Goal: Check status: Check status

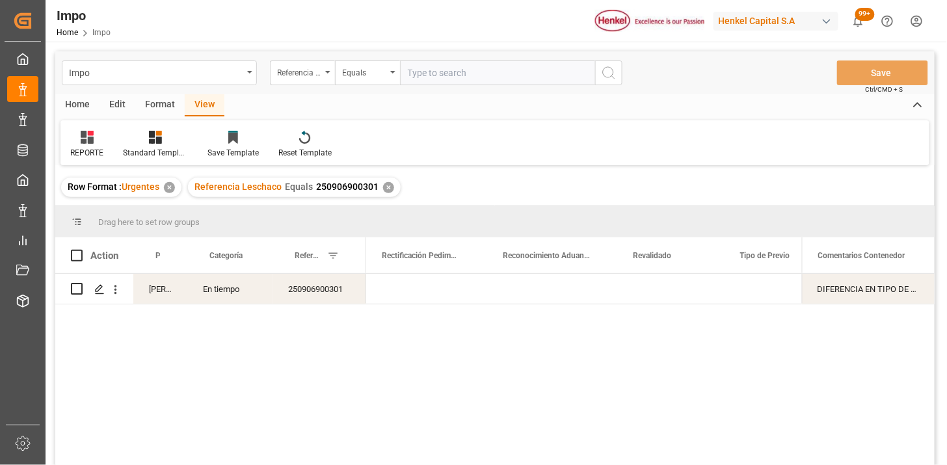
scroll to position [0, 1172]
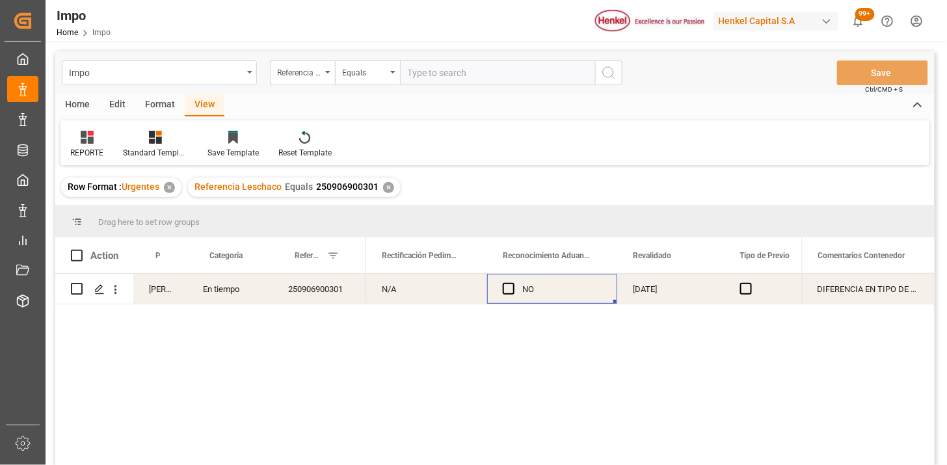
click at [471, 74] on input "text" at bounding box center [497, 73] width 195 height 25
paste input "250806900845"
type input "250806900845"
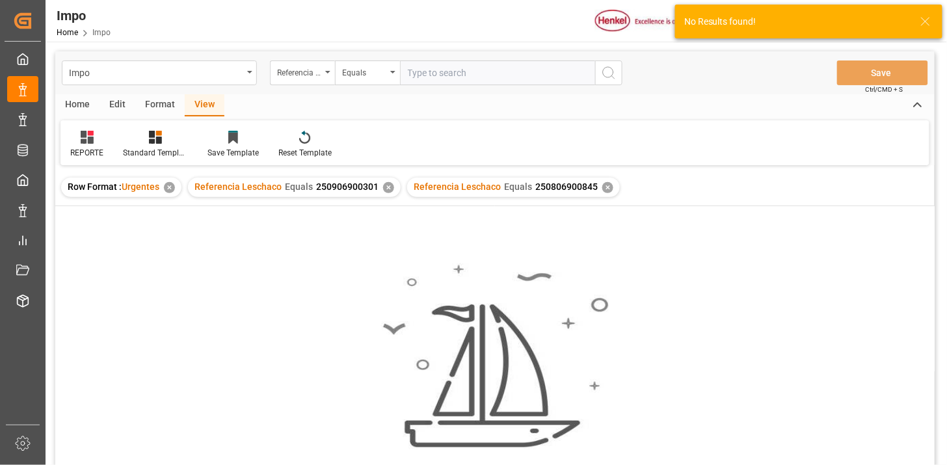
click at [388, 190] on div "✕" at bounding box center [388, 187] width 11 height 11
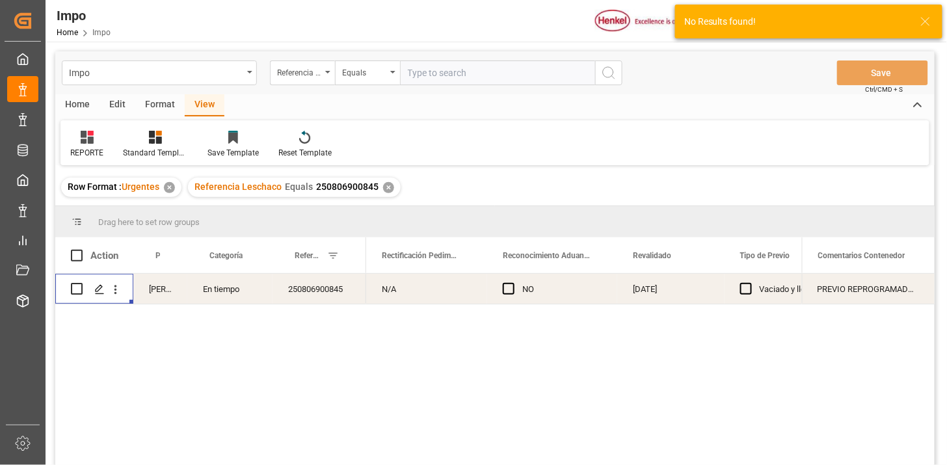
click at [124, 291] on div "Press SPACE to select this row." at bounding box center [115, 289] width 33 height 25
click at [115, 290] on icon "open menu" at bounding box center [116, 290] width 14 height 14
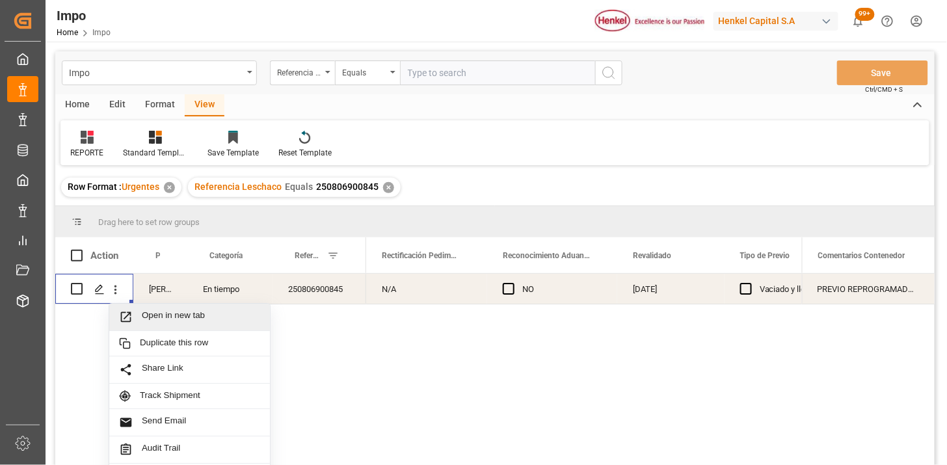
click at [143, 311] on span "Open in new tab" at bounding box center [201, 317] width 118 height 14
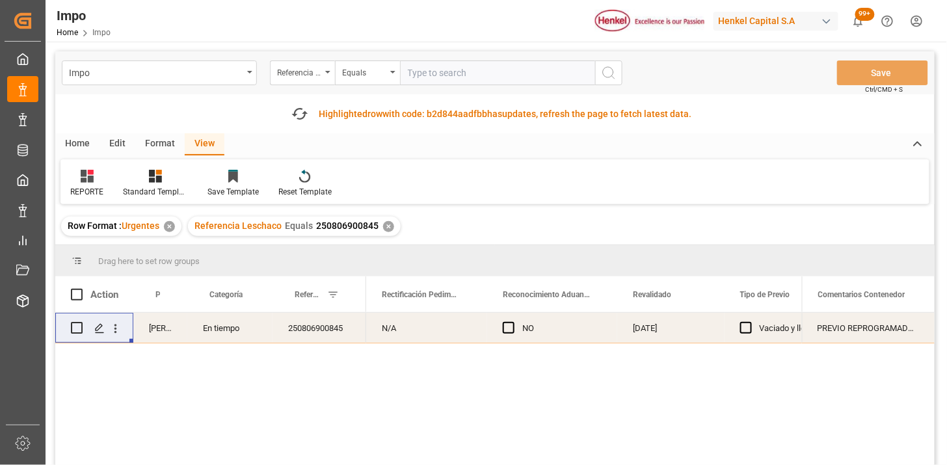
click at [420, 65] on input "text" at bounding box center [497, 73] width 195 height 25
paste input "250906900211"
type input "250906900211"
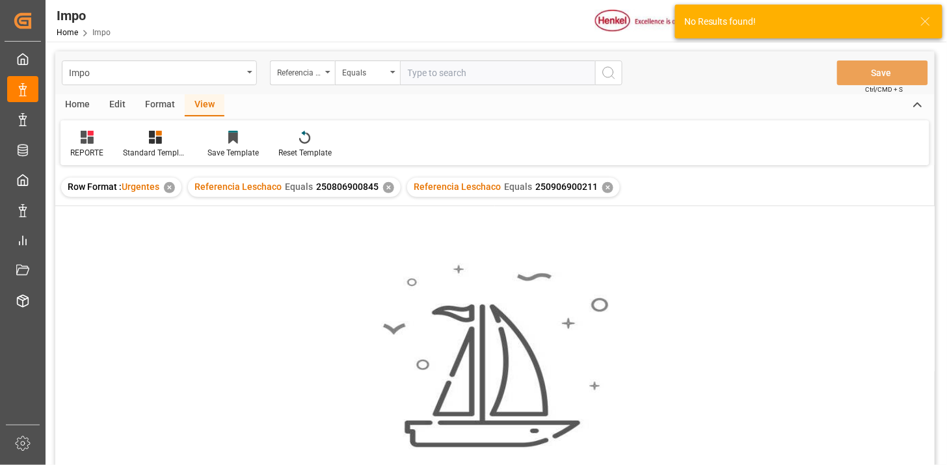
click at [385, 190] on div "✕" at bounding box center [388, 187] width 11 height 11
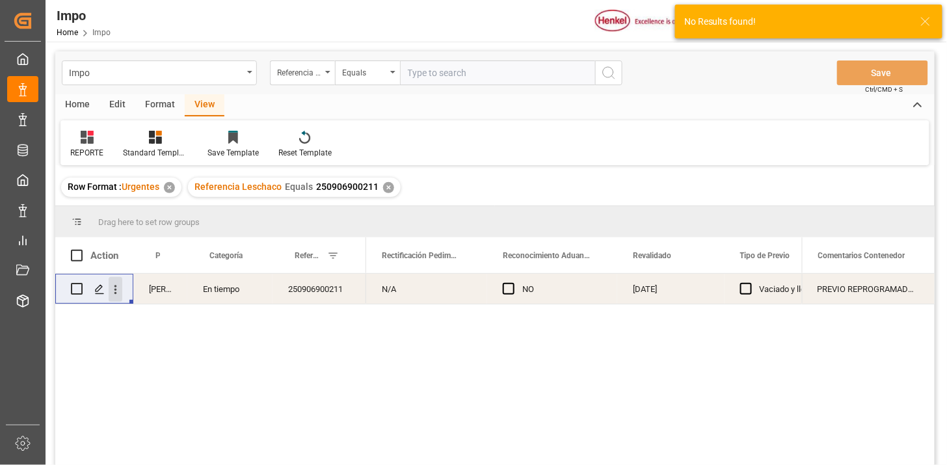
click at [111, 295] on icon "open menu" at bounding box center [116, 290] width 14 height 14
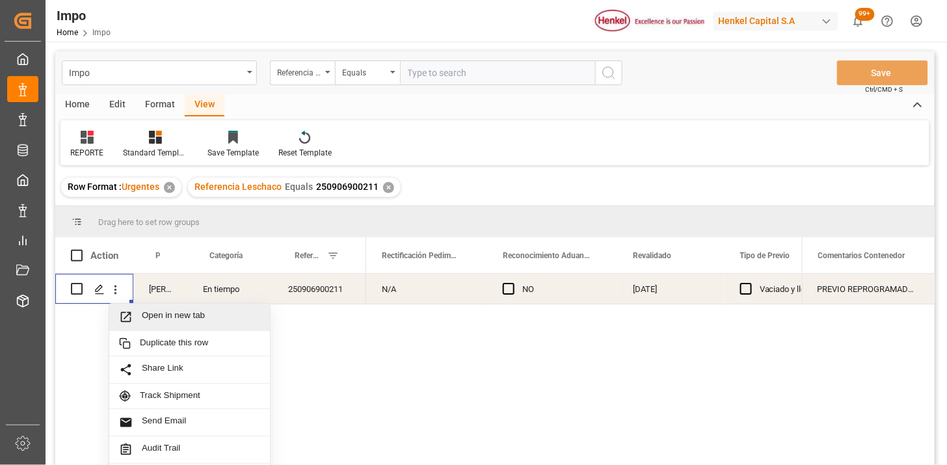
click at [144, 316] on span "Open in new tab" at bounding box center [201, 317] width 118 height 14
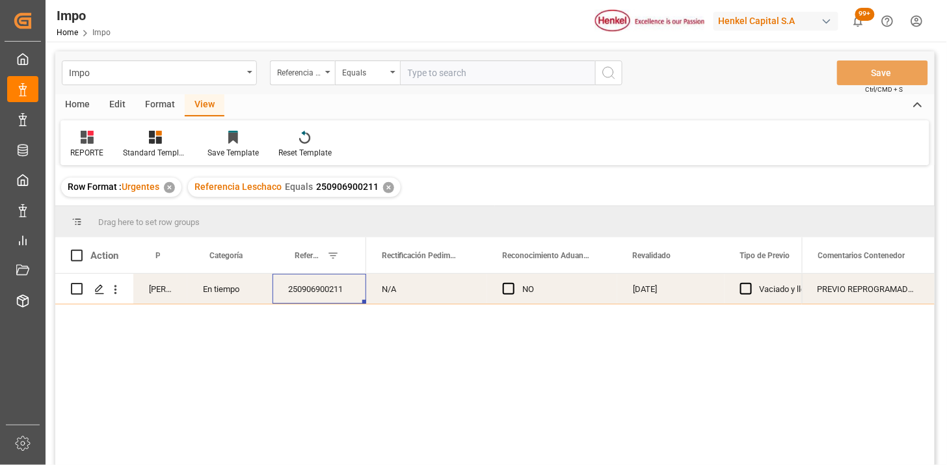
click at [386, 184] on div "✕" at bounding box center [388, 187] width 11 height 11
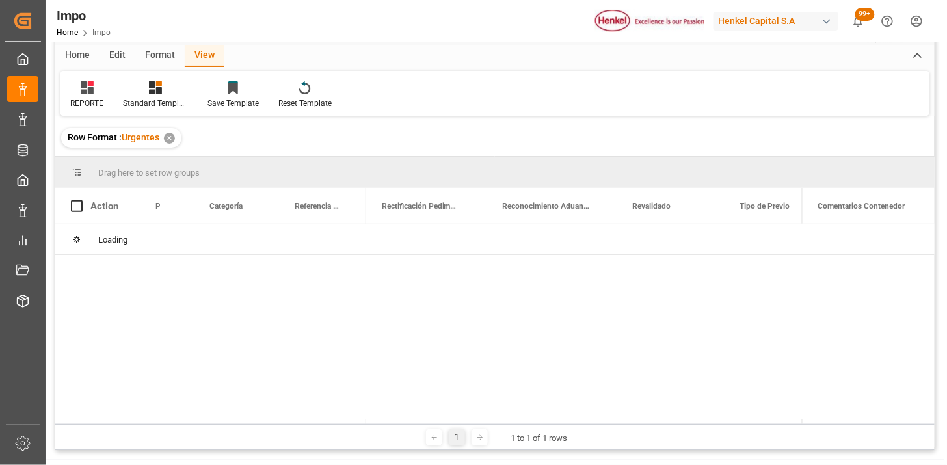
scroll to position [72, 0]
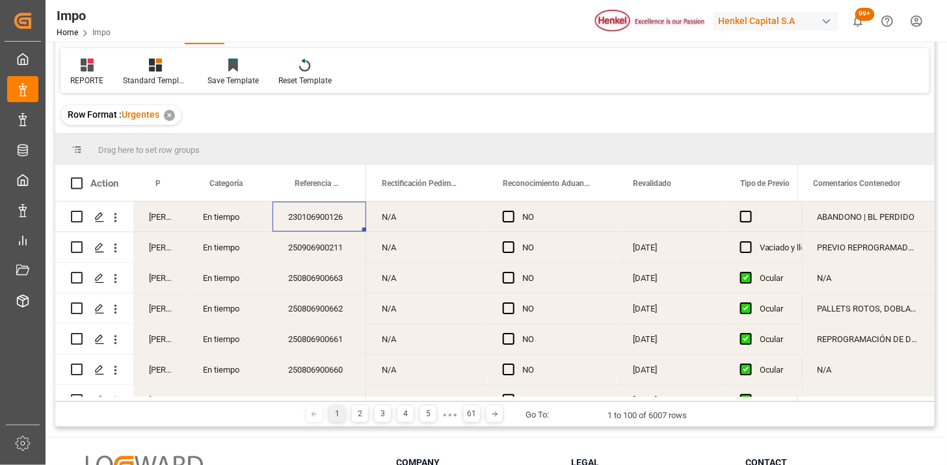
click at [159, 228] on div "Martha Gonzalez" at bounding box center [160, 217] width 54 height 30
click at [169, 187] on span at bounding box center [166, 184] width 12 height 12
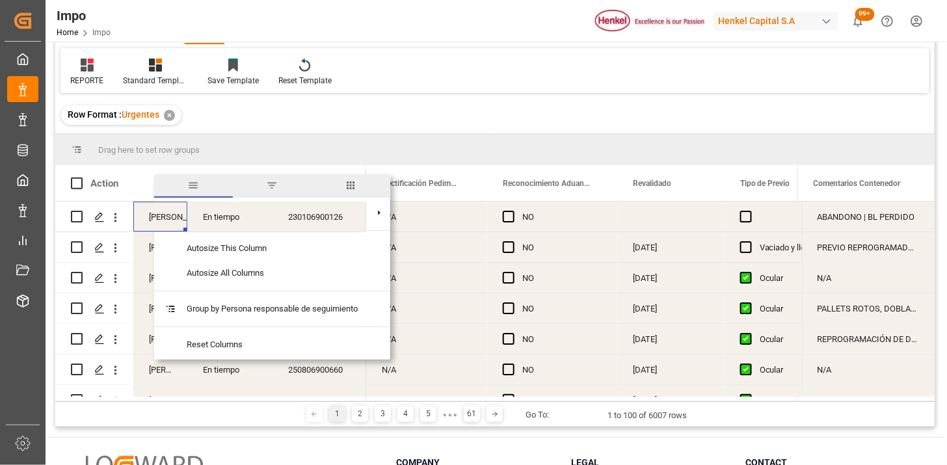
click at [271, 185] on span "filter" at bounding box center [272, 186] width 12 height 12
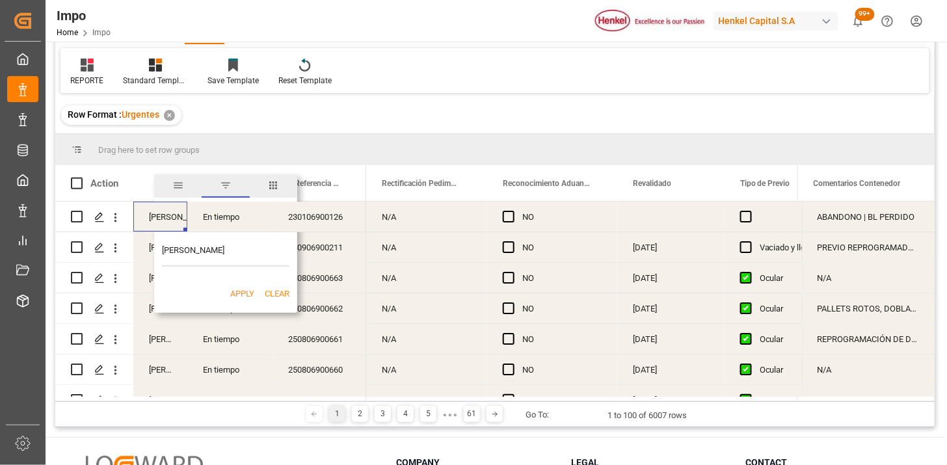
type input "Martha Gonzalez"
click at [237, 297] on button "Apply" at bounding box center [242, 294] width 24 height 13
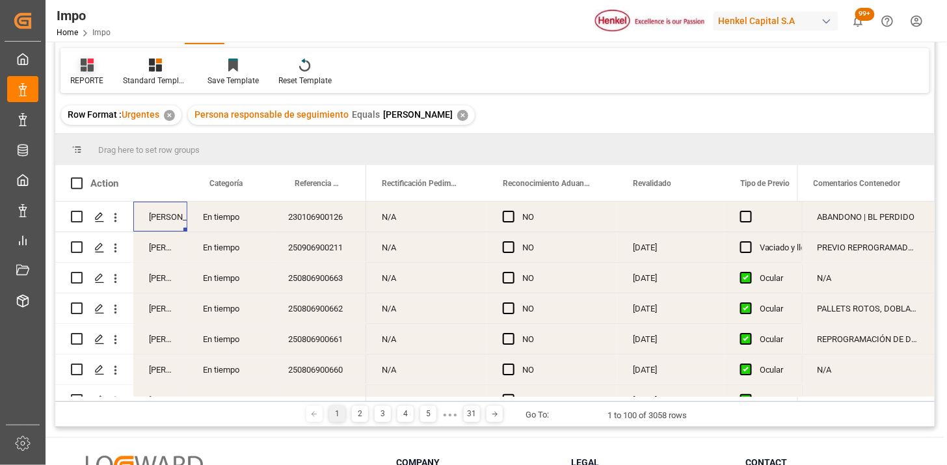
drag, startPoint x: 90, startPoint y: 60, endPoint x: 98, endPoint y: 81, distance: 22.8
click at [90, 61] on icon at bounding box center [90, 61] width 6 height 5
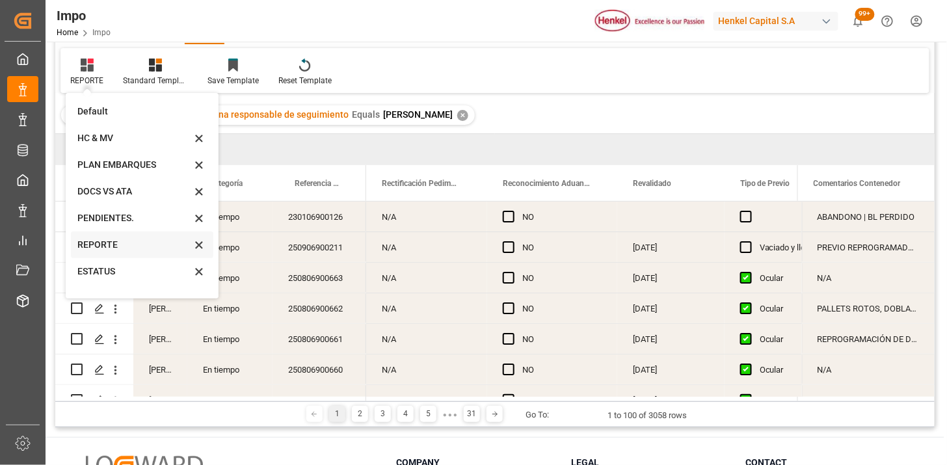
scroll to position [44, 0]
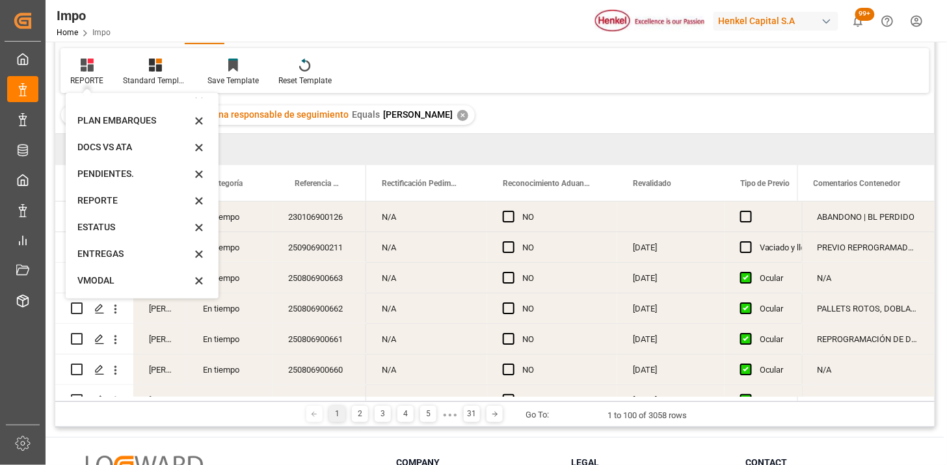
click at [454, 224] on div "N/A" at bounding box center [426, 217] width 121 height 30
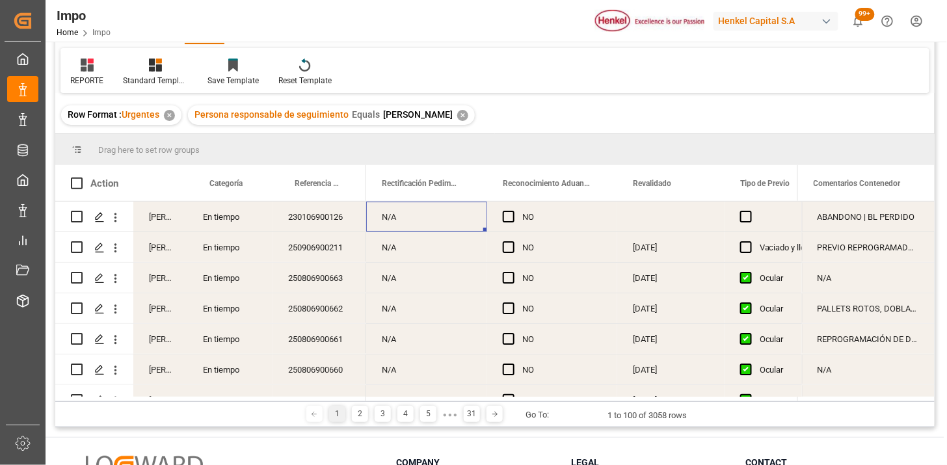
click at [343, 224] on div "230106900126" at bounding box center [320, 217] width 94 height 30
click at [463, 118] on div "✕" at bounding box center [462, 115] width 11 height 11
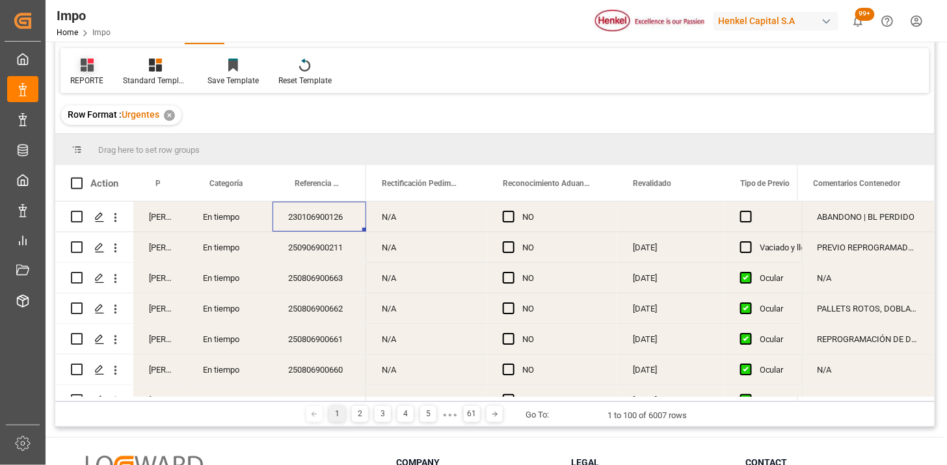
click at [92, 66] on icon at bounding box center [87, 65] width 13 height 13
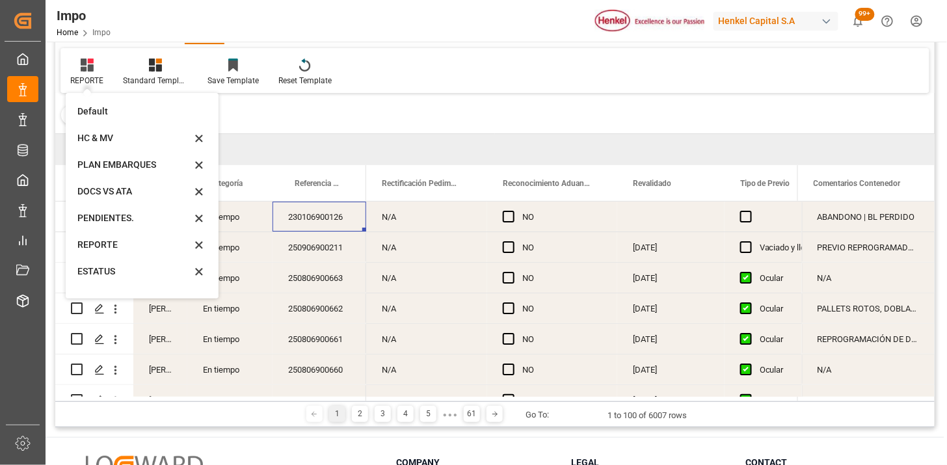
scroll to position [44, 0]
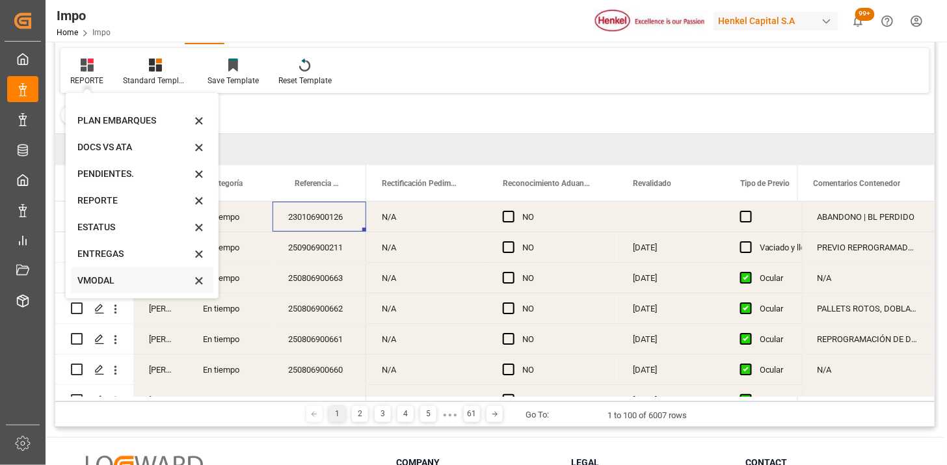
click at [152, 276] on div "VMODAL" at bounding box center [134, 281] width 114 height 14
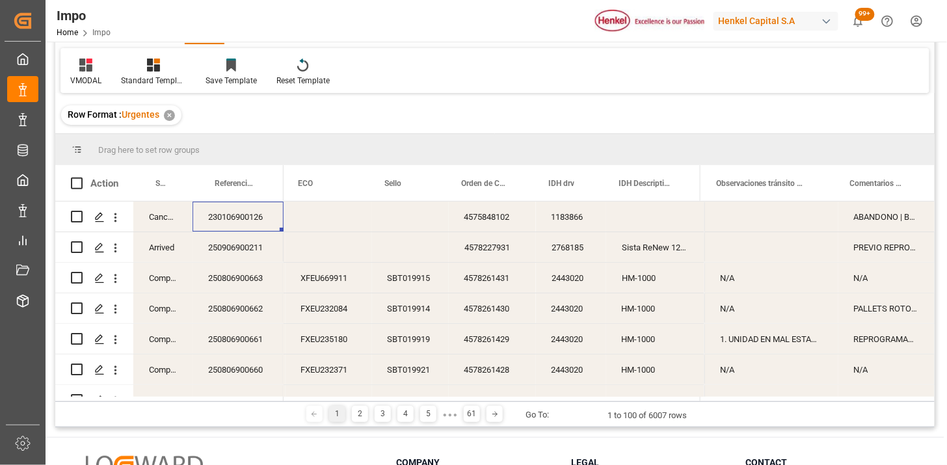
scroll to position [144, 0]
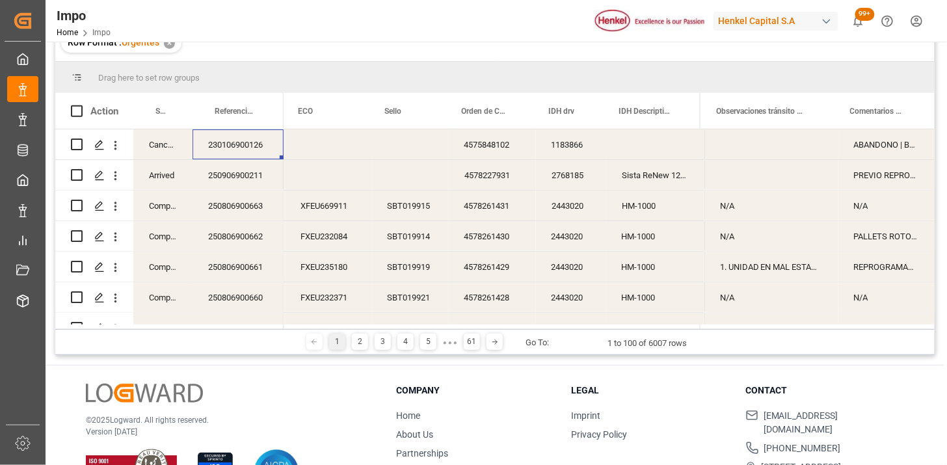
click at [487, 151] on div "4575848102" at bounding box center [492, 144] width 87 height 30
click at [911, 111] on span at bounding box center [910, 111] width 12 height 12
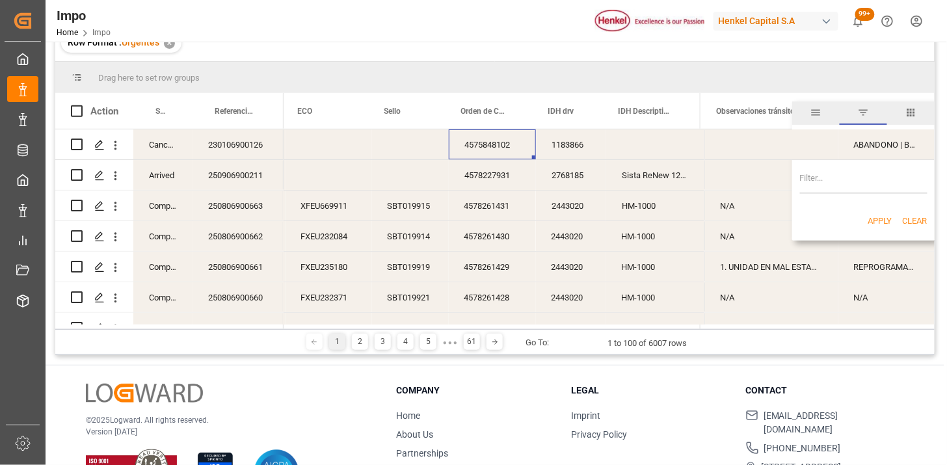
scroll to position [72, 0]
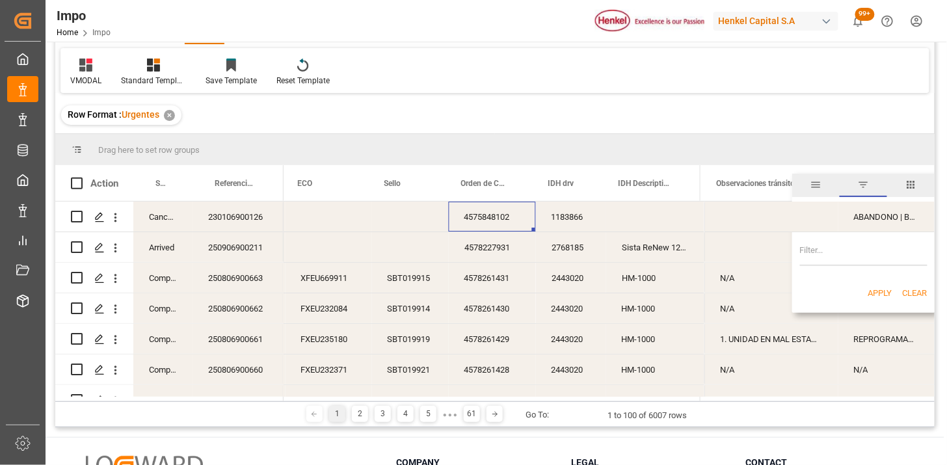
click at [495, 216] on div "4575848102" at bounding box center [492, 217] width 87 height 30
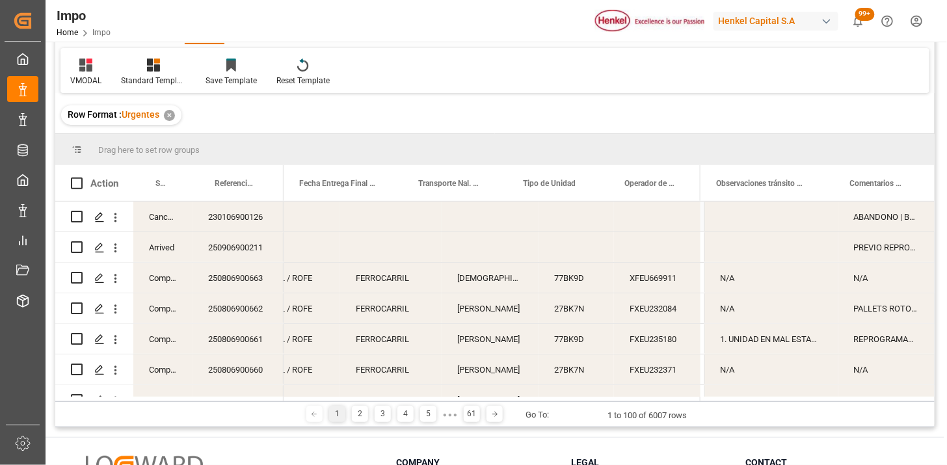
scroll to position [0, 264]
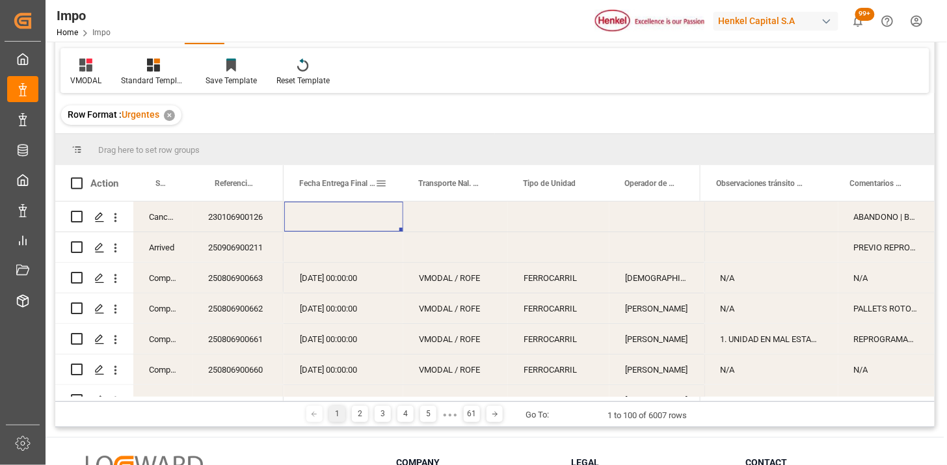
click at [383, 183] on span at bounding box center [381, 184] width 12 height 12
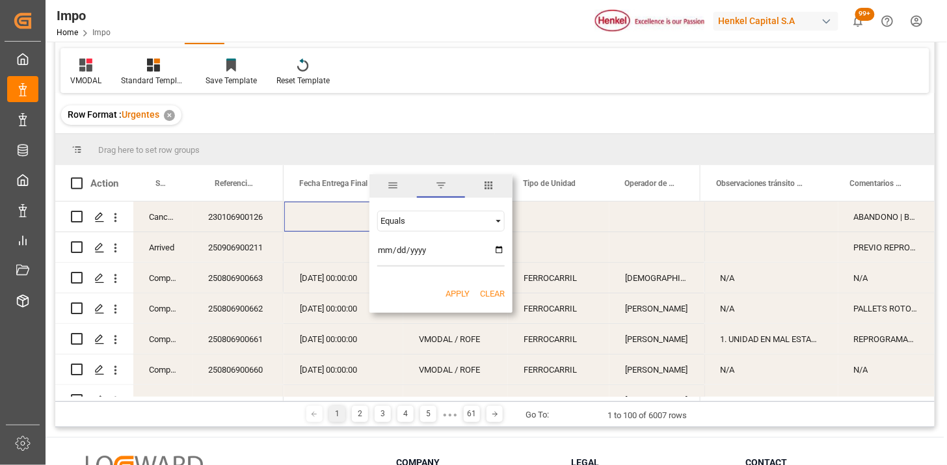
click at [439, 218] on div "Equals" at bounding box center [435, 221] width 109 height 10
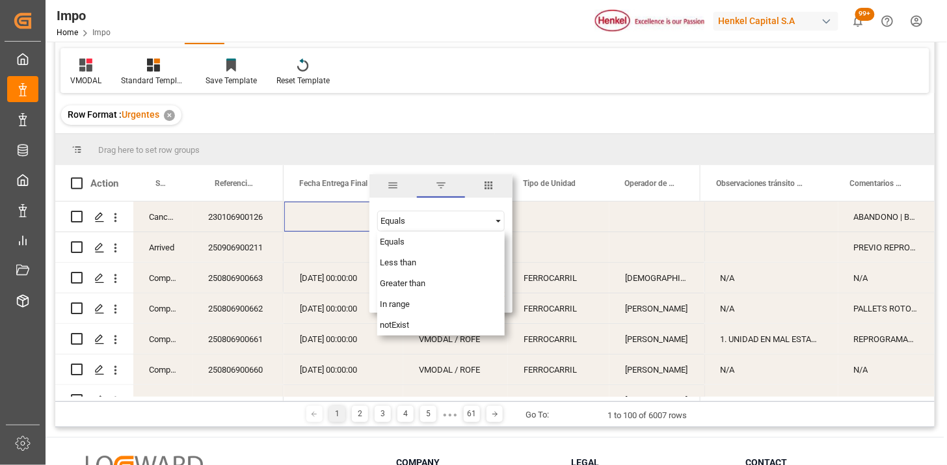
click at [418, 226] on div "Equals" at bounding box center [441, 221] width 128 height 21
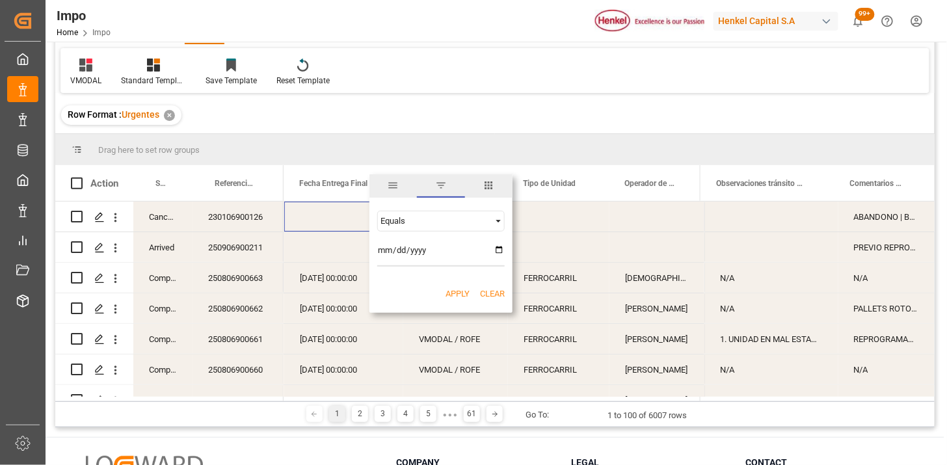
click at [418, 226] on div "Equals" at bounding box center [441, 221] width 128 height 21
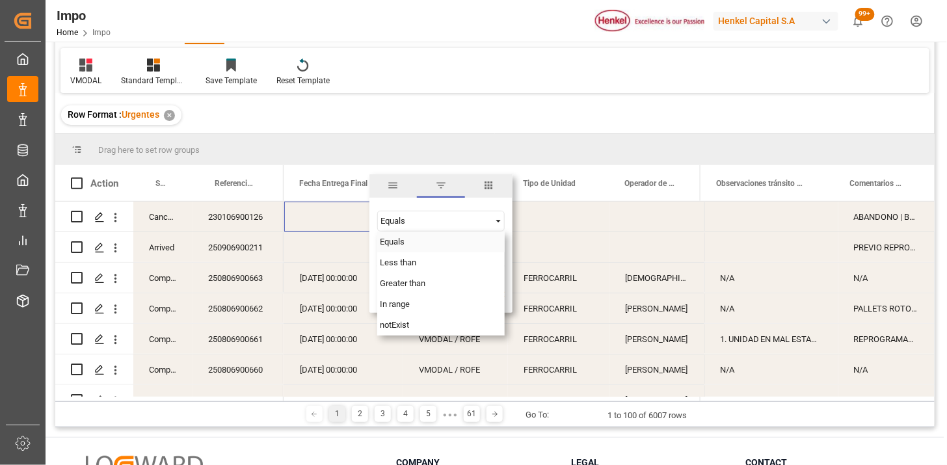
click at [418, 226] on div "Equals" at bounding box center [441, 221] width 128 height 21
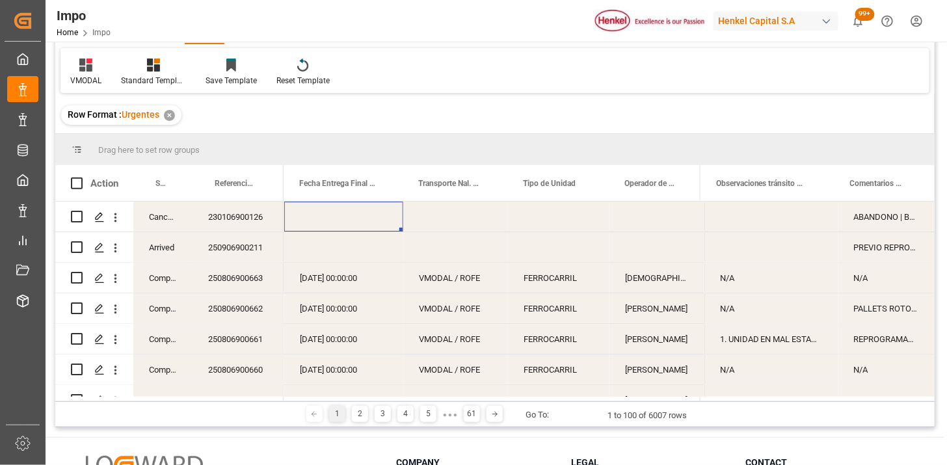
click at [437, 88] on div "VMODAL Standard Templates Save Template Reset Template" at bounding box center [495, 70] width 869 height 45
click at [486, 180] on span at bounding box center [486, 184] width 12 height 12
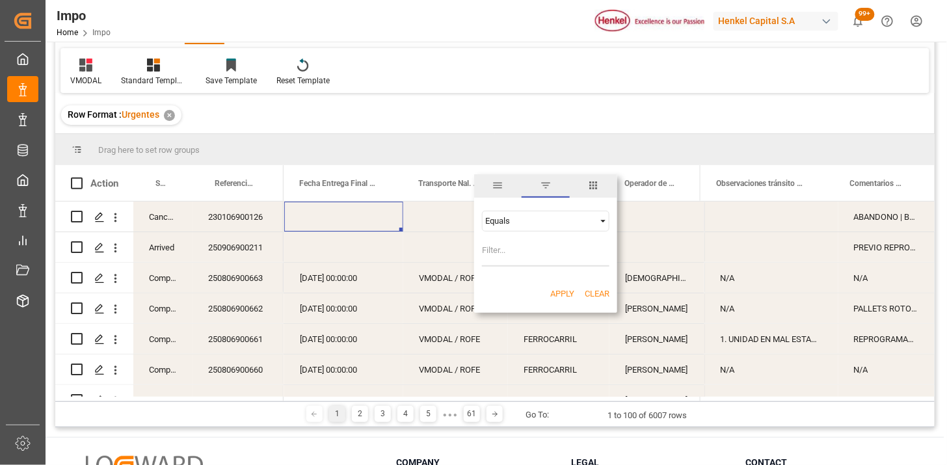
click at [506, 224] on div "Equals" at bounding box center [539, 221] width 109 height 10
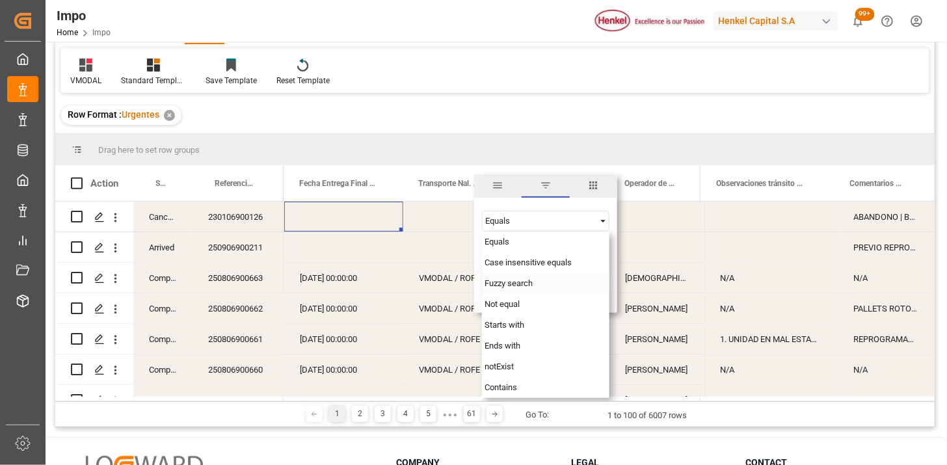
click at [510, 281] on span "Fuzzy search" at bounding box center [509, 283] width 48 height 10
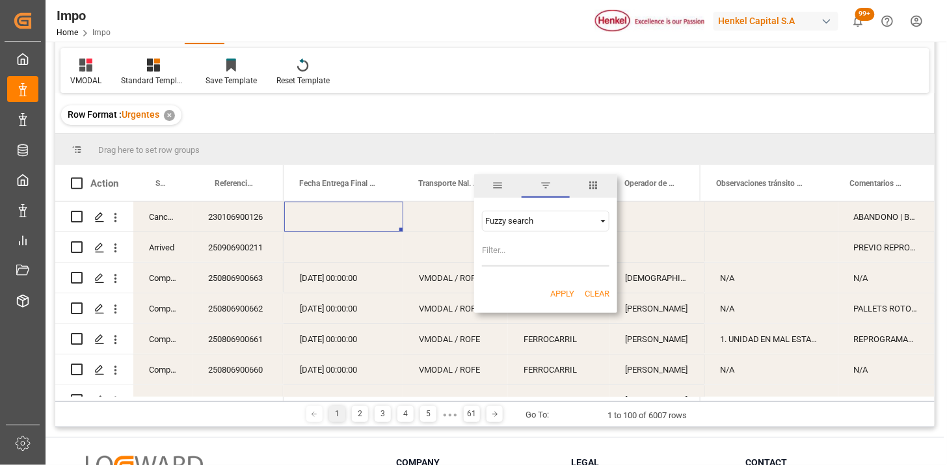
click at [509, 261] on input "Filter Value" at bounding box center [546, 254] width 128 height 26
type input "VMODAL"
click at [552, 293] on button "Apply" at bounding box center [562, 294] width 24 height 13
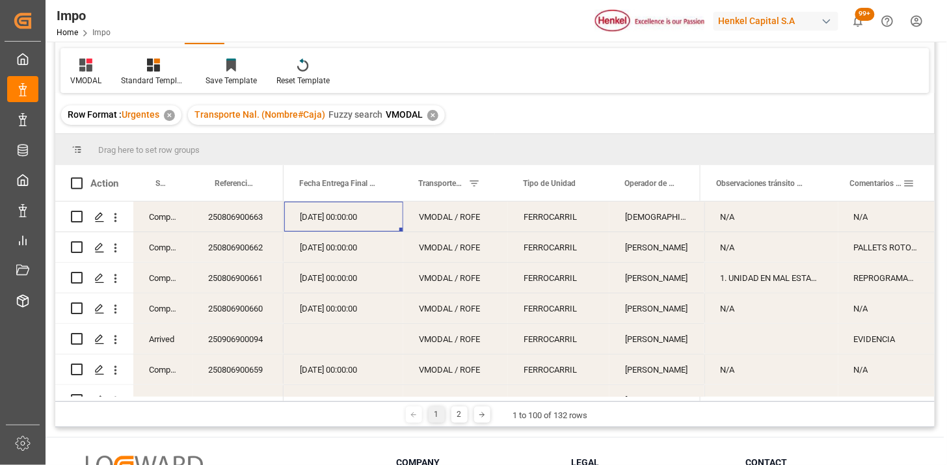
click at [911, 182] on span at bounding box center [910, 184] width 12 height 12
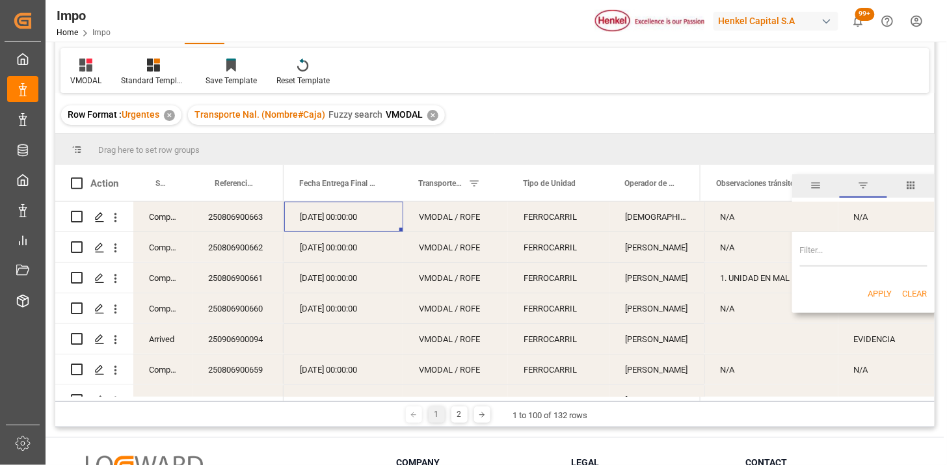
click at [841, 259] on input "Filter Value" at bounding box center [864, 254] width 128 height 26
click at [688, 104] on div "Row Format : Urgentes ✕ Transporte Nal. (Nombre#Caja) Fuzzy search VMODAL ✕" at bounding box center [495, 115] width 880 height 36
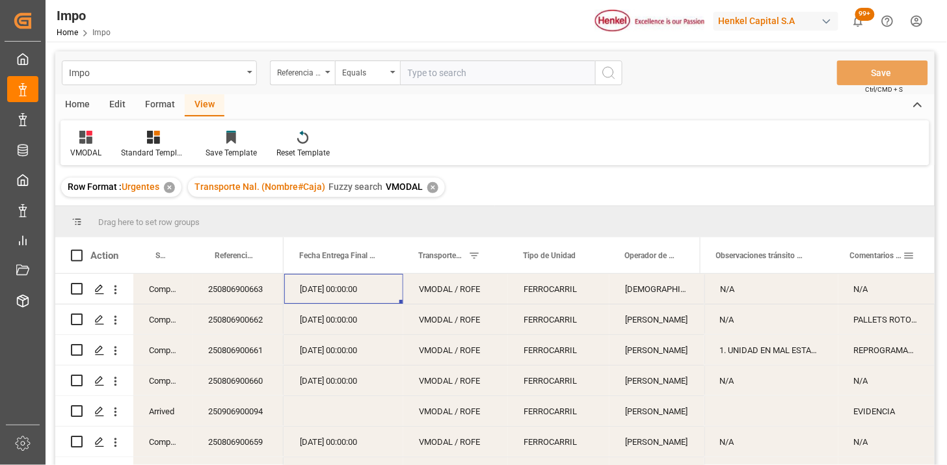
click at [909, 254] on span at bounding box center [910, 256] width 12 height 12
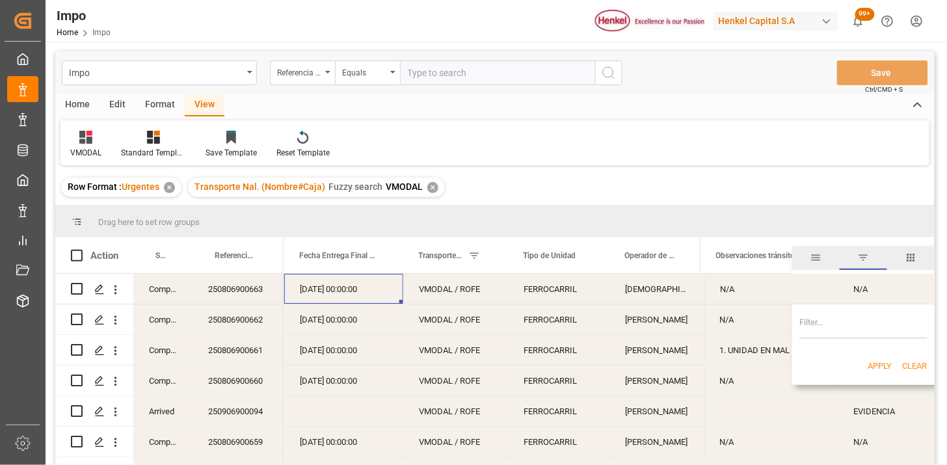
click at [909, 254] on span "columns" at bounding box center [912, 258] width 12 height 12
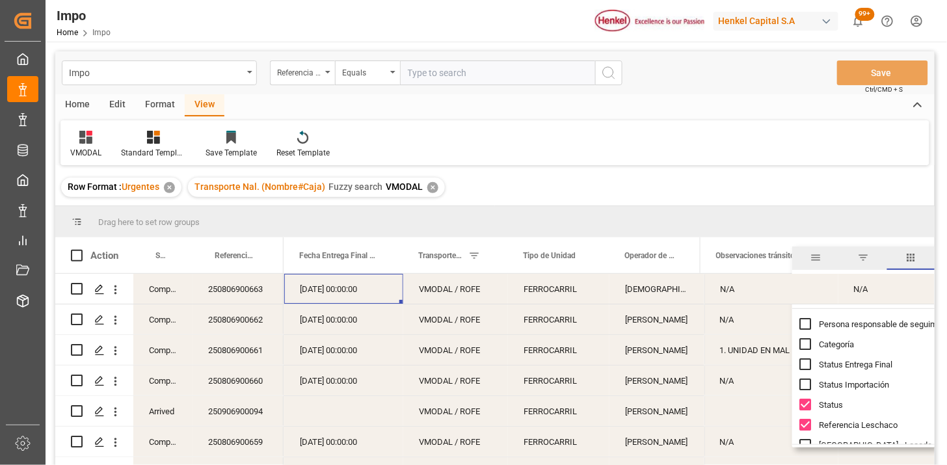
click at [909, 254] on span "columns" at bounding box center [912, 258] width 12 height 12
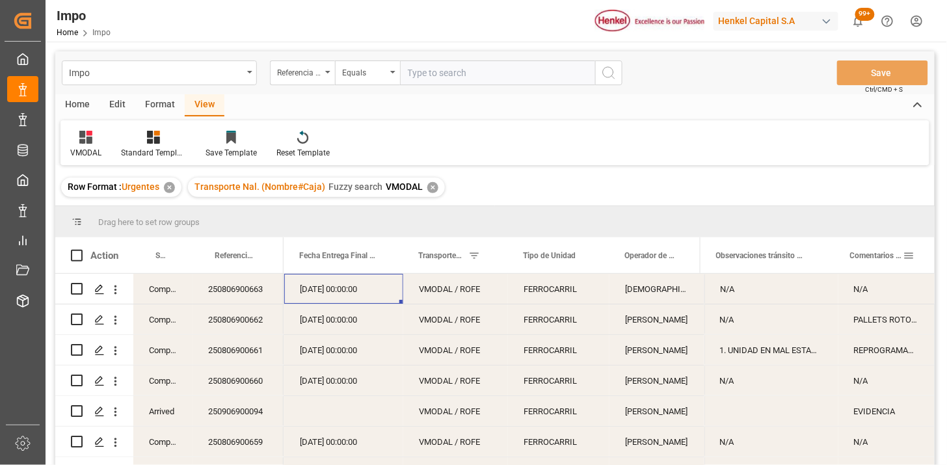
click at [909, 254] on span at bounding box center [910, 256] width 12 height 12
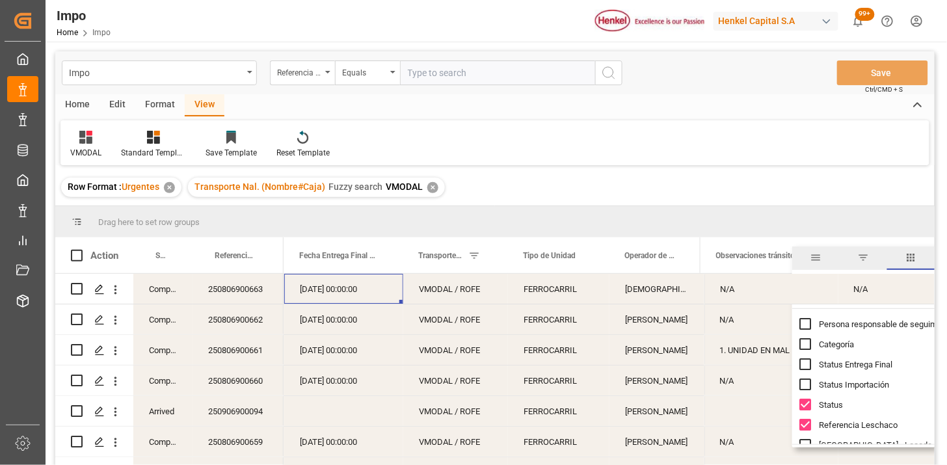
click at [869, 262] on span "filter" at bounding box center [863, 258] width 47 height 23
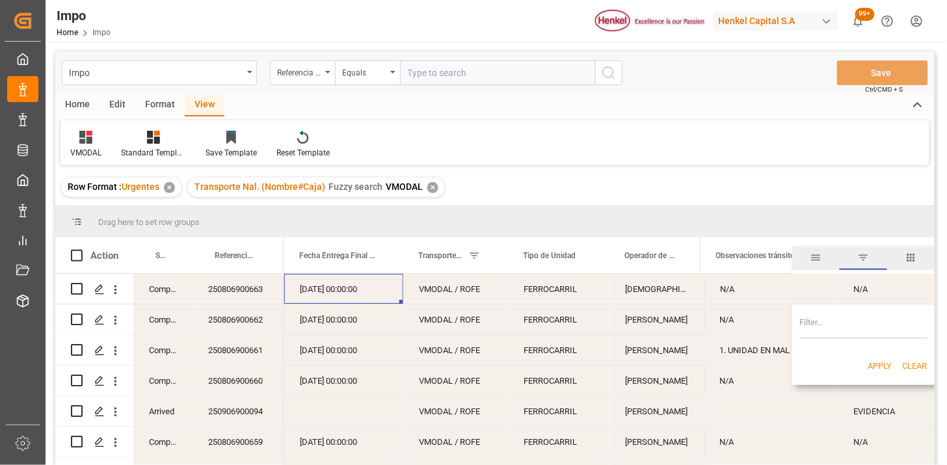
click at [824, 301] on div "N/A" at bounding box center [772, 289] width 134 height 30
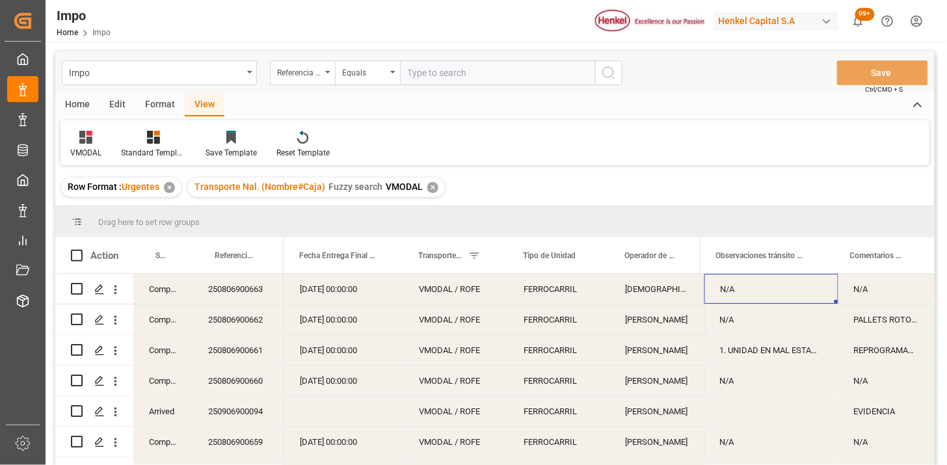
click at [550, 287] on div "FERROCARRIL" at bounding box center [558, 289] width 101 height 30
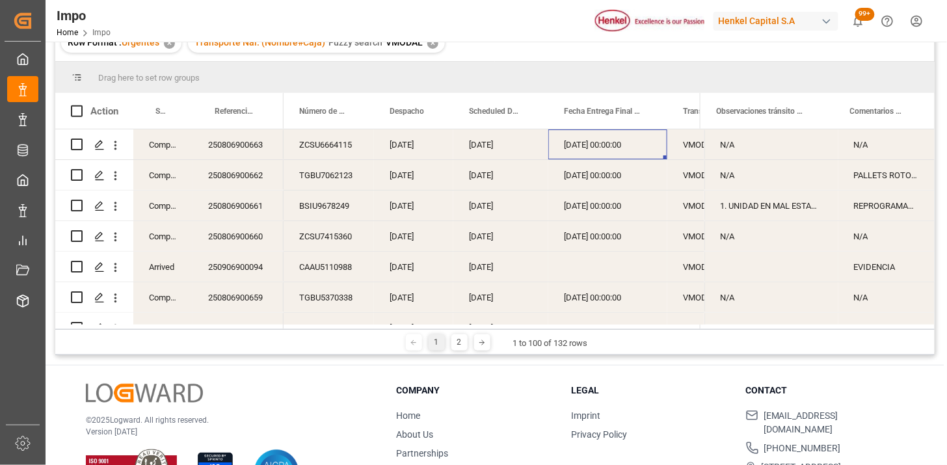
click at [168, 271] on div "Arrived" at bounding box center [162, 267] width 59 height 30
click at [177, 113] on div "Status" at bounding box center [162, 111] width 59 height 36
click at [170, 112] on span at bounding box center [171, 111] width 12 height 12
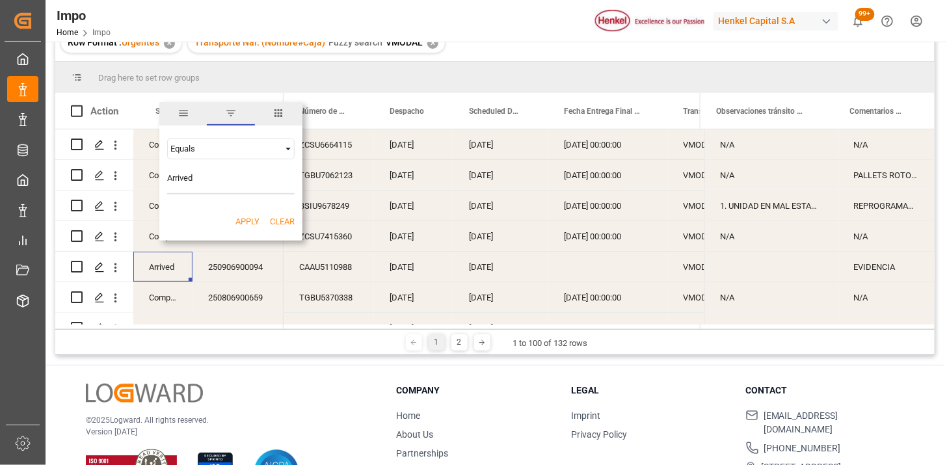
type input "Arrived"
click at [249, 219] on button "Apply" at bounding box center [247, 221] width 24 height 13
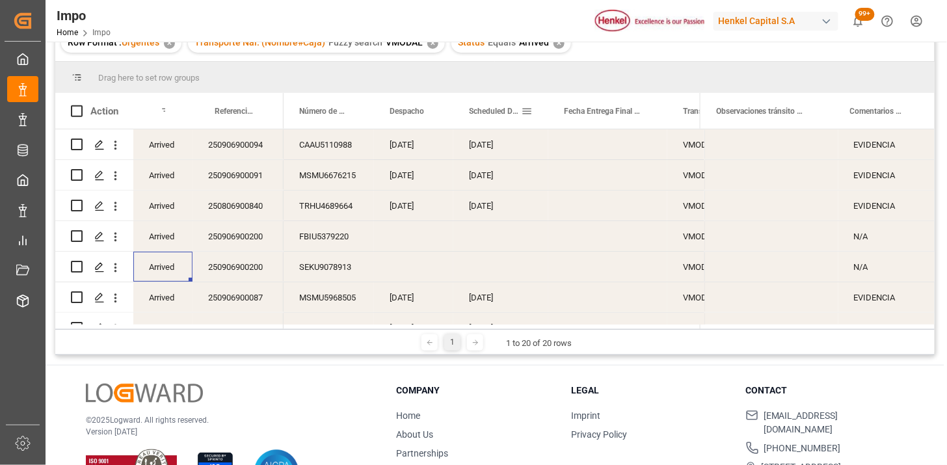
click at [489, 113] on span "Scheduled Delivery Date" at bounding box center [495, 111] width 52 height 9
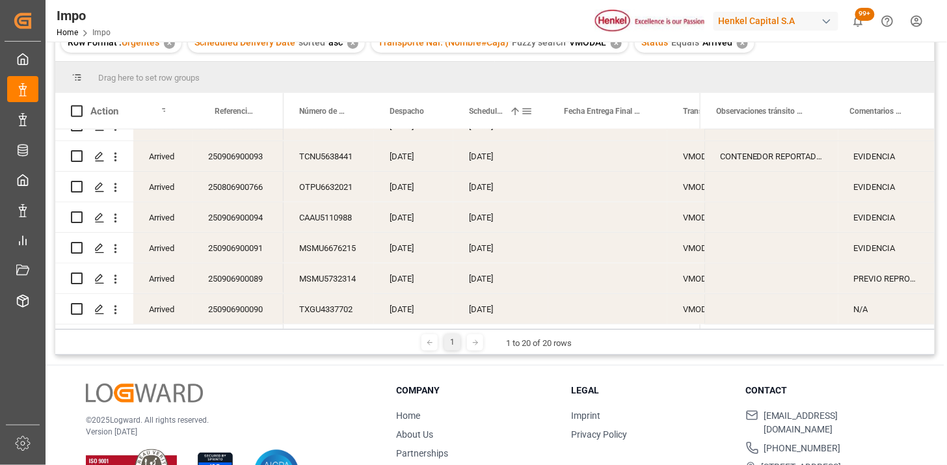
click at [529, 112] on span at bounding box center [527, 111] width 12 height 12
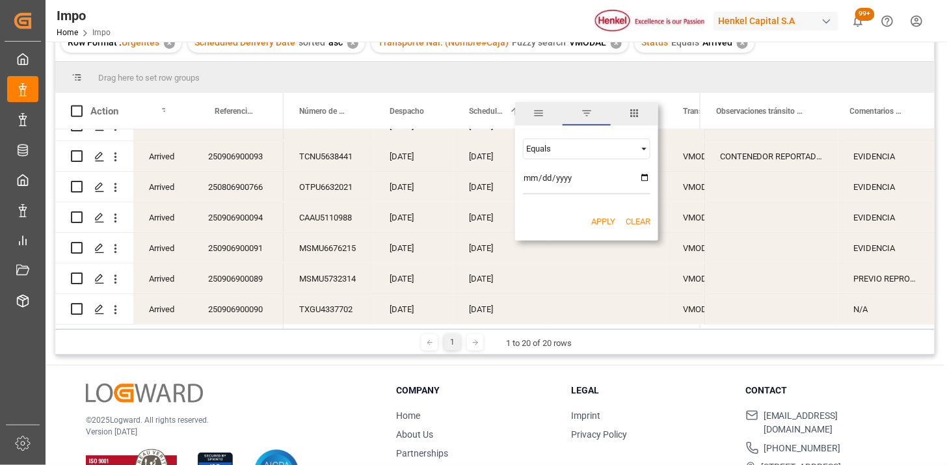
click at [591, 146] on div "Equals" at bounding box center [580, 149] width 109 height 10
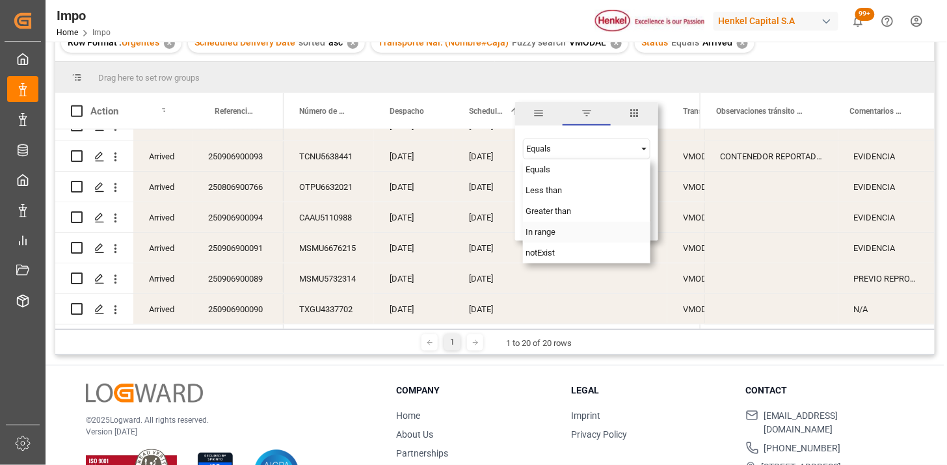
click at [566, 231] on div "In range" at bounding box center [587, 232] width 128 height 21
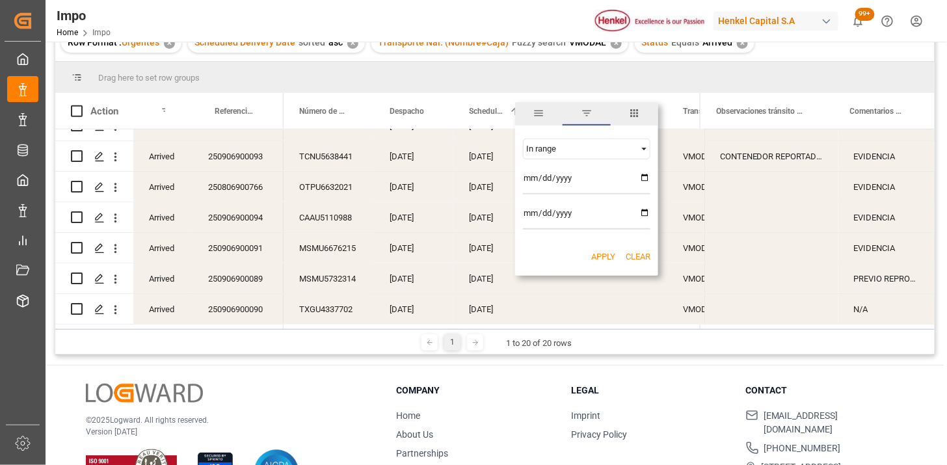
click at [638, 178] on input "date" at bounding box center [587, 181] width 128 height 26
click at [644, 180] on input "date" at bounding box center [587, 181] width 128 height 26
type input "2025-08-22"
click at [638, 210] on input "date" at bounding box center [587, 217] width 128 height 26
click at [641, 211] on input "date" at bounding box center [587, 217] width 128 height 26
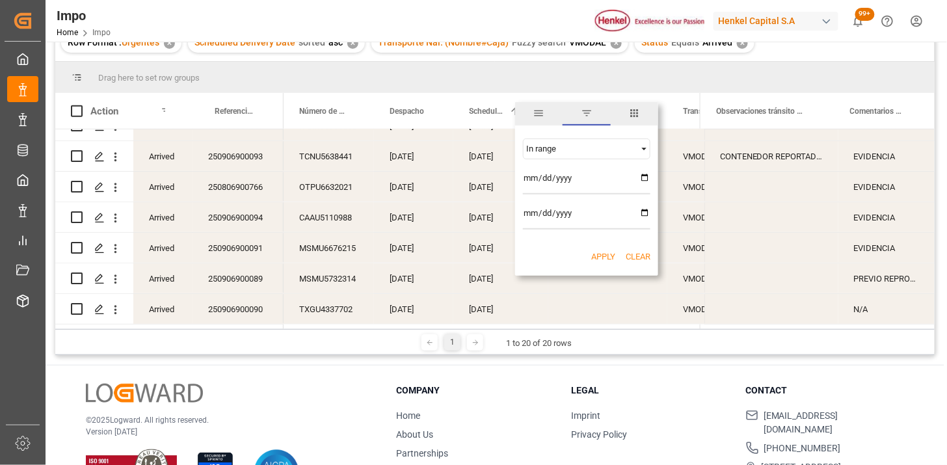
type input "2025-08-27"
click at [600, 259] on button "Apply" at bounding box center [603, 256] width 24 height 13
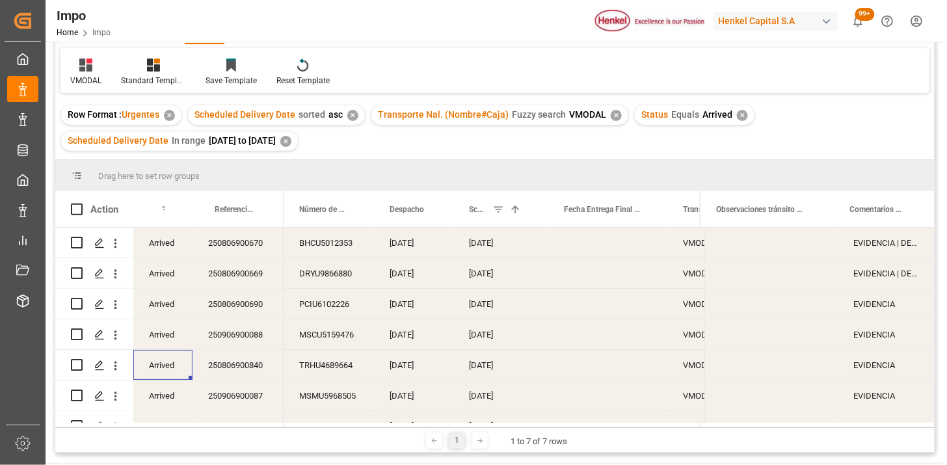
click at [737, 113] on div "✕" at bounding box center [742, 115] width 11 height 11
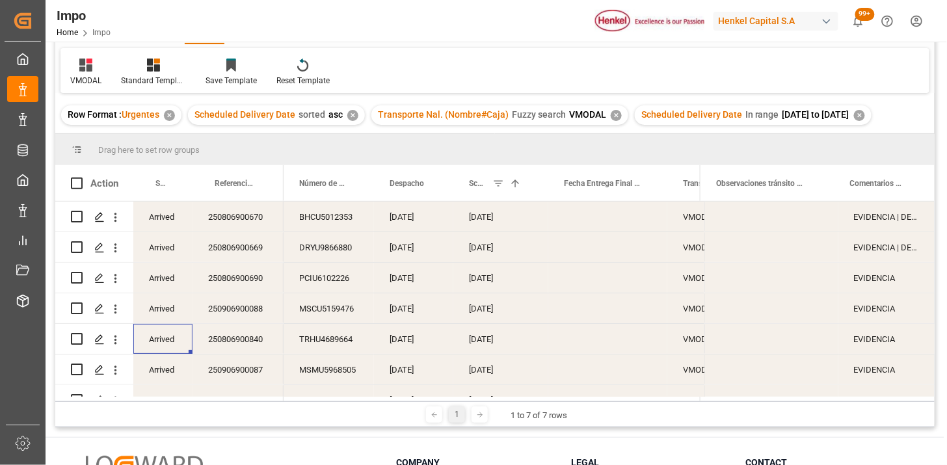
click at [492, 228] on div "[DATE]" at bounding box center [500, 217] width 95 height 30
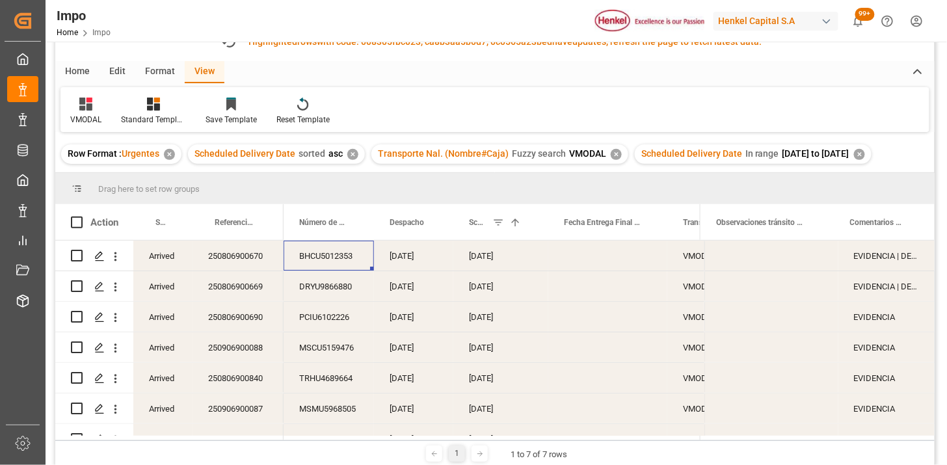
scroll to position [111, 0]
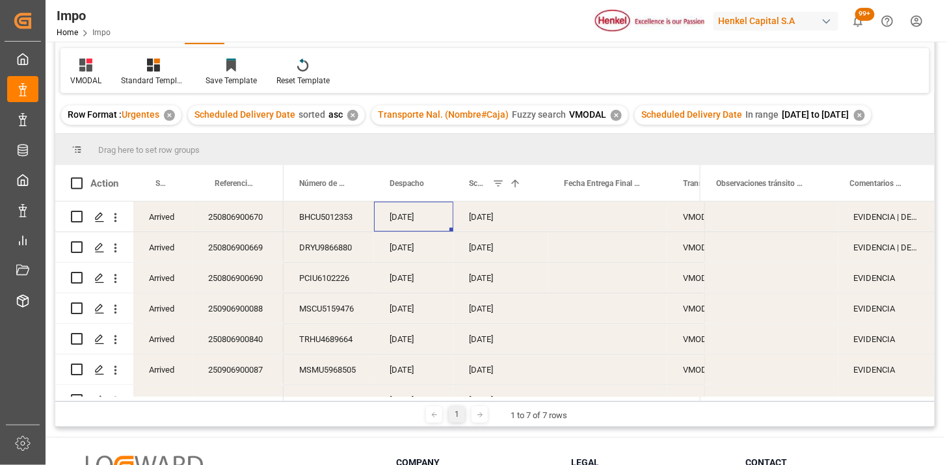
drag, startPoint x: 401, startPoint y: 217, endPoint x: 474, endPoint y: 224, distance: 72.6
click at [407, 217] on div "[DATE]" at bounding box center [413, 217] width 79 height 30
click at [497, 217] on div "[DATE]" at bounding box center [500, 217] width 95 height 30
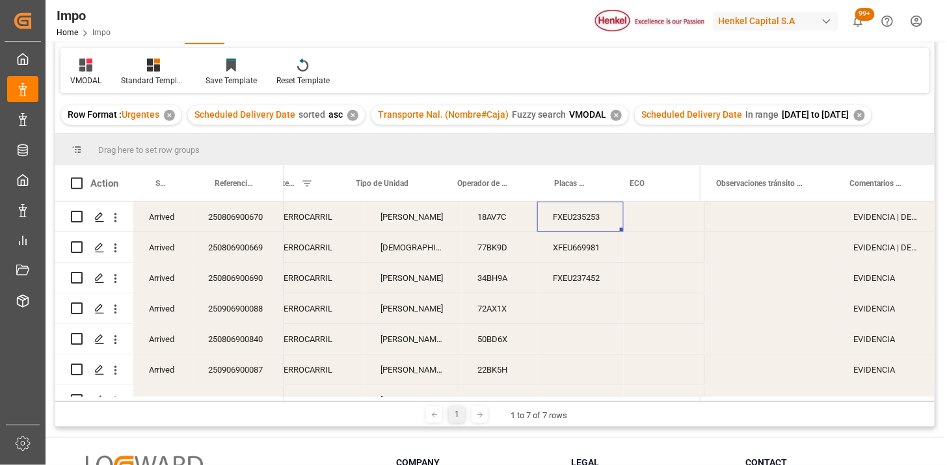
scroll to position [0, 509]
click at [639, 220] on div "Press SPACE to select this row." at bounding box center [662, 217] width 77 height 30
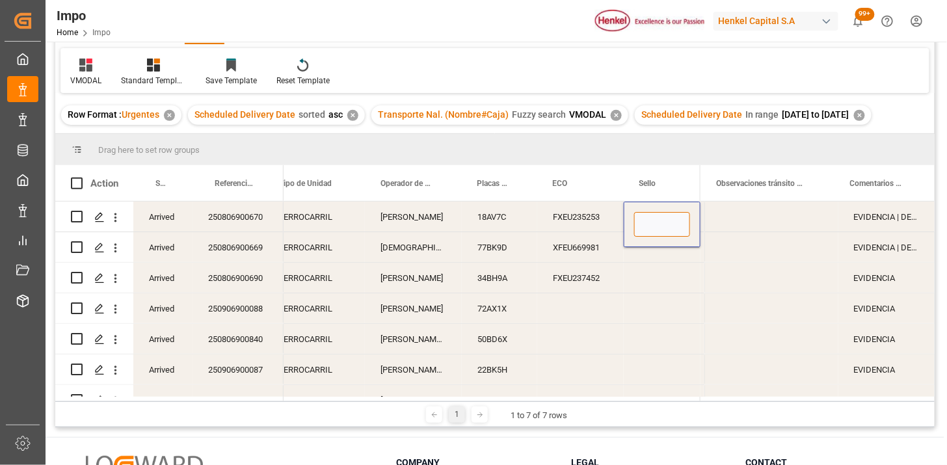
click at [639, 220] on input "Press SPACE to select this row." at bounding box center [662, 224] width 56 height 25
type input "SBT019924"
click at [599, 221] on div "FXEU235253" at bounding box center [580, 217] width 87 height 30
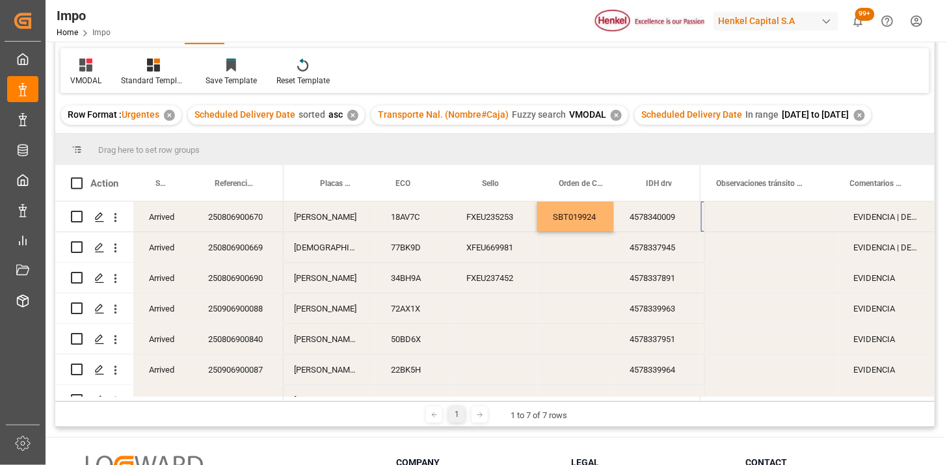
scroll to position [0, 666]
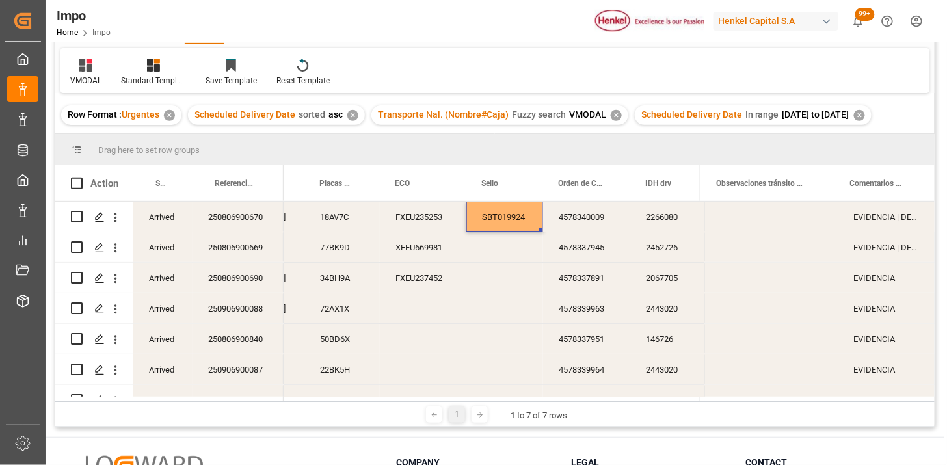
click at [906, 222] on div "EVIDENCIA | DESPACHO REPROGRAMDO (FECHA INICIAL 15.08)" at bounding box center [887, 217] width 96 height 30
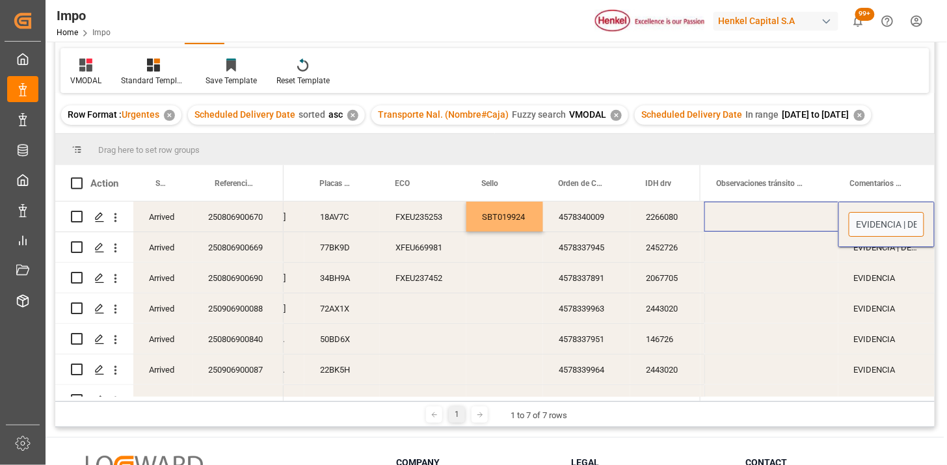
drag, startPoint x: 904, startPoint y: 222, endPoint x: 802, endPoint y: 229, distance: 102.3
click at [802, 229] on div "EVIDENCIA | DESPACHO REPROGRAMDO (FECHA INICIAL 15.08)" at bounding box center [820, 217] width 230 height 31
type input "DESPACHO REPROGRAMDO (FECHA INICIAL 15.08)"
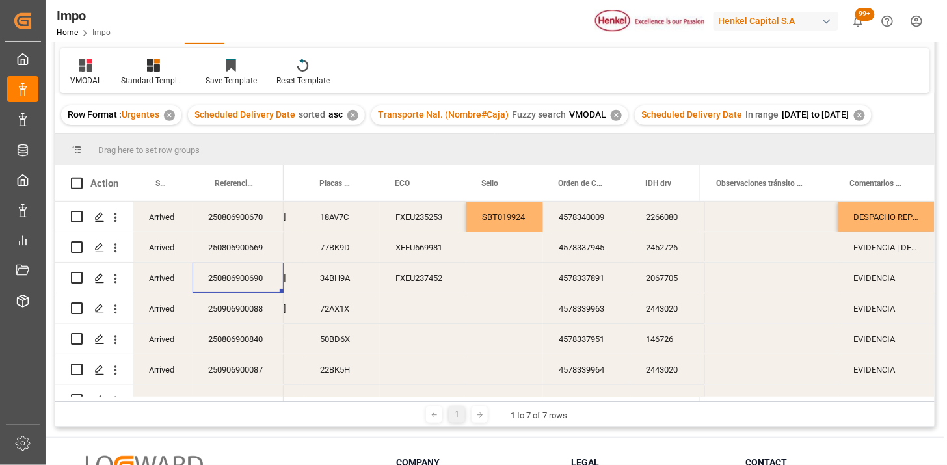
click at [239, 282] on div "250806900690" at bounding box center [238, 278] width 91 height 30
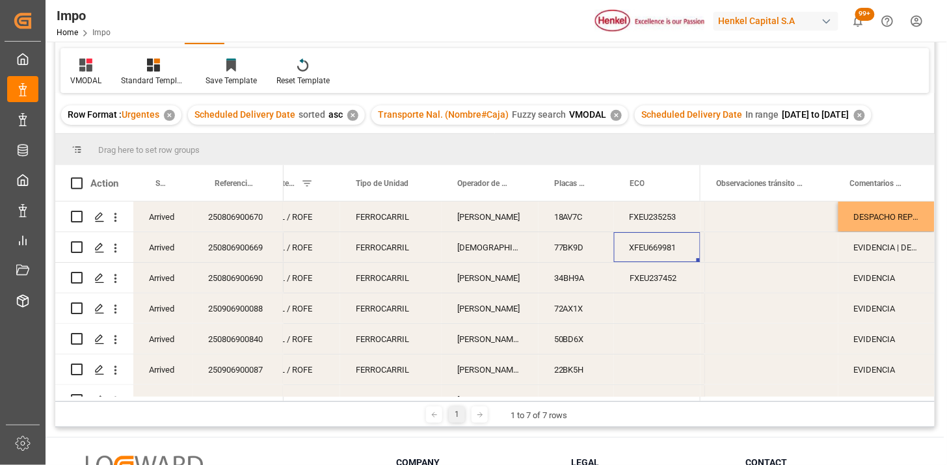
scroll to position [0, 509]
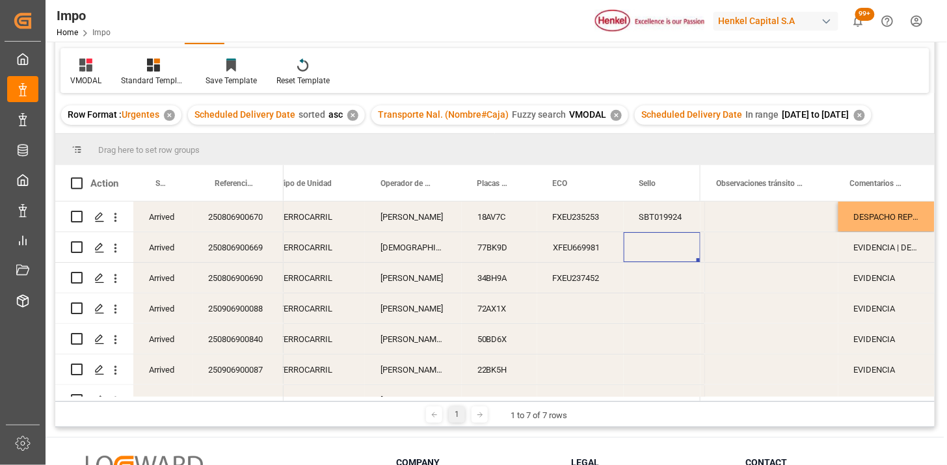
click at [654, 251] on div "Press SPACE to select this row." at bounding box center [662, 247] width 77 height 30
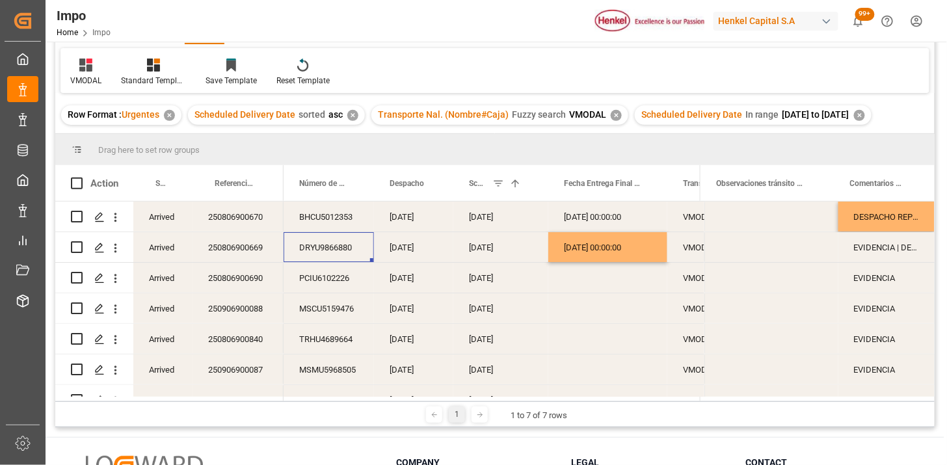
click at [880, 244] on div "EVIDENCIA | DESPACHO REPROGRAMDO (FECHA INICIAL 15.08)" at bounding box center [887, 247] width 96 height 30
click at [880, 243] on div "EVIDENCIA | DESPACHO REPROGRAMDO (FECHA INICIAL 15.08)" at bounding box center [887, 247] width 96 height 30
drag, startPoint x: 904, startPoint y: 256, endPoint x: 829, endPoint y: 260, distance: 75.6
click at [829, 260] on div "EVIDENCIA | DESPACHO REPROGRAMDO (FECHA INICIAL 15.08)" at bounding box center [820, 247] width 230 height 31
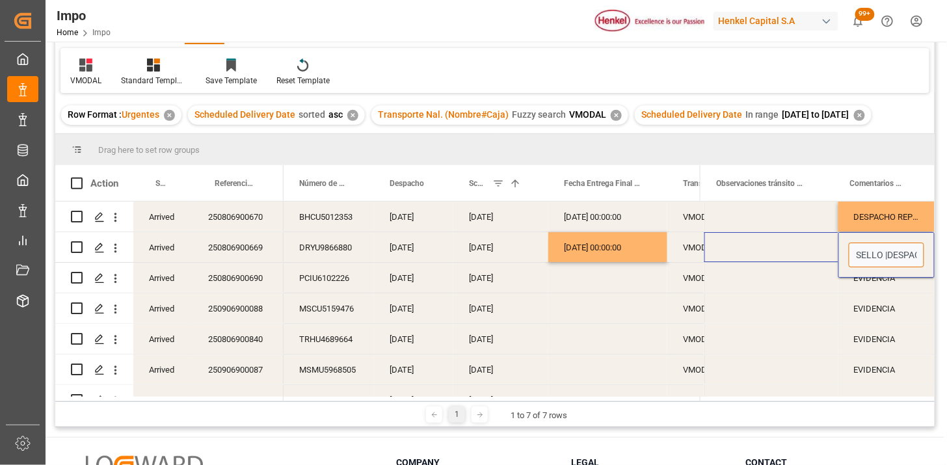
type input "SELLO | DESPACHO REPROGRAMDO (FECHA INICIAL 15.08)"
click at [479, 284] on div "[DATE]" at bounding box center [500, 278] width 95 height 30
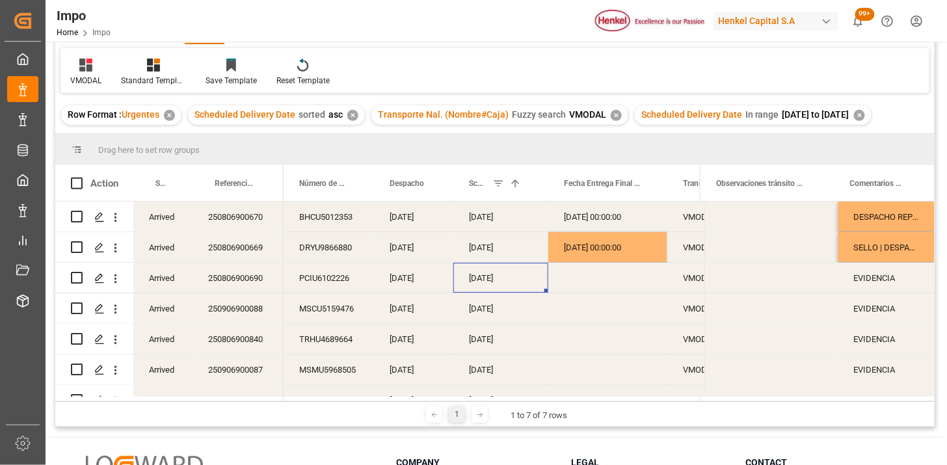
click at [340, 280] on div "PCIU6102226" at bounding box center [329, 278] width 90 height 30
click at [593, 250] on div "22-08-2025 00:00:00" at bounding box center [607, 247] width 119 height 30
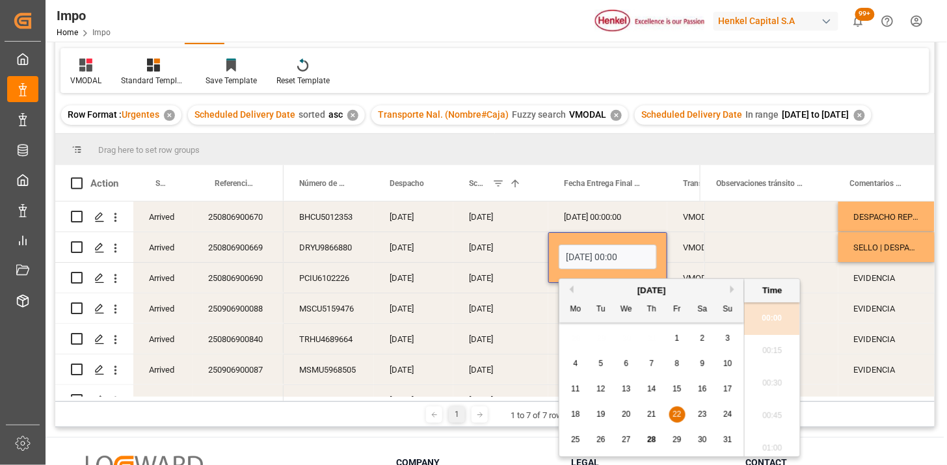
scroll to position [1793, 0]
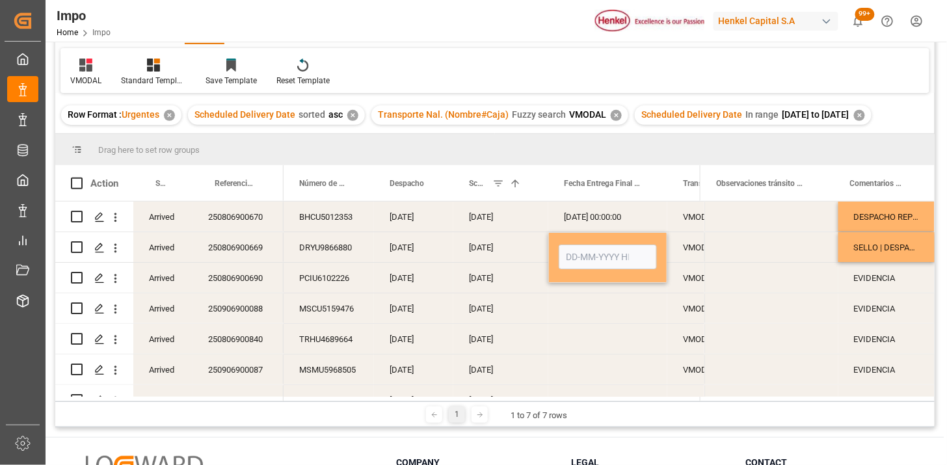
click at [504, 278] on div "[DATE]" at bounding box center [500, 278] width 95 height 30
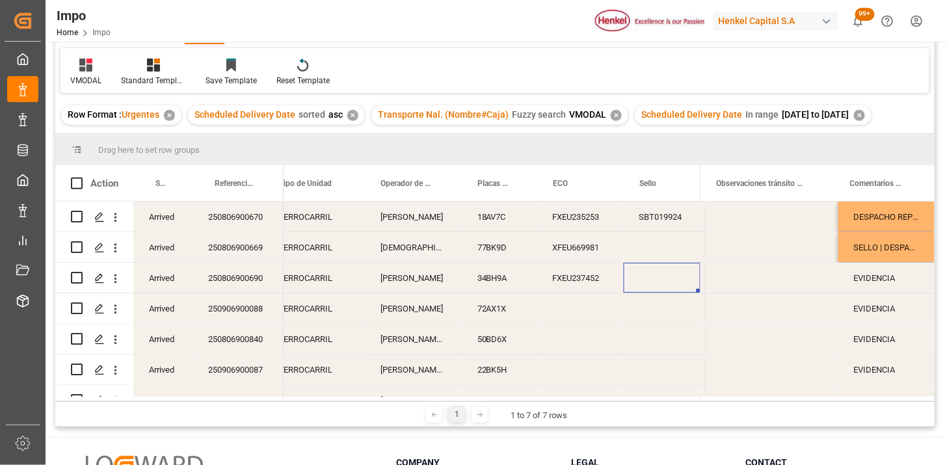
scroll to position [0, 509]
click at [639, 277] on div "SBT019924" at bounding box center [662, 278] width 77 height 30
click at [640, 277] on input "SBT019924" at bounding box center [662, 285] width 56 height 25
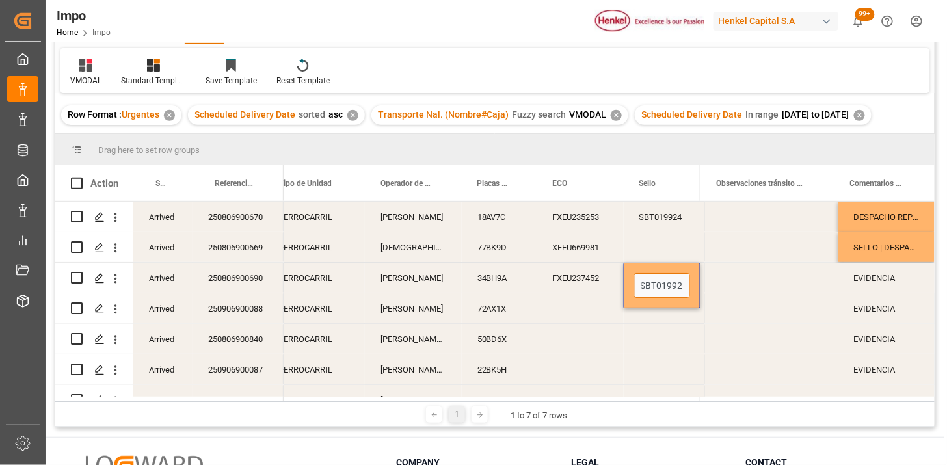
type input "SBT019925"
click at [651, 252] on div "Press SPACE to select this row." at bounding box center [662, 247] width 77 height 30
click at [565, 291] on div "FXEU237452" at bounding box center [580, 278] width 87 height 30
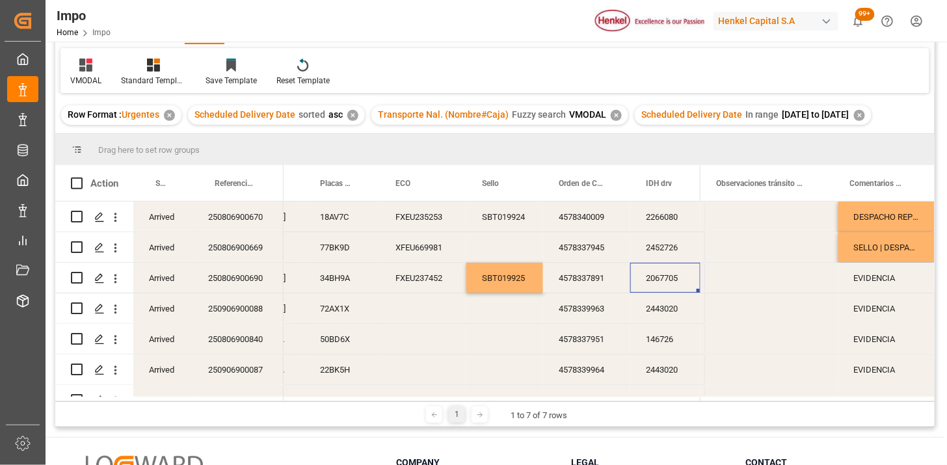
scroll to position [0, 764]
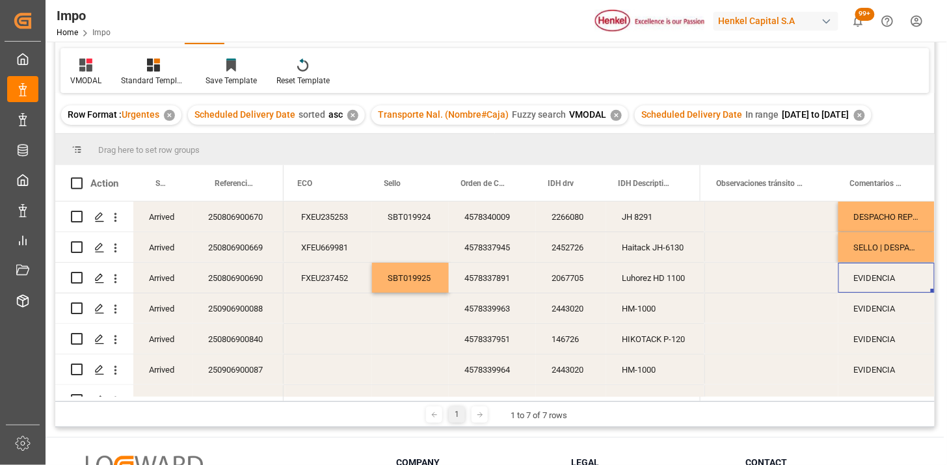
click at [886, 286] on div "EVIDENCIA" at bounding box center [887, 278] width 96 height 30
click at [886, 286] on input "EVIDENCIA" at bounding box center [886, 285] width 75 height 25
type input "N/A"
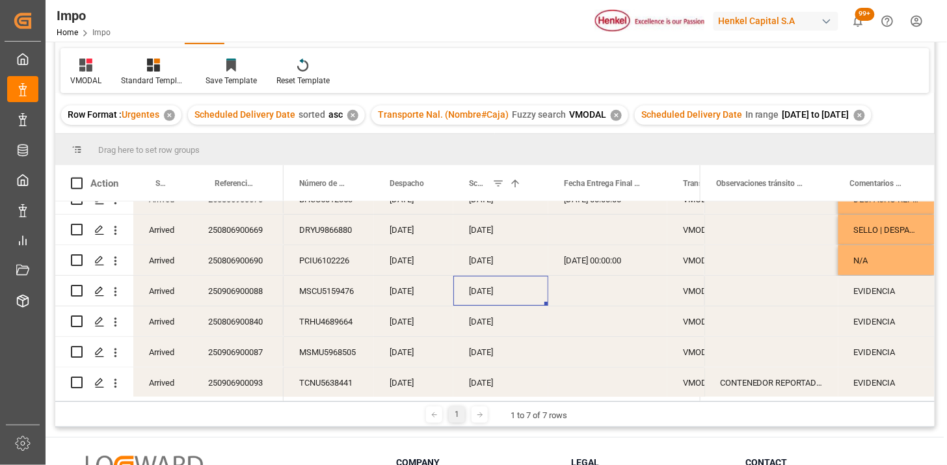
scroll to position [22, 0]
click at [340, 372] on div "TCNU5638441" at bounding box center [329, 381] width 90 height 30
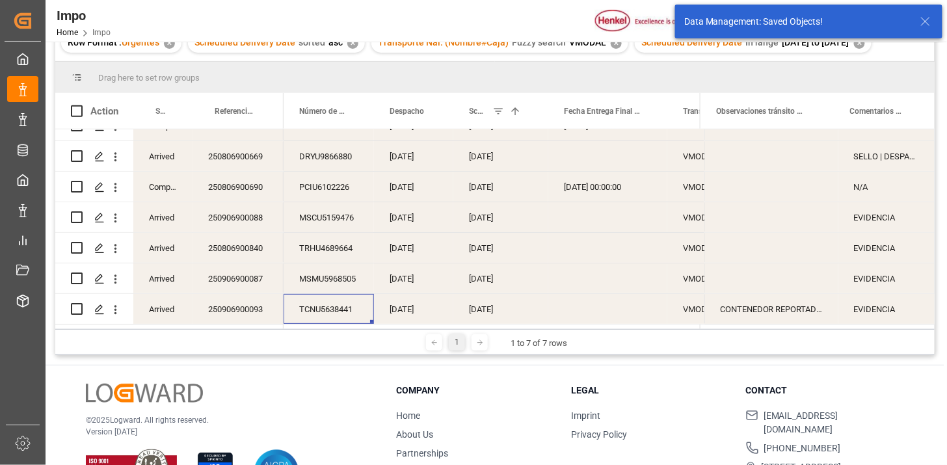
scroll to position [0, 0]
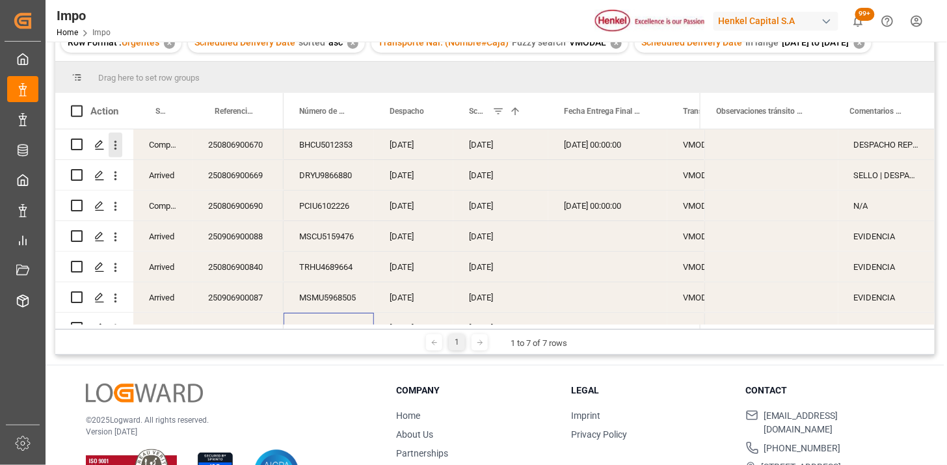
click at [118, 148] on icon "open menu" at bounding box center [116, 146] width 14 height 14
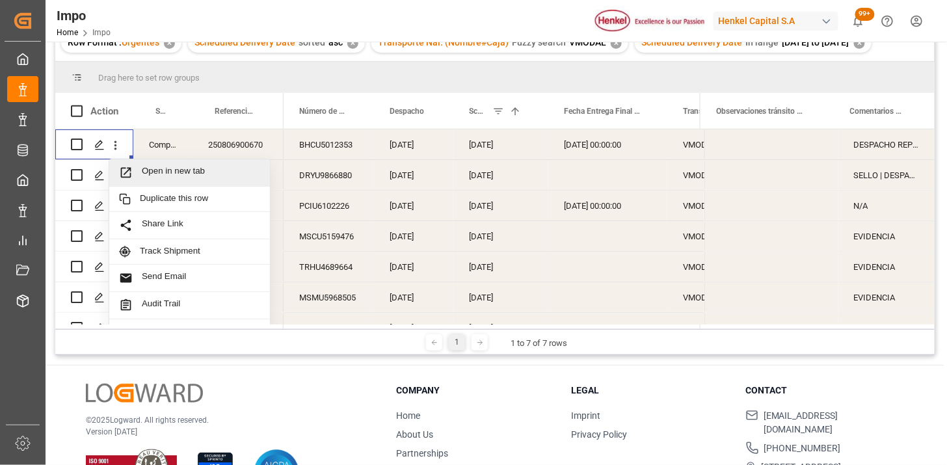
click at [169, 167] on span "Open in new tab" at bounding box center [201, 173] width 118 height 14
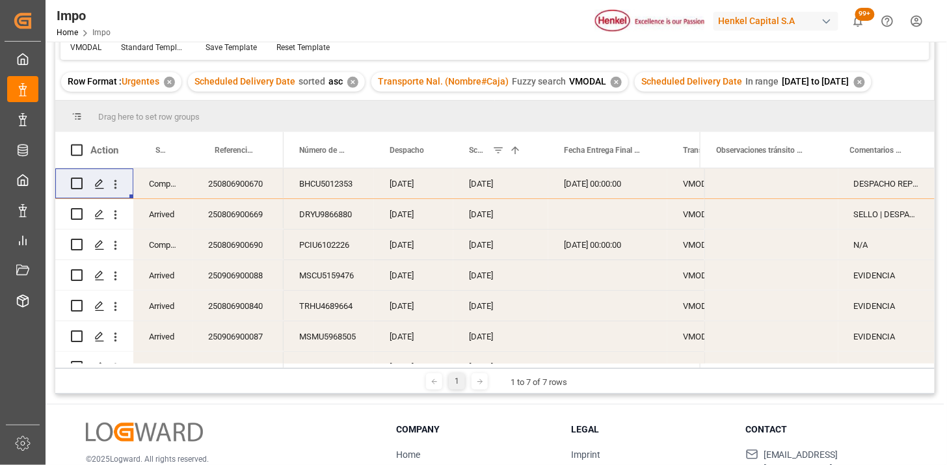
scroll to position [183, 0]
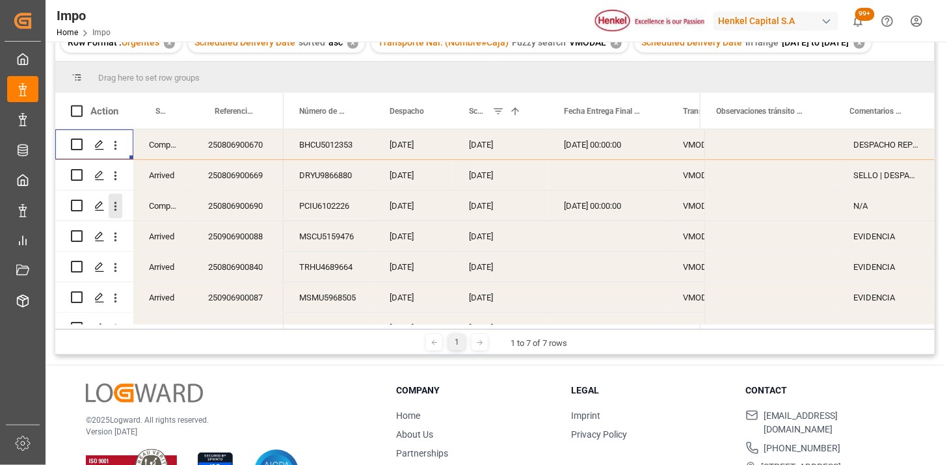
click at [119, 212] on icon "open menu" at bounding box center [116, 207] width 14 height 14
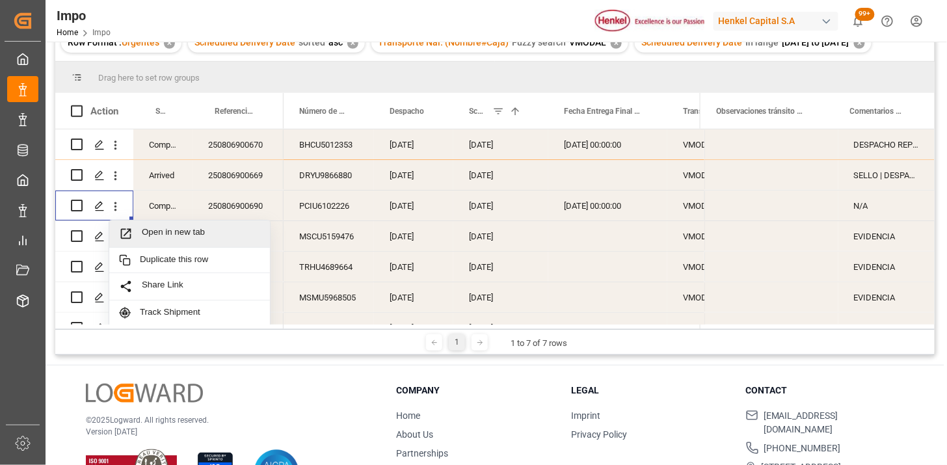
click at [167, 230] on span "Open in new tab" at bounding box center [201, 234] width 118 height 14
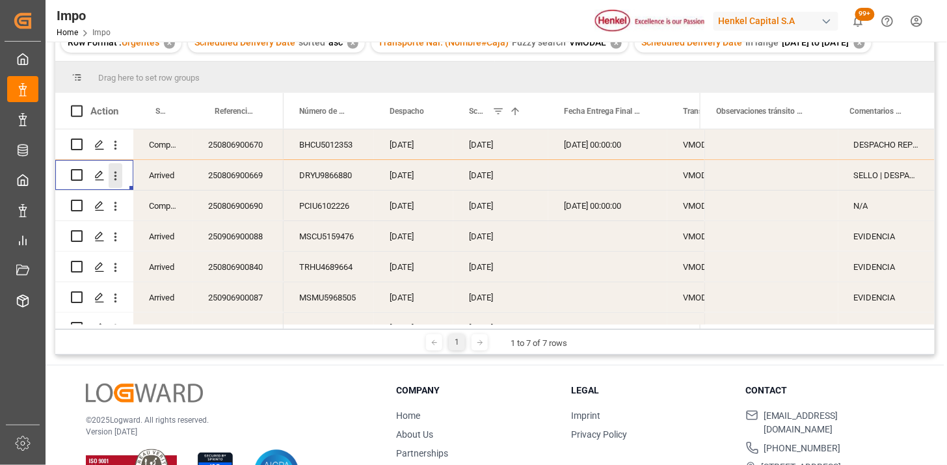
click at [119, 177] on icon "open menu" at bounding box center [116, 176] width 14 height 14
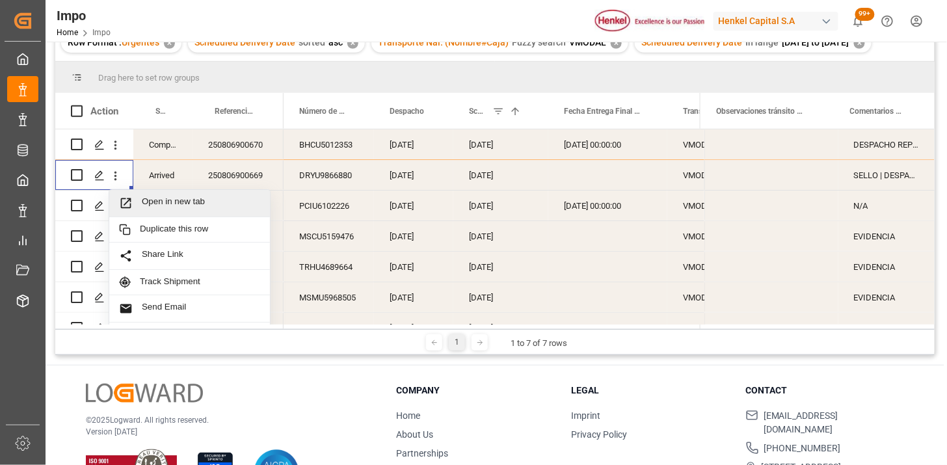
click at [157, 193] on div "Open in new tab" at bounding box center [189, 203] width 161 height 27
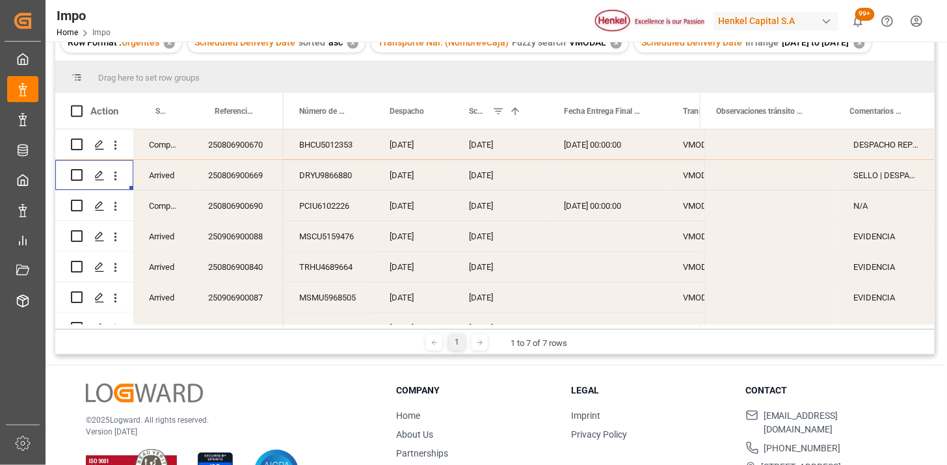
scroll to position [111, 0]
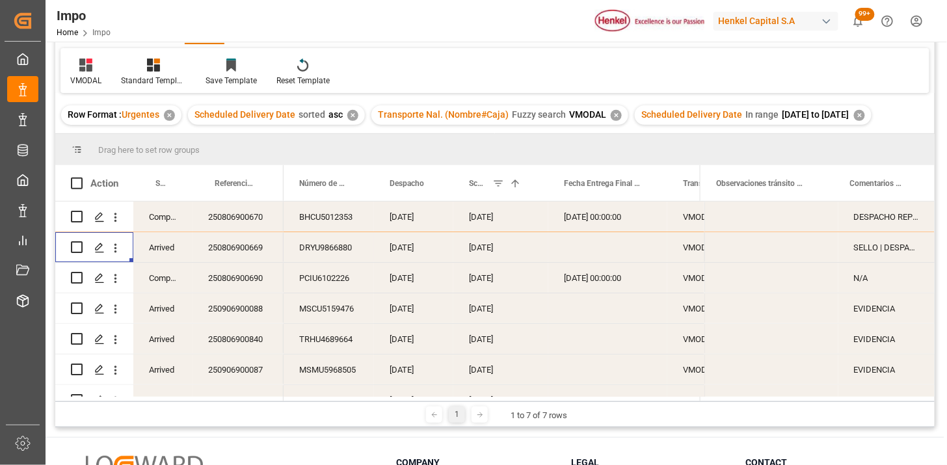
click at [865, 116] on div "✕" at bounding box center [859, 115] width 11 height 11
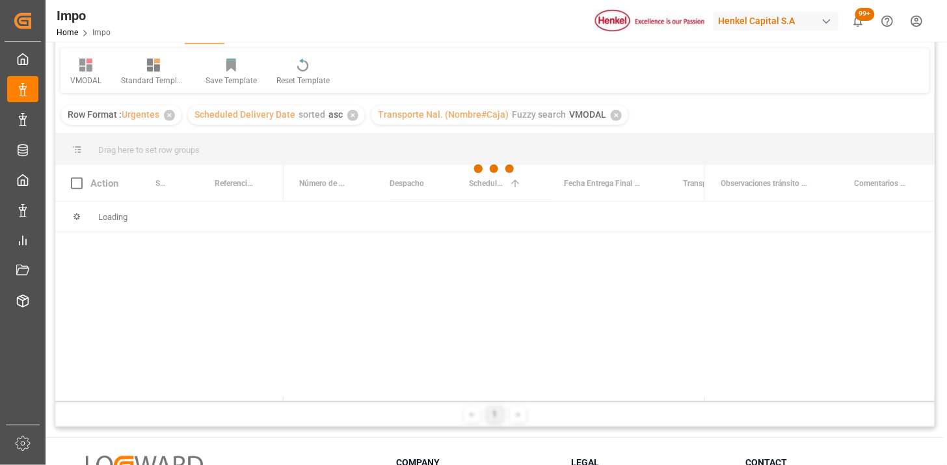
scroll to position [72, 0]
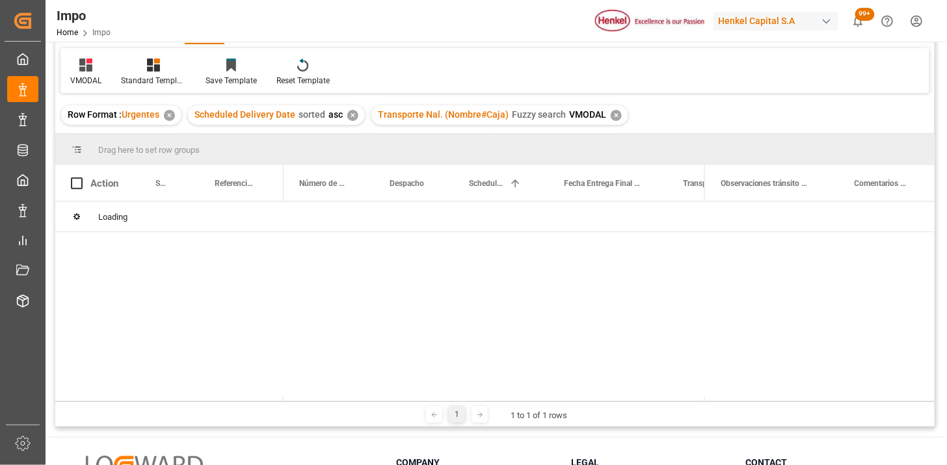
click at [611, 115] on div "✕" at bounding box center [616, 115] width 11 height 11
click at [352, 115] on div "✕" at bounding box center [352, 115] width 11 height 11
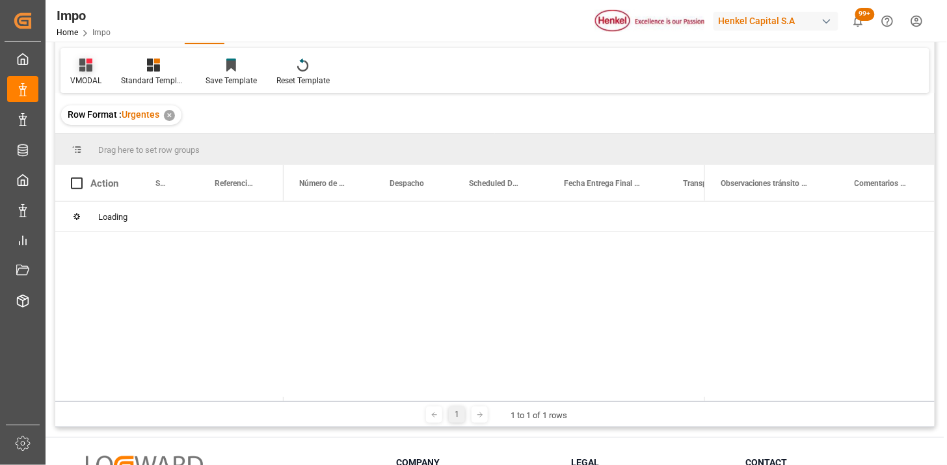
click at [86, 62] on icon at bounding box center [85, 65] width 13 height 13
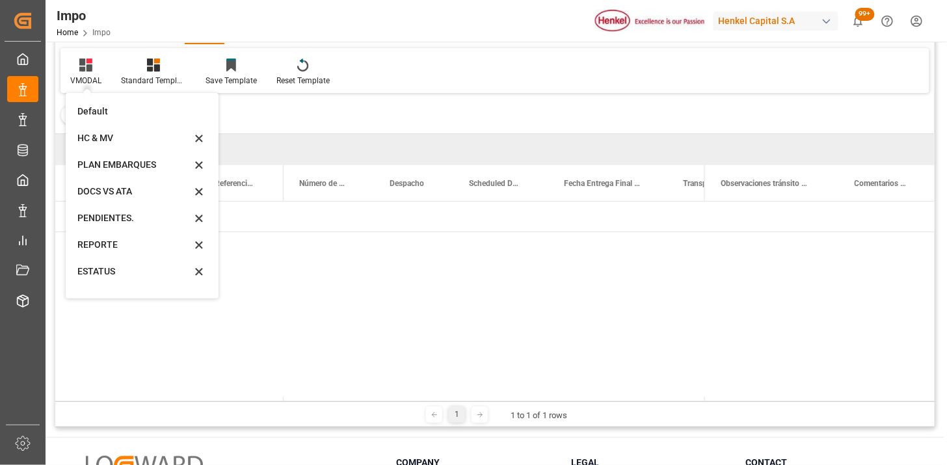
click at [103, 249] on div "REPORTE" at bounding box center [134, 245] width 114 height 14
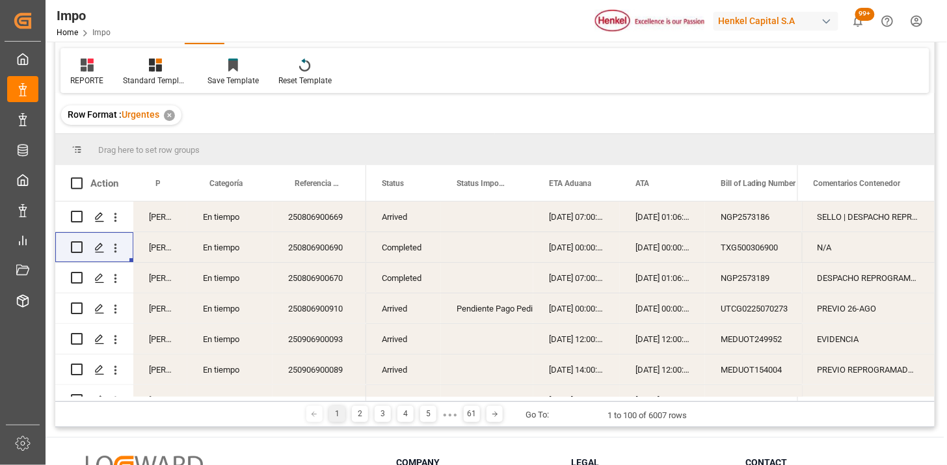
click at [160, 224] on div "Martha Gonzalez" at bounding box center [160, 217] width 54 height 30
click at [166, 183] on span at bounding box center [166, 184] width 12 height 12
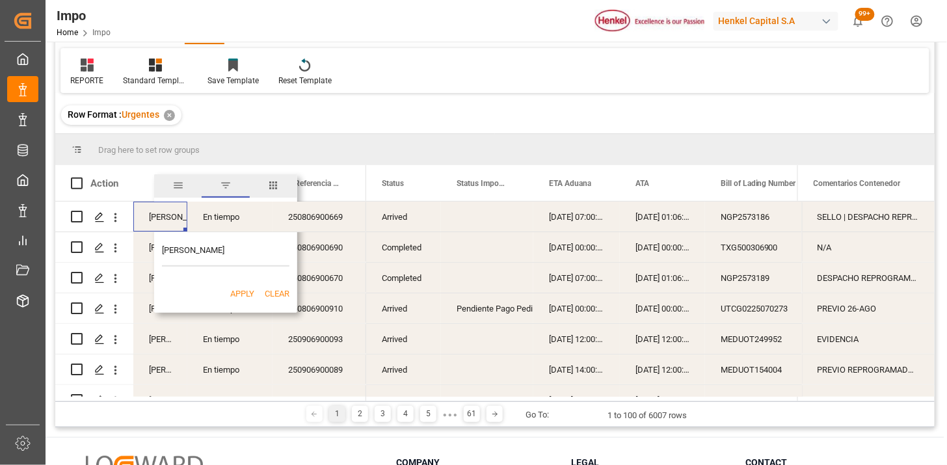
type input "Martha Gonzalez"
click at [244, 294] on button "Apply" at bounding box center [242, 294] width 24 height 13
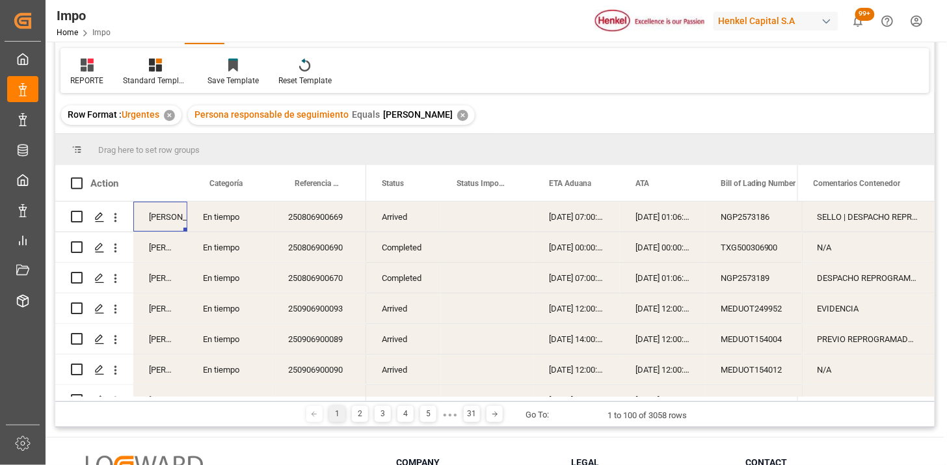
click at [409, 223] on div "Arrived" at bounding box center [403, 217] width 75 height 30
click at [423, 187] on span at bounding box center [420, 184] width 12 height 12
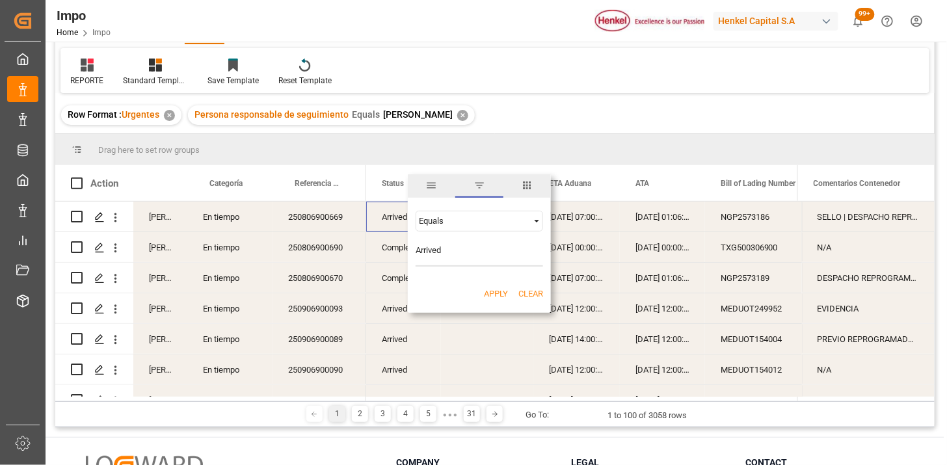
type input "Arrived"
click at [506, 291] on button "Apply" at bounding box center [496, 294] width 24 height 13
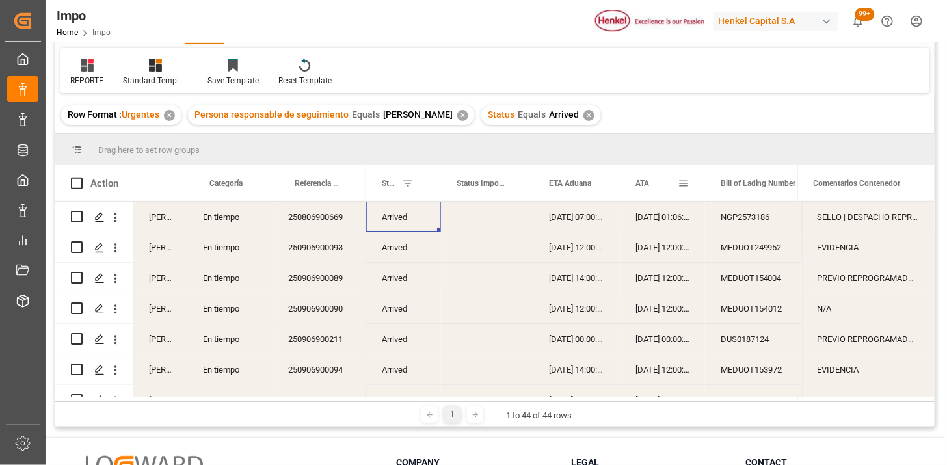
click at [639, 191] on div "ATA" at bounding box center [657, 183] width 42 height 36
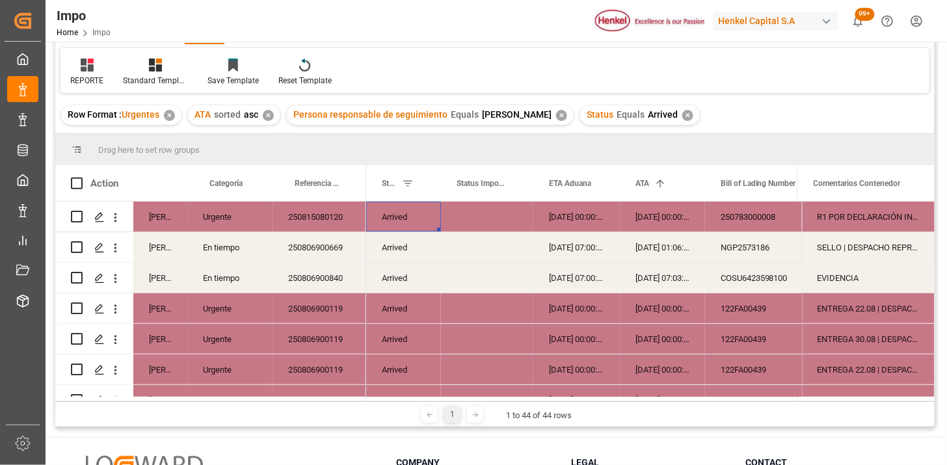
click at [345, 225] on div "250815080120" at bounding box center [320, 217] width 94 height 30
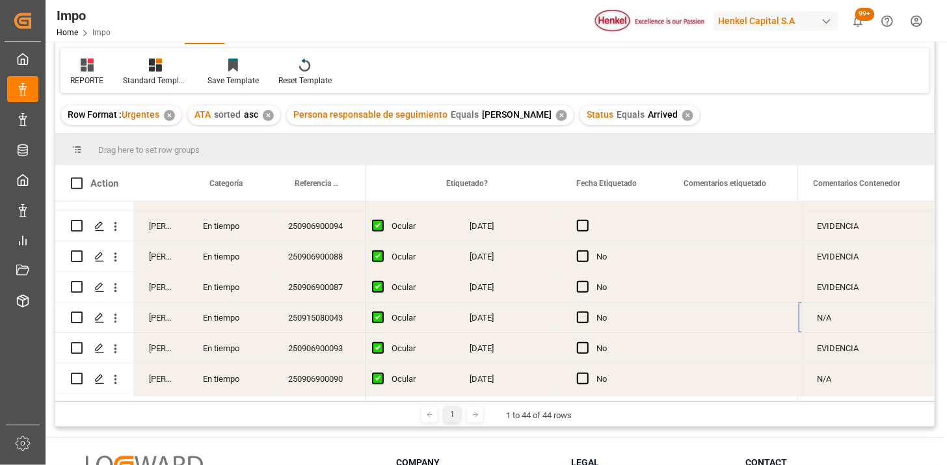
scroll to position [0, 1671]
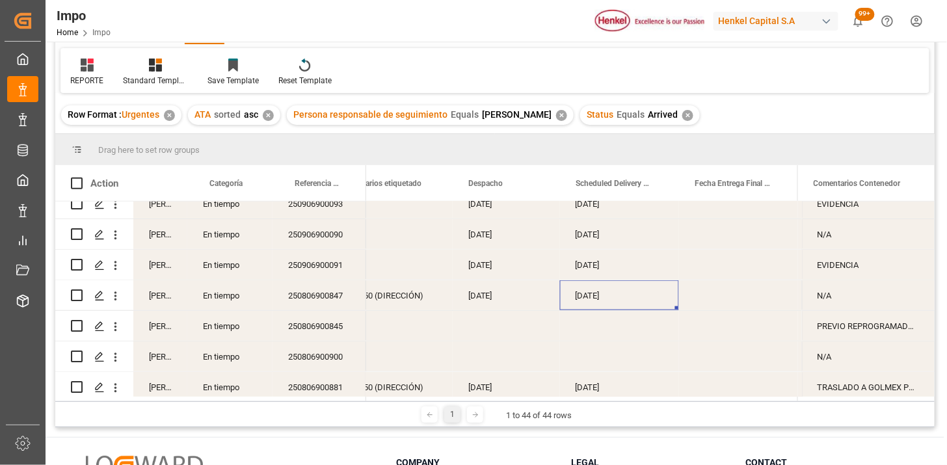
click at [602, 304] on div "28-08-2025" at bounding box center [619, 295] width 119 height 30
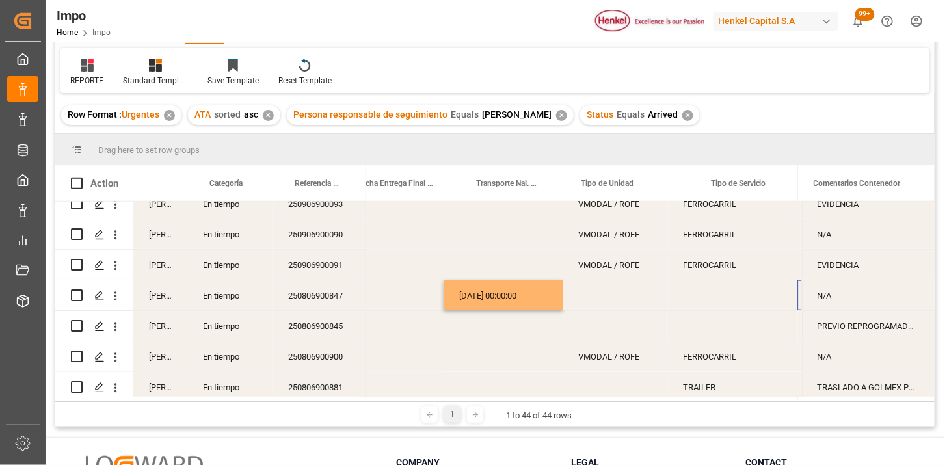
scroll to position [0, 2354]
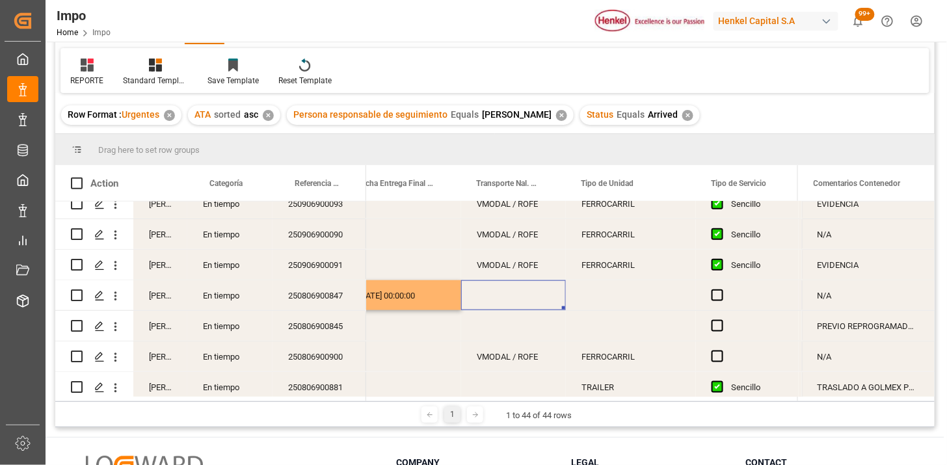
click at [517, 301] on div "Press SPACE to select this row." at bounding box center [513, 295] width 105 height 30
click at [517, 301] on input "Press SPACE to select this row." at bounding box center [514, 303] width 84 height 25
type input "CON TRUKING"
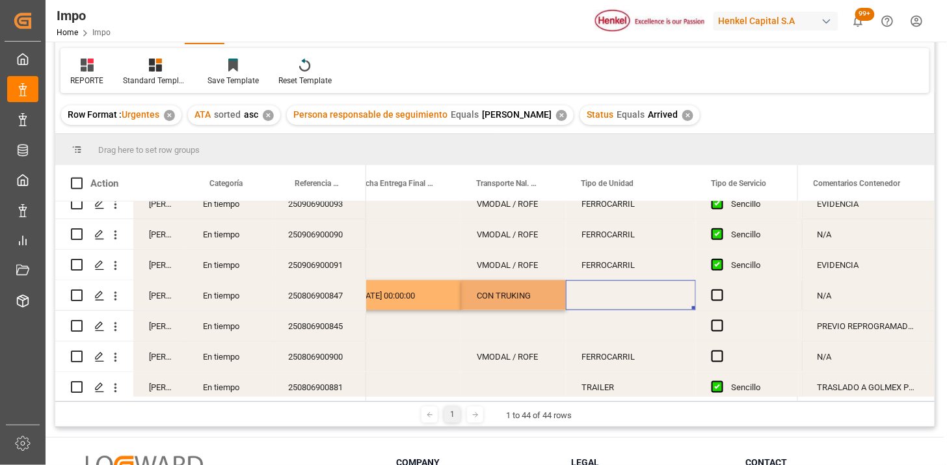
click at [589, 306] on div "Press SPACE to select this row." at bounding box center [631, 295] width 130 height 30
click at [594, 303] on div "Press SPACE to select this row." at bounding box center [631, 295] width 130 height 30
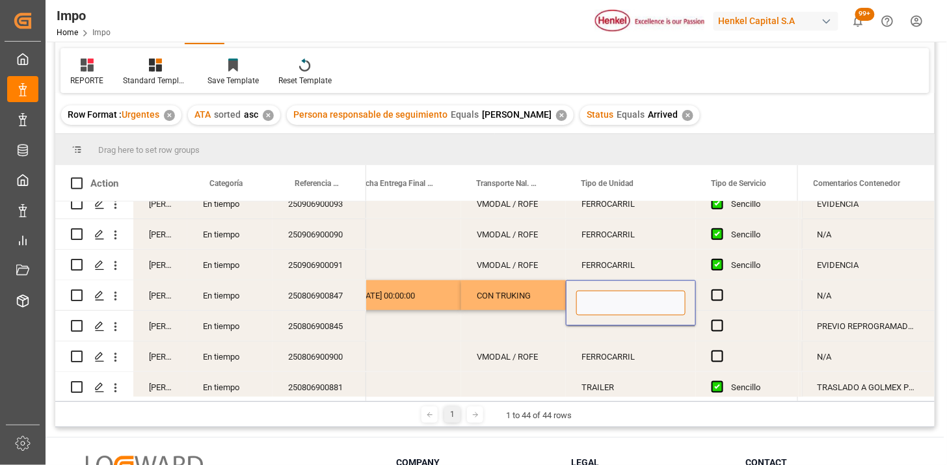
click at [596, 301] on input "Press SPACE to select this row." at bounding box center [630, 303] width 109 height 25
type input "TRAILER"
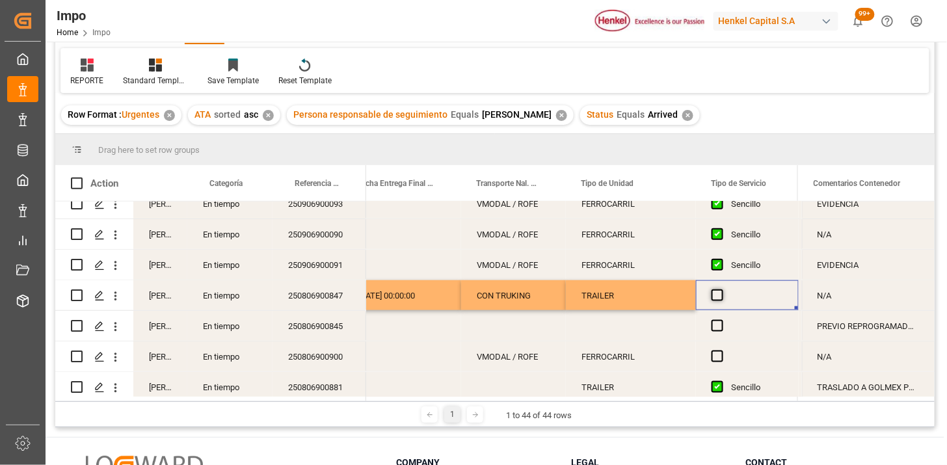
click at [714, 295] on span "Press SPACE to select this row." at bounding box center [718, 295] width 12 height 12
click at [721, 289] on input "Press SPACE to select this row." at bounding box center [721, 289] width 0 height 0
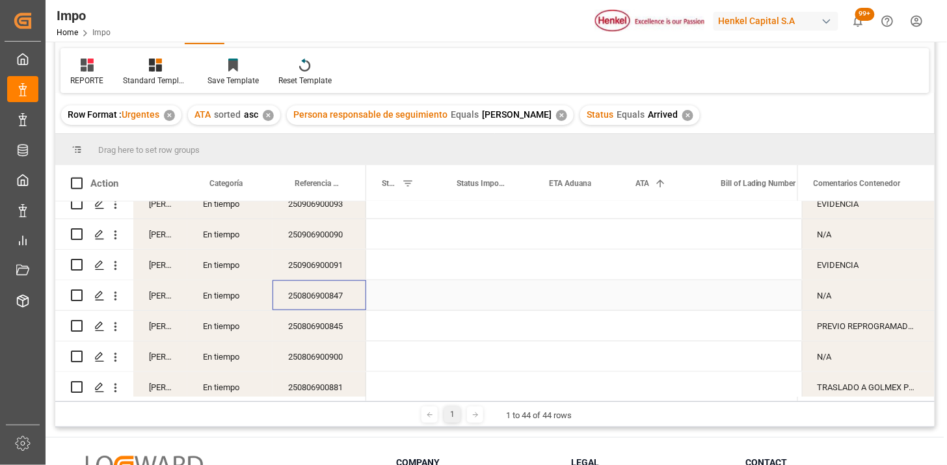
scroll to position [0, 0]
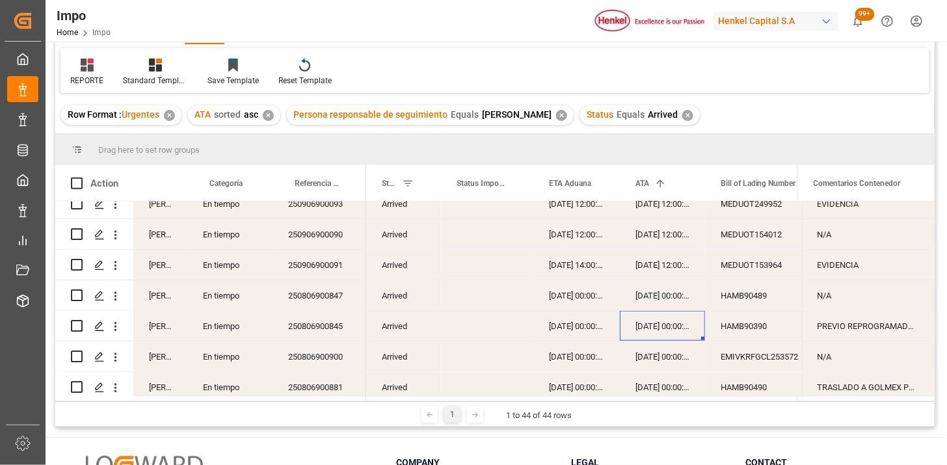
click at [653, 324] on div "18-08-2025 00:00:00" at bounding box center [662, 326] width 85 height 30
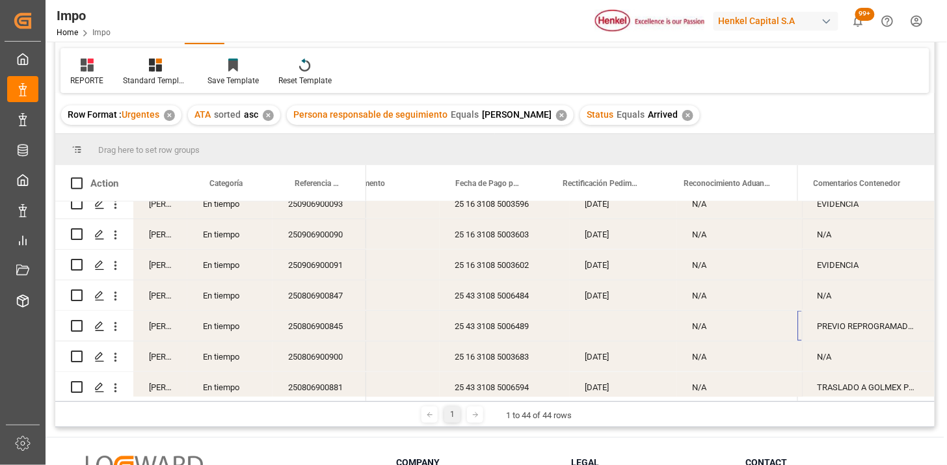
scroll to position [0, 991]
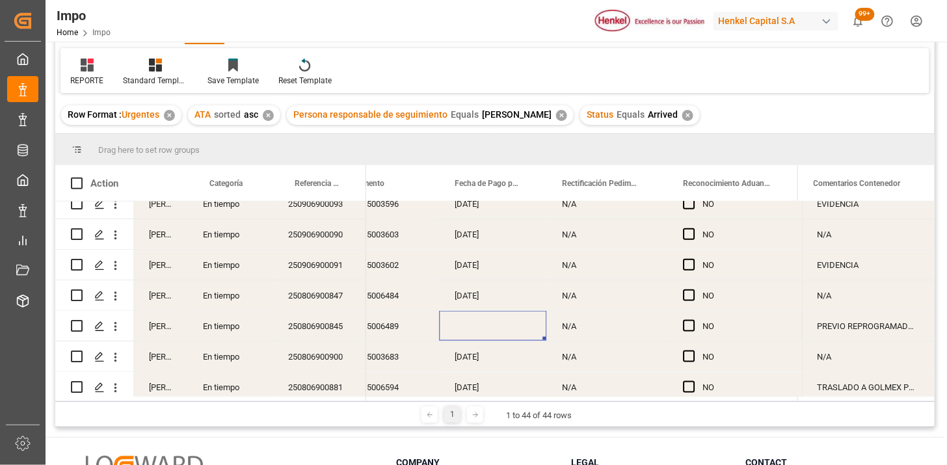
click at [330, 327] on div "250806900845" at bounding box center [320, 326] width 94 height 30
click at [470, 328] on div "Press SPACE to select this row." at bounding box center [493, 326] width 107 height 30
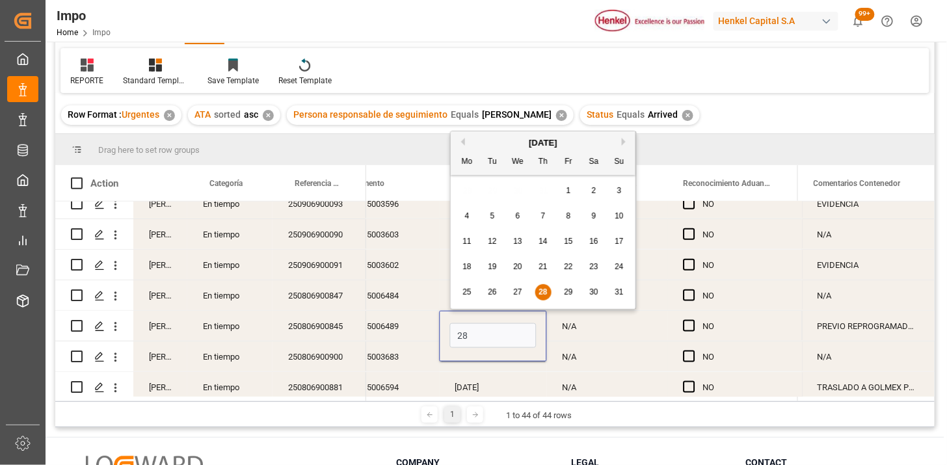
type input "[DATE]"
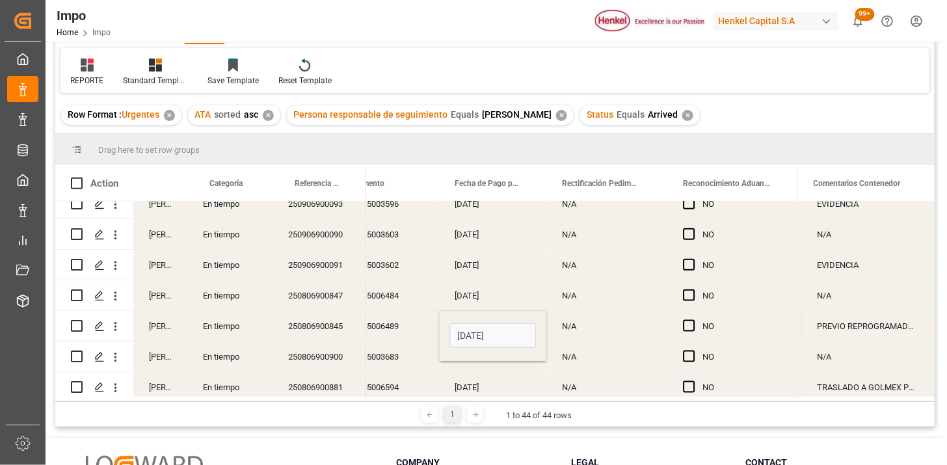
click at [588, 328] on div "N/A" at bounding box center [607, 326] width 121 height 30
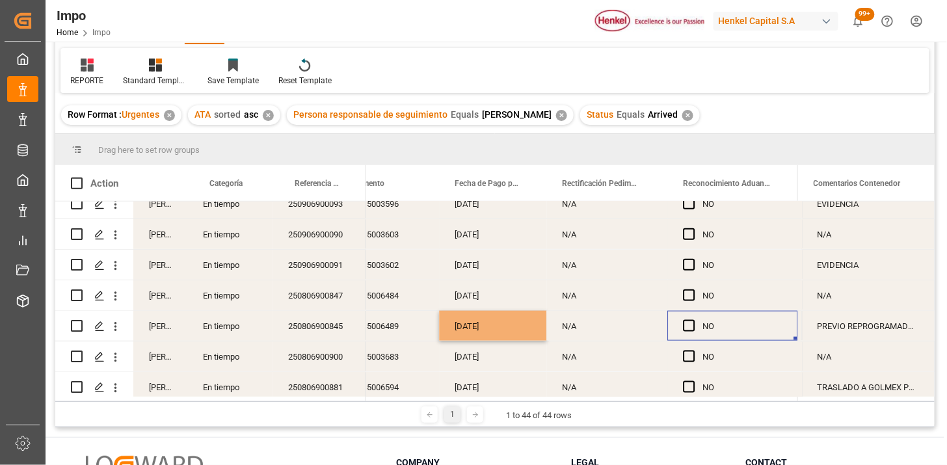
scroll to position [0, 1098]
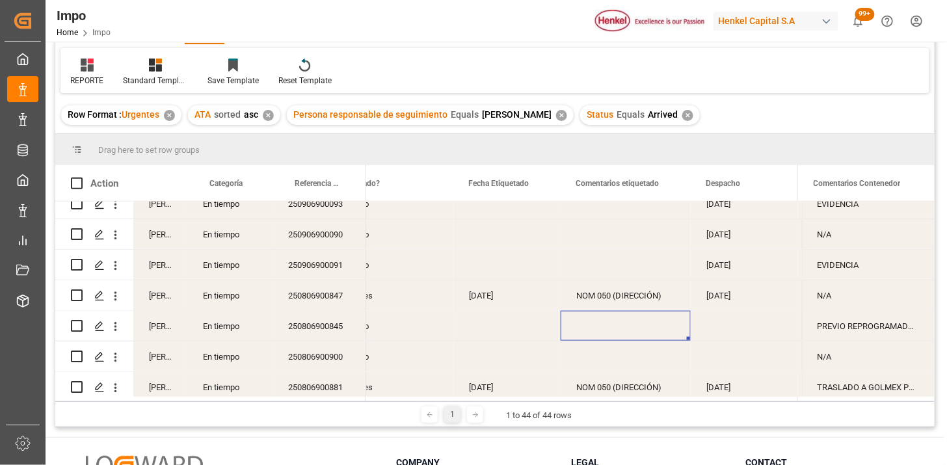
drag, startPoint x: 626, startPoint y: 332, endPoint x: 679, endPoint y: 333, distance: 52.1
click at [630, 330] on div "Press SPACE to select this row." at bounding box center [626, 326] width 130 height 30
click at [718, 330] on div "Press SPACE to select this row." at bounding box center [744, 326] width 107 height 30
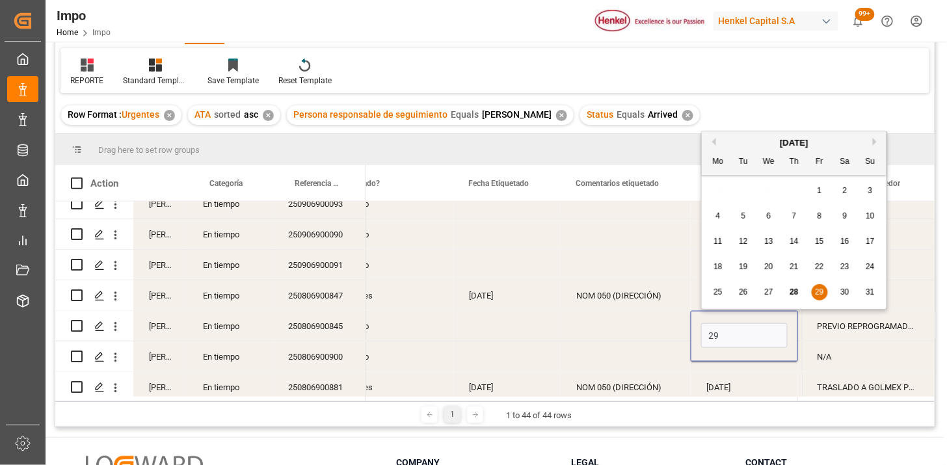
type input "29-08-2025"
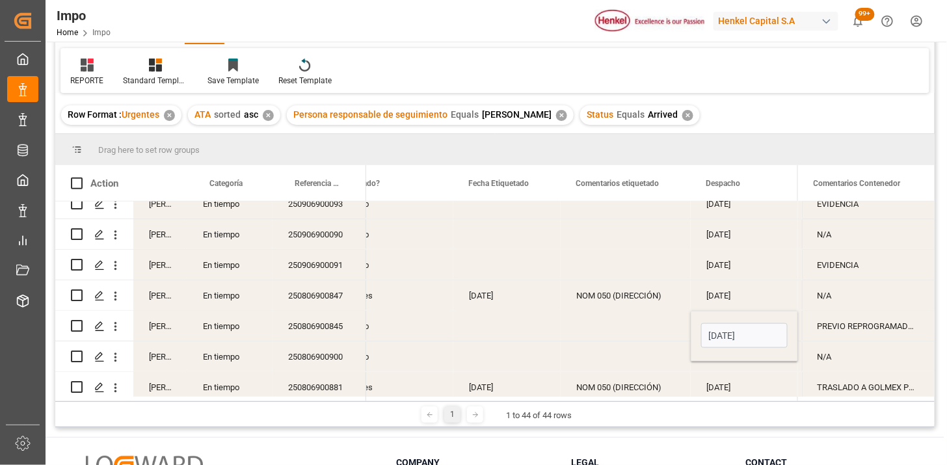
click at [658, 337] on div "Press SPACE to select this row." at bounding box center [626, 326] width 130 height 30
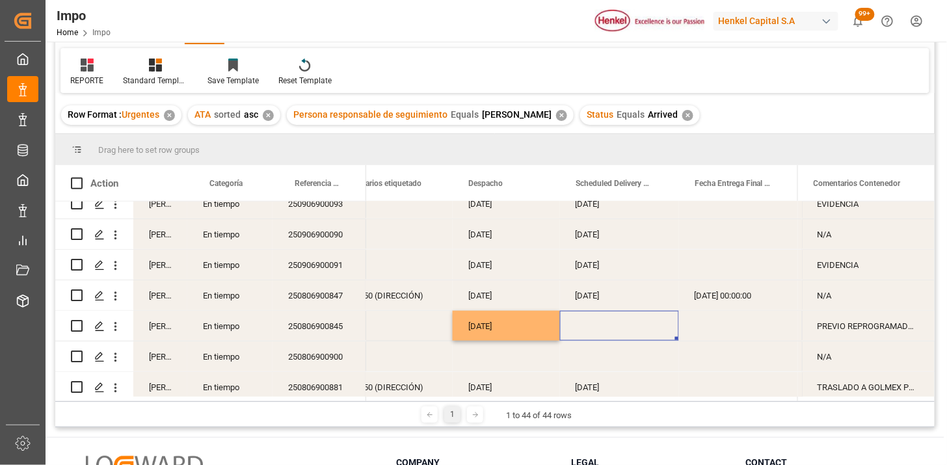
click at [617, 325] on div "Press SPACE to select this row." at bounding box center [619, 326] width 119 height 30
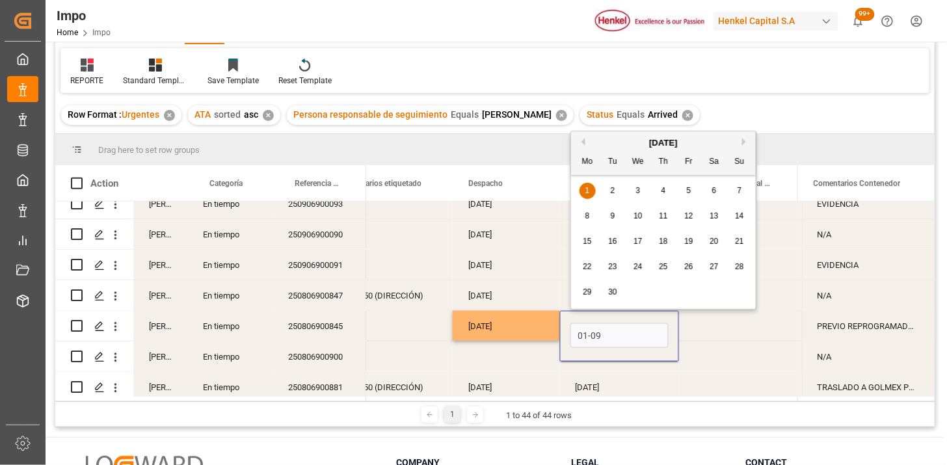
type input "01-09-2025"
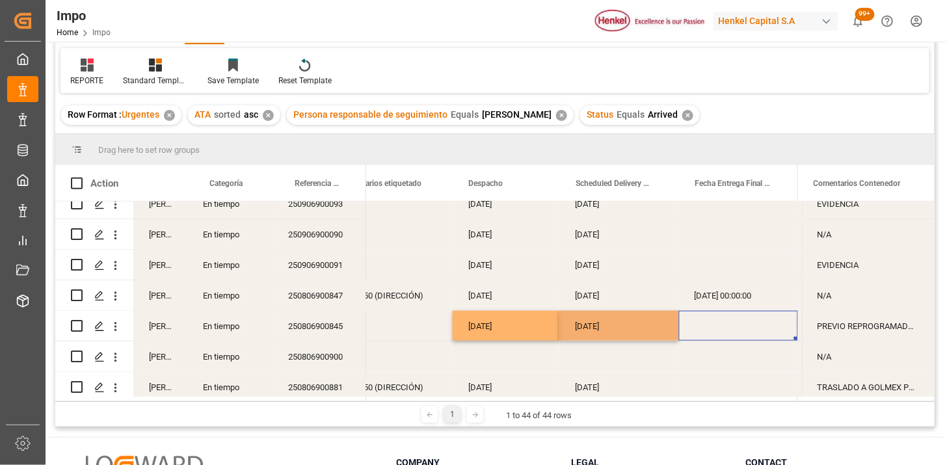
click at [688, 329] on div "Press SPACE to select this row." at bounding box center [738, 326] width 119 height 30
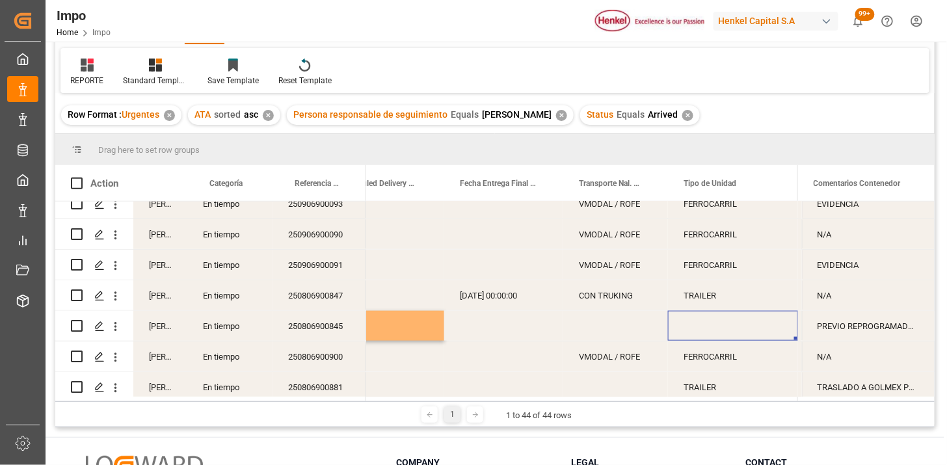
click at [602, 301] on div "CON TRUKING" at bounding box center [615, 295] width 105 height 30
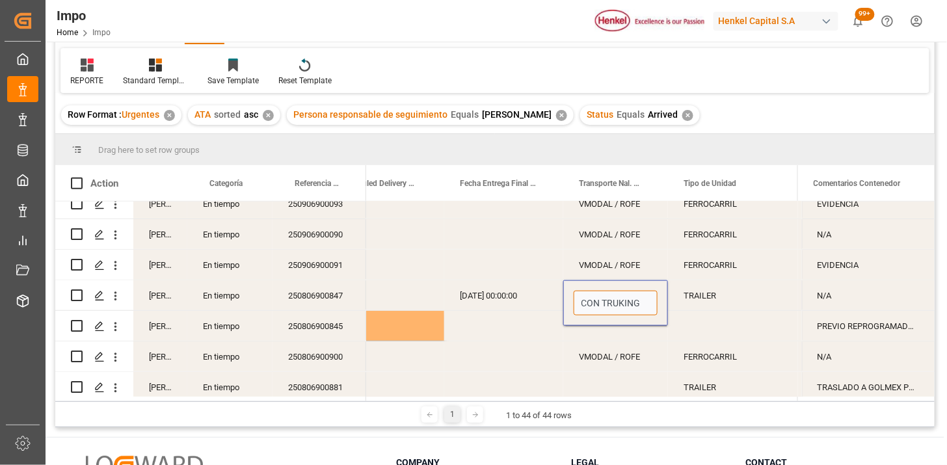
click at [587, 303] on input "CON TRUKING" at bounding box center [616, 303] width 84 height 25
type input "DON TRUKING"
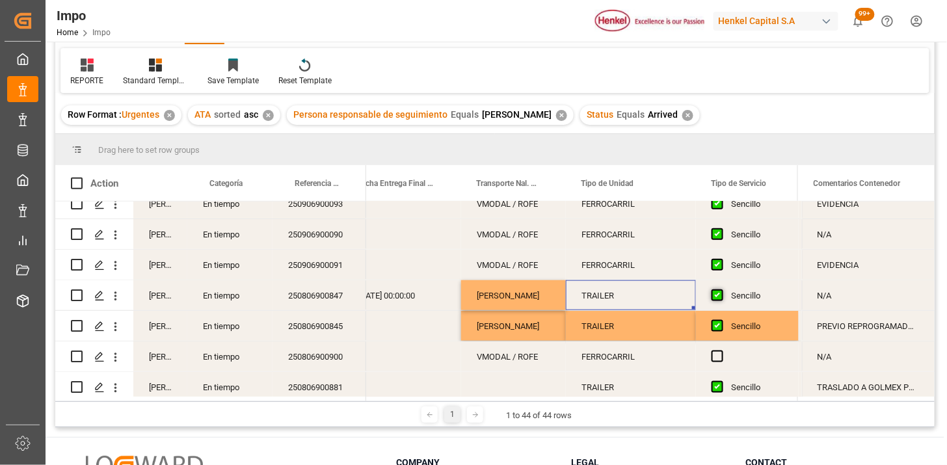
click at [719, 293] on span "Press SPACE to select this row." at bounding box center [718, 295] width 12 height 12
click at [721, 289] on input "Press SPACE to select this row." at bounding box center [721, 289] width 0 height 0
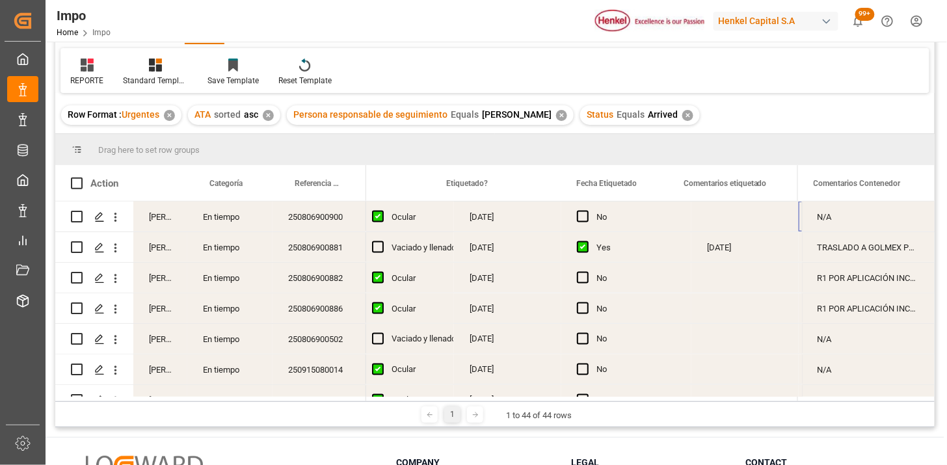
scroll to position [0, 1671]
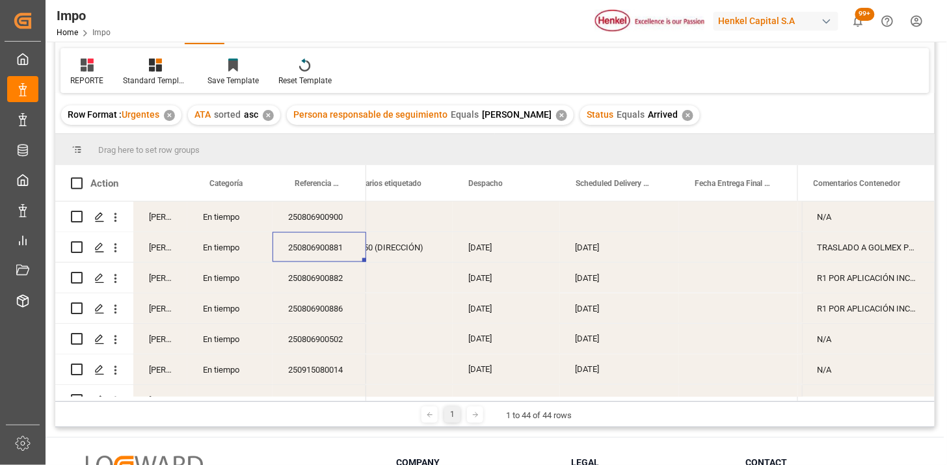
click at [733, 252] on div "Press SPACE to select this row." at bounding box center [738, 247] width 119 height 30
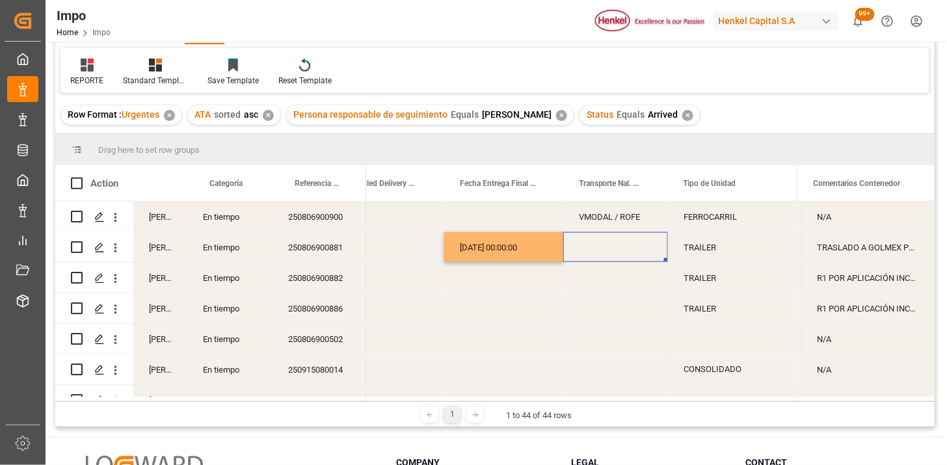
click at [621, 245] on div "Press SPACE to select this row." at bounding box center [615, 247] width 105 height 30
click at [621, 244] on input "Press SPACE to select this row." at bounding box center [616, 255] width 84 height 25
type input "DON TRUCKING"
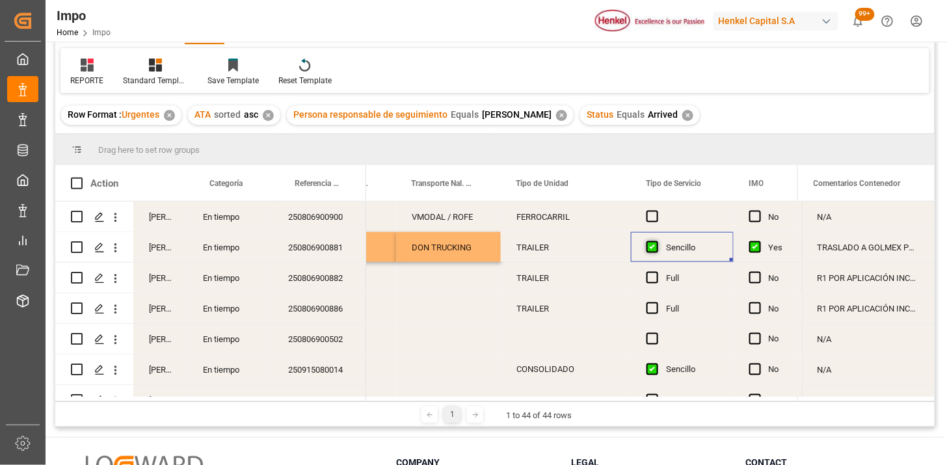
click at [652, 246] on span "Press SPACE to select this row." at bounding box center [653, 247] width 12 height 12
click at [656, 241] on input "Press SPACE to select this row." at bounding box center [656, 241] width 0 height 0
click at [657, 211] on span "Press SPACE to select this row." at bounding box center [653, 217] width 12 height 12
click at [656, 211] on input "Press SPACE to select this row." at bounding box center [656, 211] width 0 height 0
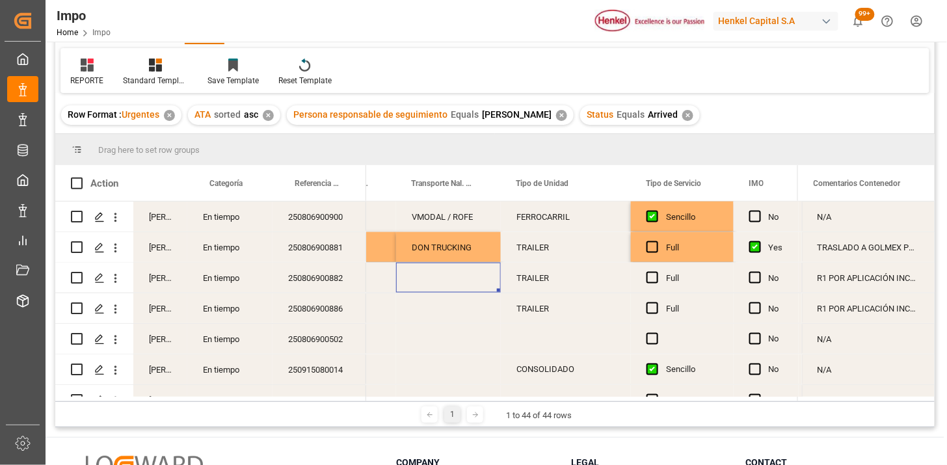
click at [446, 283] on div "Press SPACE to select this row." at bounding box center [448, 278] width 105 height 30
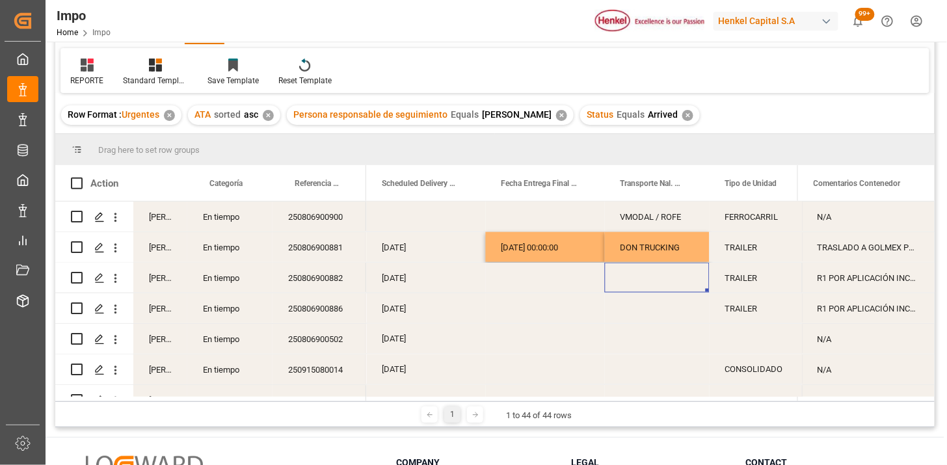
click at [641, 282] on div "Press SPACE to select this row." at bounding box center [657, 278] width 105 height 30
click at [641, 282] on input "Press SPACE to select this row." at bounding box center [657, 285] width 84 height 25
type input "HH TRANSPORTES"
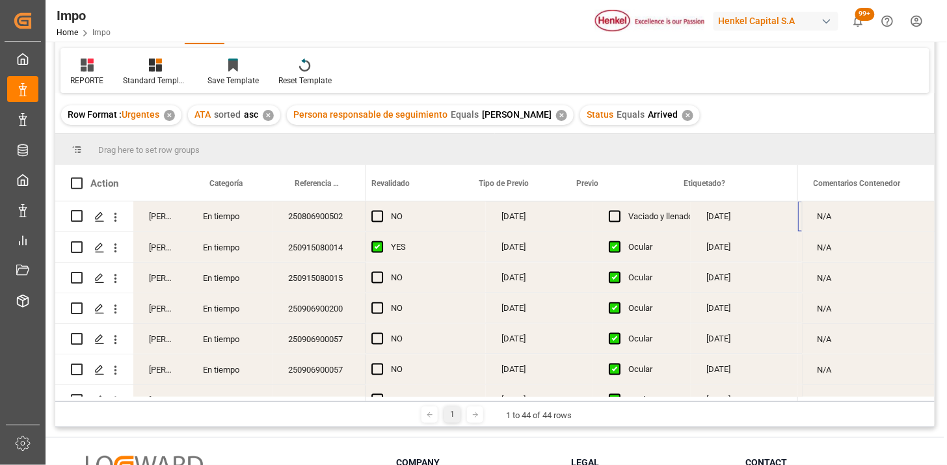
scroll to position [0, 1434]
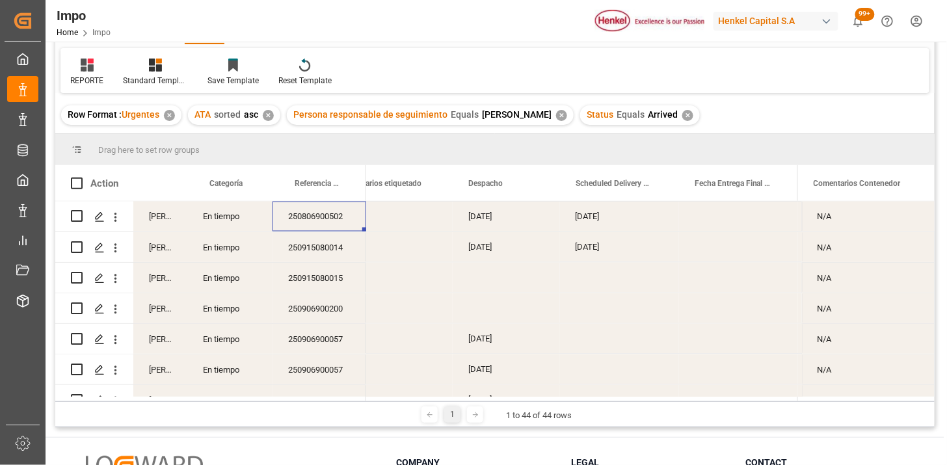
click at [606, 216] on div "27-08-2025" at bounding box center [619, 217] width 119 height 30
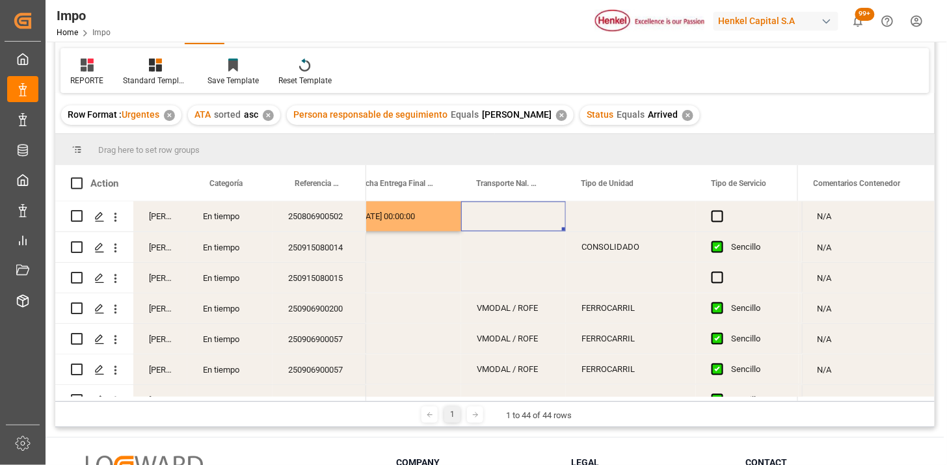
click at [524, 215] on div "Press SPACE to select this row." at bounding box center [513, 217] width 105 height 30
click at [524, 215] on input "Press SPACE to select this row." at bounding box center [514, 224] width 84 height 25
type input "O"
type input "DON TRUCKING"
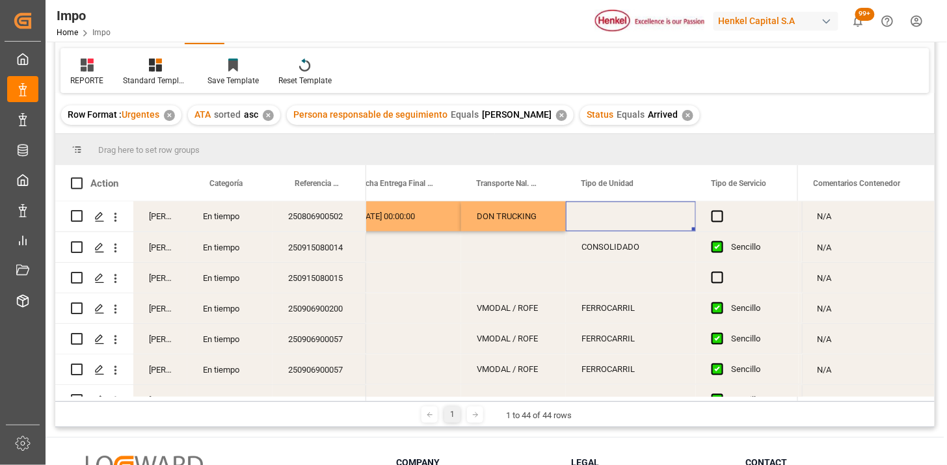
click at [608, 217] on div "Press SPACE to select this row." at bounding box center [631, 217] width 130 height 30
click at [608, 217] on input "Press SPACE to select this row." at bounding box center [630, 224] width 109 height 25
type input "TRAILER"
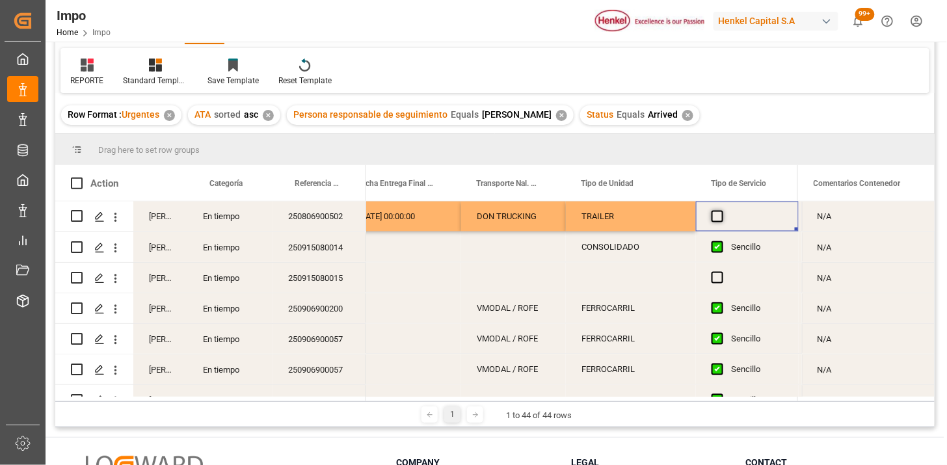
click at [719, 217] on span "Press SPACE to select this row." at bounding box center [718, 217] width 12 height 12
click at [721, 211] on input "Press SPACE to select this row." at bounding box center [721, 211] width 0 height 0
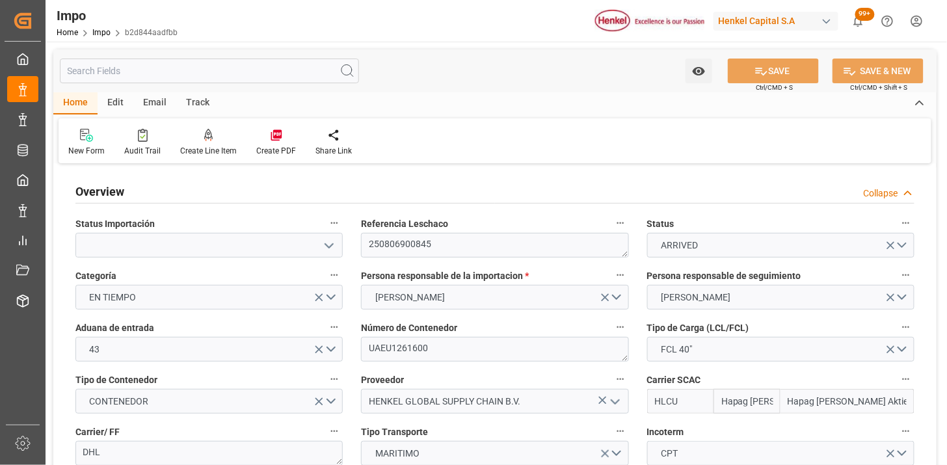
type input "Hapag [PERSON_NAME]"
type input "Hapag Lloyd Aktiengesellschaft"
type input "3"
type input "50"
type input "22"
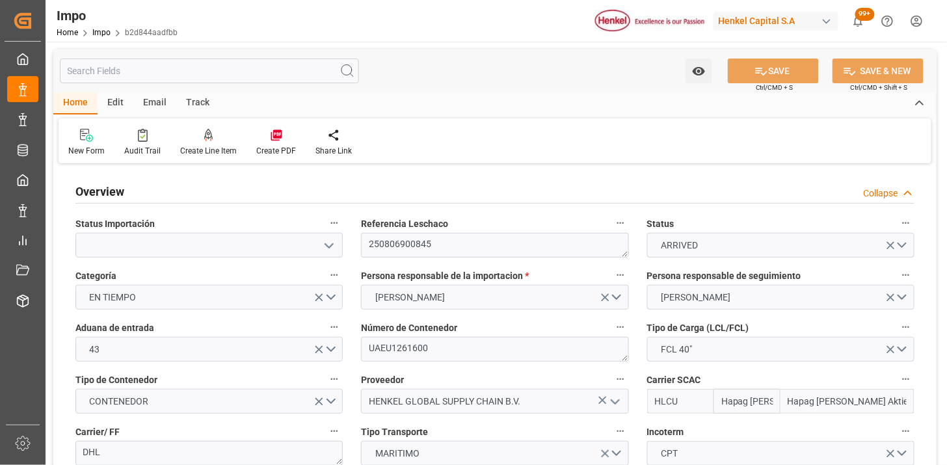
type input "04-08-2025"
type input "22-08-2025"
type input "28-08-2025"
type input "06-08-2025"
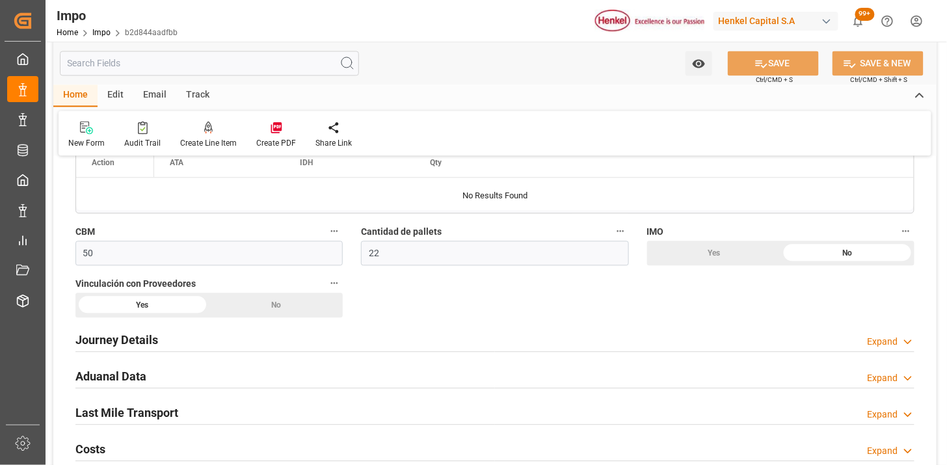
scroll to position [867, 0]
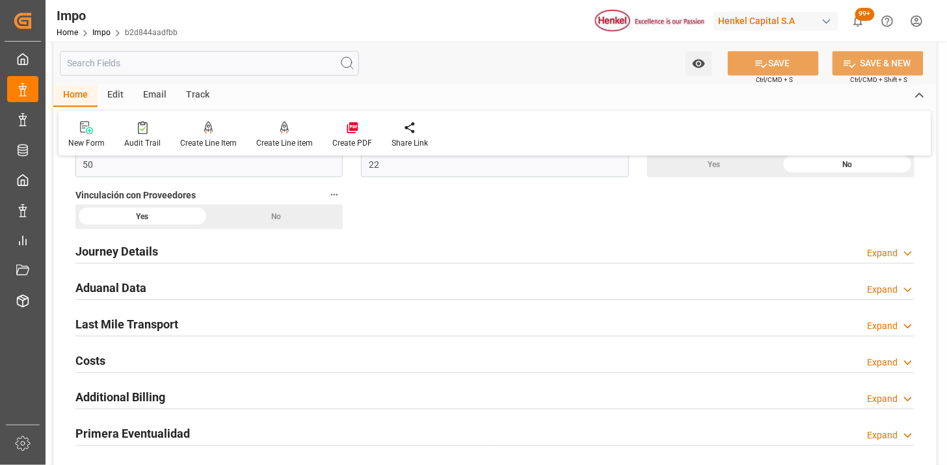
click at [301, 277] on div "Aduanal Data Expand" at bounding box center [494, 287] width 839 height 25
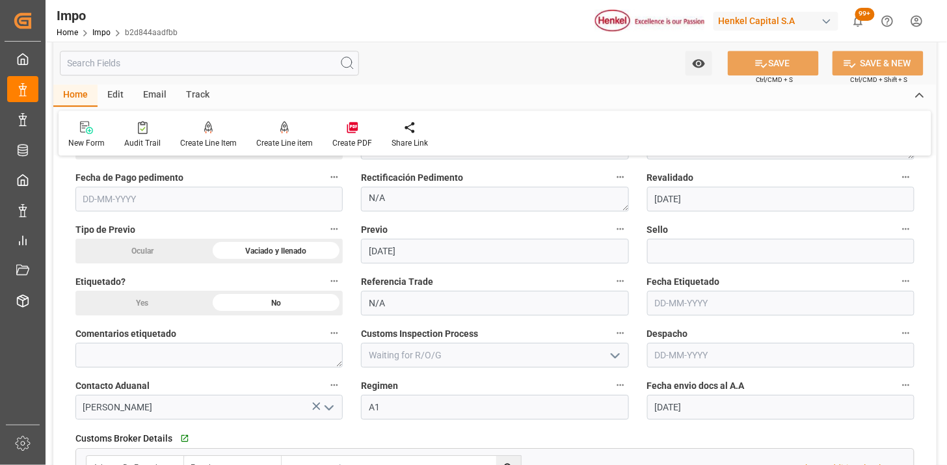
scroll to position [1084, 0]
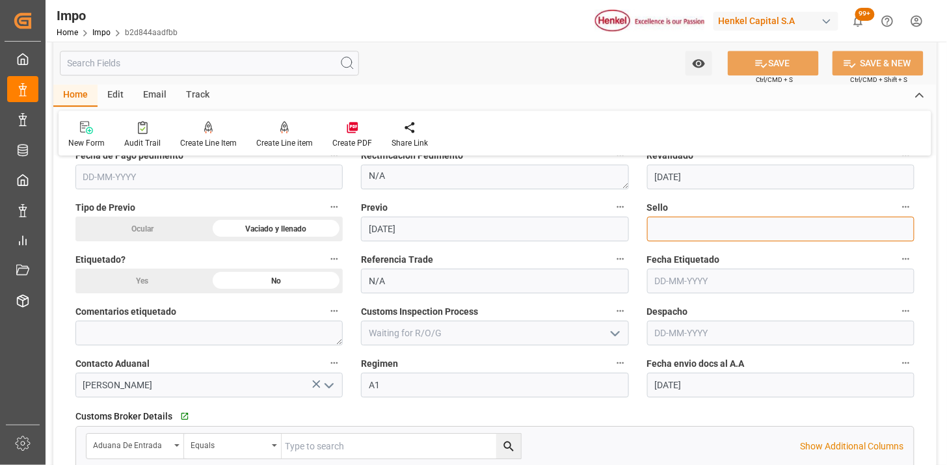
click at [727, 239] on input at bounding box center [780, 229] width 267 height 25
paste input "CEM23-3583067"
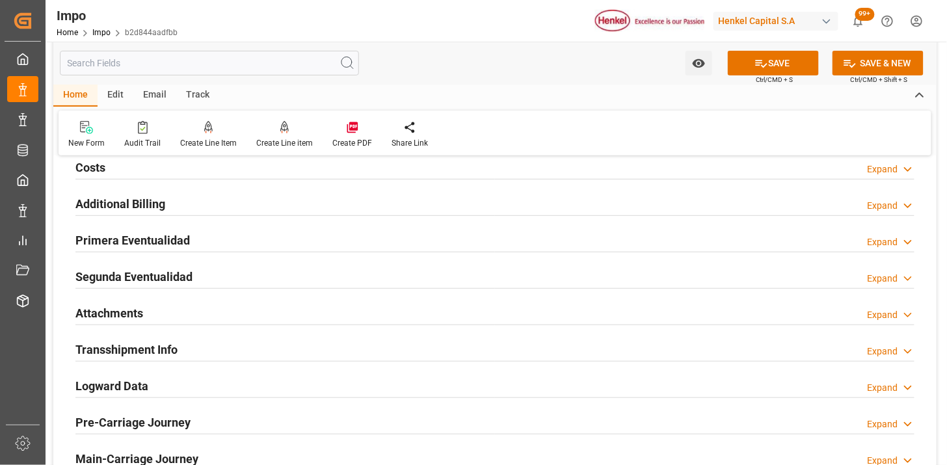
scroll to position [1518, 0]
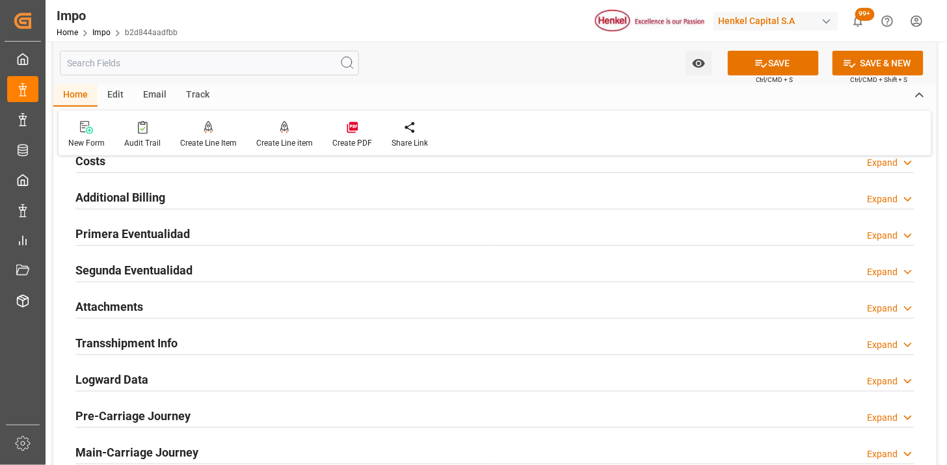
type input "CEM23-3583067"
click at [306, 241] on div "Primera Eventualidad Expand" at bounding box center [494, 233] width 839 height 25
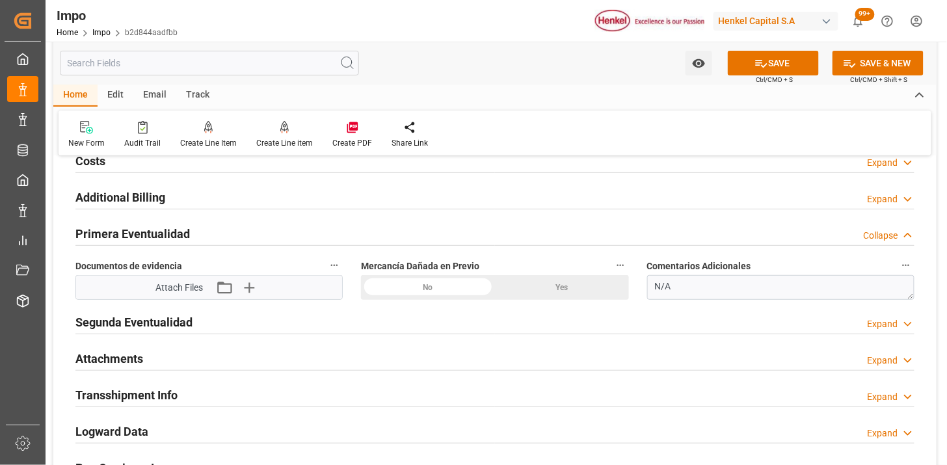
click at [558, 289] on div "Yes" at bounding box center [562, 287] width 134 height 25
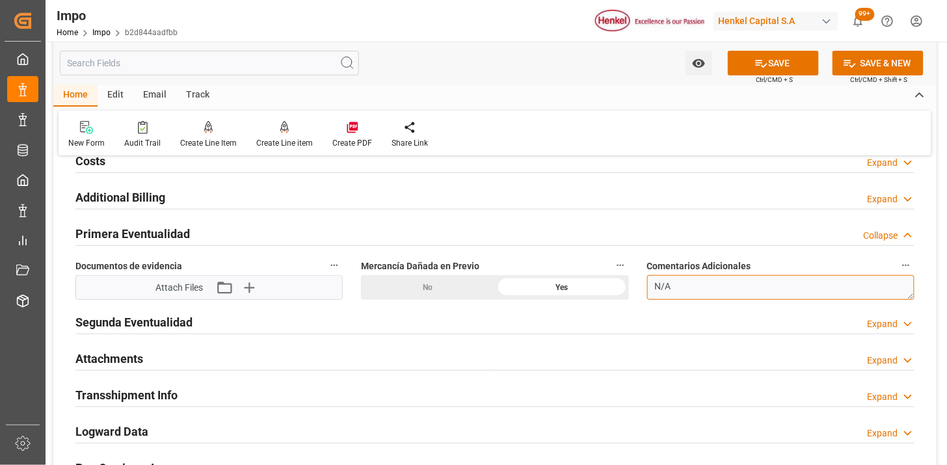
click at [707, 291] on textarea "N/A" at bounding box center [780, 287] width 267 height 25
drag, startPoint x: 768, startPoint y: 284, endPoint x: 718, endPoint y: 284, distance: 49.4
click at [718, 284] on textarea "CAJA ROTA, SE EMPLAYA" at bounding box center [780, 287] width 267 height 25
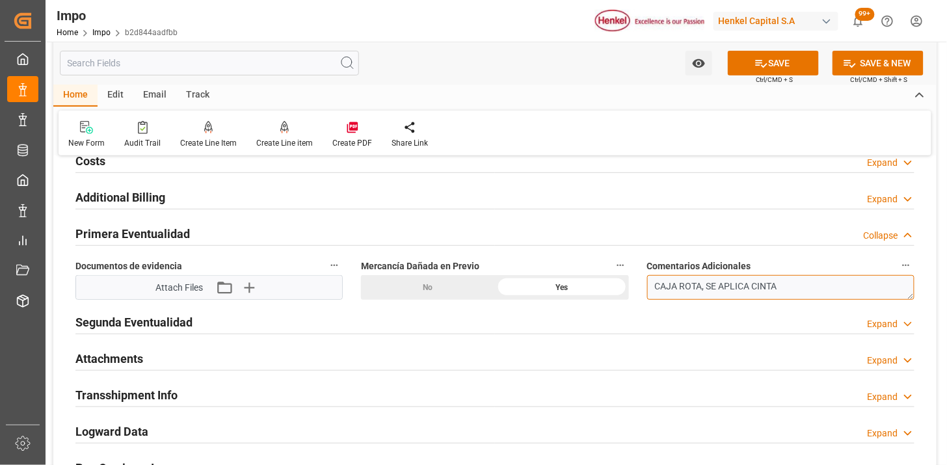
click at [799, 293] on textarea "CAJA ROTA, SE APLICA CINTA" at bounding box center [780, 287] width 267 height 25
click at [701, 284] on textarea "CAJA ROTA, SE APLICA CINTA" at bounding box center [780, 287] width 267 height 25
paste textarea "D751820933"
click at [734, 287] on textarea "CAJA ROTA (LOTED751820933, SE APLICA CINTA" at bounding box center [780, 287] width 267 height 25
click at [730, 287] on textarea "CAJA ROTA (LOTED751820933, SE APLICA CINTA" at bounding box center [780, 287] width 267 height 25
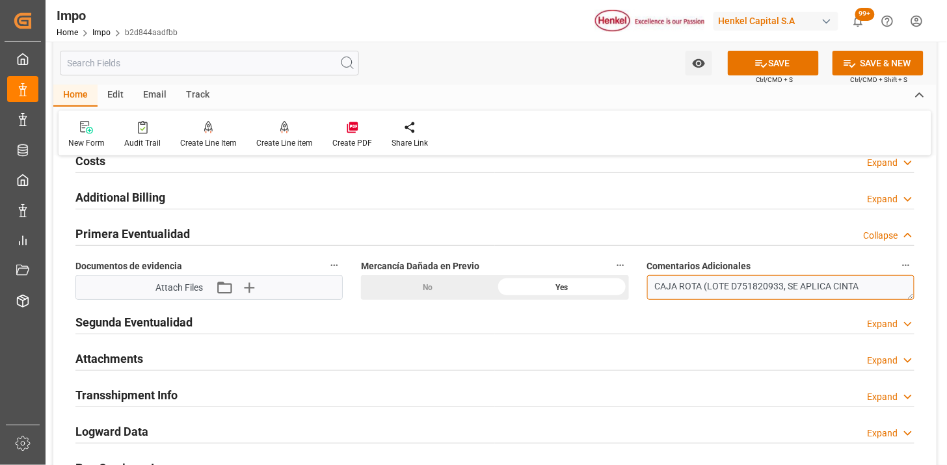
click at [783, 284] on textarea "CAJA ROTA (LOTE D751820933, SE APLICA CINTA" at bounding box center [780, 287] width 267 height 25
type textarea "CAJA ROTA (LOTE D751820933), SE APLICA CINTA"
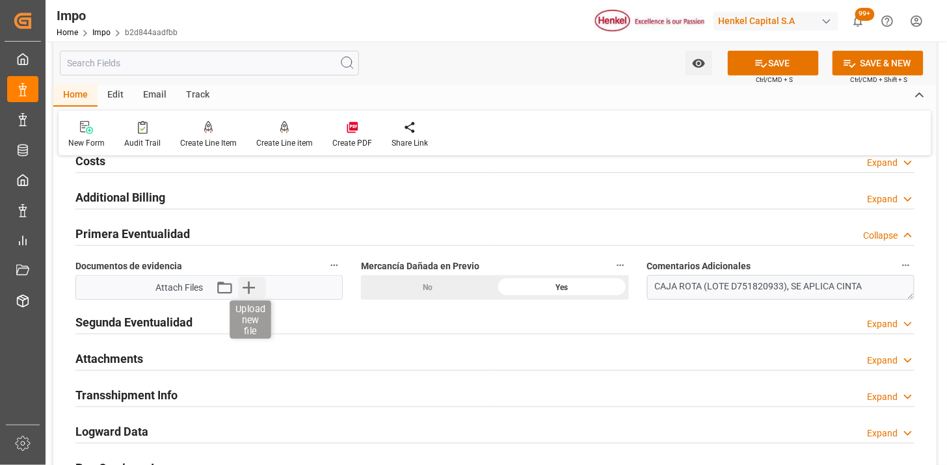
click at [251, 287] on icon "button" at bounding box center [248, 287] width 21 height 21
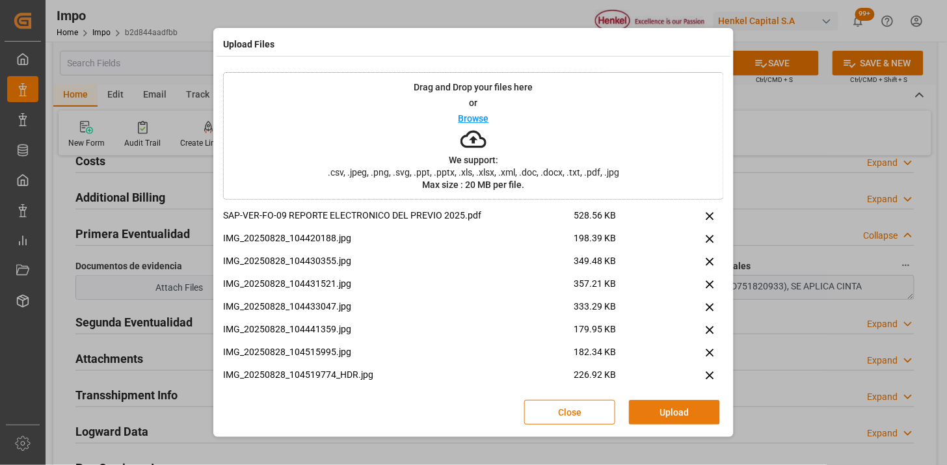
click at [655, 398] on div "Close Upload" at bounding box center [473, 412] width 501 height 43
drag, startPoint x: 661, startPoint y: 411, endPoint x: 654, endPoint y: 414, distance: 7.0
click at [660, 412] on button "Upload" at bounding box center [674, 412] width 91 height 25
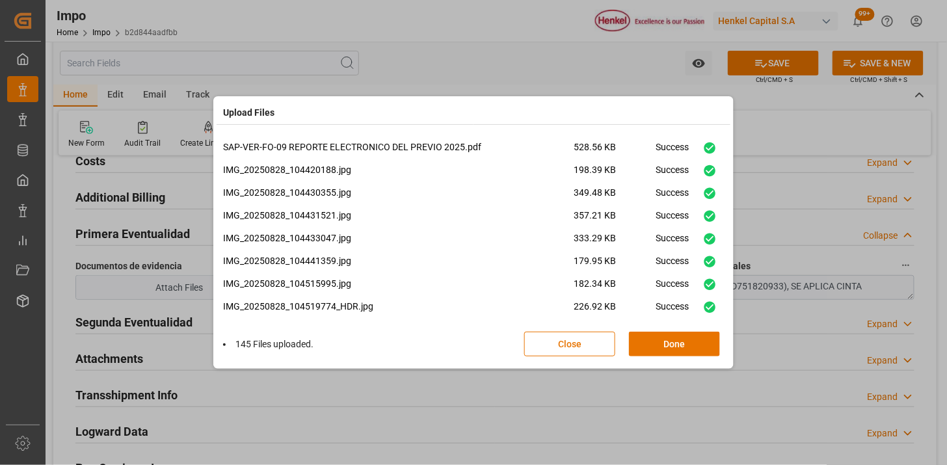
scroll to position [651, 0]
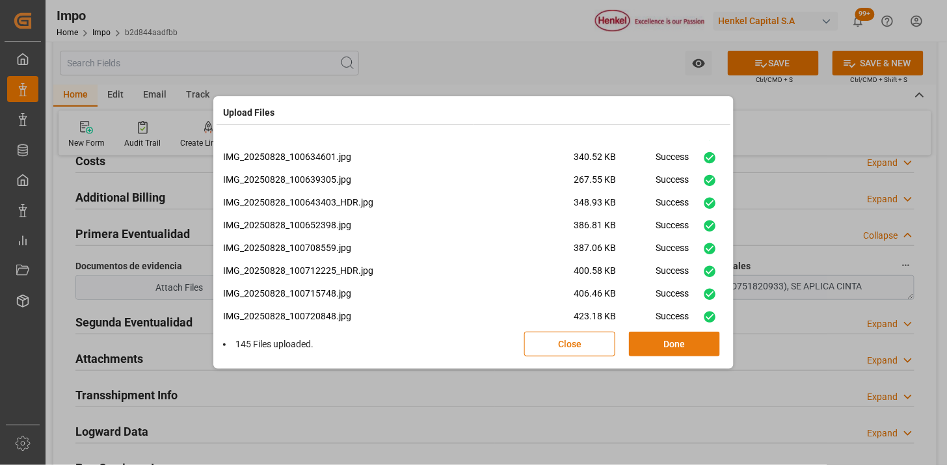
click at [692, 346] on button "Done" at bounding box center [674, 344] width 91 height 25
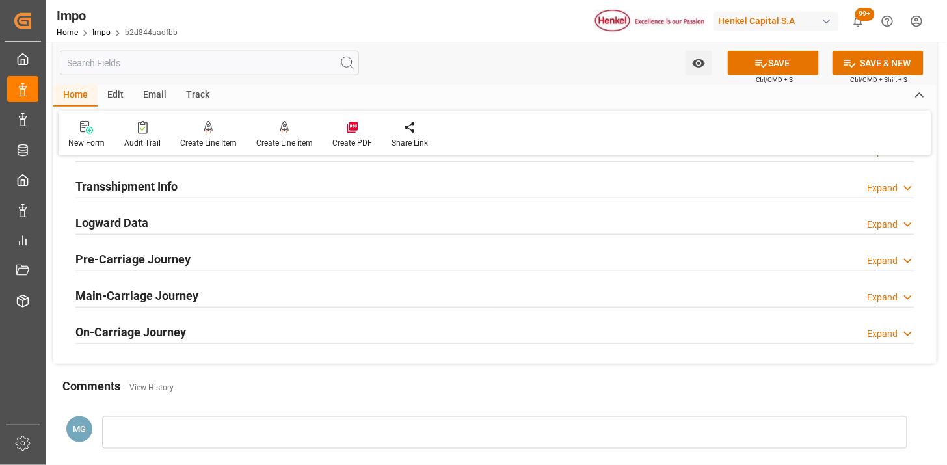
scroll to position [1734, 0]
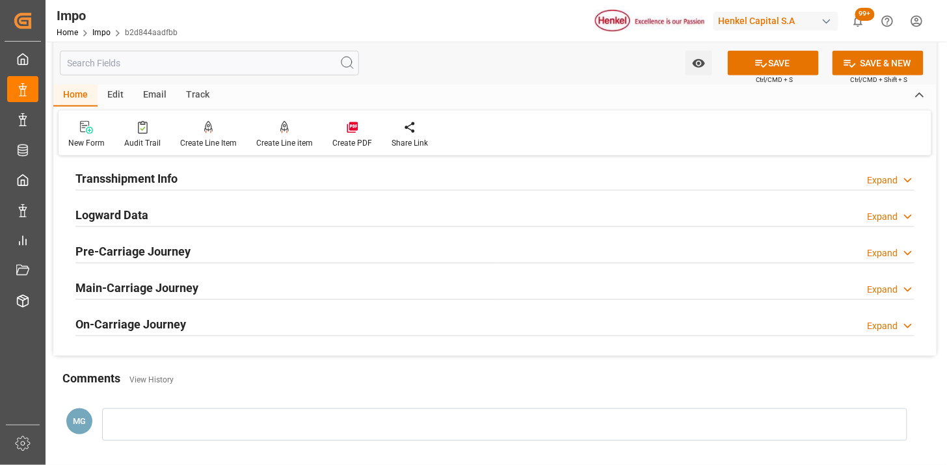
click at [294, 217] on div "Logward Data Expand" at bounding box center [494, 214] width 839 height 25
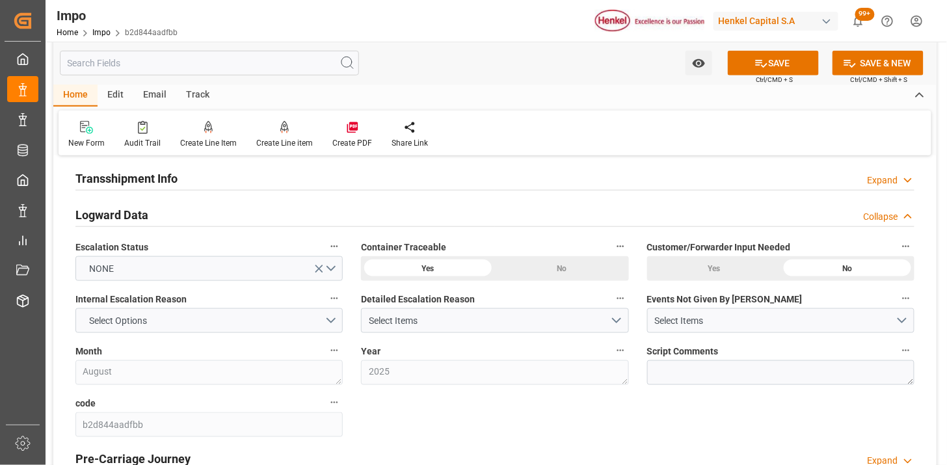
click at [294, 217] on div "Logward Data Collapse" at bounding box center [494, 214] width 839 height 25
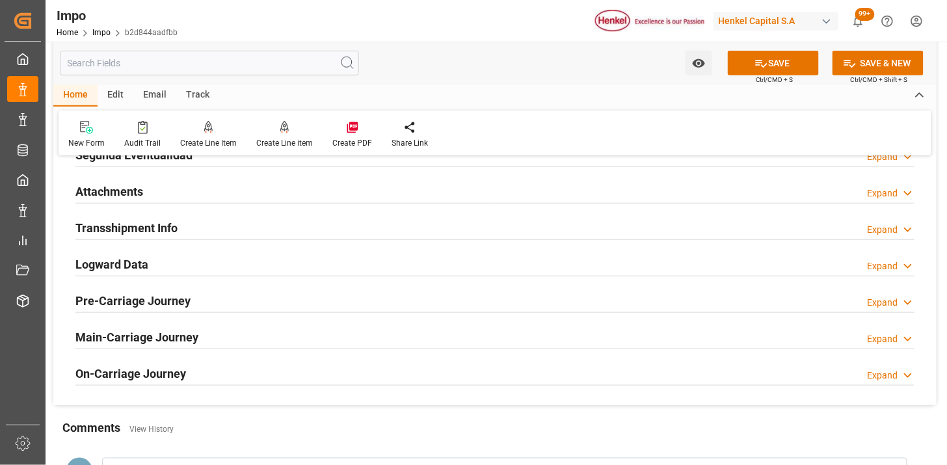
scroll to position [1662, 0]
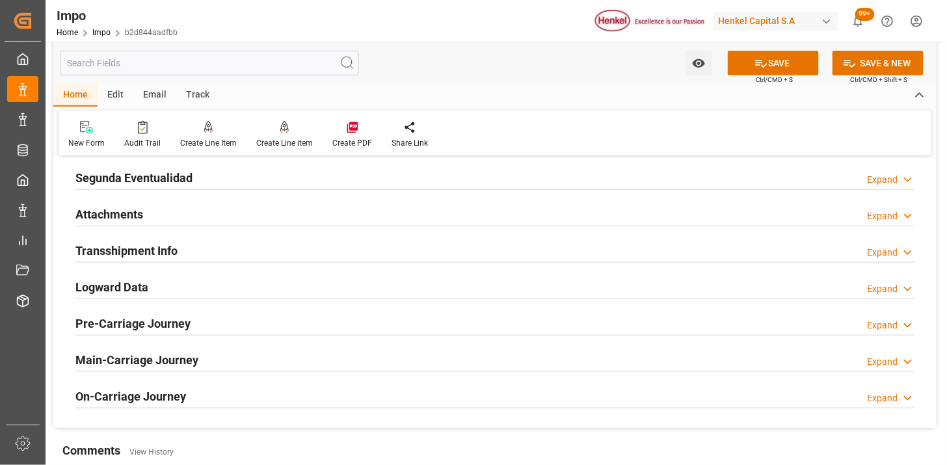
click at [288, 218] on div "Attachments Expand" at bounding box center [494, 213] width 839 height 25
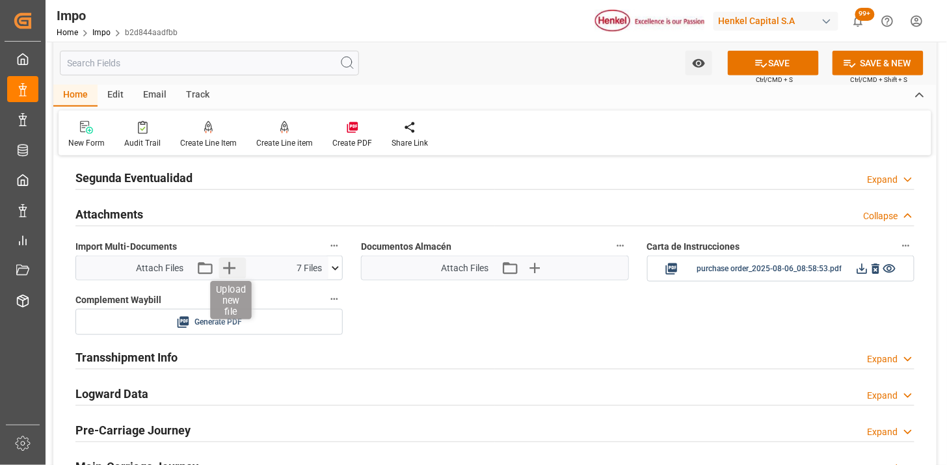
click at [230, 273] on icon "button" at bounding box center [229, 268] width 21 height 21
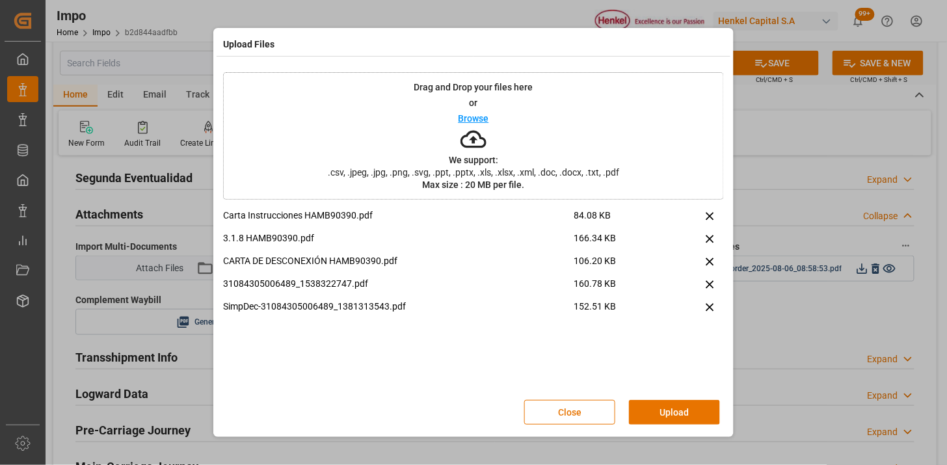
click at [683, 425] on div "Close Upload" at bounding box center [473, 412] width 501 height 43
click at [684, 422] on button "Upload" at bounding box center [674, 412] width 91 height 25
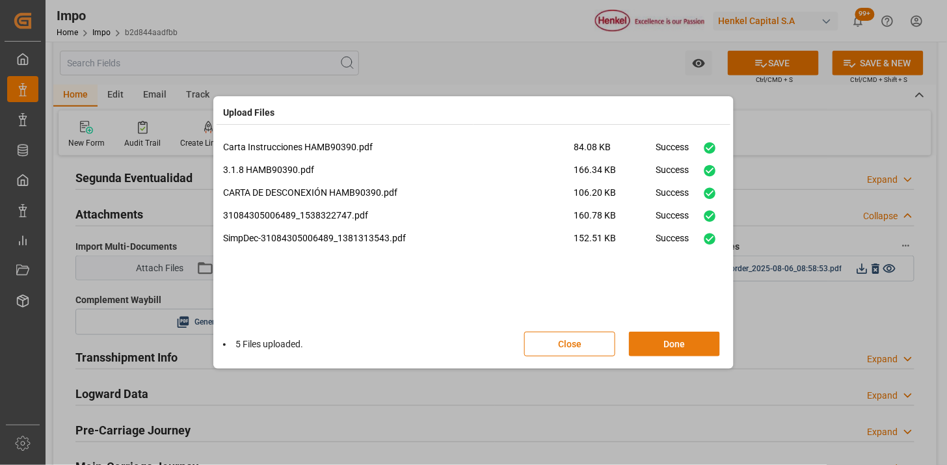
click at [667, 345] on button "Done" at bounding box center [674, 344] width 91 height 25
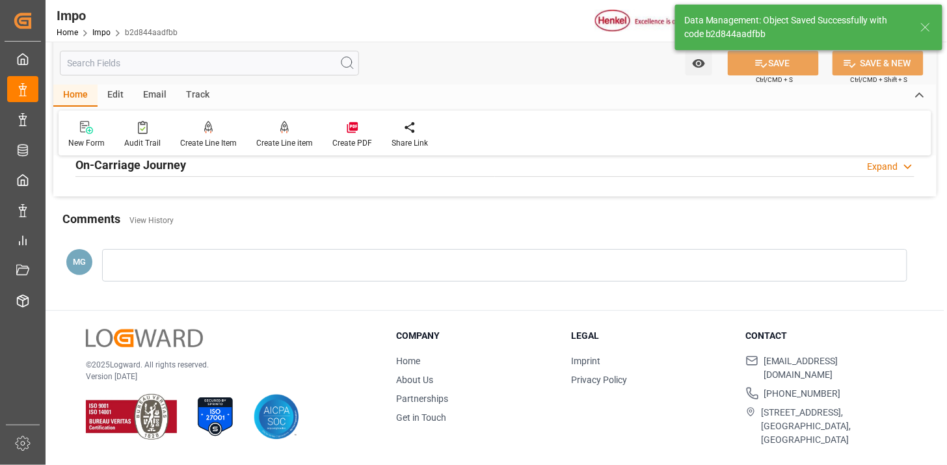
scroll to position [1211, 0]
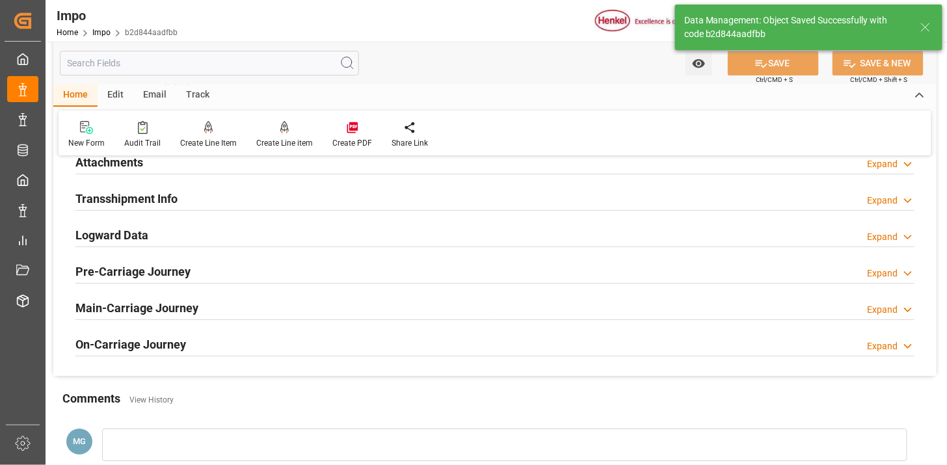
click at [312, 169] on div "Attachments Expand" at bounding box center [494, 161] width 839 height 25
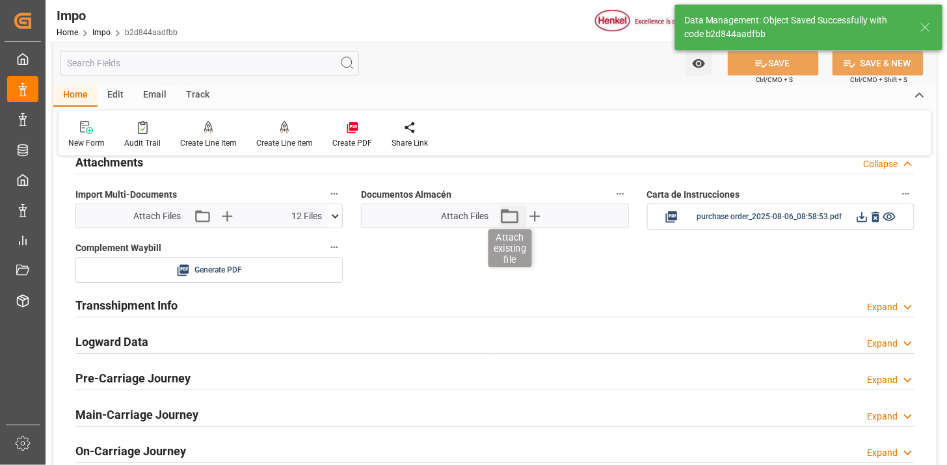
click at [512, 218] on icon "button" at bounding box center [509, 216] width 21 height 21
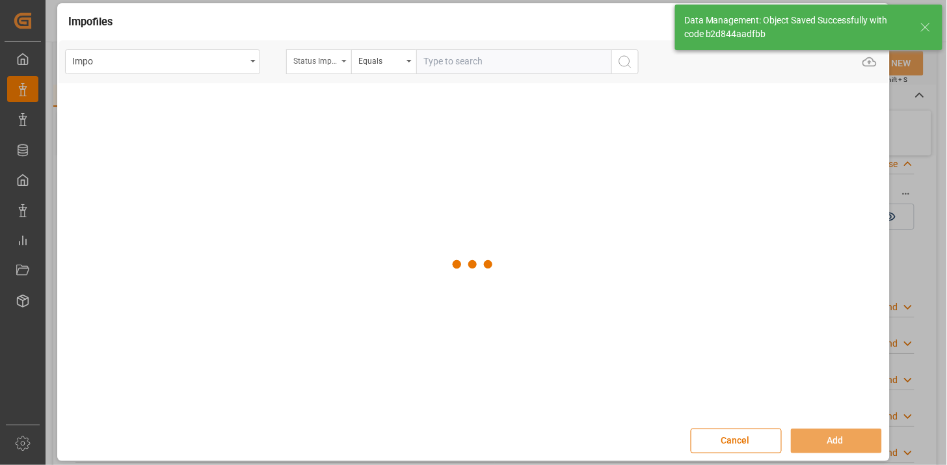
click at [322, 57] on div "Status Importación" at bounding box center [315, 59] width 44 height 15
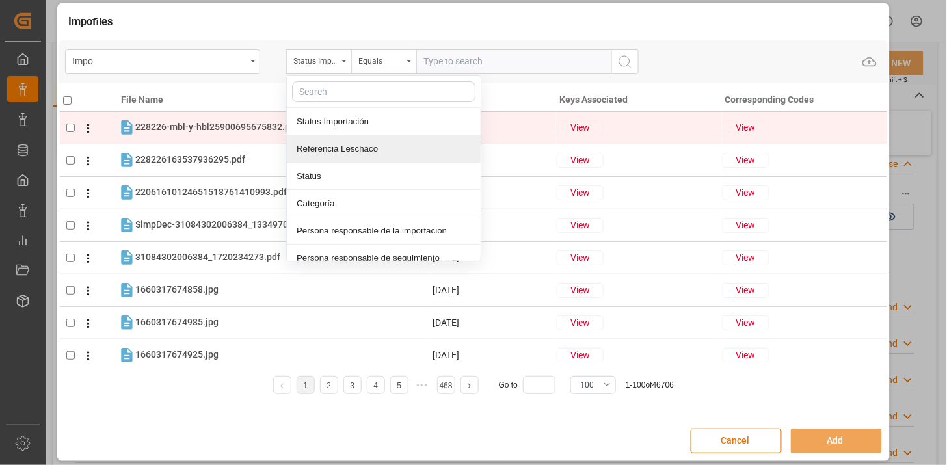
drag, startPoint x: 352, startPoint y: 143, endPoint x: 363, endPoint y: 135, distance: 13.9
click at [356, 139] on div "Referencia Leschaco" at bounding box center [384, 148] width 194 height 27
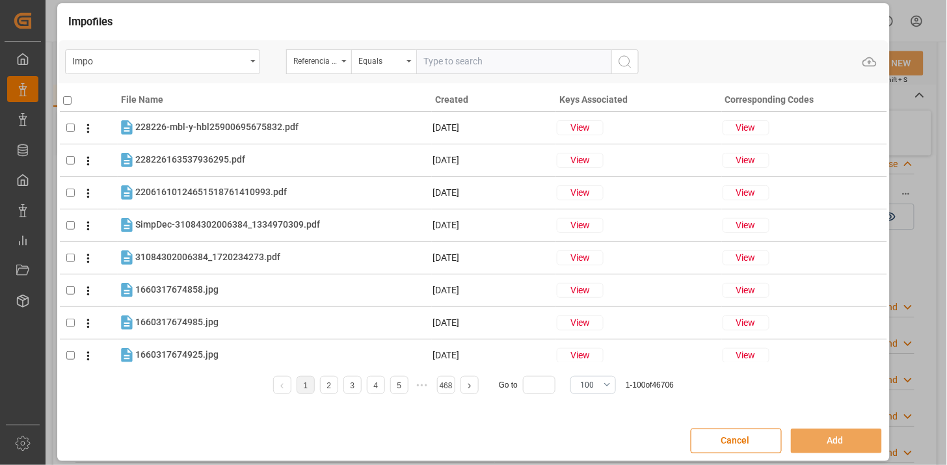
click at [448, 61] on input "text" at bounding box center [513, 61] width 195 height 25
paste input "250806900845"
type input "250806900845"
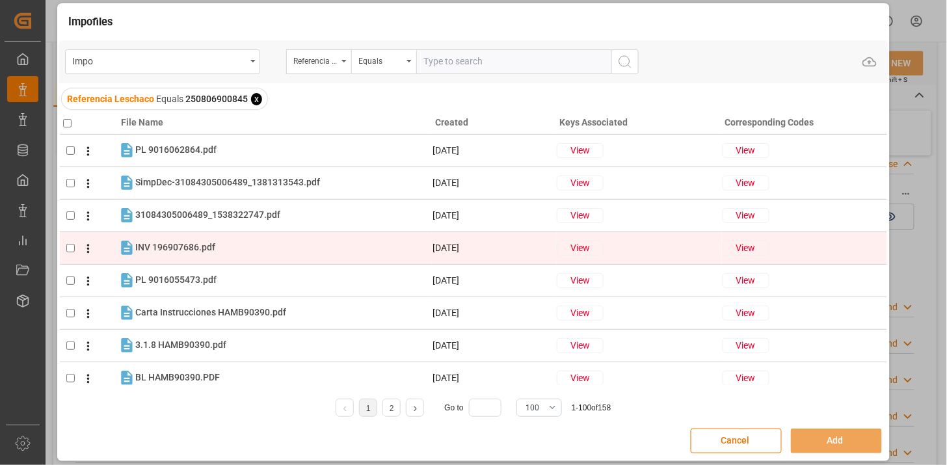
click at [224, 250] on div "INV 196907686.pdf INV 196907686.pdf" at bounding box center [283, 247] width 296 height 17
checkbox input "true"
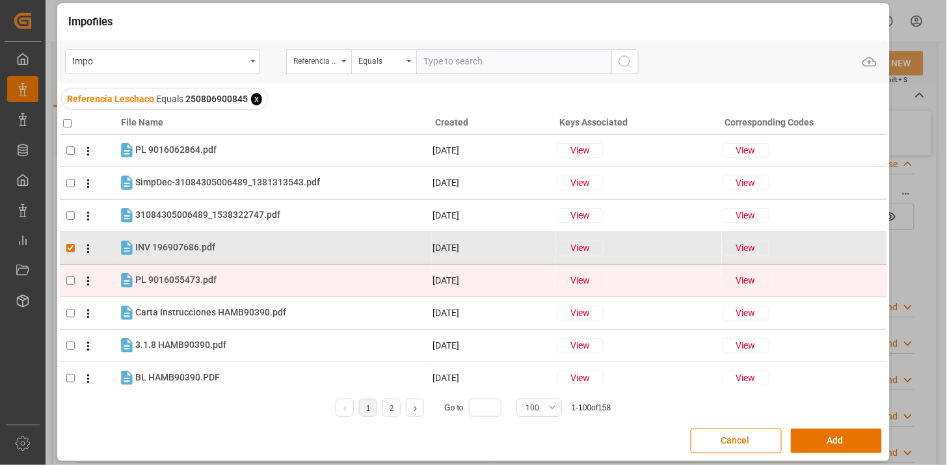
click at [221, 277] on div "PL 9016055473.pdf PL 9016055473.pdf" at bounding box center [283, 280] width 296 height 17
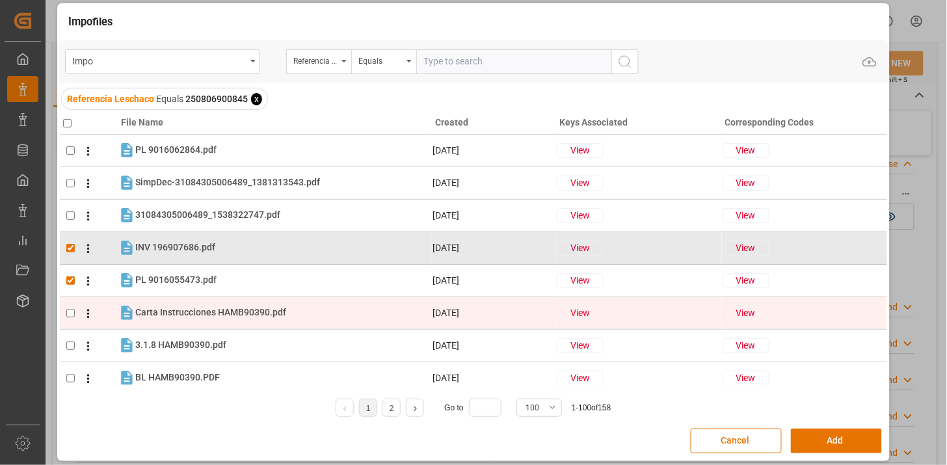
checkbox input "true"
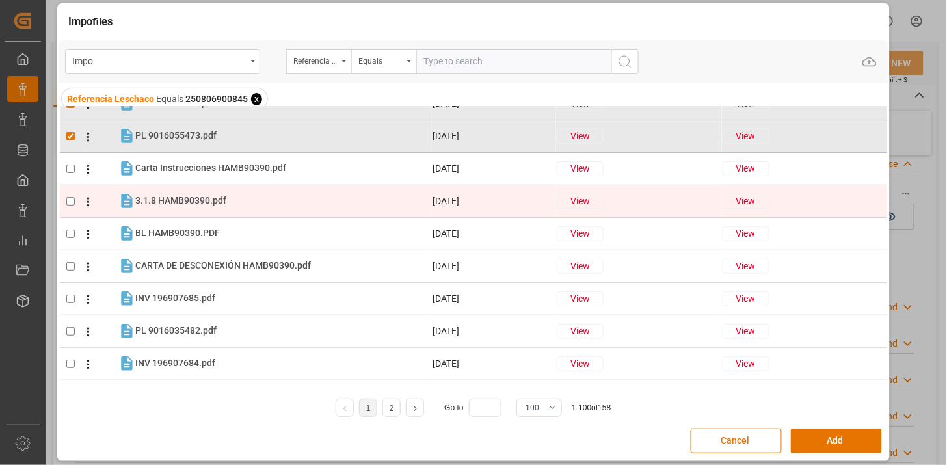
scroll to position [217, 0]
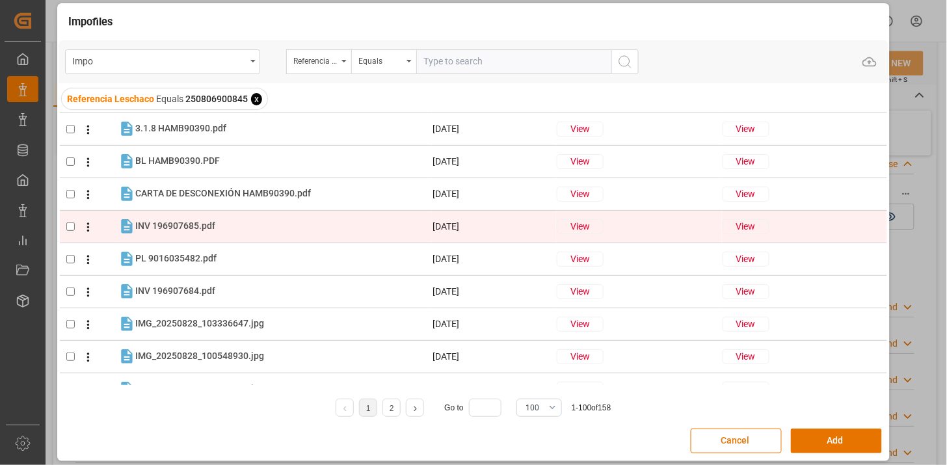
click at [215, 231] on div "INV 196907685.pdf INV 196907685.pdf" at bounding box center [283, 226] width 296 height 17
checkbox input "true"
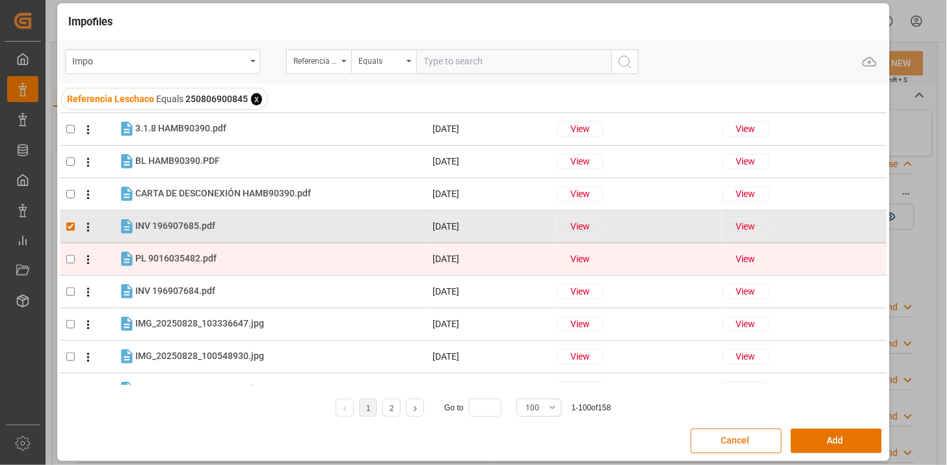
click at [217, 252] on div "PL 9016035482.pdf PL 9016035482.pdf" at bounding box center [283, 258] width 296 height 17
checkbox input "true"
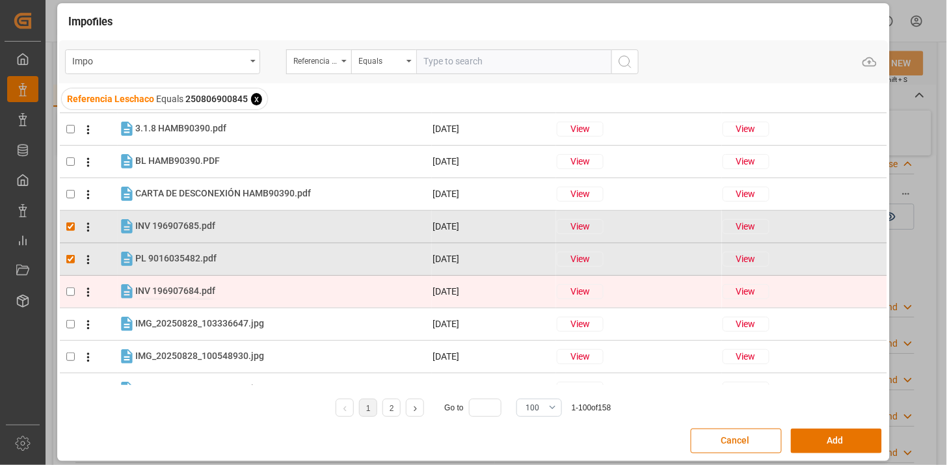
click at [208, 293] on span "INV 196907684.pdf" at bounding box center [175, 291] width 80 height 10
checkbox input "true"
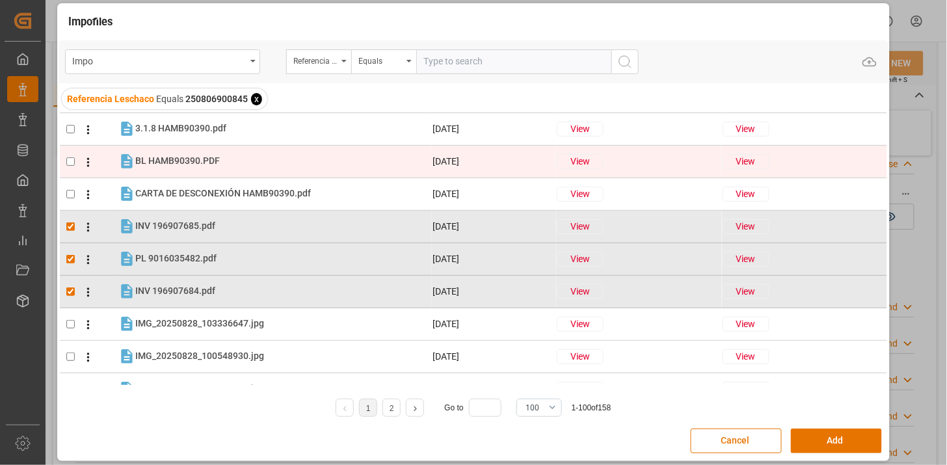
scroll to position [0, 0]
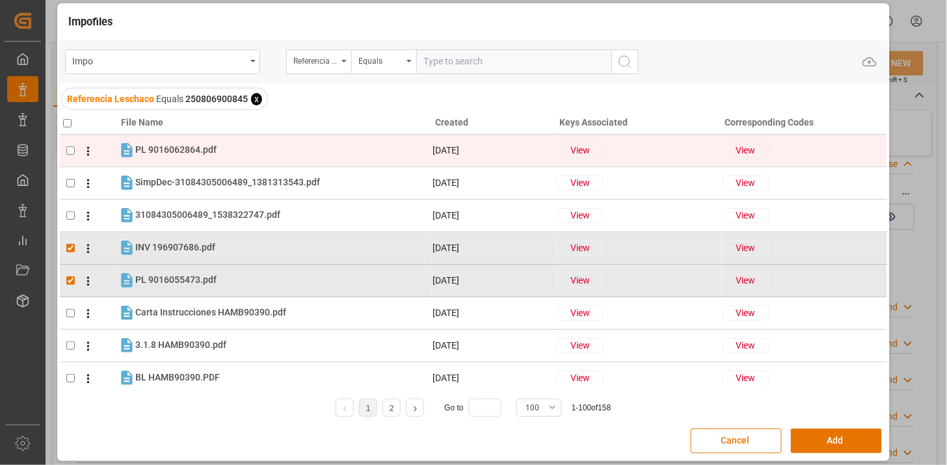
click at [224, 146] on div "PL 9016062864.pdf PL 9016062864.pdf" at bounding box center [283, 150] width 296 height 17
checkbox input "true"
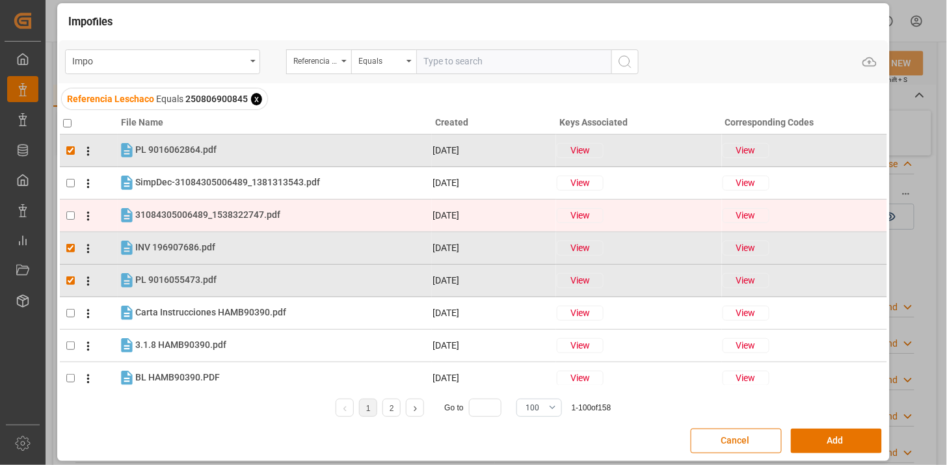
drag, startPoint x: 226, startPoint y: 182, endPoint x: 228, endPoint y: 200, distance: 17.6
click at [226, 185] on span "SimpDec-31084305006489_1381313543.pdf" at bounding box center [227, 182] width 185 height 10
checkbox input "true"
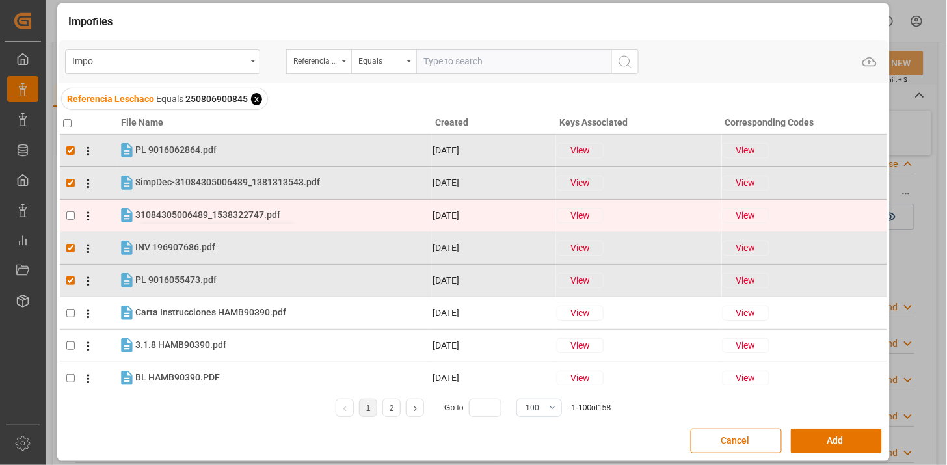
drag, startPoint x: 225, startPoint y: 211, endPoint x: 251, endPoint y: 219, distance: 27.4
click at [225, 211] on span "31084305006489_1538322747.pdf" at bounding box center [207, 214] width 145 height 10
checkbox input "true"
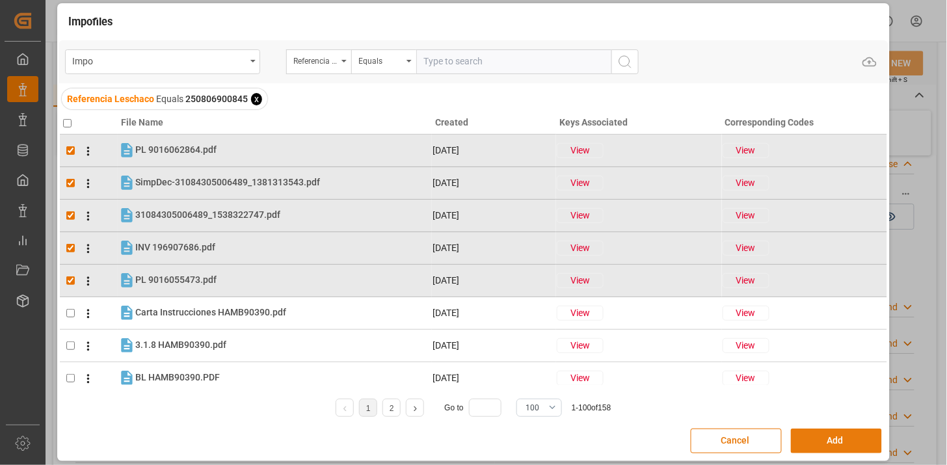
click at [829, 449] on button "Add" at bounding box center [836, 441] width 91 height 25
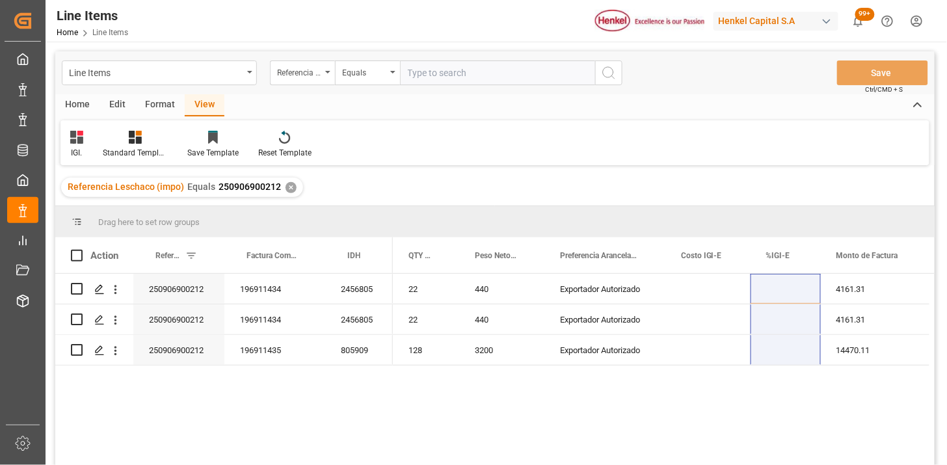
click at [440, 78] on input "text" at bounding box center [497, 73] width 195 height 25
paste input "250806900845"
type input "250806900845"
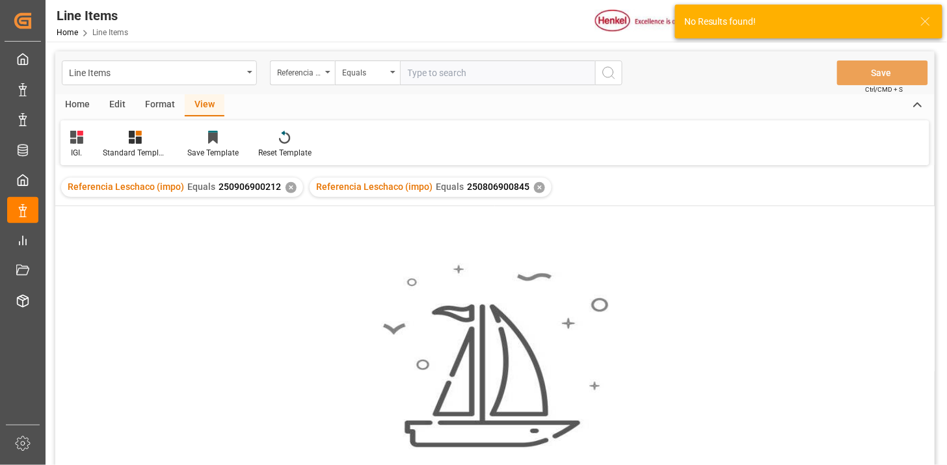
click at [289, 187] on div "✕" at bounding box center [291, 187] width 11 height 11
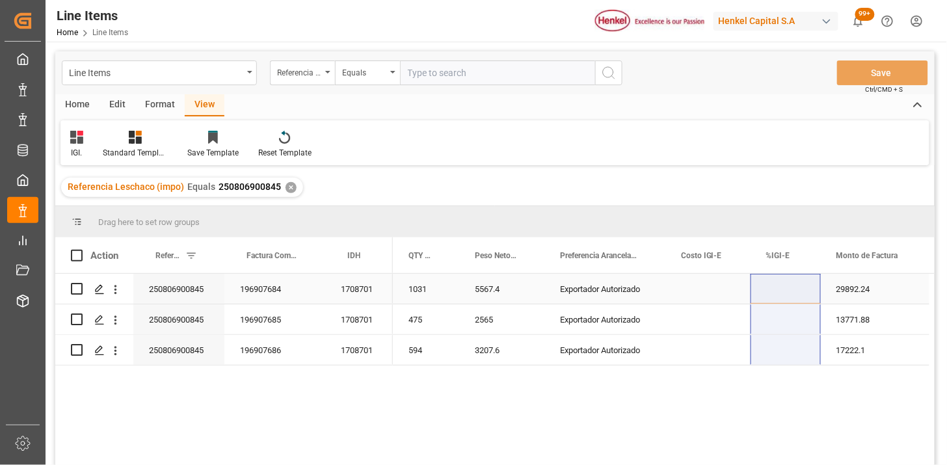
click at [794, 293] on div "Press SPACE to select this row." at bounding box center [786, 289] width 70 height 30
click at [794, 293] on input "Press SPACE to select this row." at bounding box center [785, 296] width 49 height 25
type input "0"
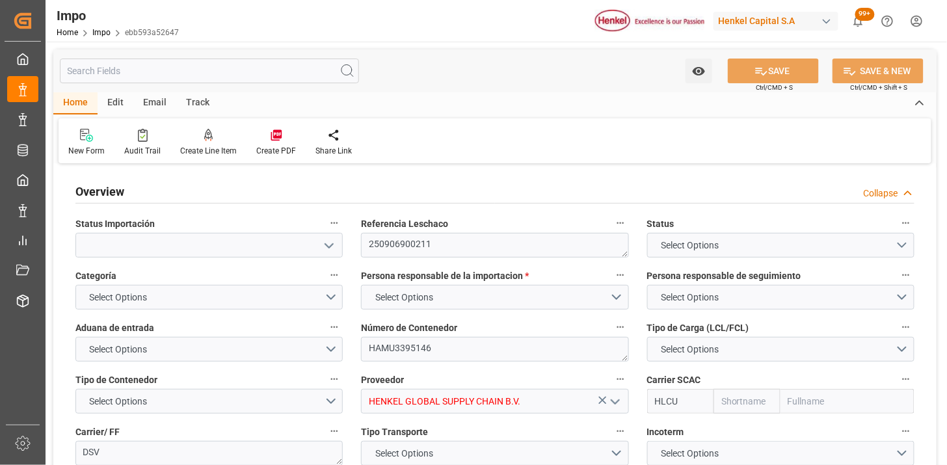
type input "Hapag [PERSON_NAME]"
type input "Hapag [PERSON_NAME] Aktiengesellschaft"
type input "6"
type input "40"
type input "20"
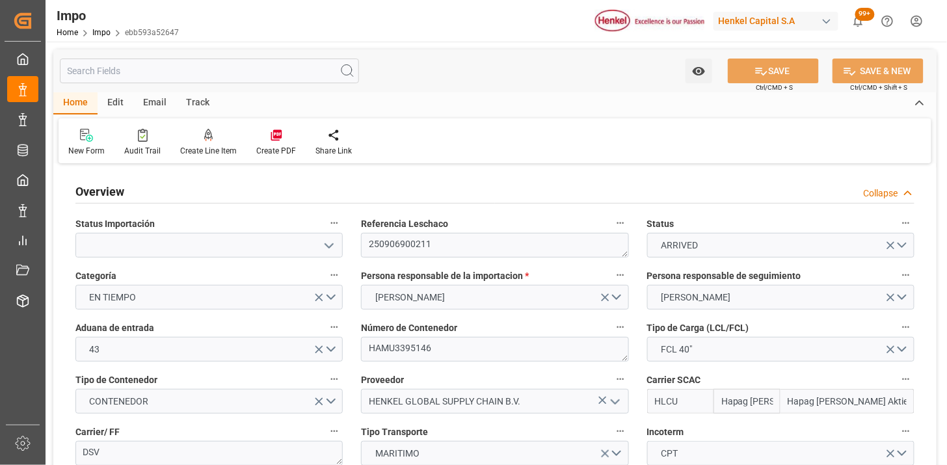
type input "[DATE]"
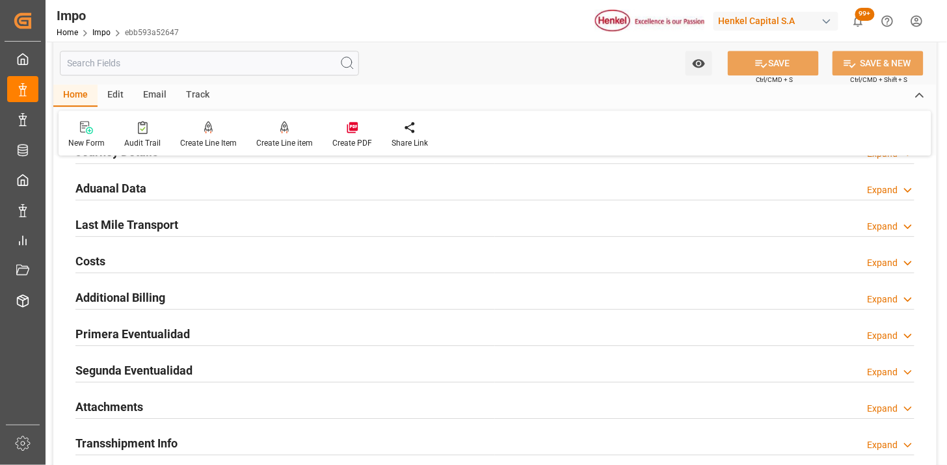
scroll to position [1084, 0]
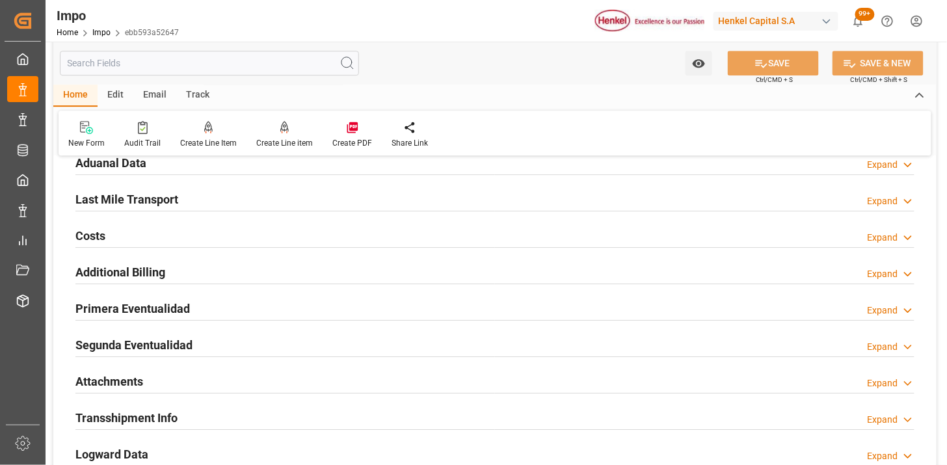
click at [301, 315] on div "Primera Eventualidad Expand" at bounding box center [494, 307] width 839 height 25
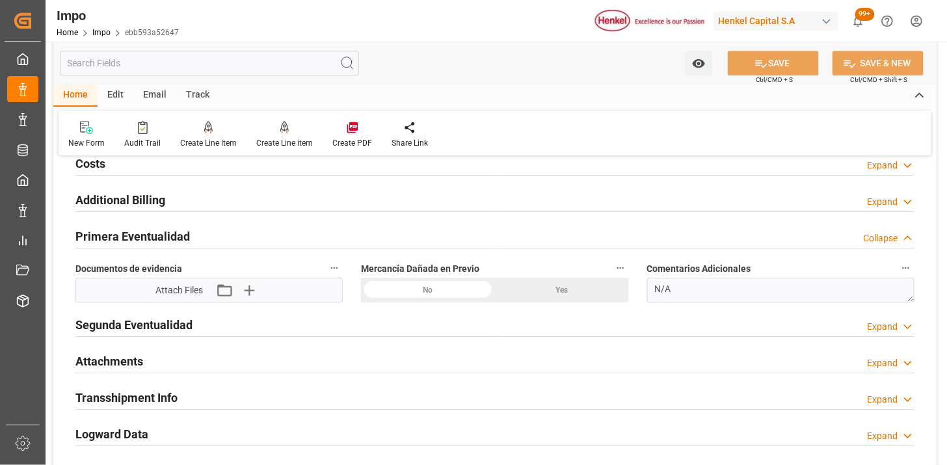
scroll to position [1228, 0]
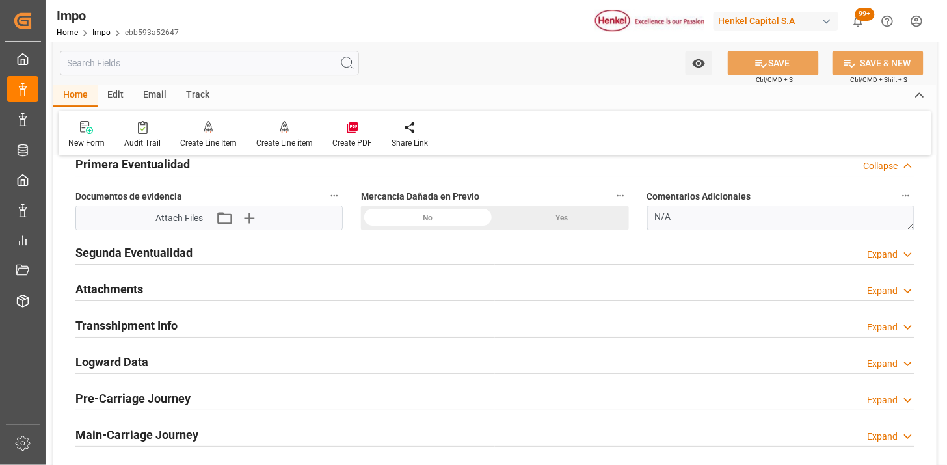
click at [427, 220] on div "No" at bounding box center [428, 218] width 134 height 25
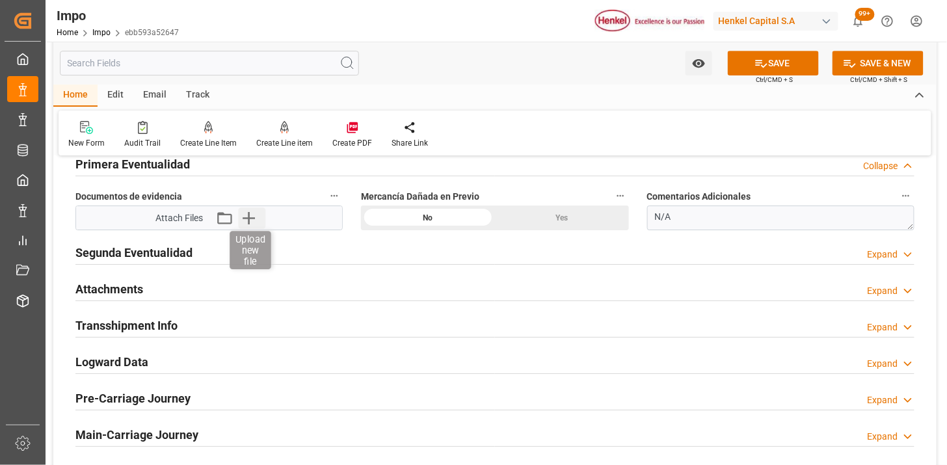
click at [254, 223] on icon "button" at bounding box center [248, 218] width 21 height 21
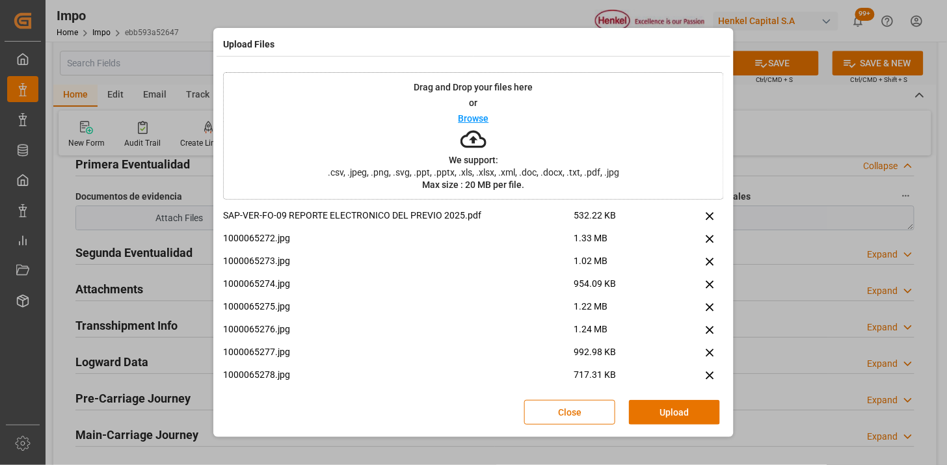
drag, startPoint x: 696, startPoint y: 418, endPoint x: 672, endPoint y: 417, distance: 24.1
click at [692, 417] on button "Upload" at bounding box center [674, 412] width 91 height 25
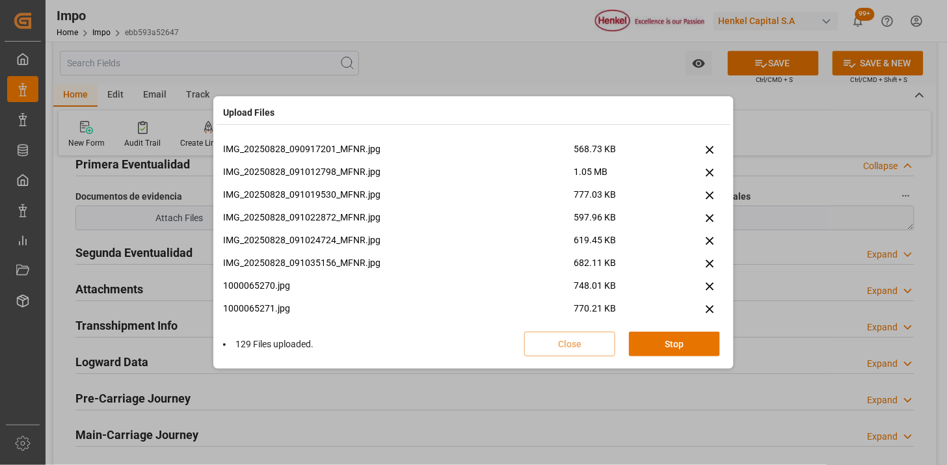
scroll to position [3195, 0]
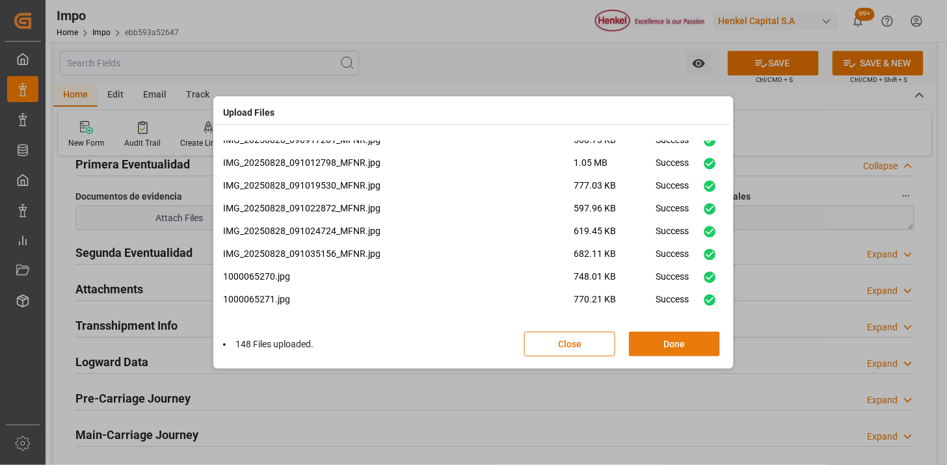
click at [684, 346] on button "Done" at bounding box center [674, 344] width 91 height 25
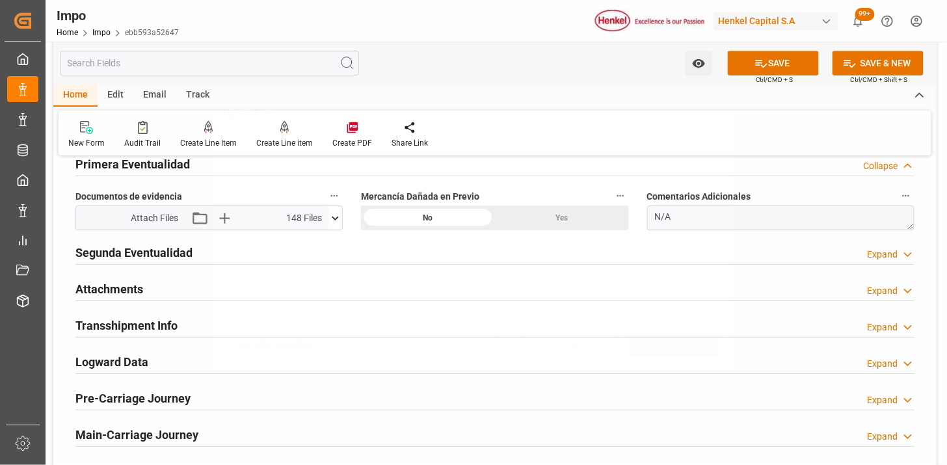
scroll to position [0, 0]
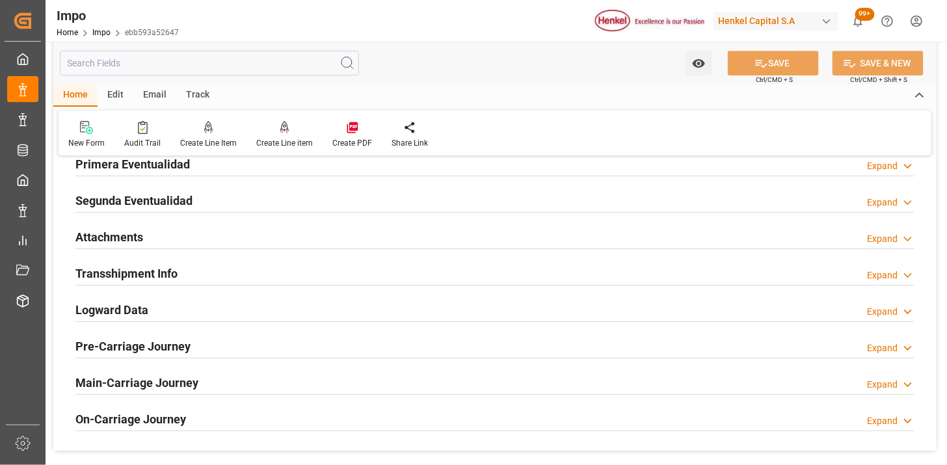
drag, startPoint x: 155, startPoint y: 234, endPoint x: 276, endPoint y: 298, distance: 136.8
click at [157, 234] on div "Attachments Expand" at bounding box center [494, 236] width 839 height 25
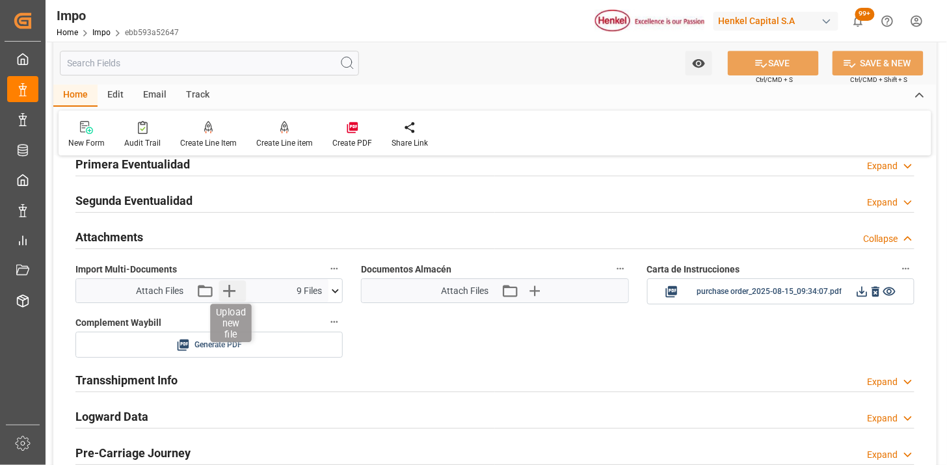
click at [226, 296] on icon "button" at bounding box center [229, 290] width 21 height 21
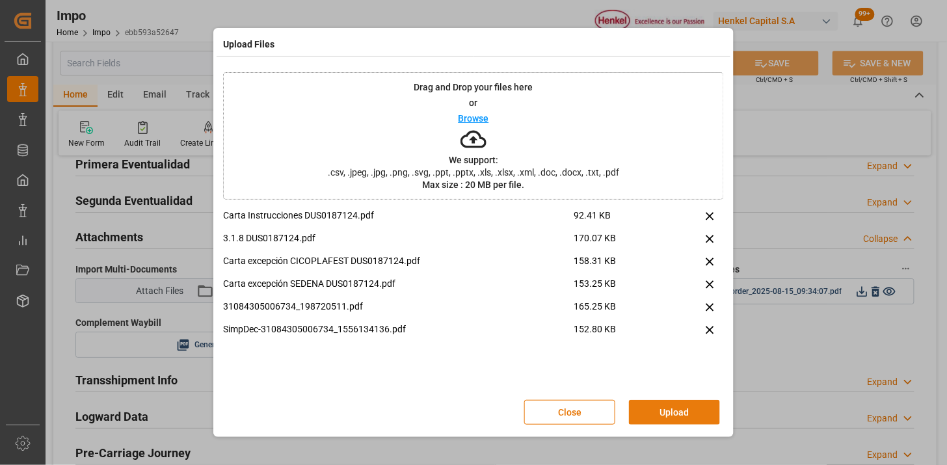
click at [688, 413] on button "Upload" at bounding box center [674, 412] width 91 height 25
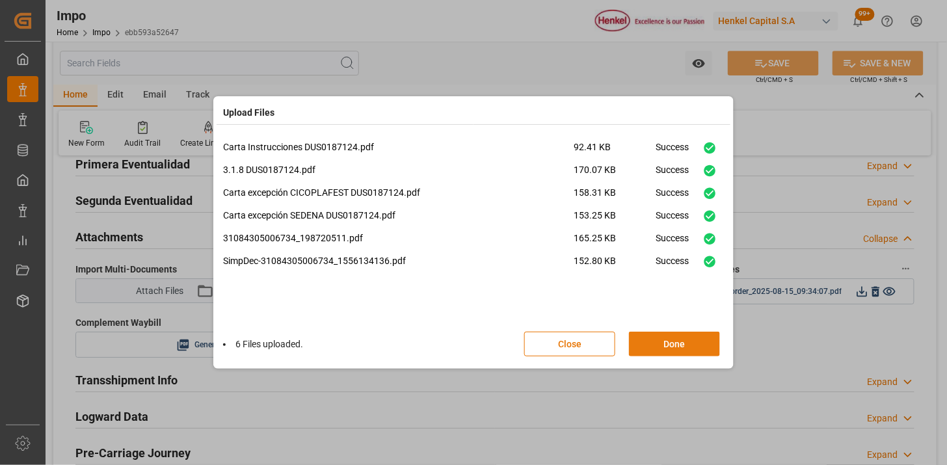
click at [685, 343] on button "Done" at bounding box center [674, 344] width 91 height 25
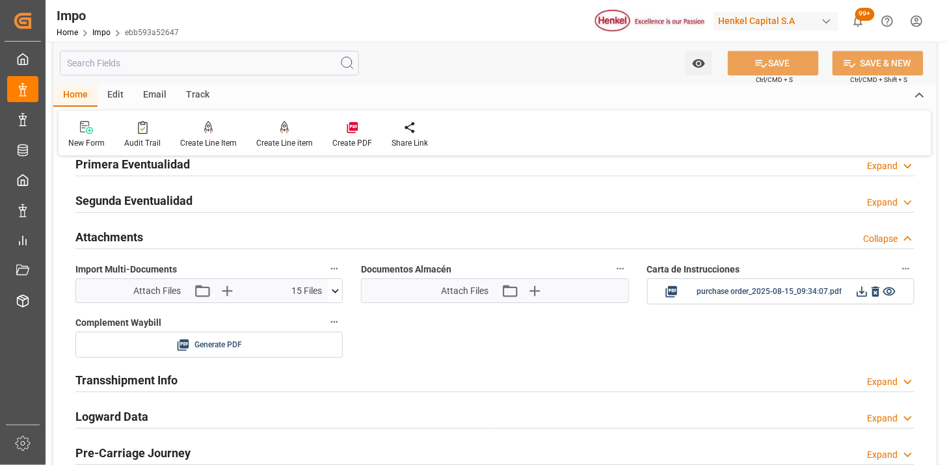
scroll to position [1301, 0]
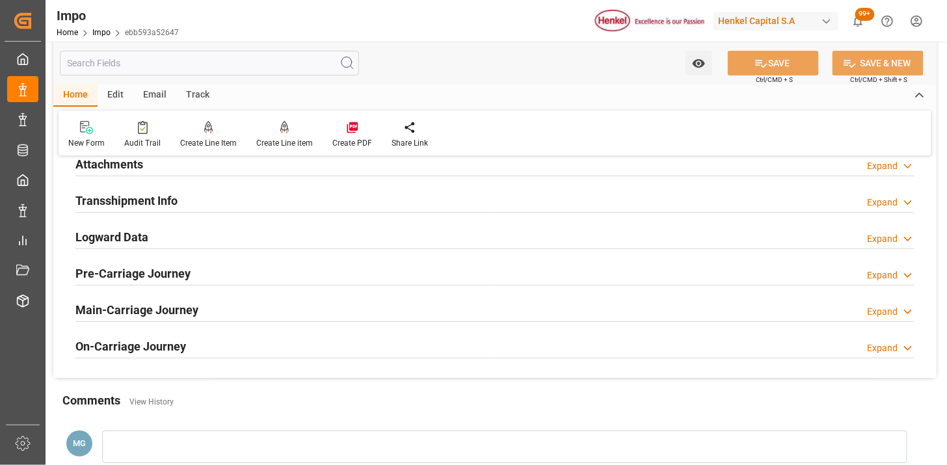
drag, startPoint x: 485, startPoint y: 168, endPoint x: 483, endPoint y: 239, distance: 71.0
click at [485, 172] on div "Attachments Expand" at bounding box center [494, 163] width 839 height 25
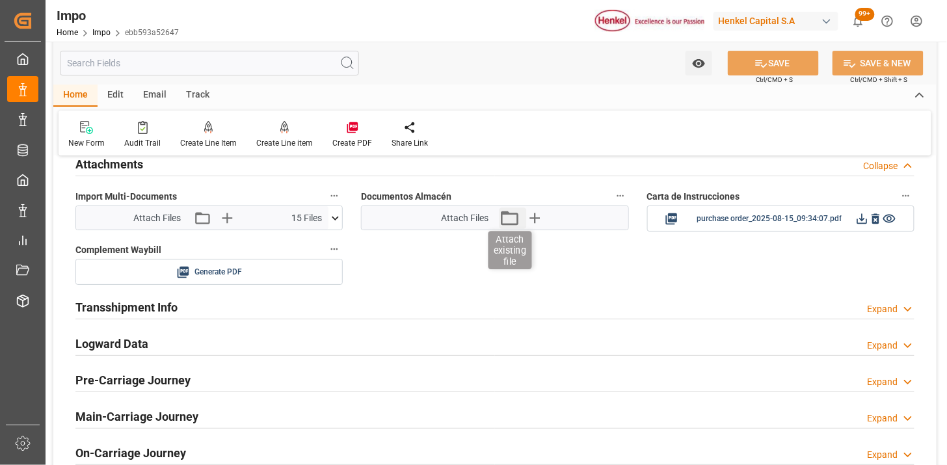
click at [510, 215] on icon "button" at bounding box center [509, 218] width 21 height 21
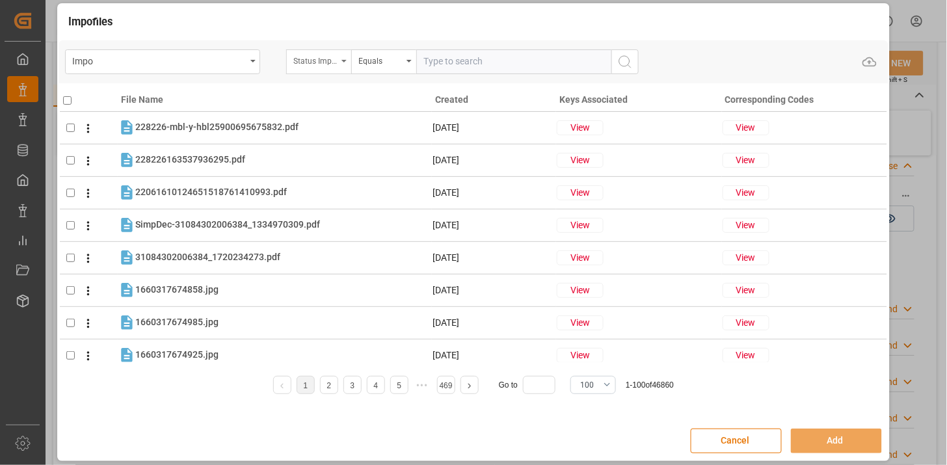
click at [323, 66] on div "Status Importación" at bounding box center [315, 59] width 44 height 15
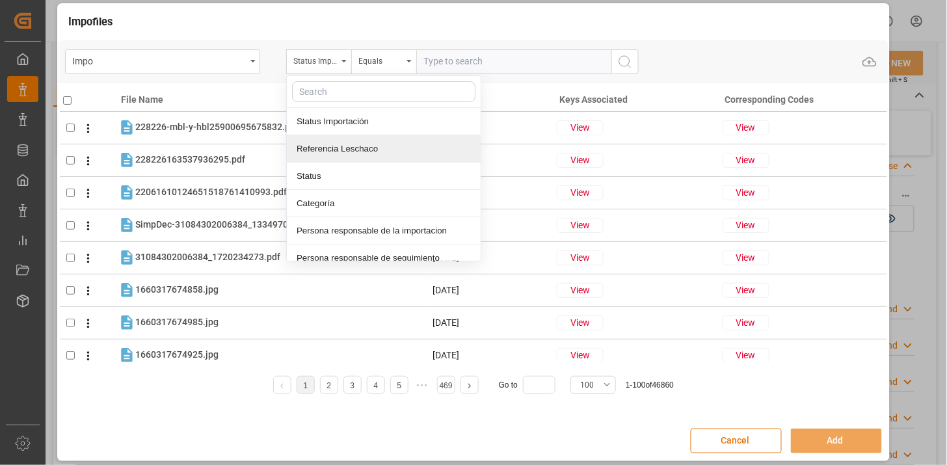
click at [355, 141] on div "Referencia Leschaco" at bounding box center [384, 148] width 194 height 27
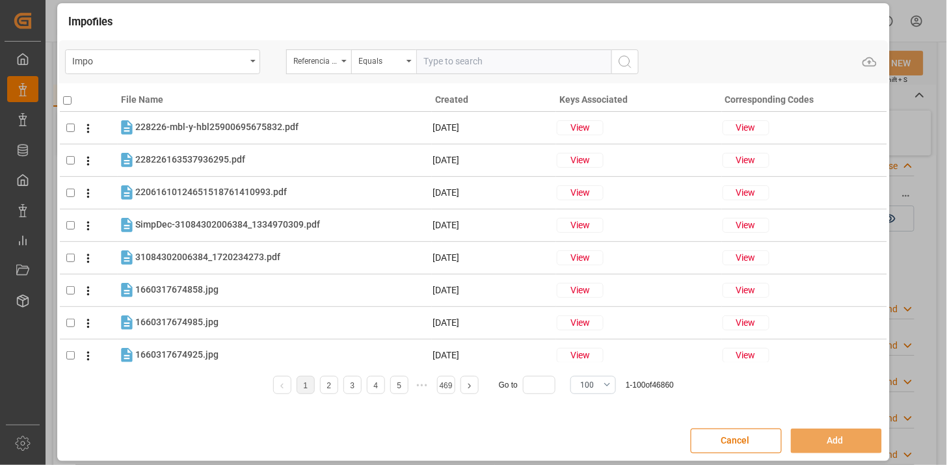
click at [446, 63] on input "text" at bounding box center [513, 61] width 195 height 25
paste input "250906900211"
type input "250906900211"
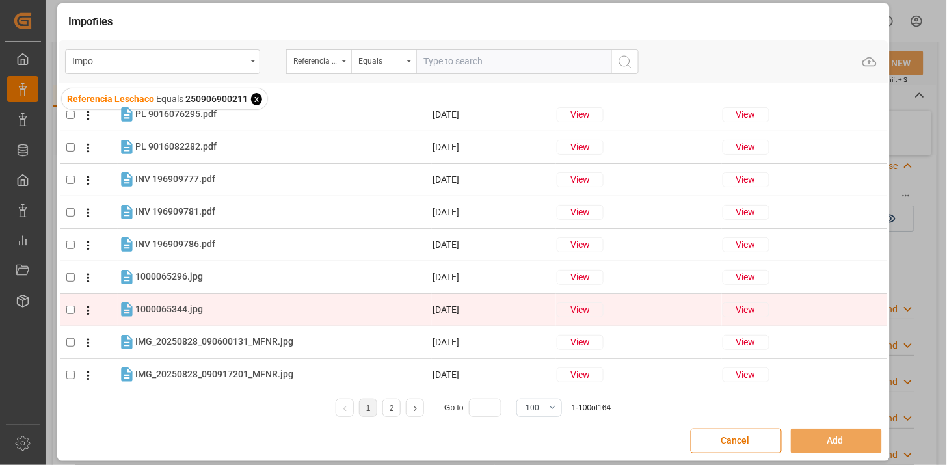
scroll to position [433, 0]
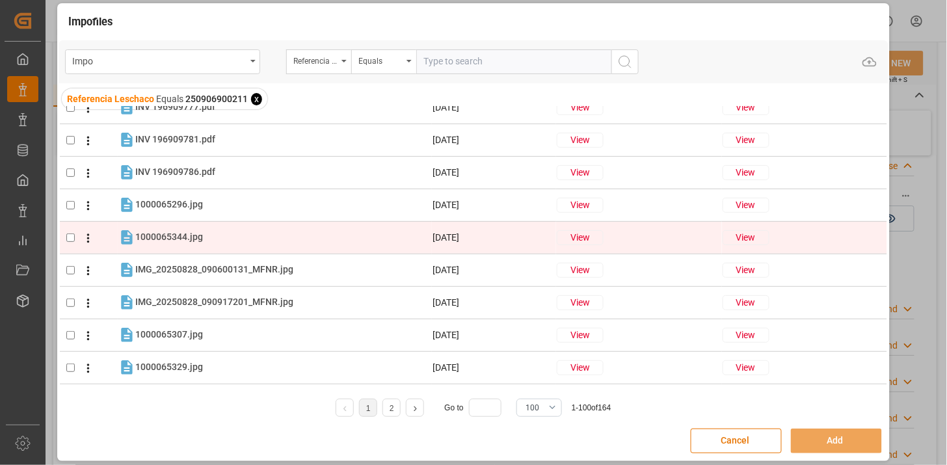
click at [86, 238] on icon at bounding box center [88, 239] width 14 height 14
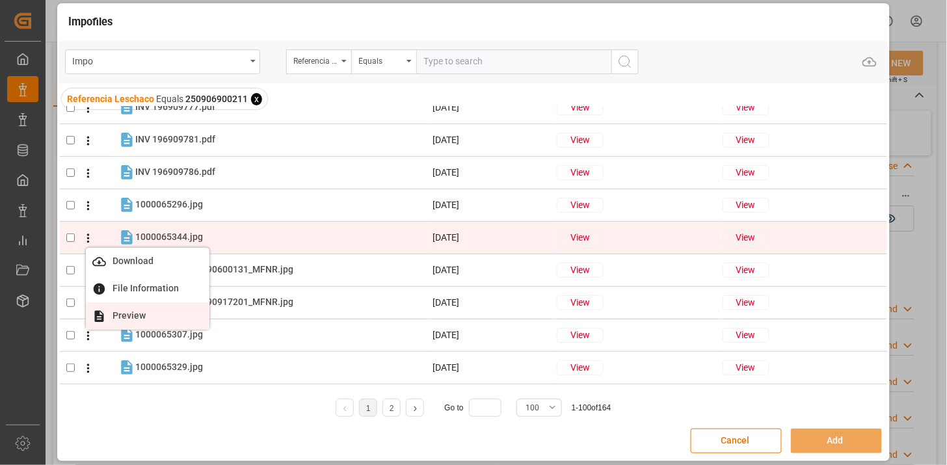
click at [139, 308] on li "Preview" at bounding box center [148, 316] width 124 height 27
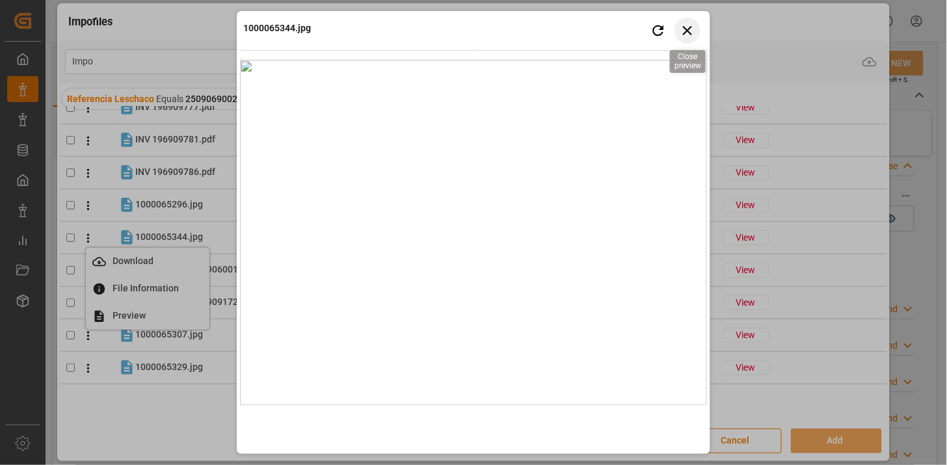
click at [693, 29] on icon "button" at bounding box center [688, 30] width 16 height 16
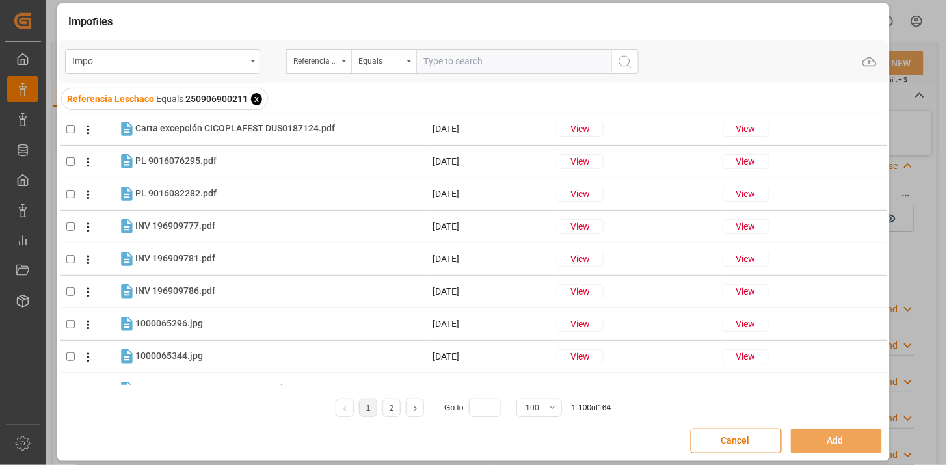
scroll to position [289, 0]
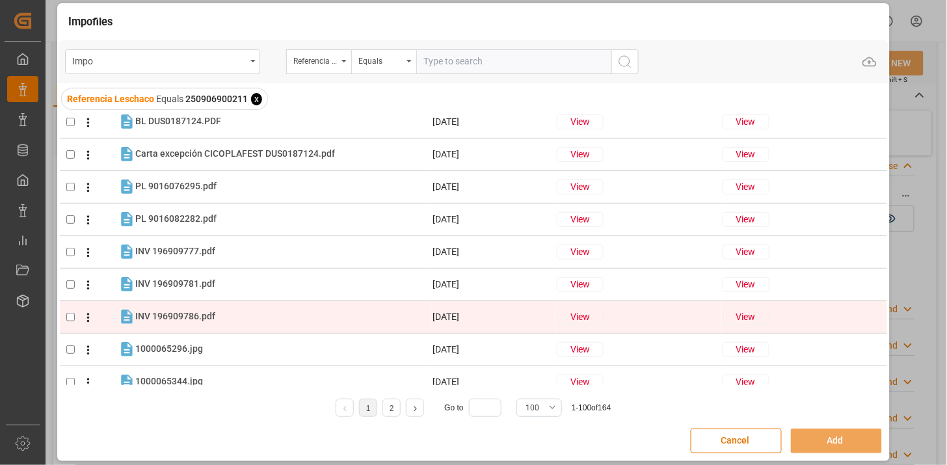
click at [197, 327] on tr "INV 196909786.pdf INV 196909786.pdf 15-08-2025 View View" at bounding box center [473, 317] width 827 height 33
checkbox input "true"
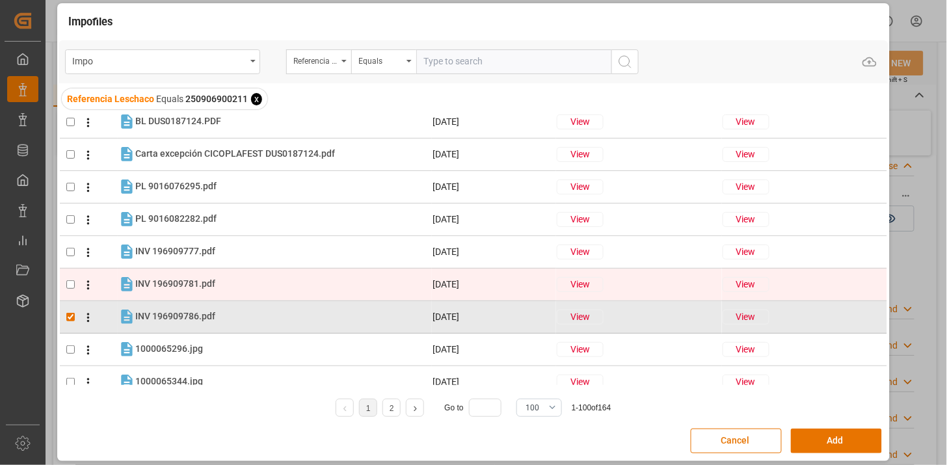
click at [192, 291] on div "INV 196909781.pdf INV 196909781.pdf" at bounding box center [283, 284] width 296 height 17
checkbox input "true"
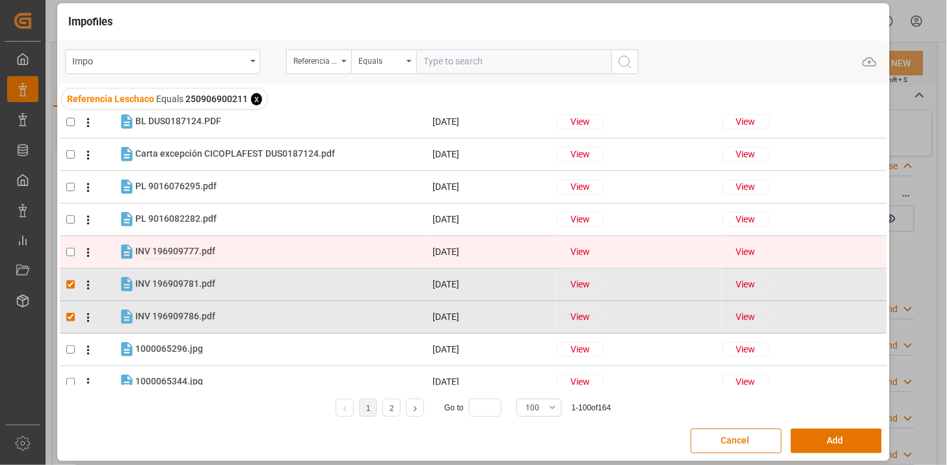
click at [199, 248] on span "INV 196909777.pdf" at bounding box center [175, 251] width 80 height 10
checkbox input "true"
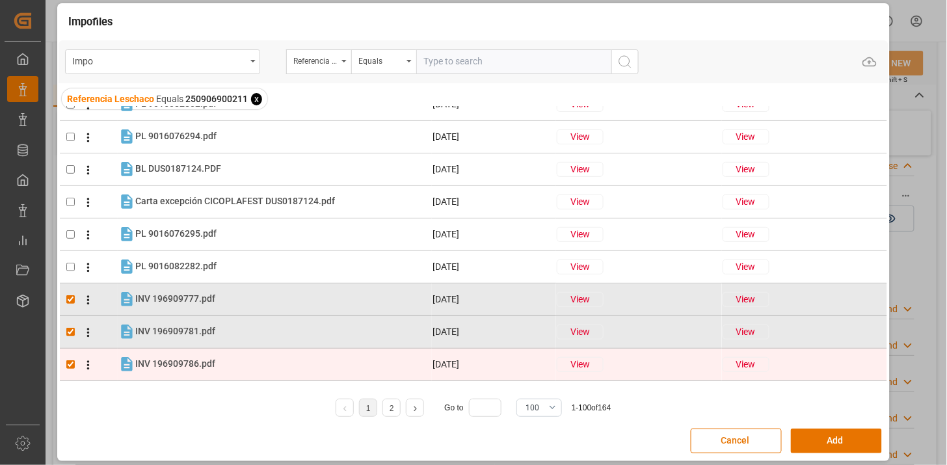
scroll to position [217, 0]
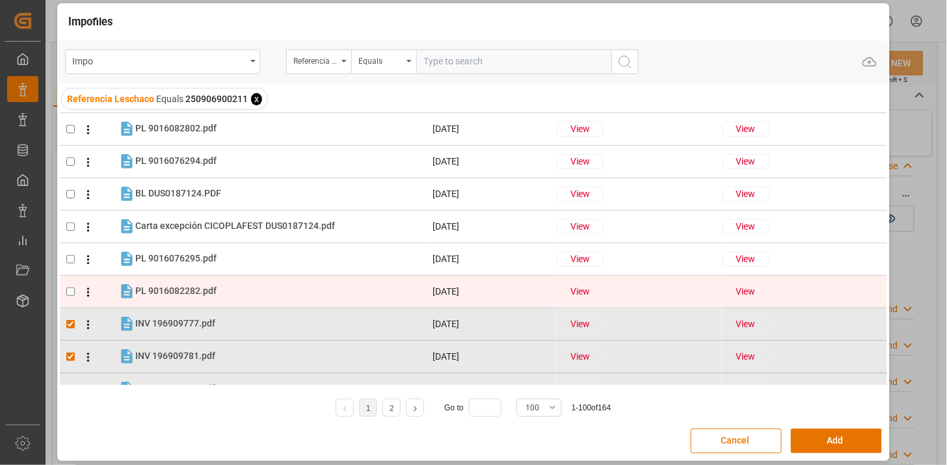
click at [223, 291] on div "PL 9016082282.pdf PL 9016082282.pdf" at bounding box center [283, 291] width 296 height 17
checkbox input "true"
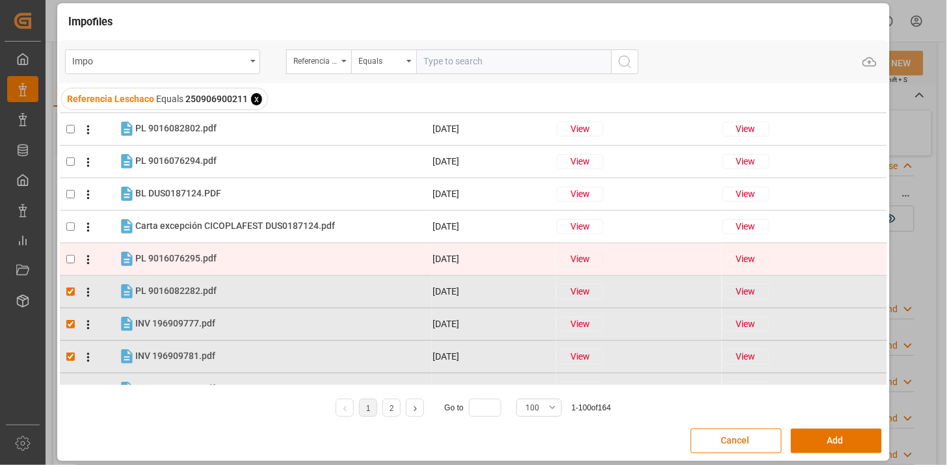
click at [226, 262] on div "PL 9016076295.pdf PL 9016076295.pdf" at bounding box center [283, 258] width 296 height 17
checkbox input "true"
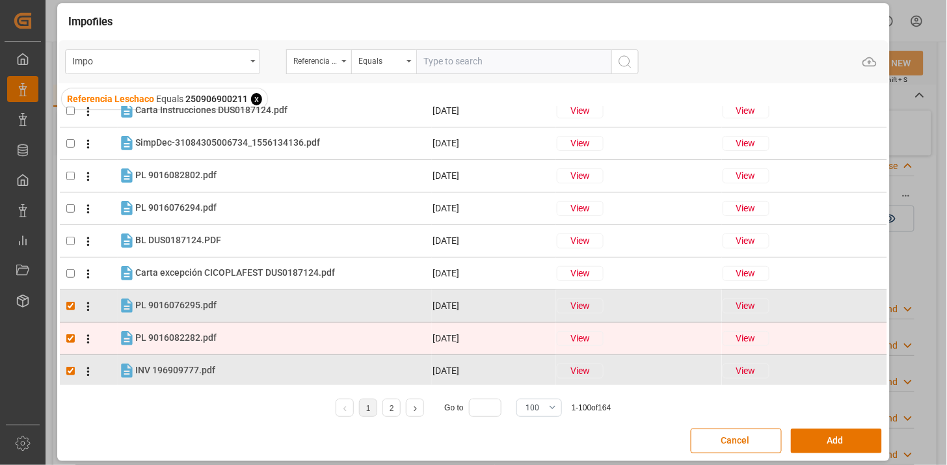
scroll to position [144, 0]
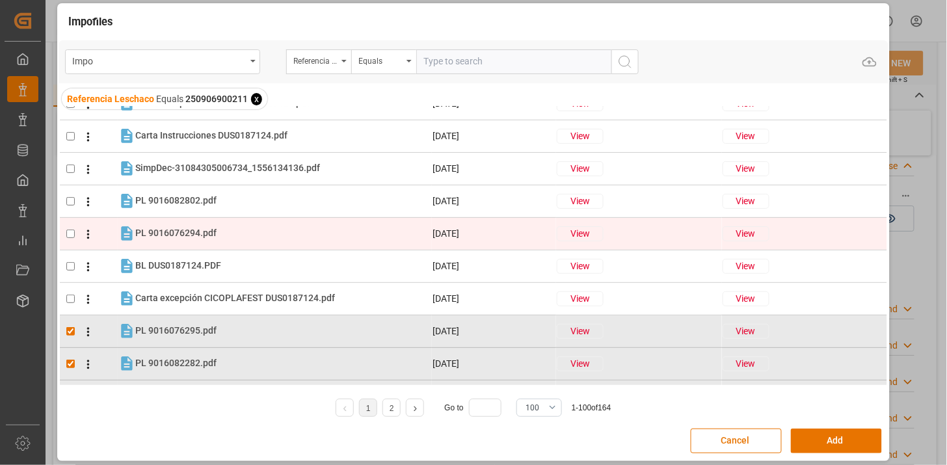
click at [225, 239] on div "PL 9016076294.pdf PL 9016076294.pdf" at bounding box center [283, 233] width 296 height 17
checkbox input "true"
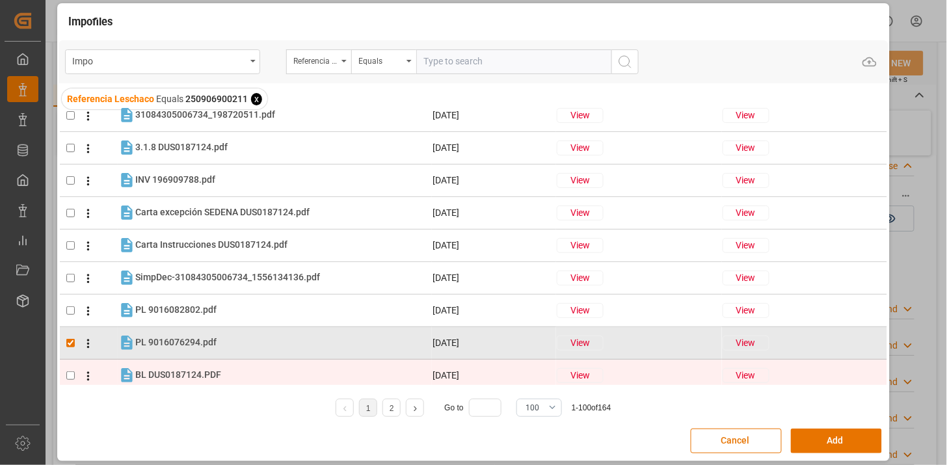
scroll to position [0, 0]
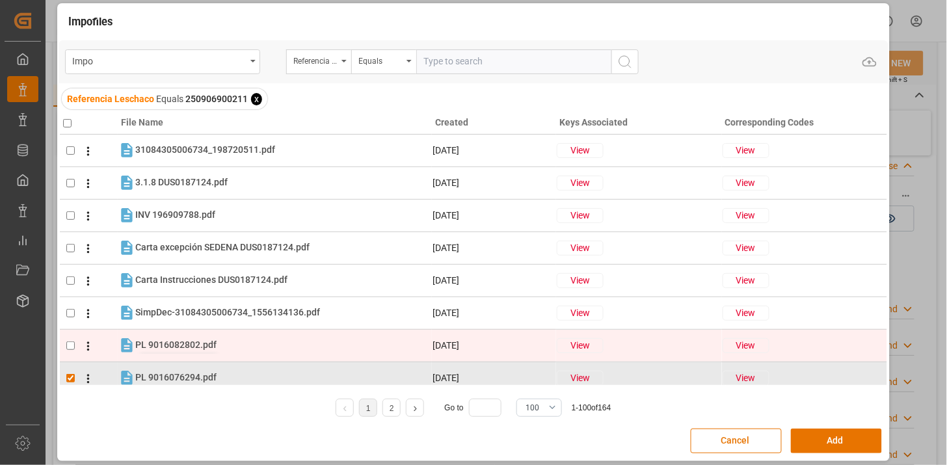
click at [213, 347] on span "PL 9016082802.pdf" at bounding box center [175, 345] width 81 height 10
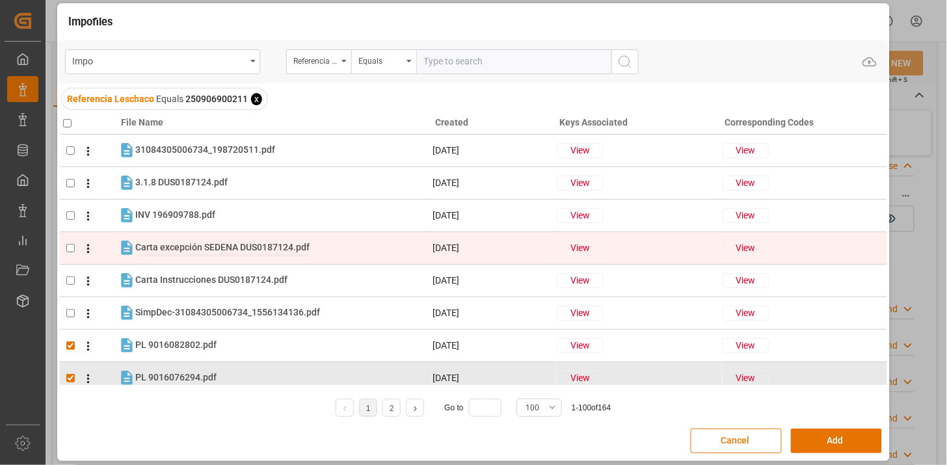
checkbox input "true"
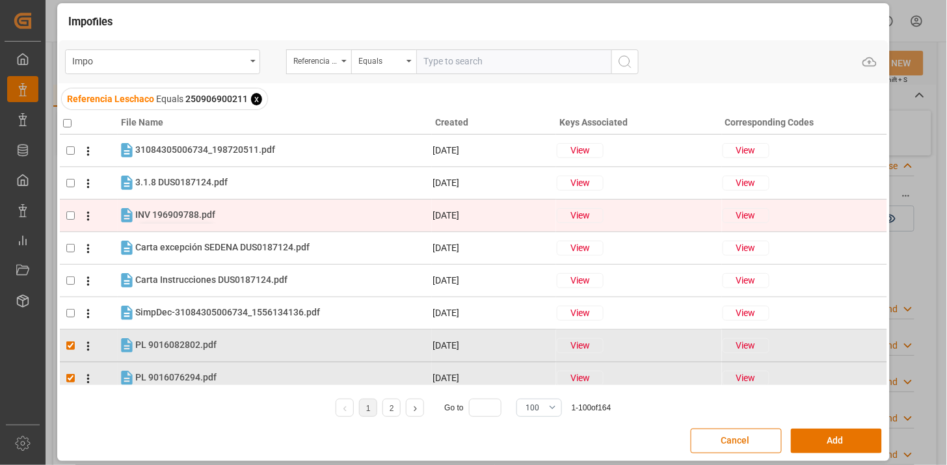
click at [210, 219] on span "INV 196909788.pdf" at bounding box center [175, 214] width 80 height 10
checkbox input "true"
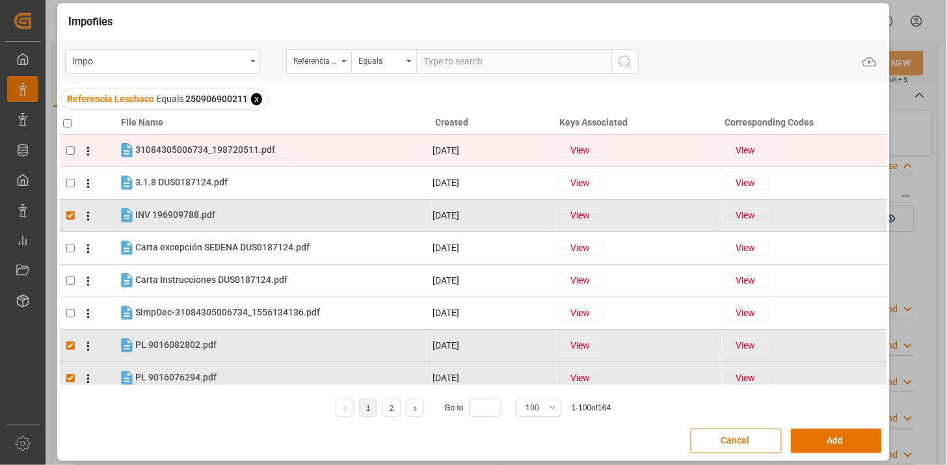
click at [236, 150] on span "31084305006734_198720511.pdf" at bounding box center [205, 149] width 140 height 10
checkbox input "true"
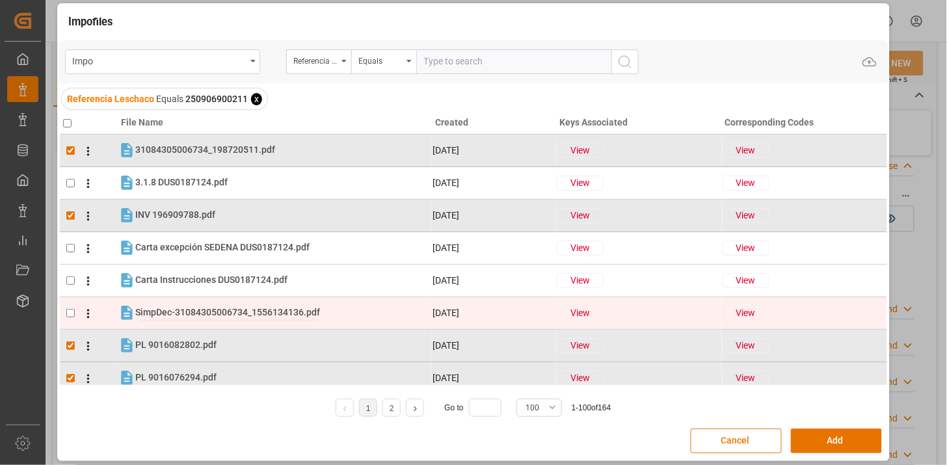
click at [242, 316] on span "SimpDec-31084305006734_1556134136.pdf" at bounding box center [227, 312] width 185 height 10
checkbox input "true"
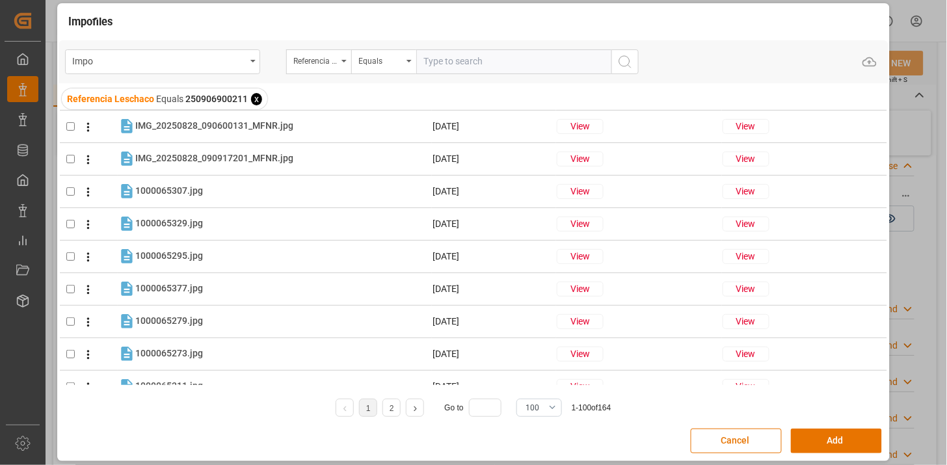
scroll to position [578, 0]
click at [798, 441] on button "Add" at bounding box center [836, 441] width 91 height 25
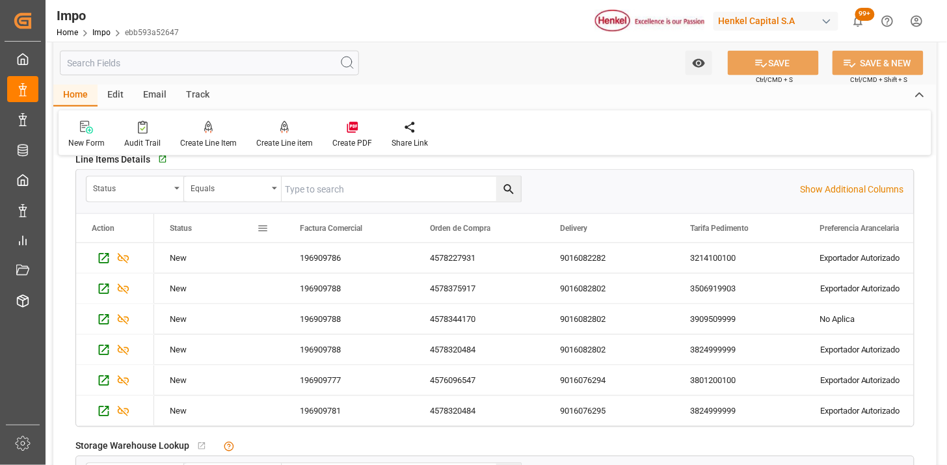
scroll to position [505, 0]
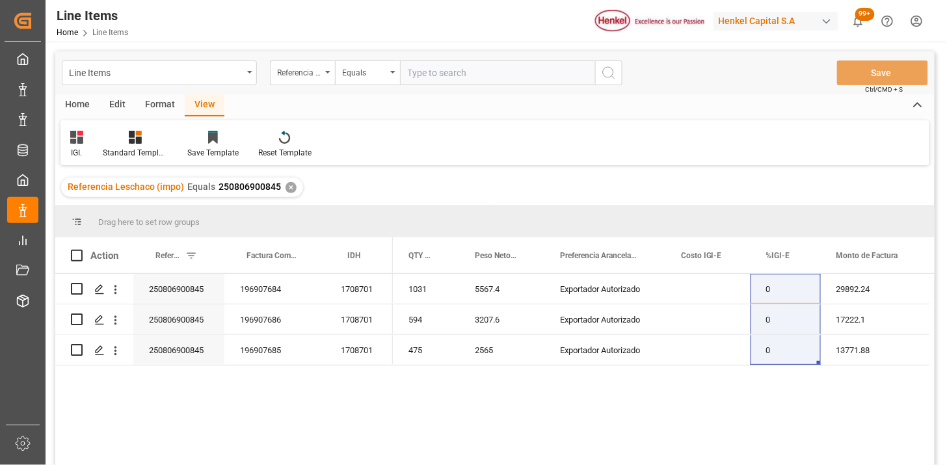
drag, startPoint x: 425, startPoint y: 68, endPoint x: 530, endPoint y: 101, distance: 109.9
click at [426, 68] on input "text" at bounding box center [497, 73] width 195 height 25
paste input "250906900211"
type input "250906900211"
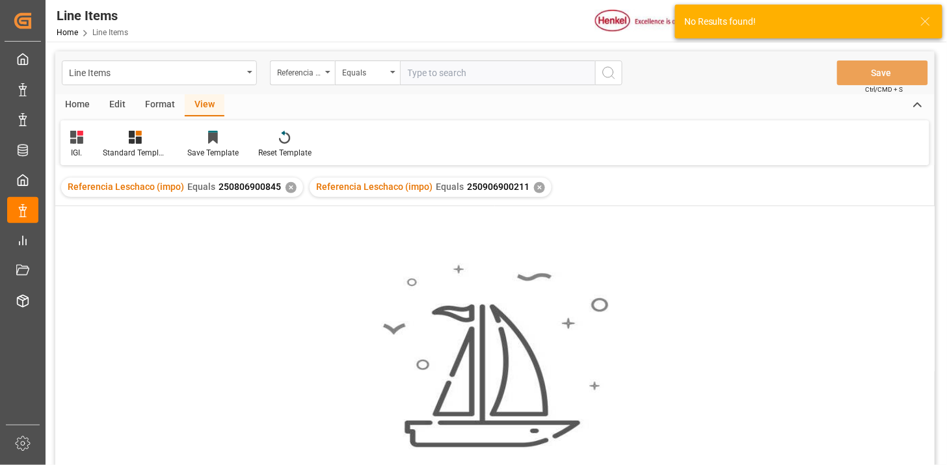
click at [288, 186] on div "✕" at bounding box center [291, 187] width 11 height 11
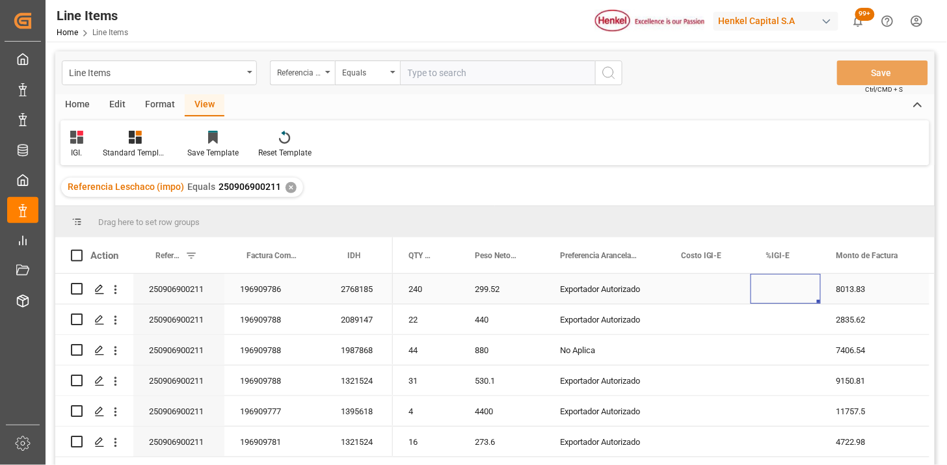
click at [779, 295] on div "Press SPACE to select this row." at bounding box center [786, 289] width 70 height 30
click at [779, 295] on input "Press SPACE to select this row." at bounding box center [785, 296] width 49 height 25
type input "0"
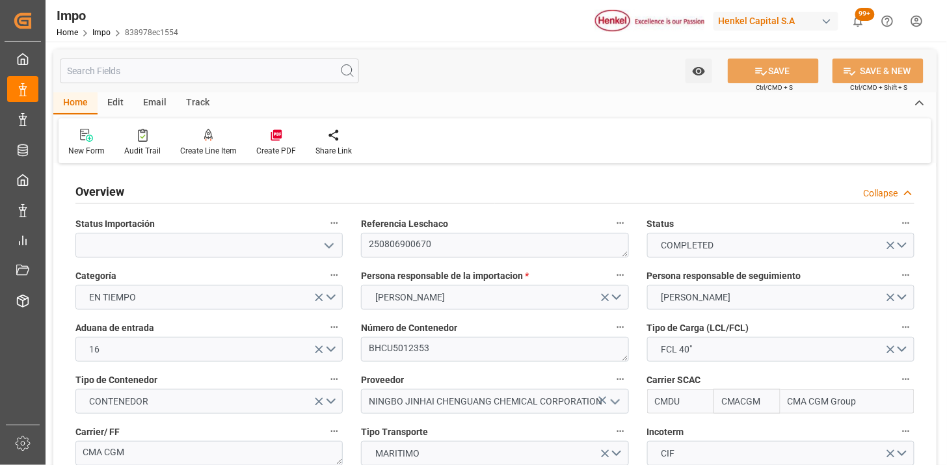
type input "CMACGM"
type input "CMA CGM Group"
type input "2"
type input "58"
type input "32"
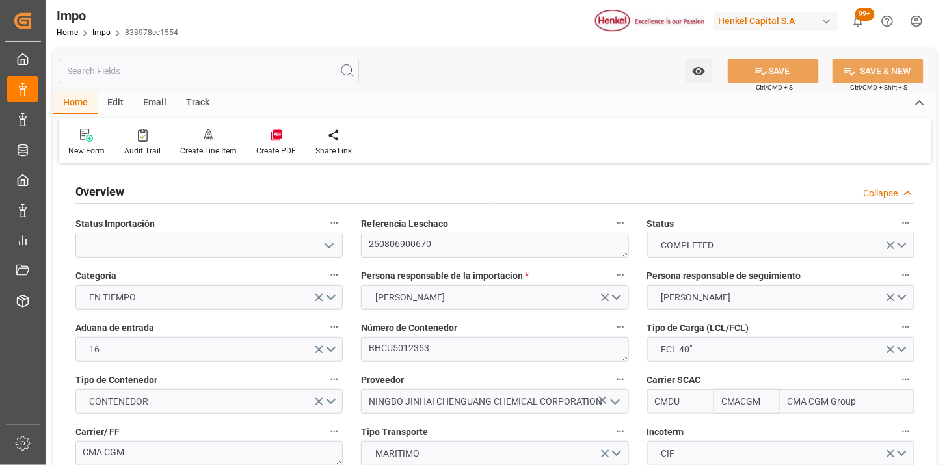
type input "[DATE]"
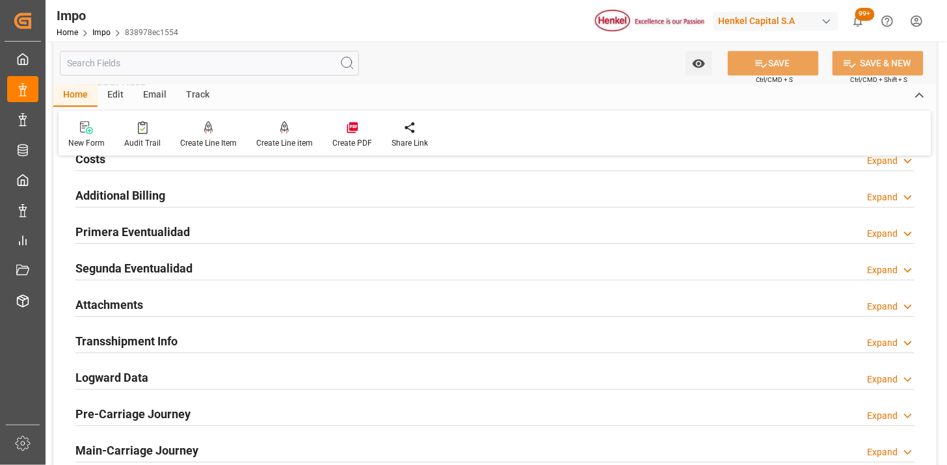
scroll to position [1084, 0]
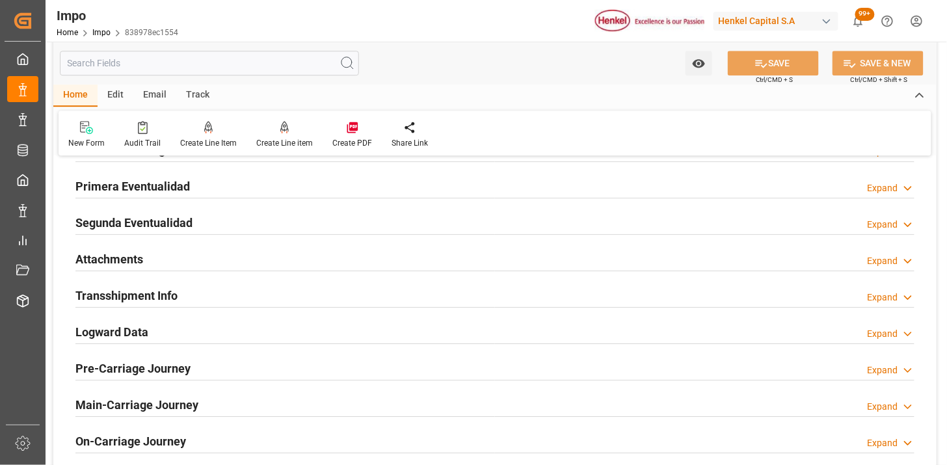
click at [294, 269] on div "Attachments Expand" at bounding box center [494, 258] width 839 height 25
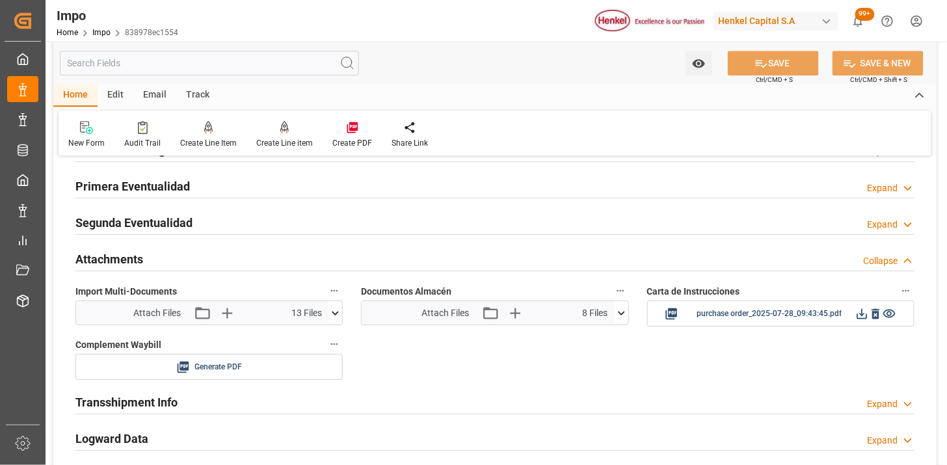
click at [301, 263] on div "Attachments Collapse" at bounding box center [494, 258] width 839 height 25
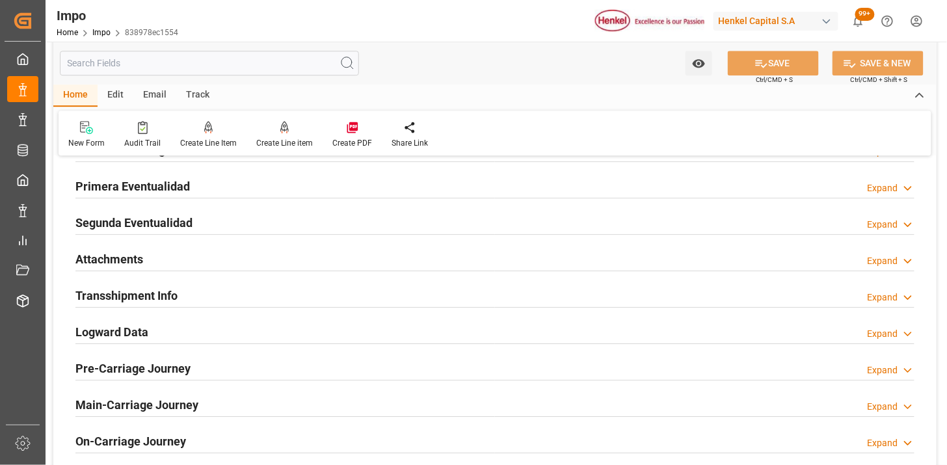
drag, startPoint x: 147, startPoint y: 261, endPoint x: 596, endPoint y: 330, distance: 454.1
click at [147, 262] on div "Attachments Expand" at bounding box center [494, 258] width 839 height 25
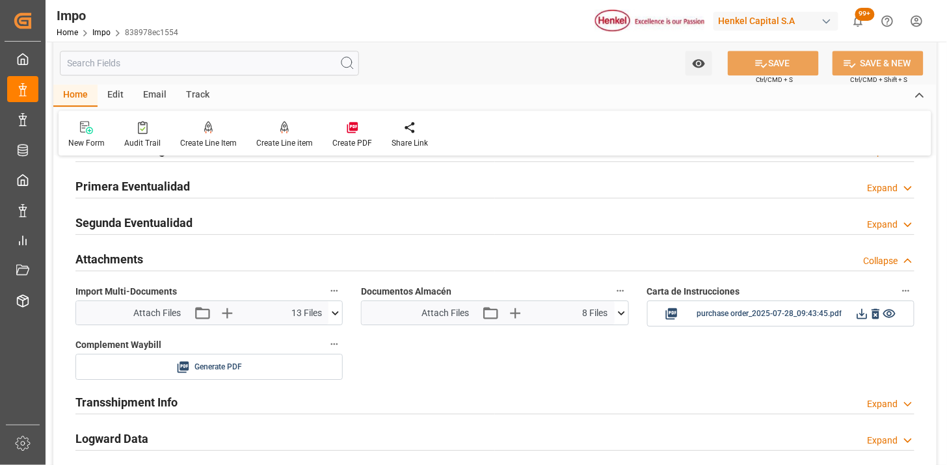
click at [626, 319] on icon at bounding box center [622, 313] width 14 height 14
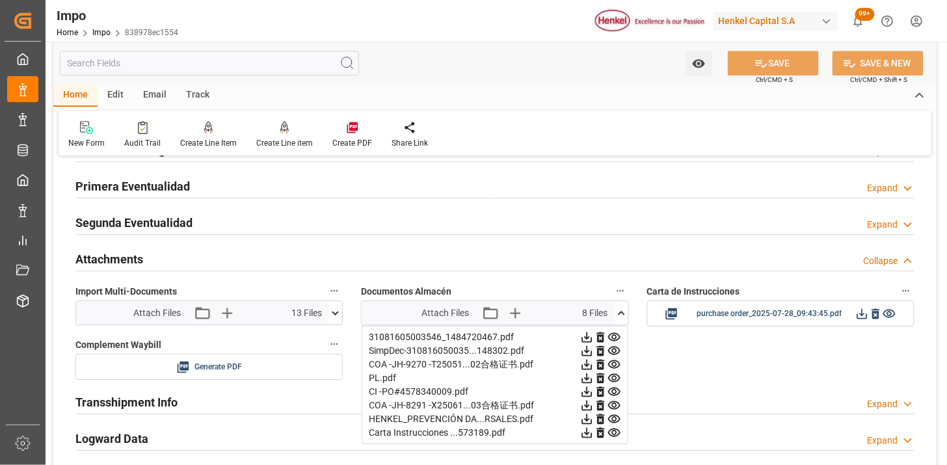
click at [594, 334] on icon at bounding box center [601, 337] width 14 height 14
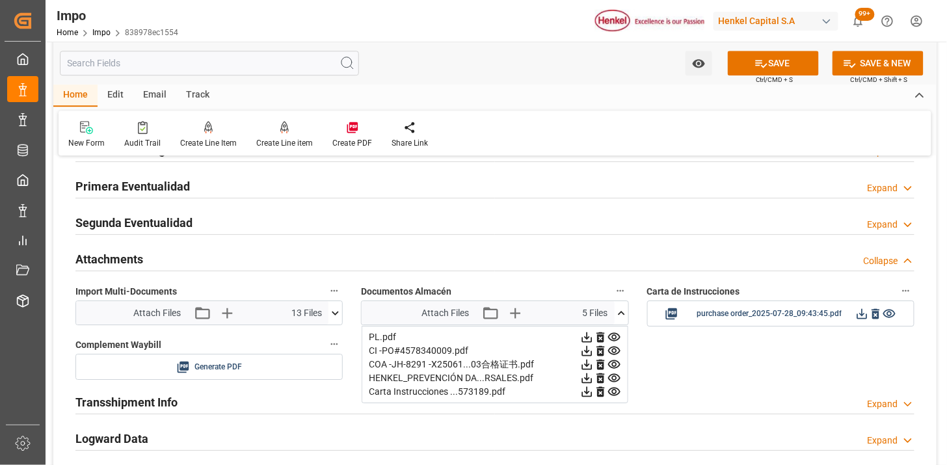
click at [594, 334] on icon at bounding box center [601, 337] width 14 height 14
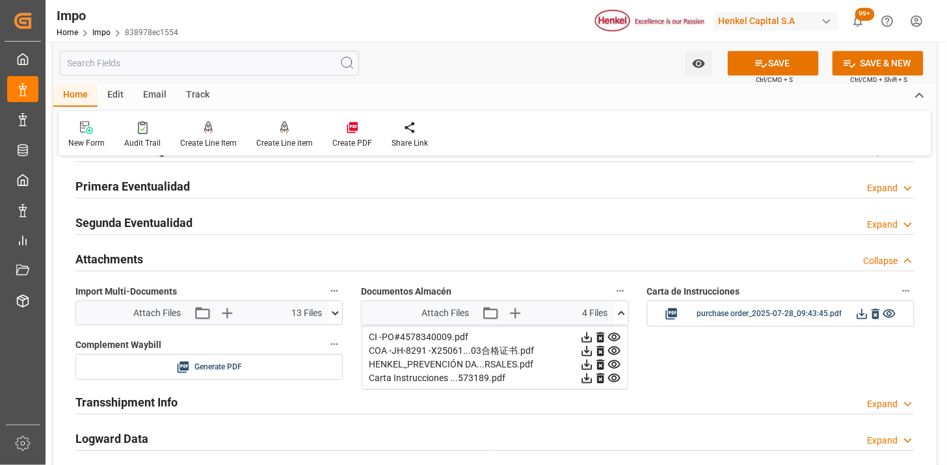
click at [594, 334] on icon at bounding box center [601, 337] width 14 height 14
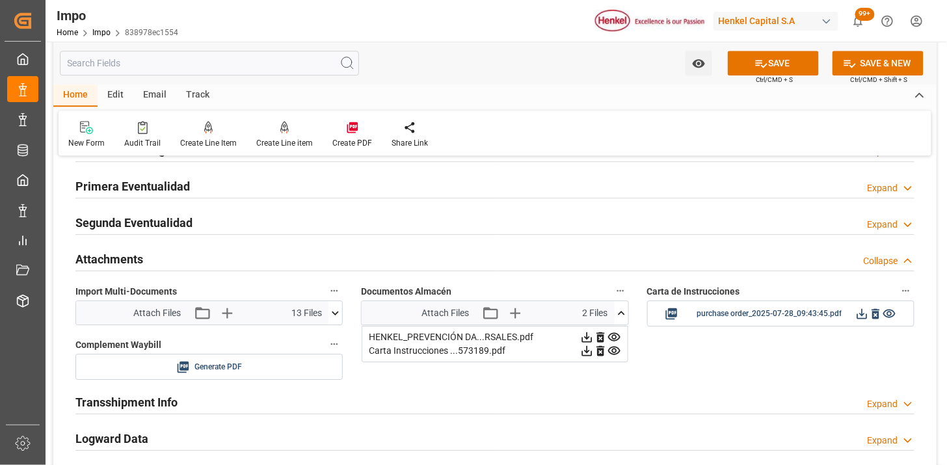
click at [594, 334] on icon at bounding box center [601, 337] width 14 height 14
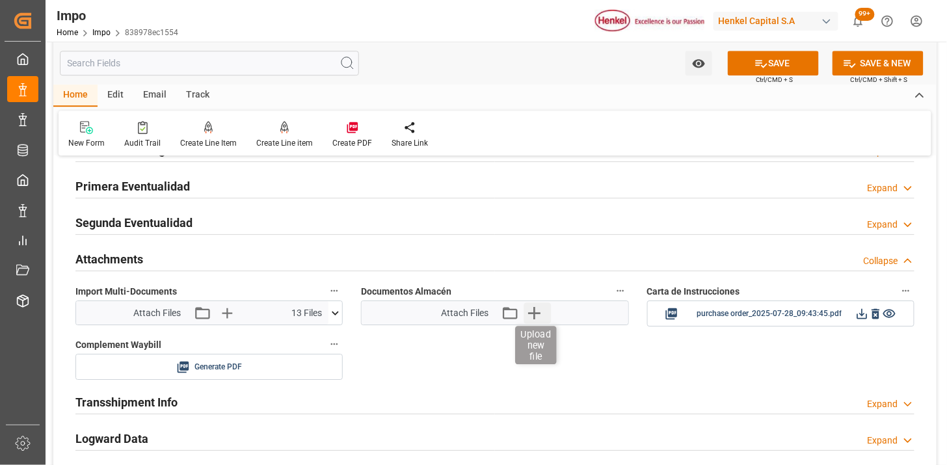
click at [539, 316] on icon "button" at bounding box center [534, 313] width 21 height 21
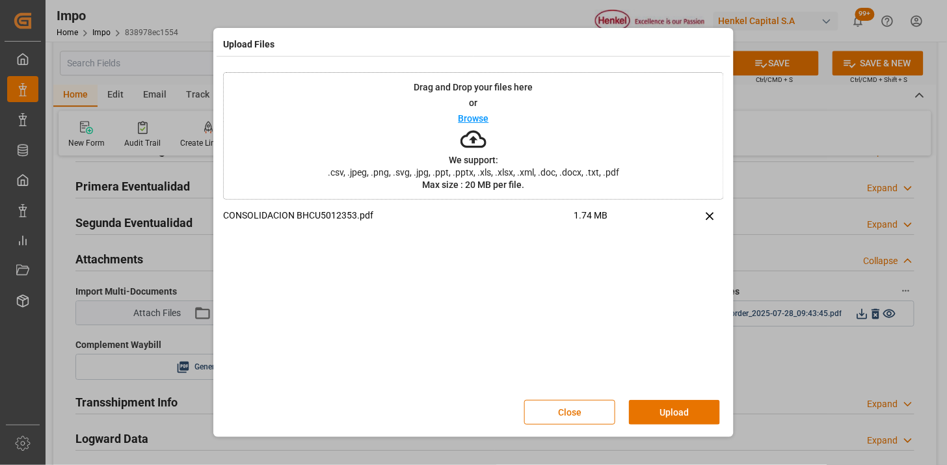
drag, startPoint x: 670, startPoint y: 410, endPoint x: 634, endPoint y: 399, distance: 37.9
click at [665, 410] on button "Upload" at bounding box center [674, 412] width 91 height 25
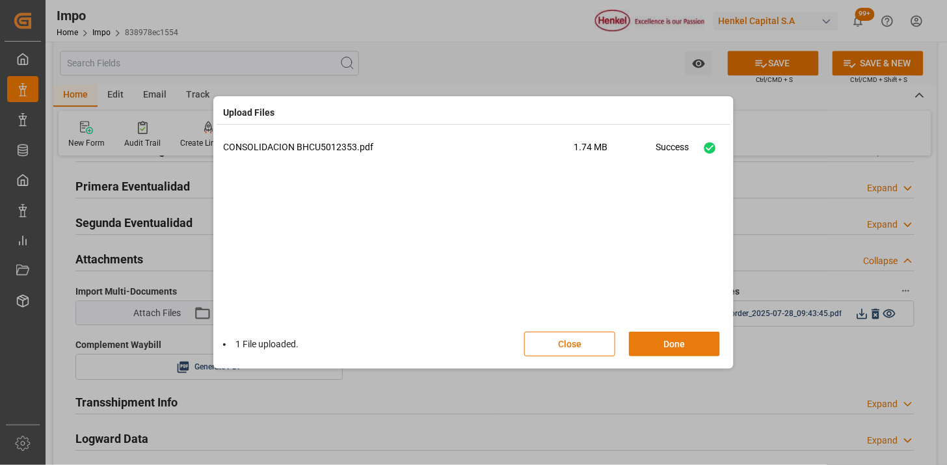
click at [673, 337] on button "Done" at bounding box center [674, 344] width 91 height 25
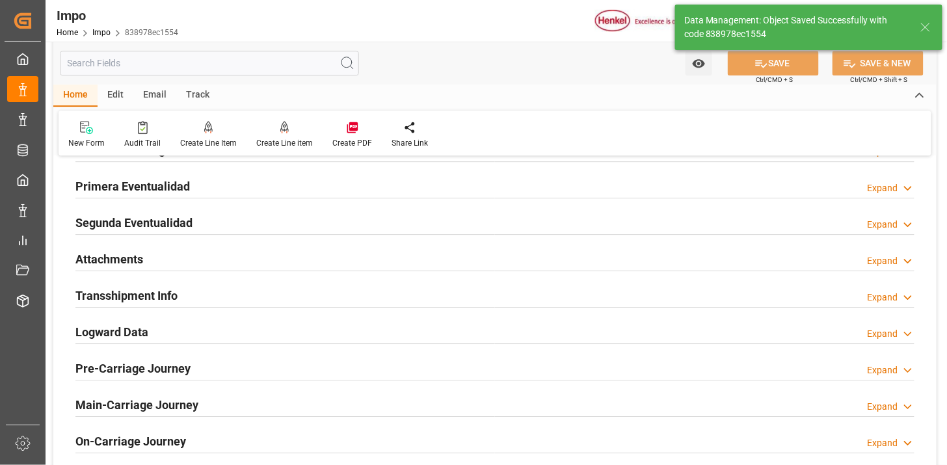
click at [163, 94] on div "Email" at bounding box center [154, 96] width 43 height 22
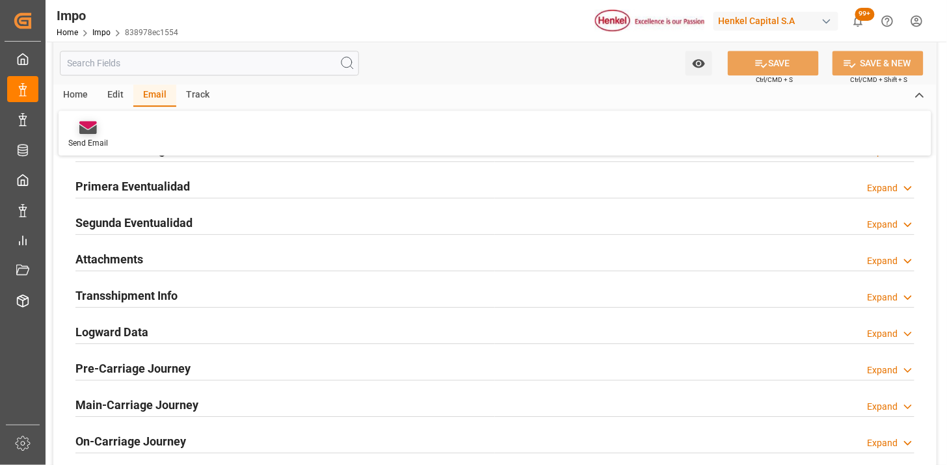
click at [93, 127] on icon at bounding box center [88, 129] width 18 height 9
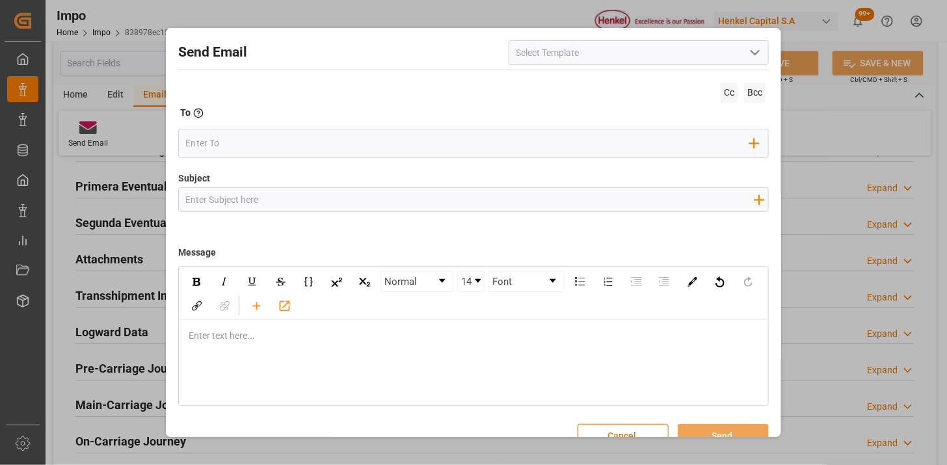
click at [753, 57] on icon "open menu" at bounding box center [755, 53] width 16 height 16
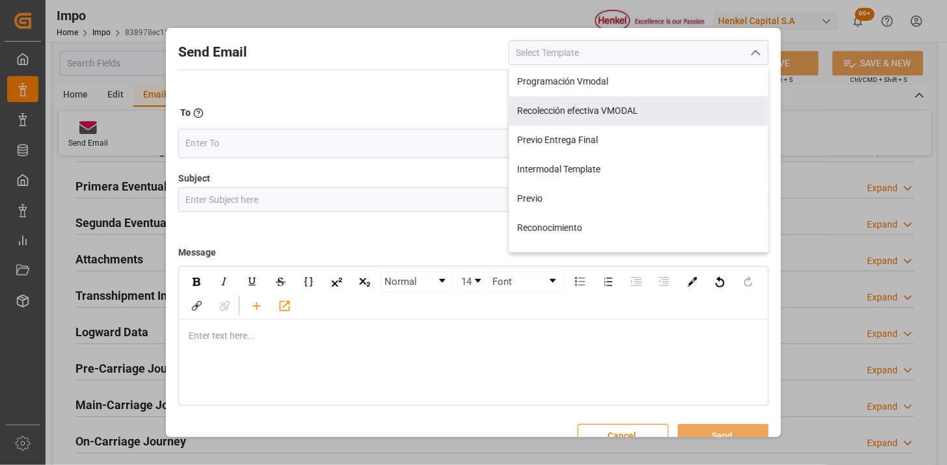
click at [711, 108] on div "Recolección efectiva VMODAL" at bounding box center [638, 110] width 259 height 29
type input "Recolección efectiva VMODAL"
type input "RECOLECCIÓN EFECTIVA || OC {{customerpoDerived}} || REF {{freightForwarderRefer…"
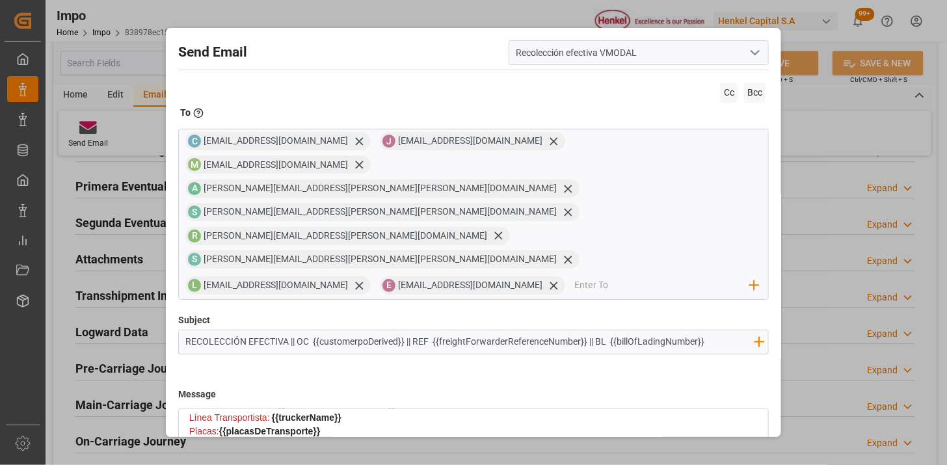
scroll to position [353, 0]
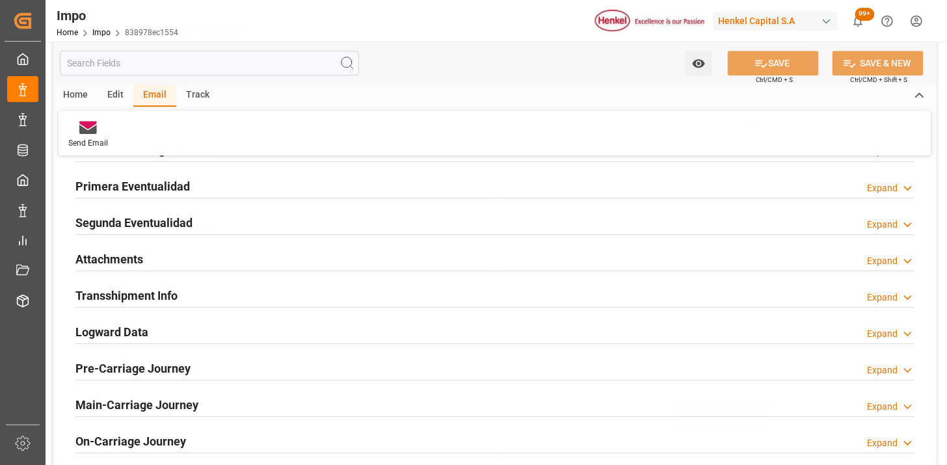
scroll to position [23, 0]
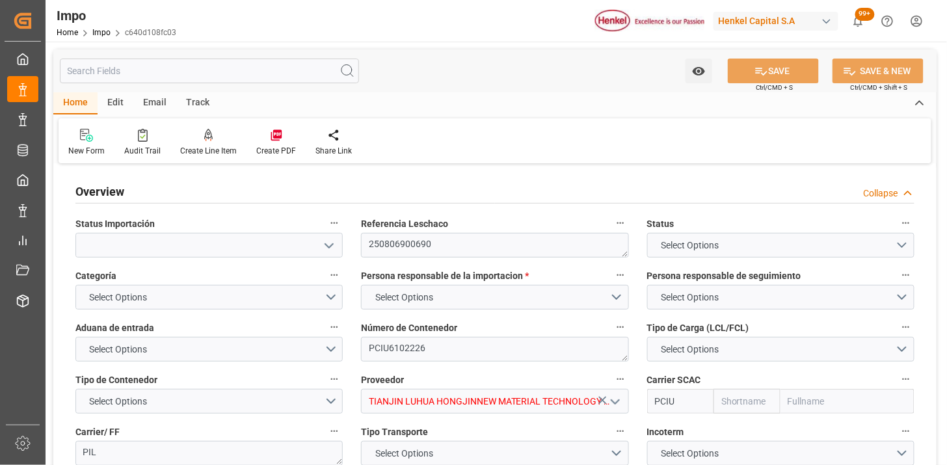
type input "PIL"
type input "Pacific International Lines Pte Ltd"
type input "1"
type input "50"
type input "20"
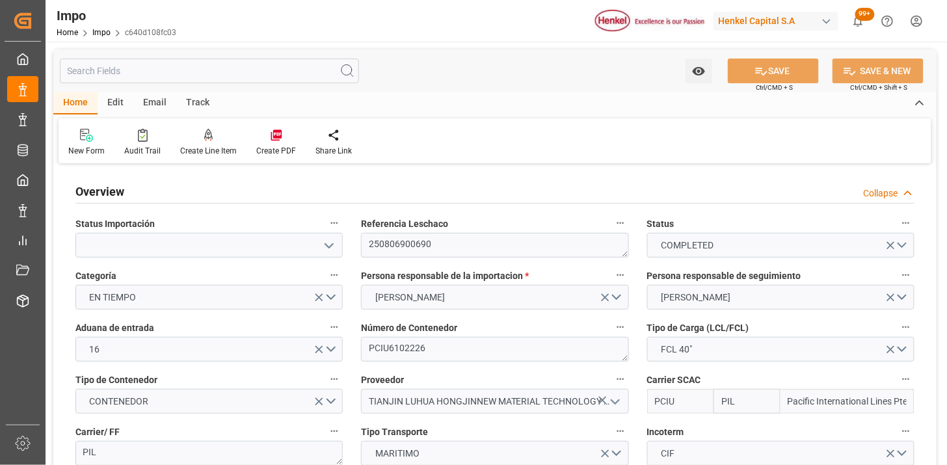
type input "[DATE]"
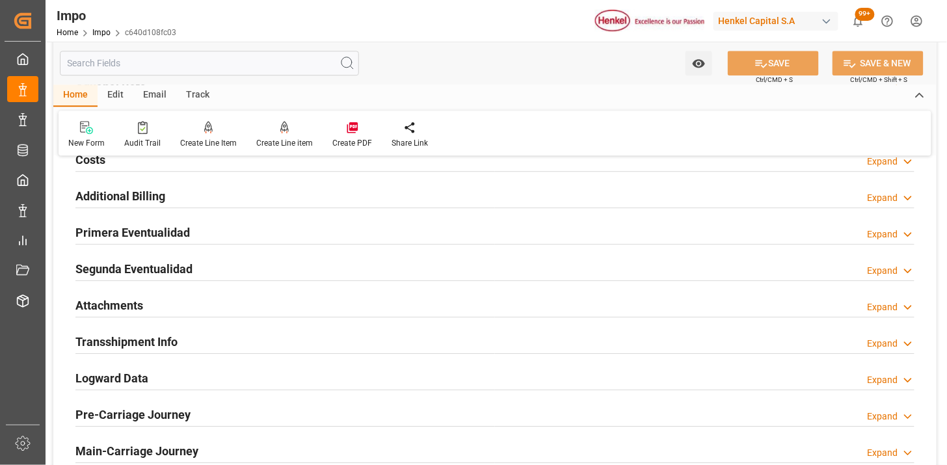
scroll to position [1084, 0]
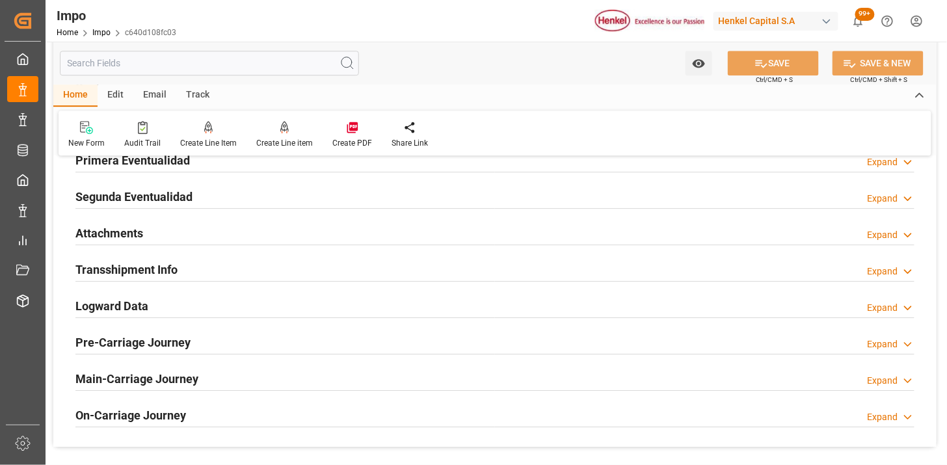
click at [286, 243] on div "Attachments Expand" at bounding box center [494, 232] width 839 height 25
drag, startPoint x: 286, startPoint y: 243, endPoint x: 560, endPoint y: 317, distance: 283.7
click at [258, 239] on div "Attachments Expand" at bounding box center [494, 232] width 839 height 25
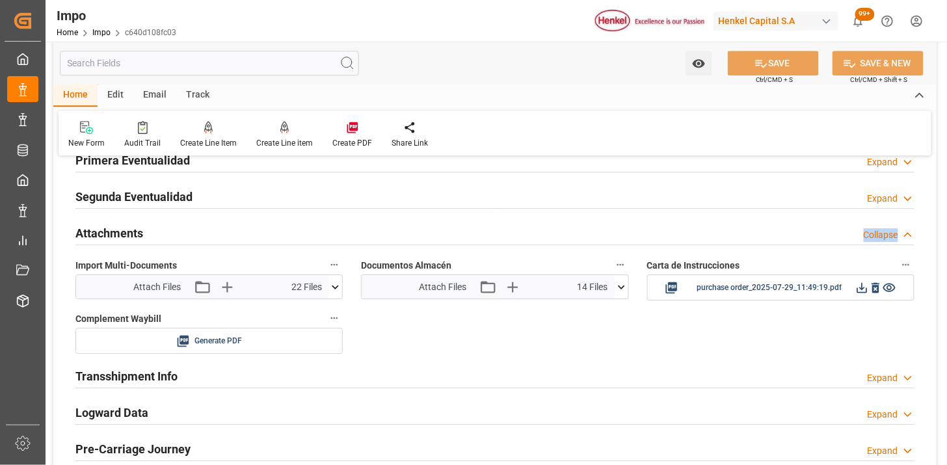
click at [622, 293] on icon at bounding box center [622, 287] width 14 height 14
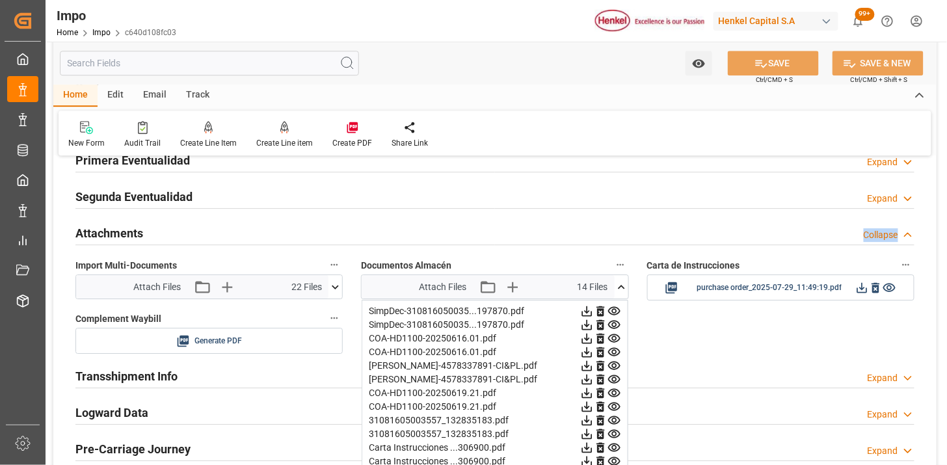
click at [602, 311] on icon at bounding box center [601, 311] width 8 height 10
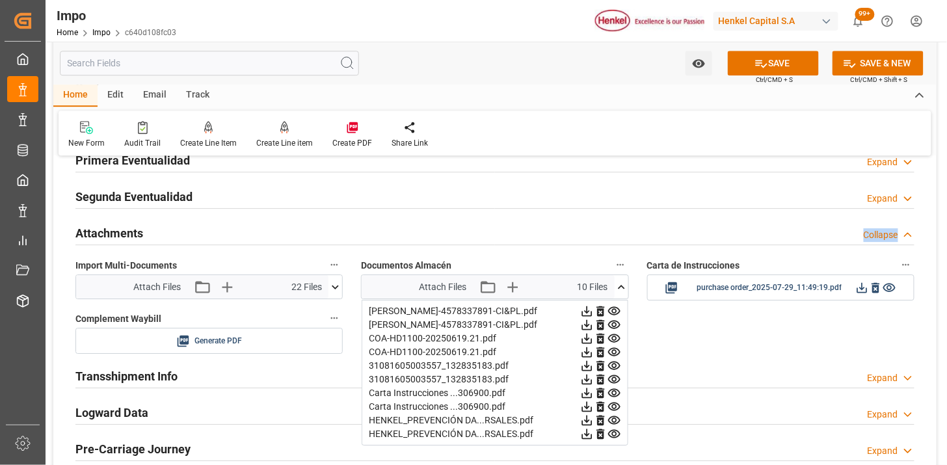
click at [602, 311] on icon at bounding box center [601, 311] width 8 height 10
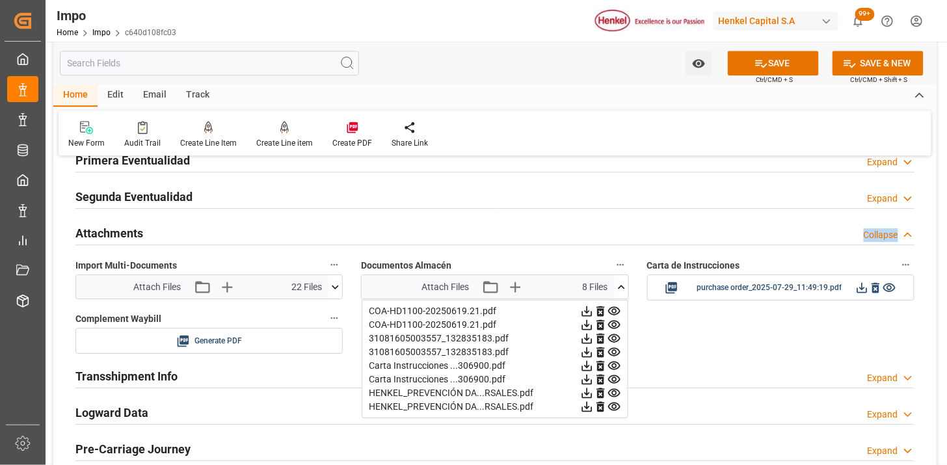
click at [602, 311] on icon at bounding box center [601, 311] width 8 height 10
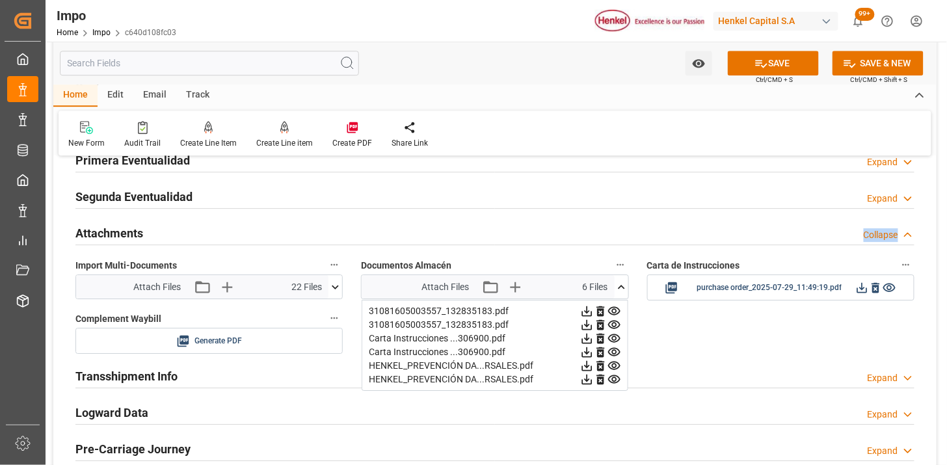
click at [602, 311] on icon at bounding box center [601, 311] width 8 height 10
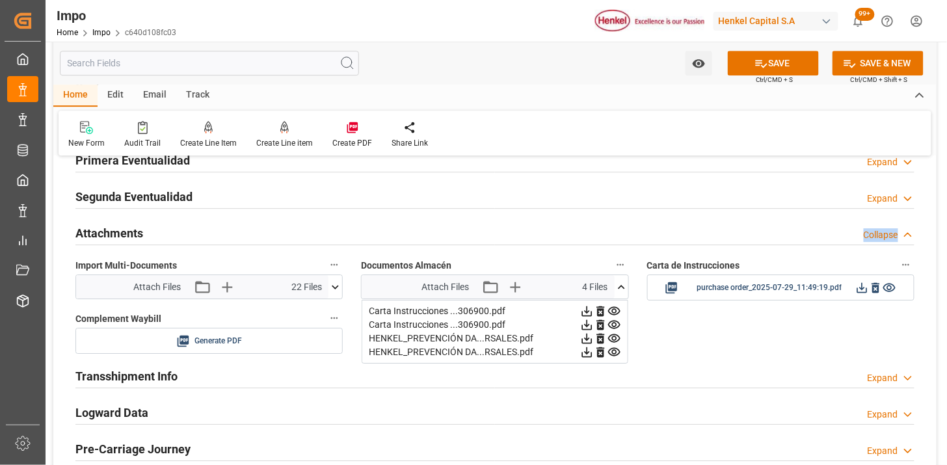
click at [602, 311] on icon at bounding box center [601, 311] width 8 height 10
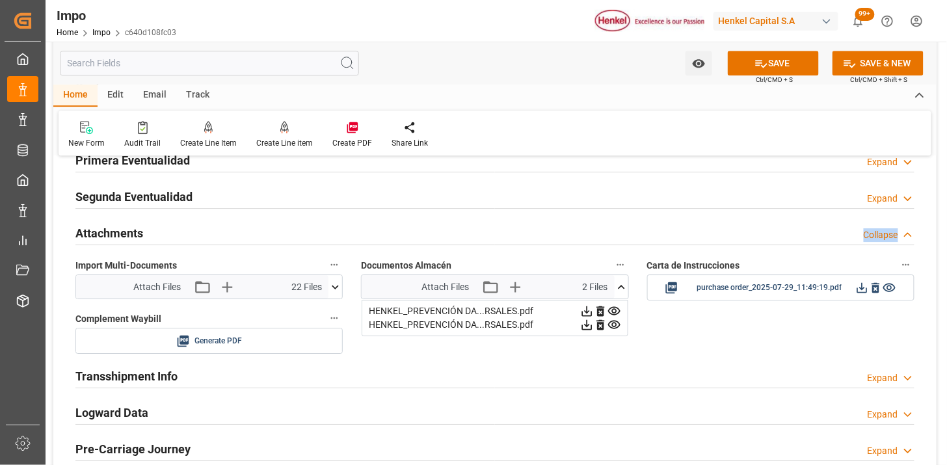
click at [602, 311] on icon at bounding box center [601, 311] width 8 height 10
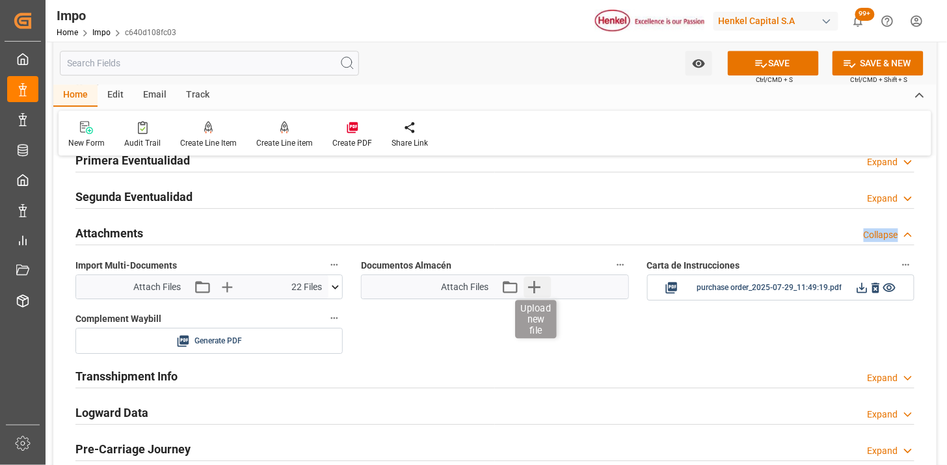
click at [541, 285] on icon "button" at bounding box center [534, 286] width 21 height 21
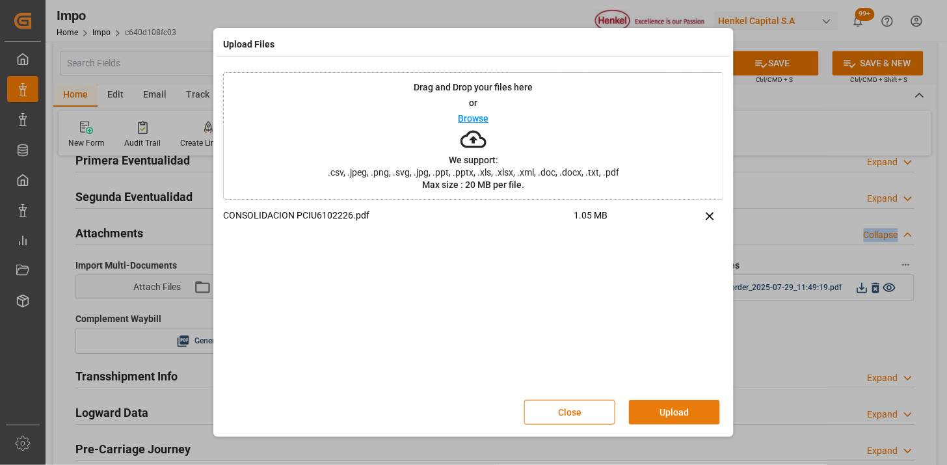
click at [667, 409] on button "Upload" at bounding box center [674, 412] width 91 height 25
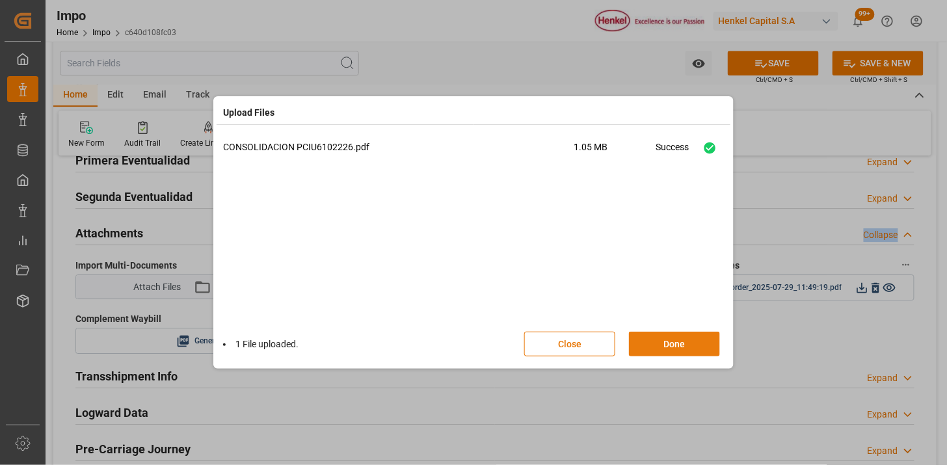
click at [652, 349] on button "Done" at bounding box center [674, 344] width 91 height 25
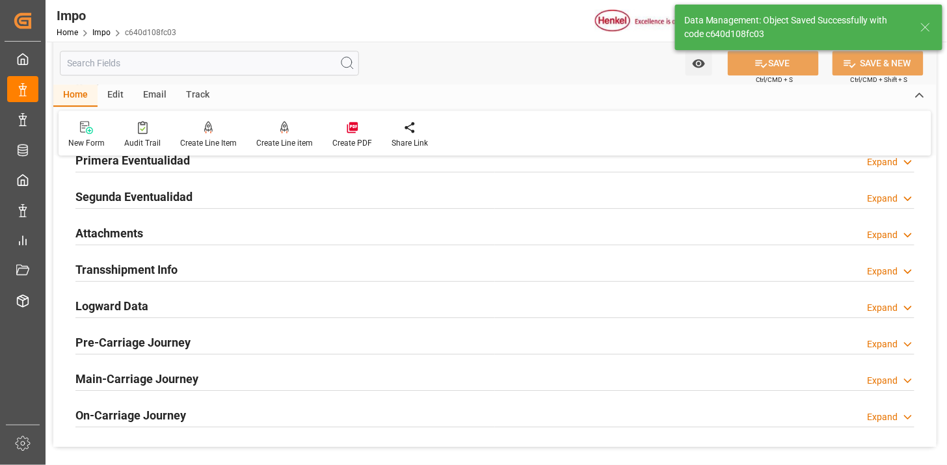
click at [157, 94] on div "Email" at bounding box center [154, 96] width 43 height 22
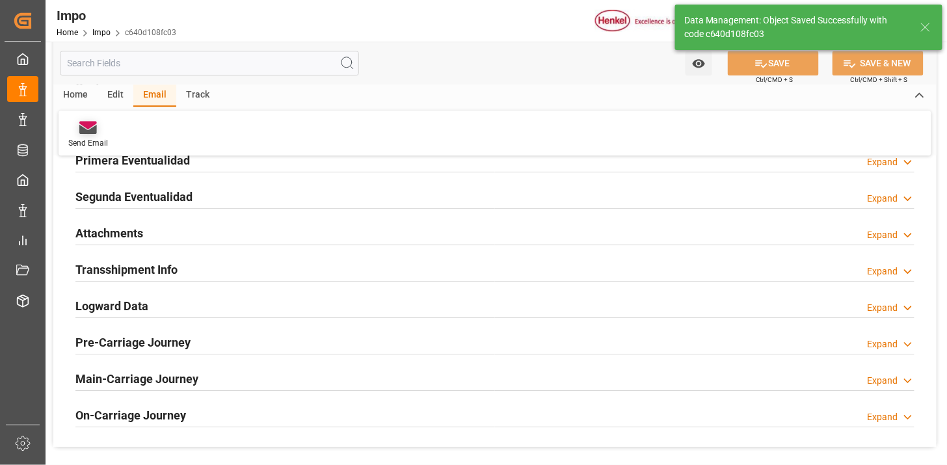
click at [87, 133] on icon at bounding box center [88, 129] width 18 height 9
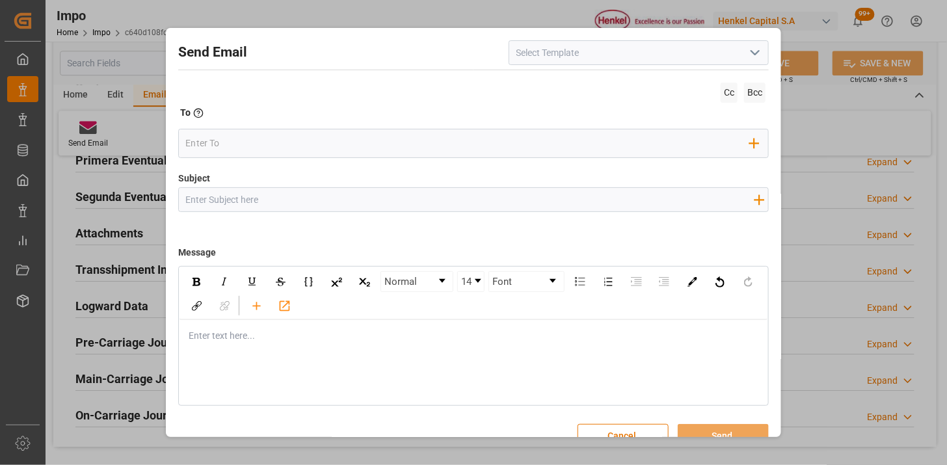
click at [747, 57] on icon "open menu" at bounding box center [755, 53] width 16 height 16
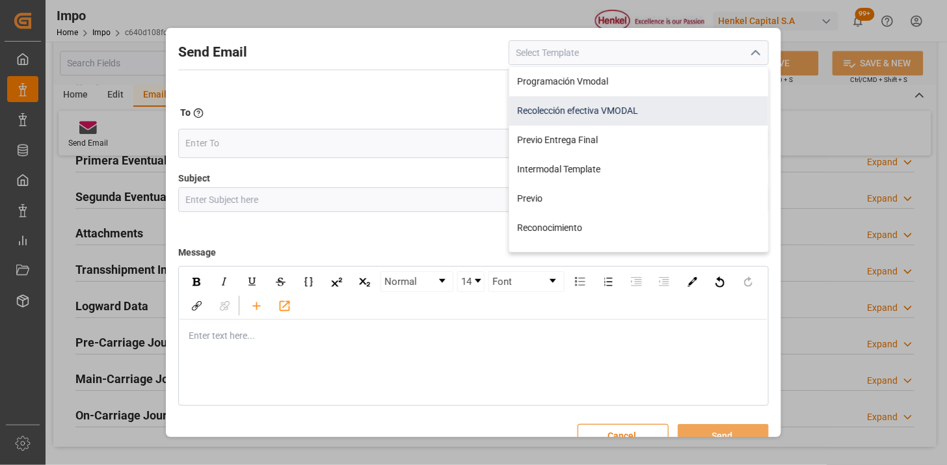
click at [699, 109] on div "Recolección efectiva VMODAL" at bounding box center [638, 110] width 259 height 29
type input "Recolección efectiva VMODAL"
type input "RECOLECCIÓN EFECTIVA || OC {{customerpoDerived}} || REF {{freightForwarderRefer…"
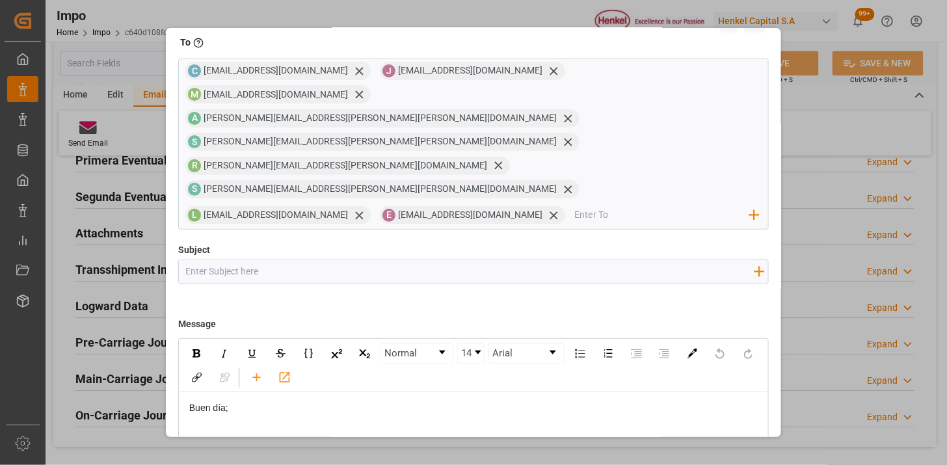
scroll to position [23, 0]
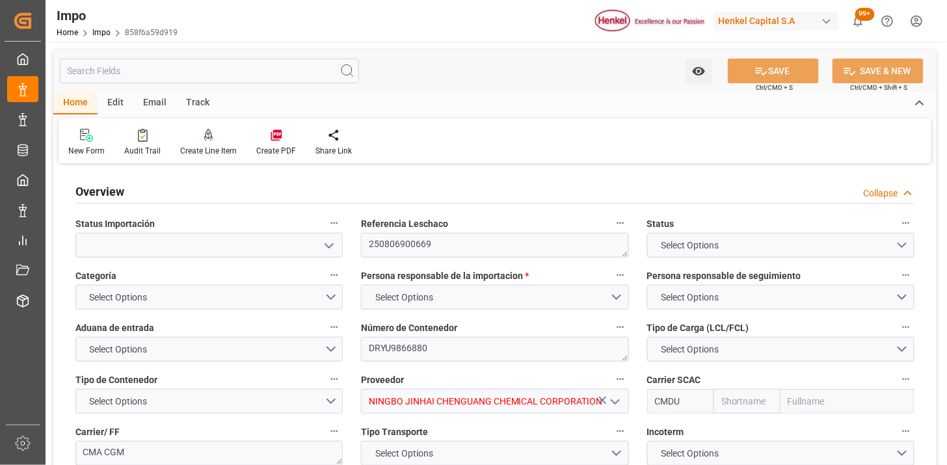
type input "CMACGM"
type input "CMA CGM Group"
type input "1"
type input "58"
type input "32"
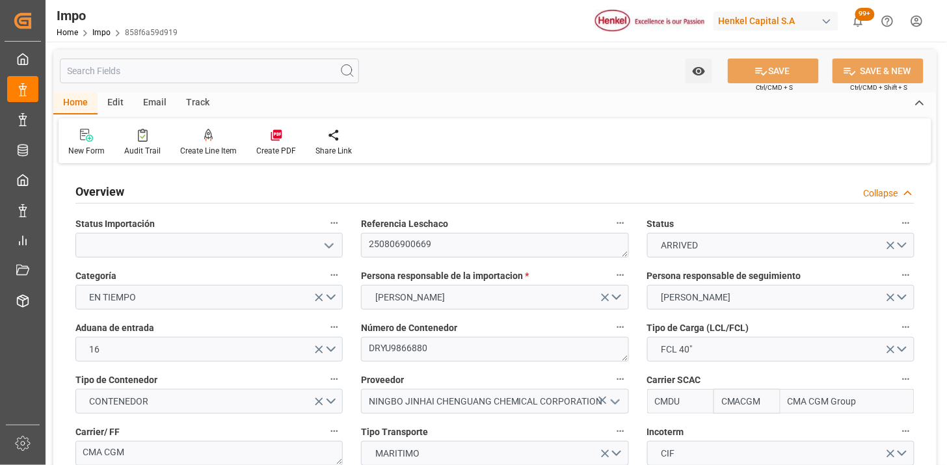
type input "[DATE]"
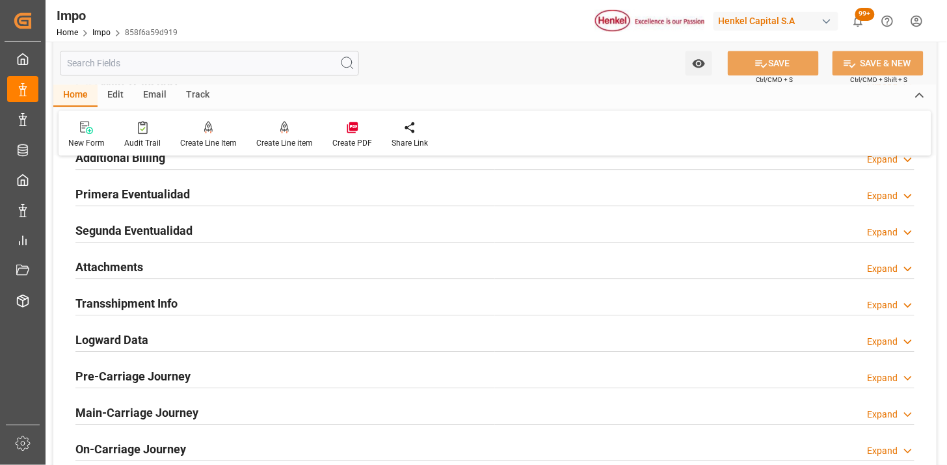
scroll to position [1084, 0]
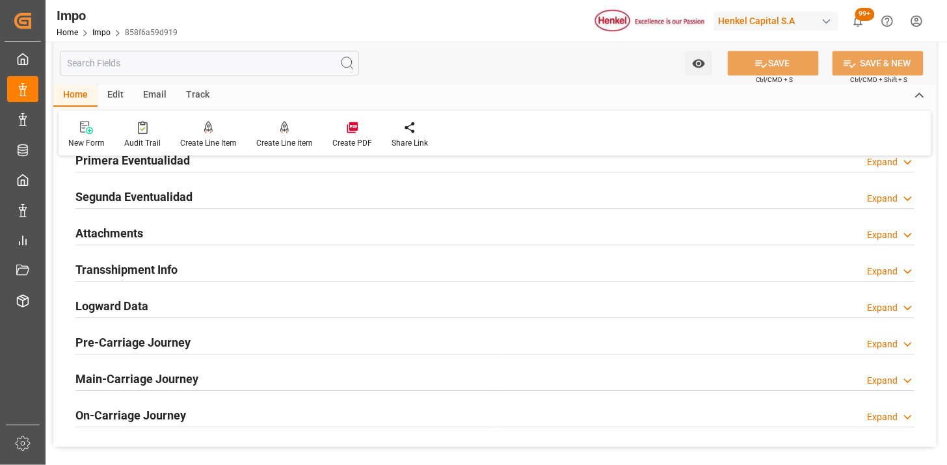
click at [308, 230] on div "Attachments Expand" at bounding box center [494, 232] width 839 height 25
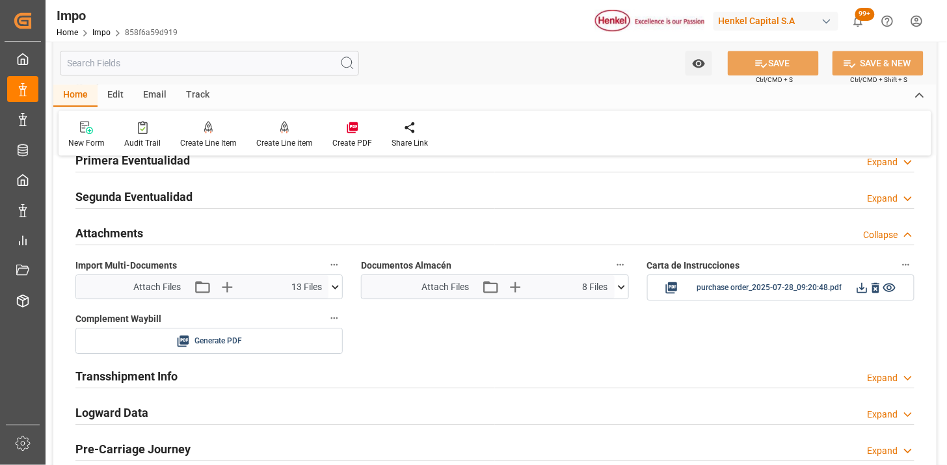
click at [619, 293] on icon at bounding box center [622, 287] width 14 height 14
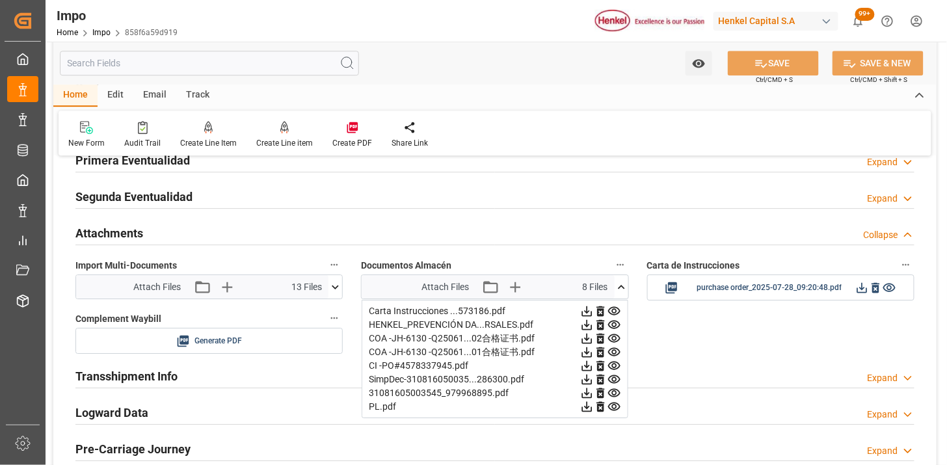
click at [600, 306] on icon at bounding box center [601, 311] width 14 height 14
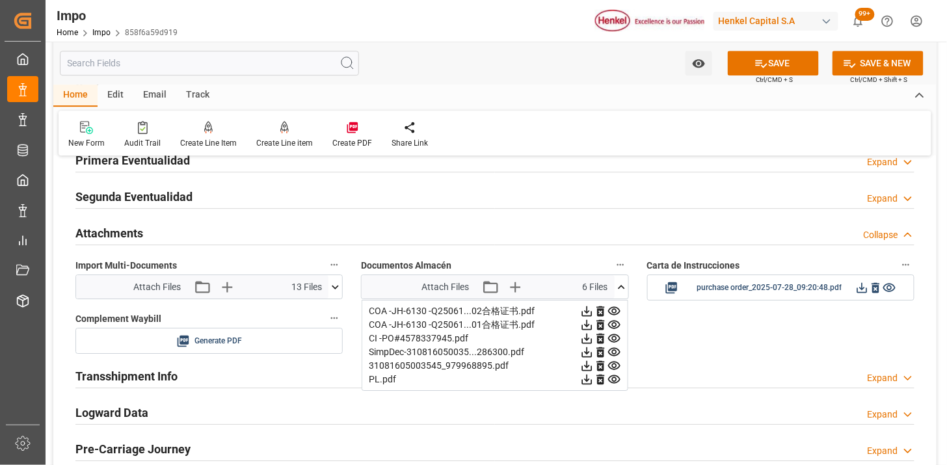
click at [600, 306] on icon at bounding box center [601, 311] width 14 height 14
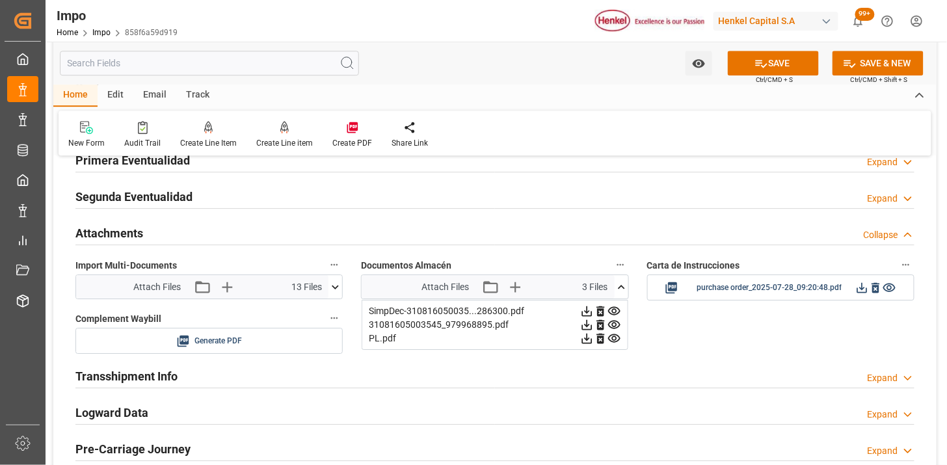
click at [600, 306] on icon at bounding box center [601, 311] width 14 height 14
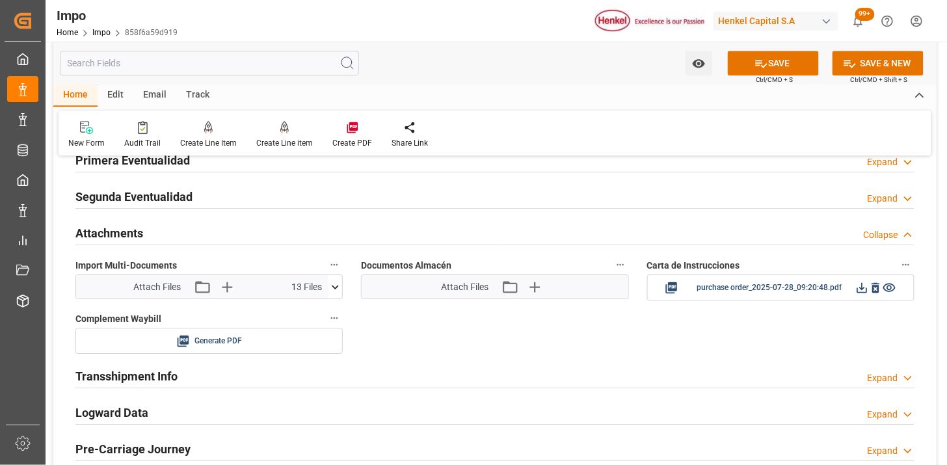
click at [334, 290] on icon at bounding box center [336, 287] width 14 height 14
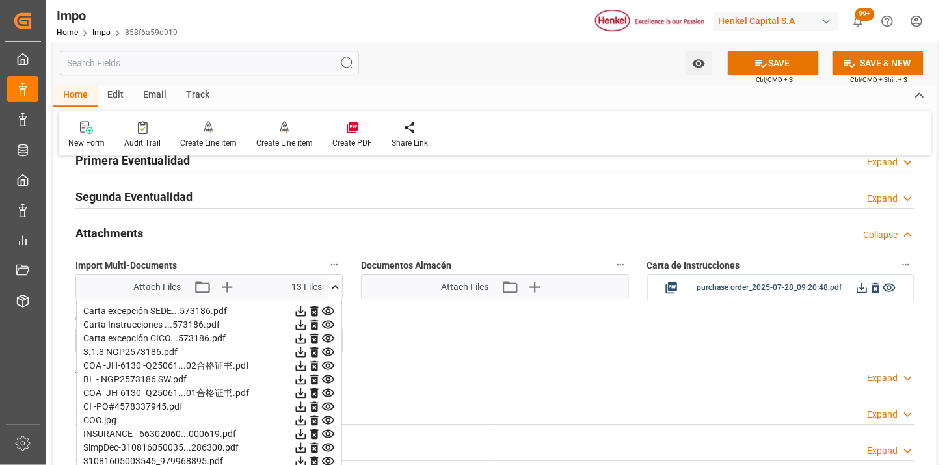
click at [334, 290] on icon at bounding box center [336, 287] width 14 height 14
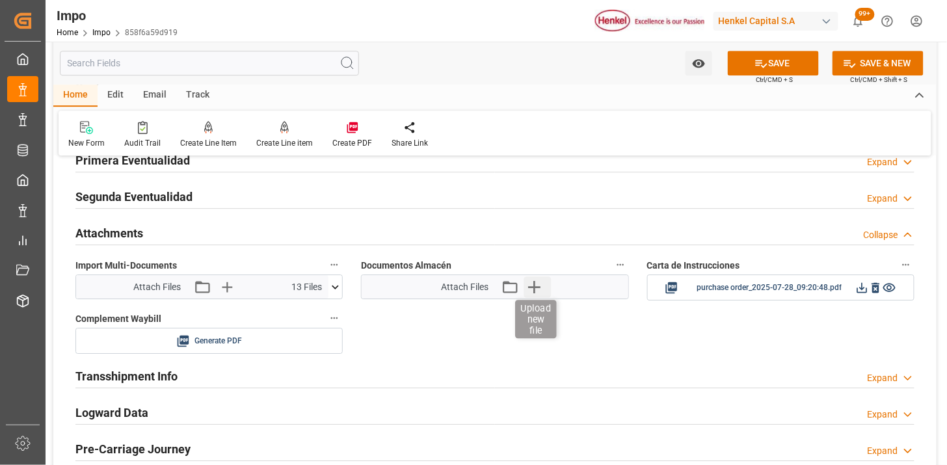
click at [531, 285] on icon "button" at bounding box center [534, 286] width 21 height 21
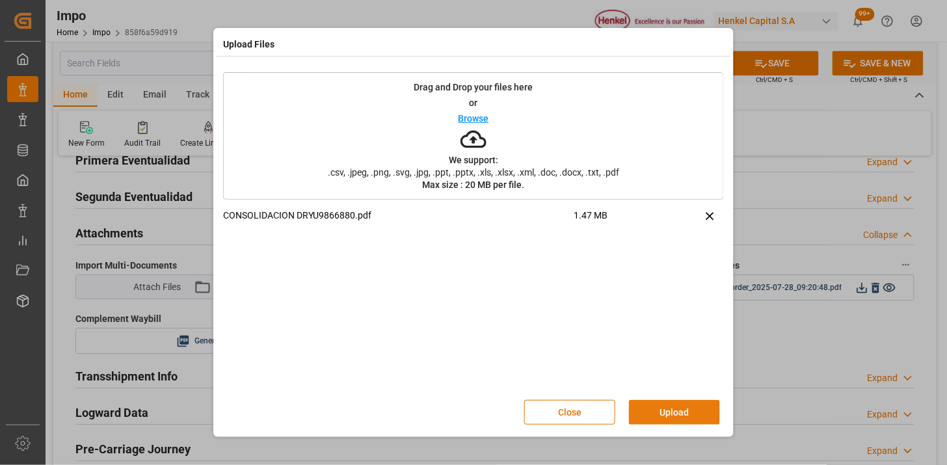
drag, startPoint x: 675, startPoint y: 407, endPoint x: 648, endPoint y: 387, distance: 33.4
click at [673, 407] on button "Upload" at bounding box center [674, 412] width 91 height 25
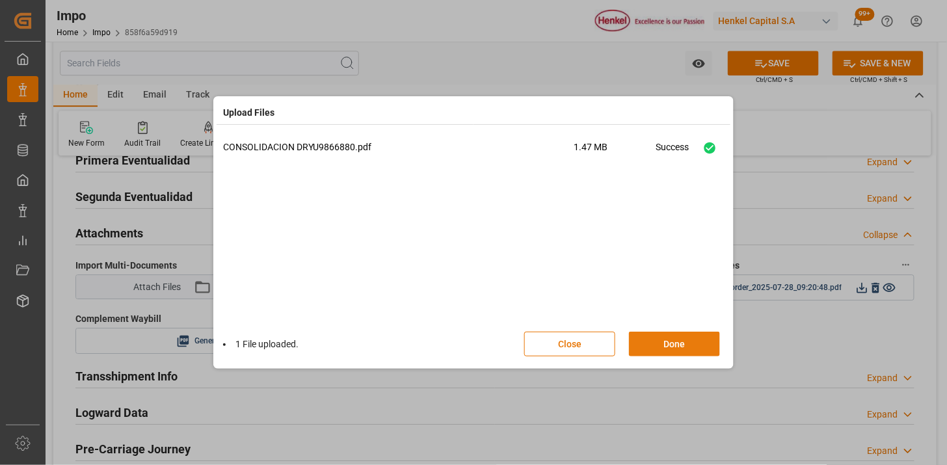
click at [654, 346] on button "Done" at bounding box center [674, 344] width 91 height 25
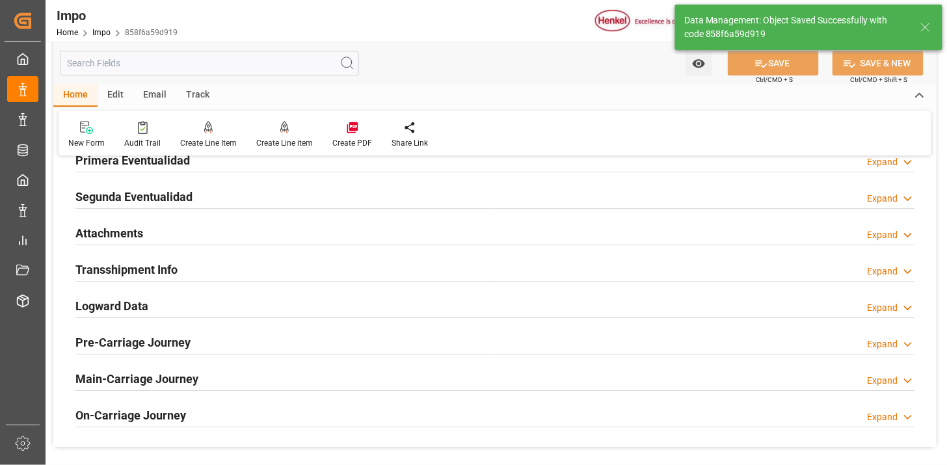
click at [194, 233] on div "Attachments Expand" at bounding box center [494, 232] width 839 height 25
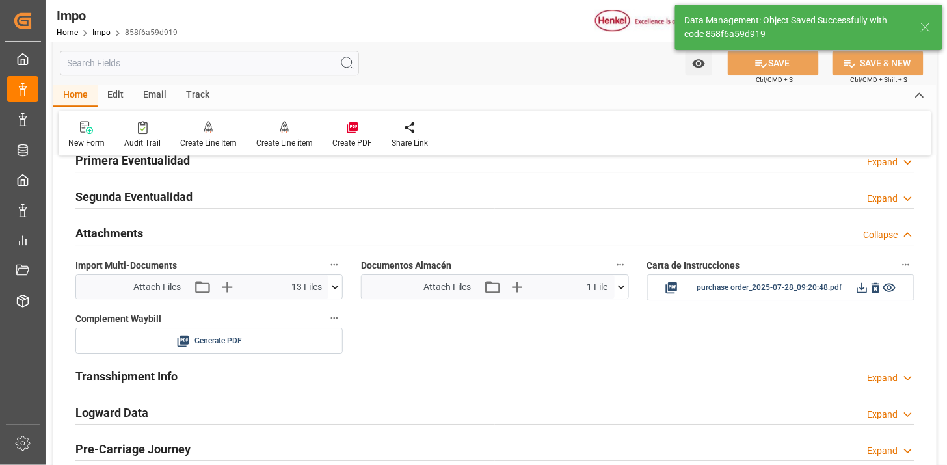
click at [337, 289] on icon at bounding box center [336, 287] width 14 height 14
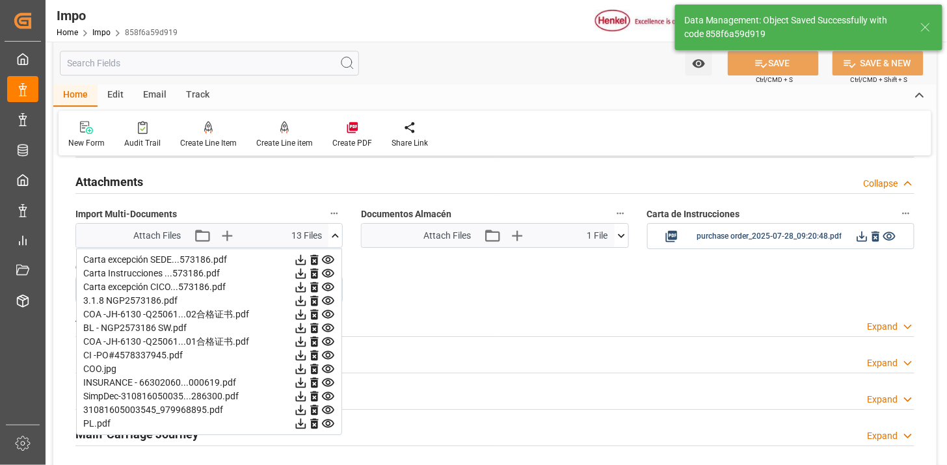
scroll to position [1156, 0]
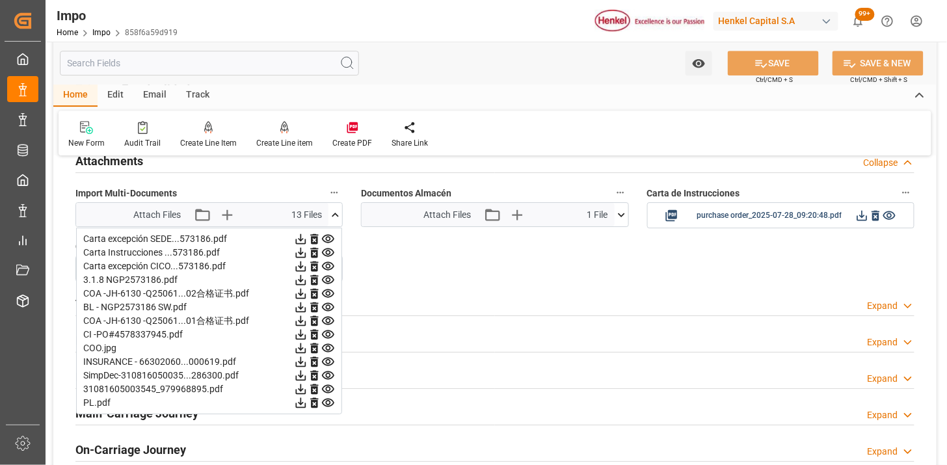
drag, startPoint x: 335, startPoint y: 221, endPoint x: 386, endPoint y: 263, distance: 66.1
click at [334, 221] on icon at bounding box center [336, 215] width 14 height 14
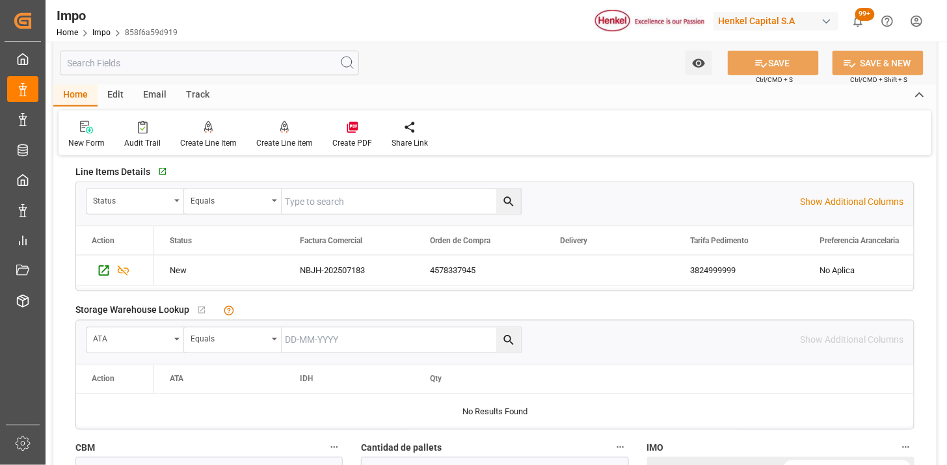
scroll to position [0, 0]
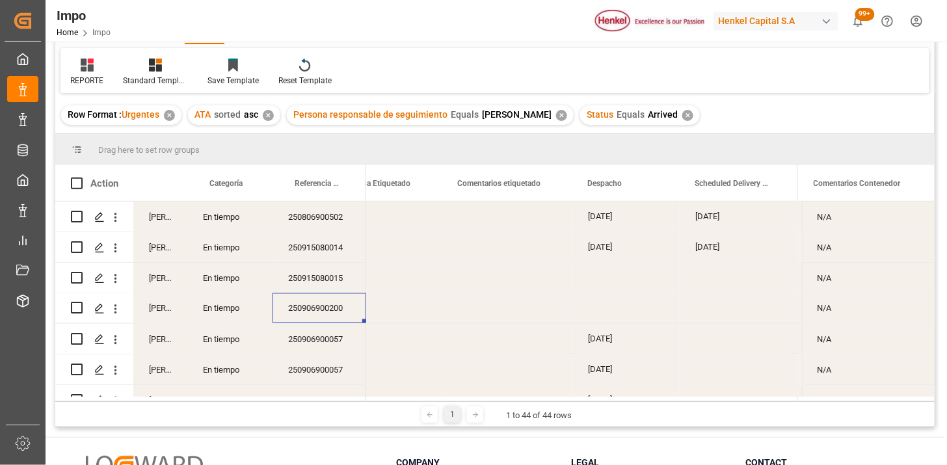
click at [862, 315] on div "N/A" at bounding box center [868, 308] width 133 height 30
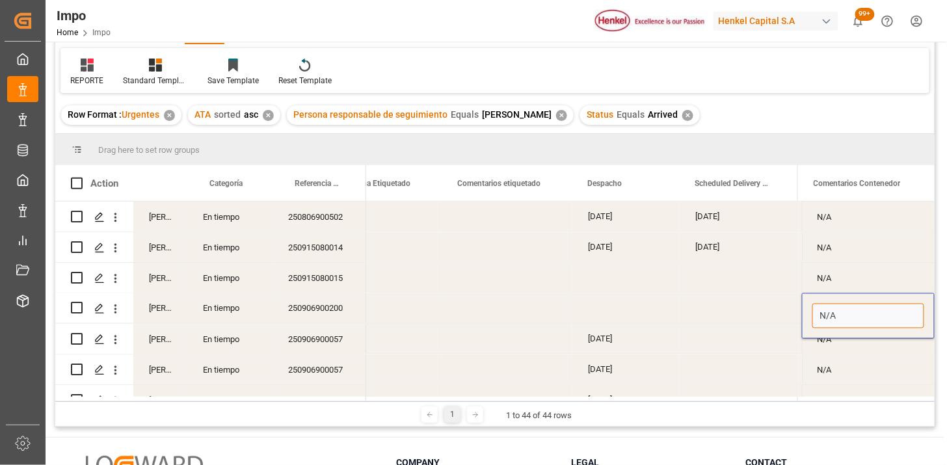
click at [864, 317] on input "N/A" at bounding box center [869, 316] width 112 height 25
type input "CONFIRMACIÓN FA Y/O DESCRIPCIÓN PEDIMENTO"
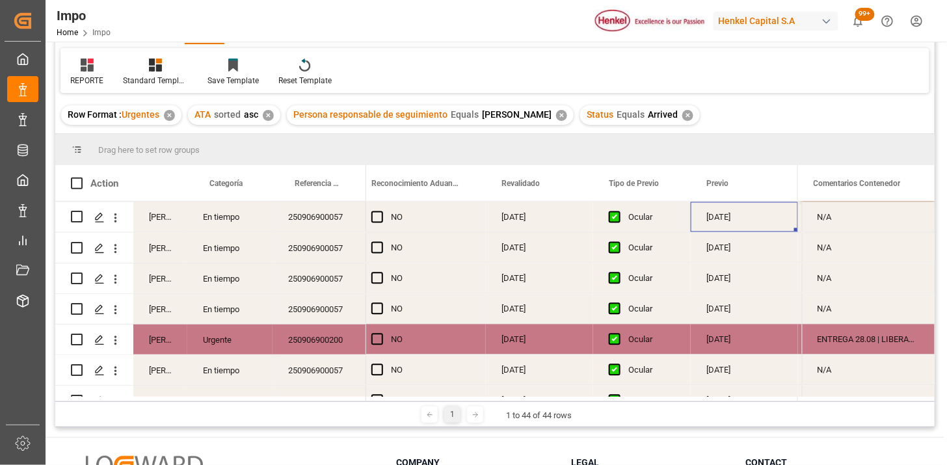
scroll to position [0, 1434]
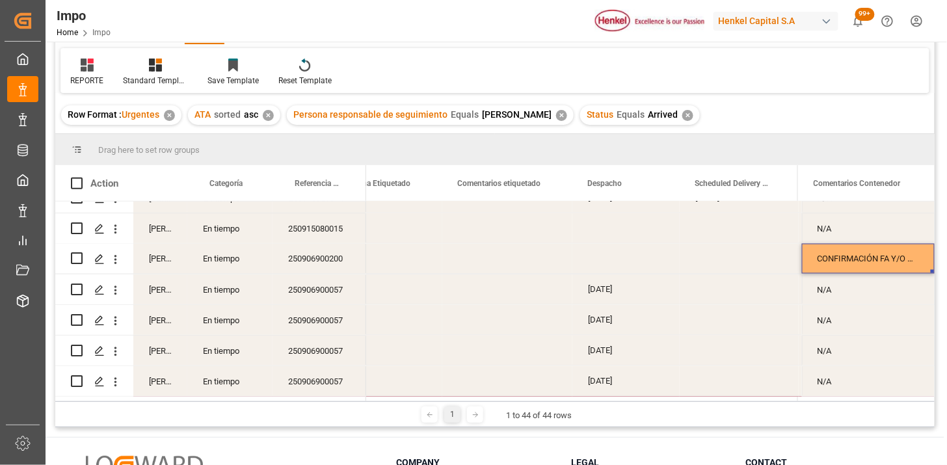
click at [851, 267] on div "CONFIRMACIÓN FA Y/O DESCRIPCIÓN PEDIMENTO" at bounding box center [868, 259] width 133 height 30
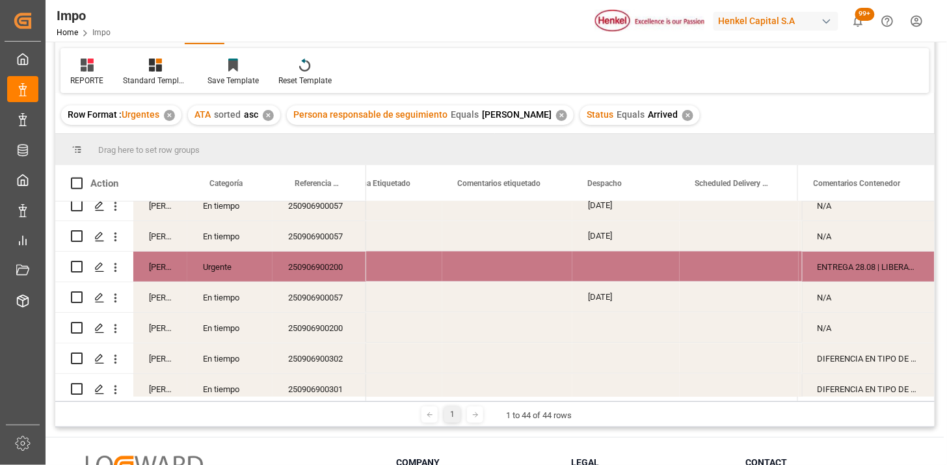
click at [851, 267] on div "ENTREGA 28.08 | LIBERACIÓN A CIL PARA REACONDICIONAMIENTO ANTES DE ENTREGA" at bounding box center [868, 267] width 133 height 30
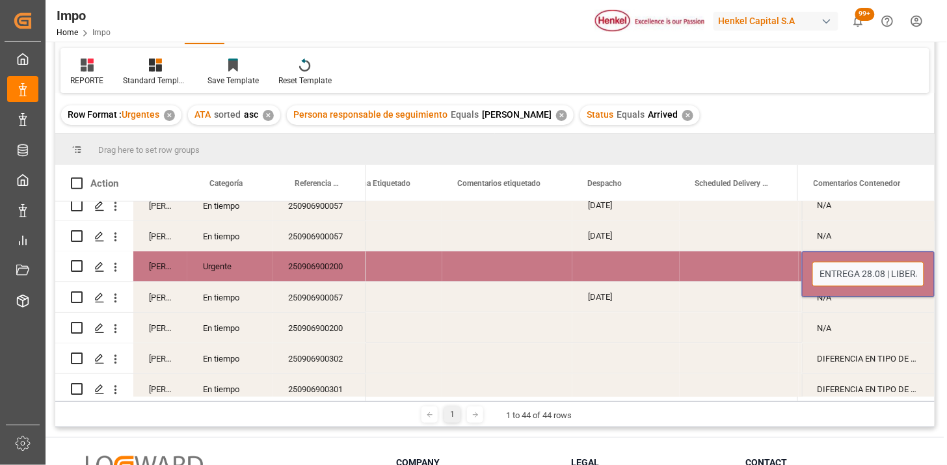
drag, startPoint x: 818, startPoint y: 273, endPoint x: 848, endPoint y: 281, distance: 30.9
click at [818, 273] on input "ENTREGA 28.08 | LIBERACIÓN A CIL PARA REACONDICIONAMIENTO ANTES DE ENTREGA" at bounding box center [869, 274] width 112 height 25
paste input "CONFIRMACIÓN FA Y/O DESCRIPCIÓN PEDIMENTO"
type input "ENTREGA 28.08 | CONFIRMACIÓN FA Y/O DESCRIPCIÓN PEDIMENTO | LIBERACIÓN A CIL PA…"
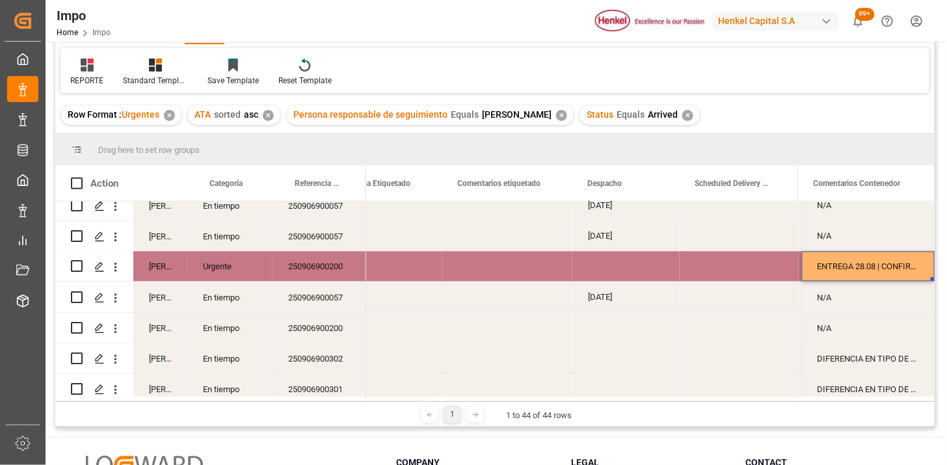
click at [865, 355] on div "DIFERENCIA EN TIPO DE CONTENEDOR ENTREG REVALIDADO, TERMINAL Y MBL" at bounding box center [868, 358] width 133 height 30
drag, startPoint x: 339, startPoint y: 348, endPoint x: 345, endPoint y: 329, distance: 20.4
click at [338, 347] on div "250906900302" at bounding box center [320, 358] width 94 height 30
click at [867, 327] on div "N/A" at bounding box center [868, 328] width 133 height 30
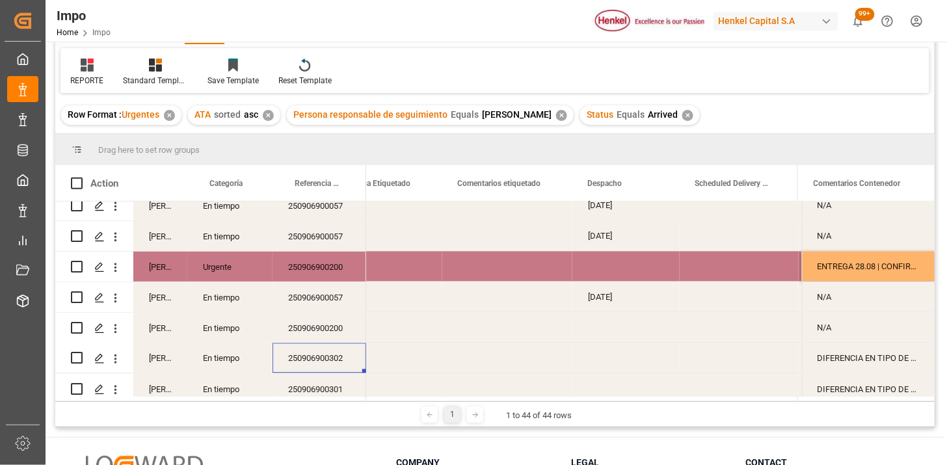
click at [867, 327] on div "N/A" at bounding box center [868, 328] width 133 height 30
click at [867, 327] on input "N/A" at bounding box center [869, 335] width 112 height 25
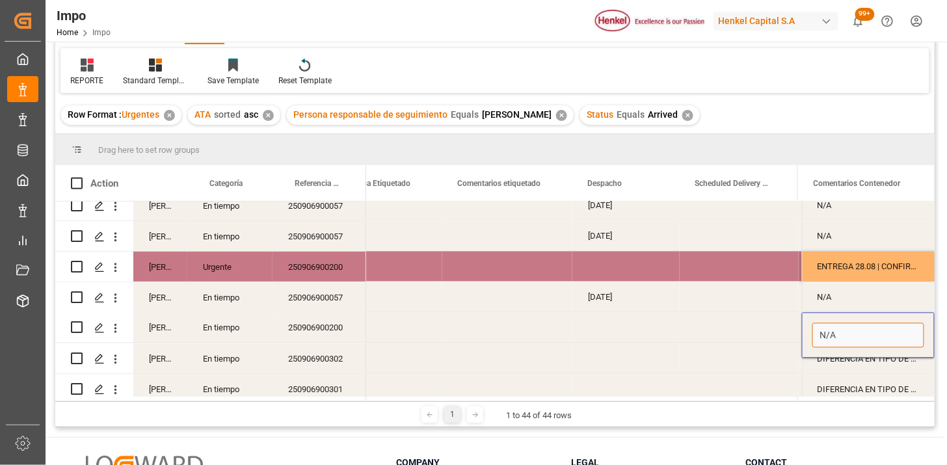
paste input "CONFIRMACIÓN FA Y/O DESCRIPCIÓN PEDIMENTO"
type input "CONFIRMACIÓN FA Y/O DESCRIPCIÓN PEDIMENTO"
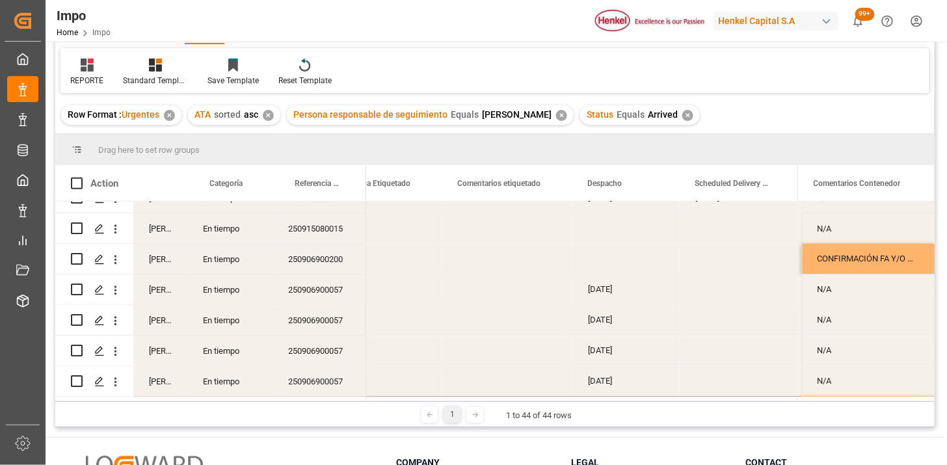
click at [333, 321] on div "250906900057" at bounding box center [320, 320] width 94 height 30
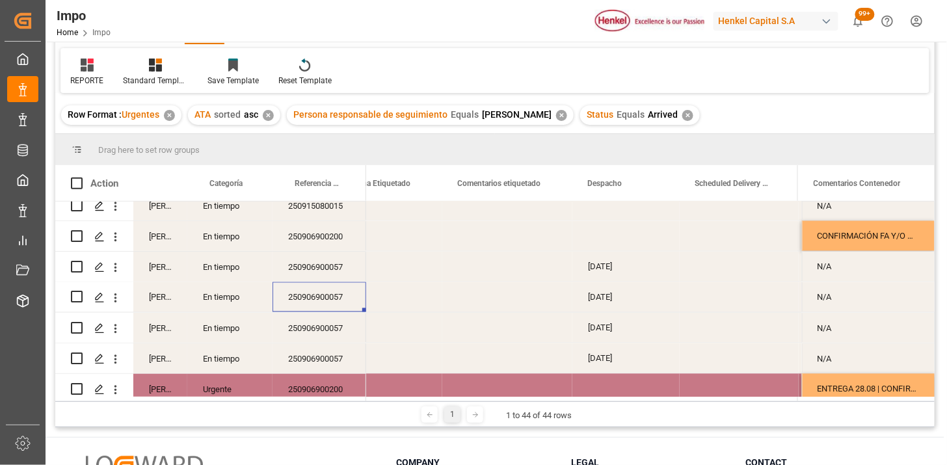
click at [315, 288] on div "250906900057" at bounding box center [320, 297] width 94 height 30
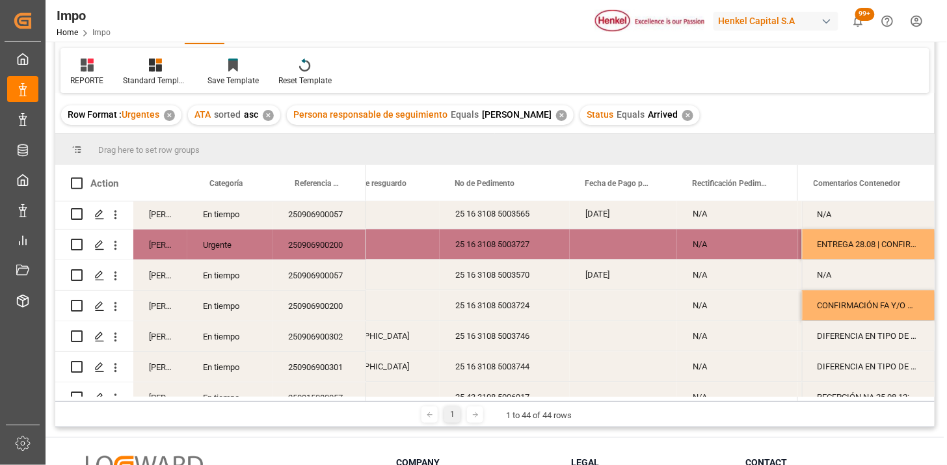
scroll to position [992, 0]
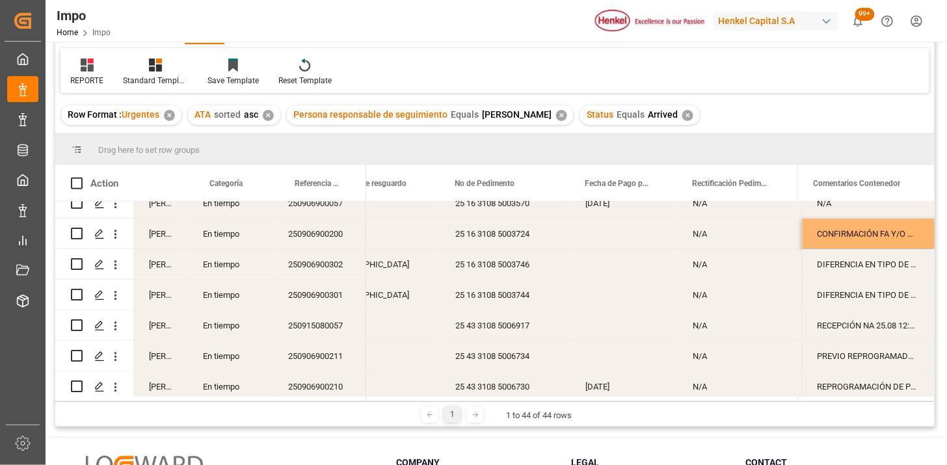
click at [323, 270] on div "250906900302" at bounding box center [320, 264] width 94 height 30
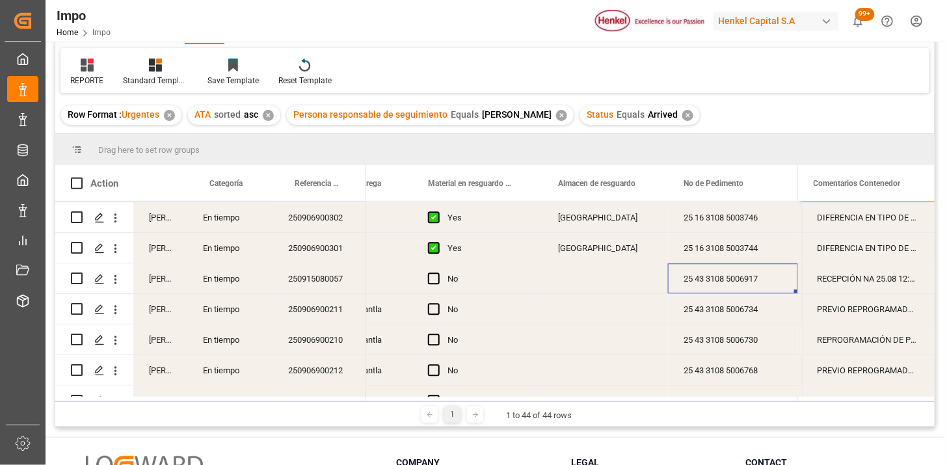
scroll to position [0, 740]
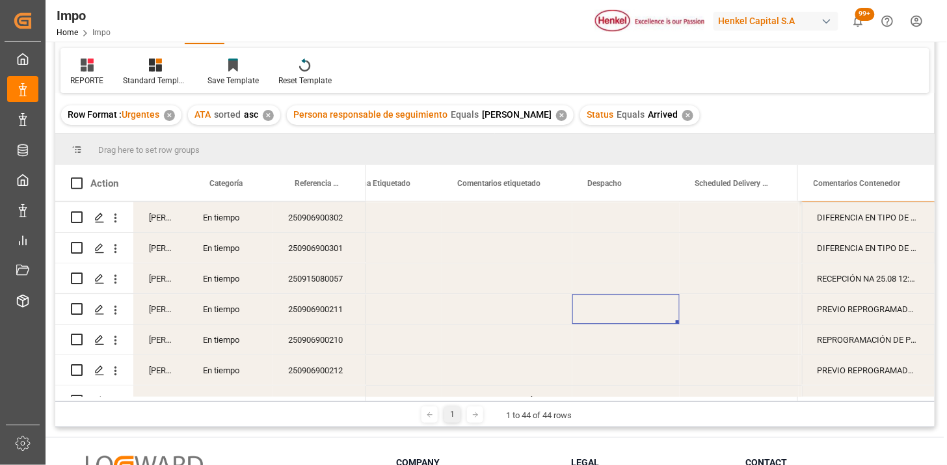
click at [623, 310] on div "Press SPACE to select this row." at bounding box center [625, 309] width 107 height 30
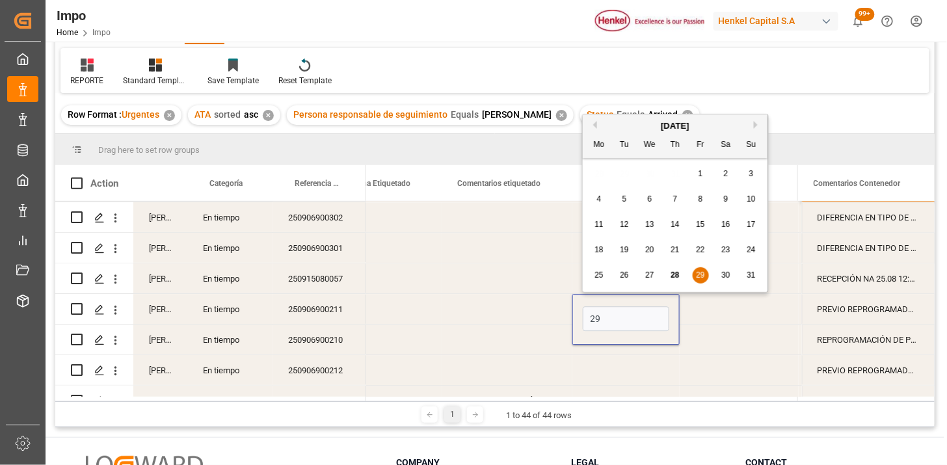
type input "29-08-2025"
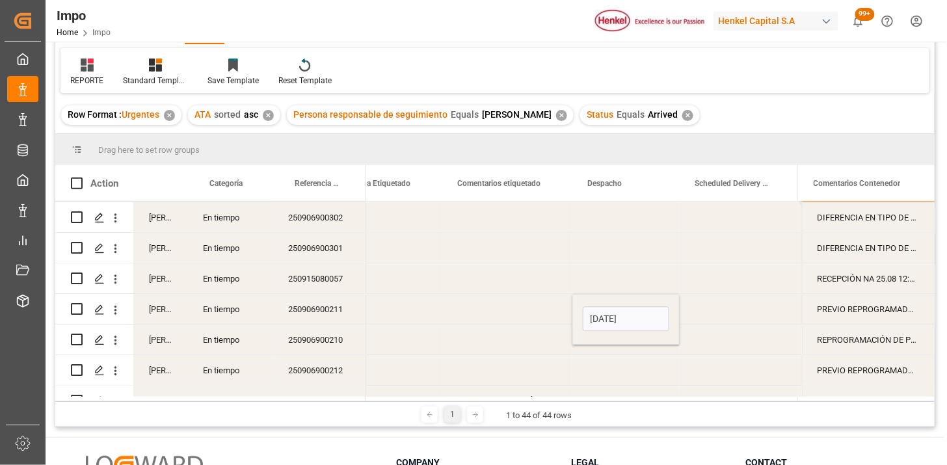
click at [700, 314] on div "Press SPACE to select this row." at bounding box center [739, 309] width 119 height 30
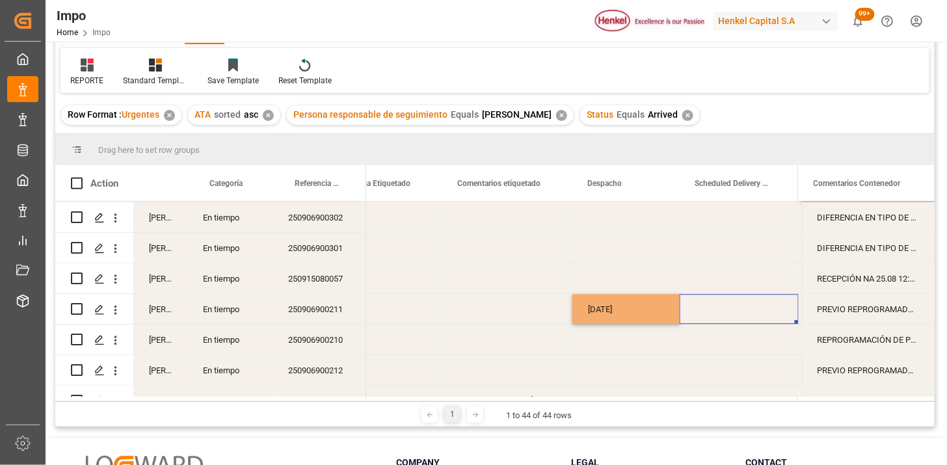
click at [706, 314] on div "Press SPACE to select this row." at bounding box center [739, 309] width 119 height 30
click at [757, 321] on input "01-08-2025" at bounding box center [739, 318] width 98 height 25
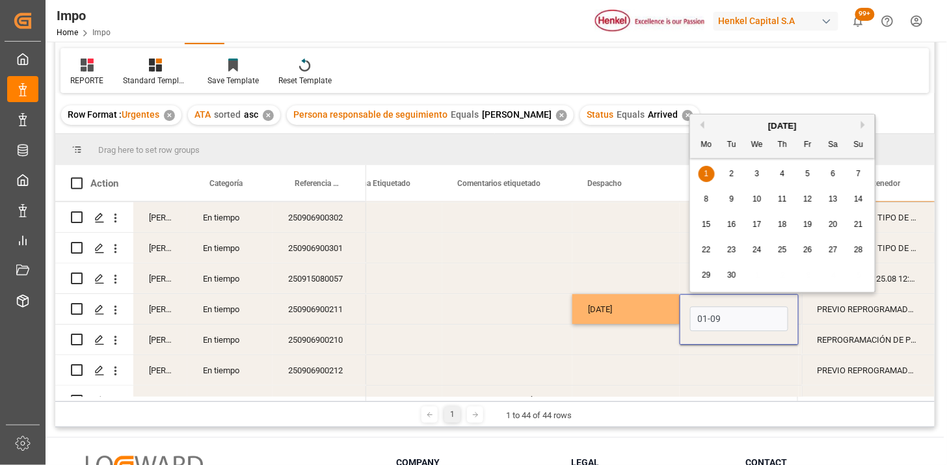
type input "01-09-2025"
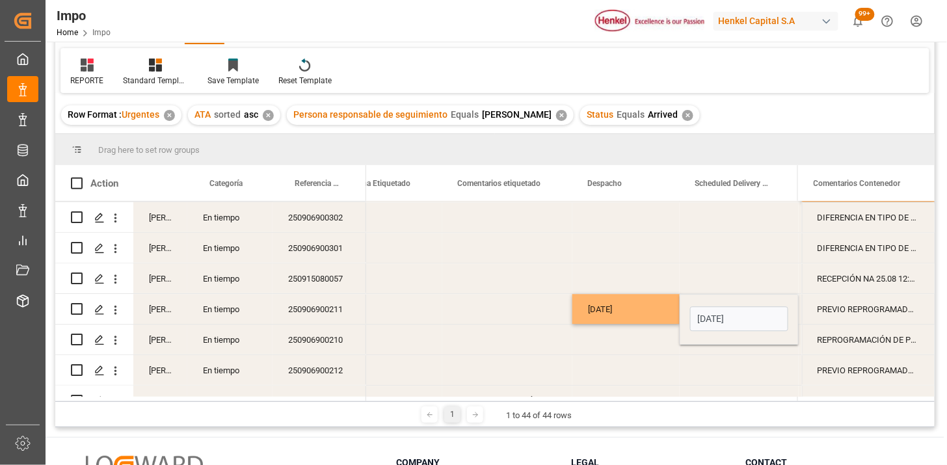
click at [657, 315] on div "29-08-2025" at bounding box center [625, 309] width 107 height 30
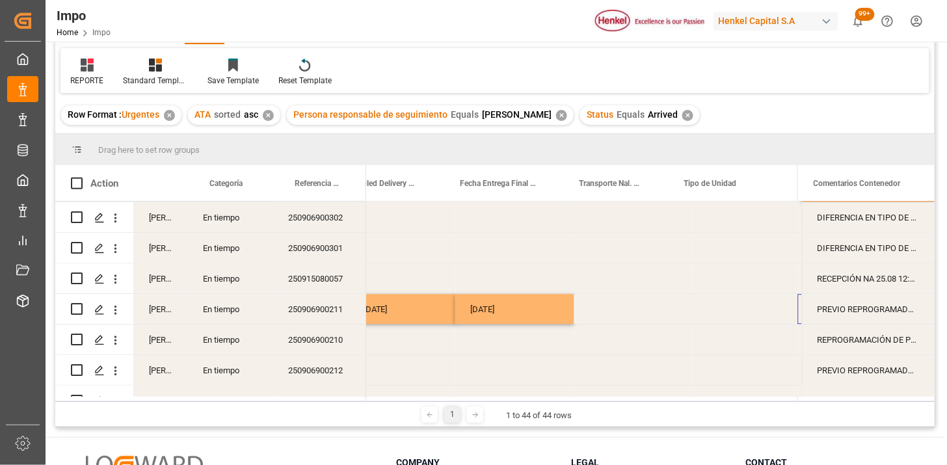
scroll to position [0, 2252]
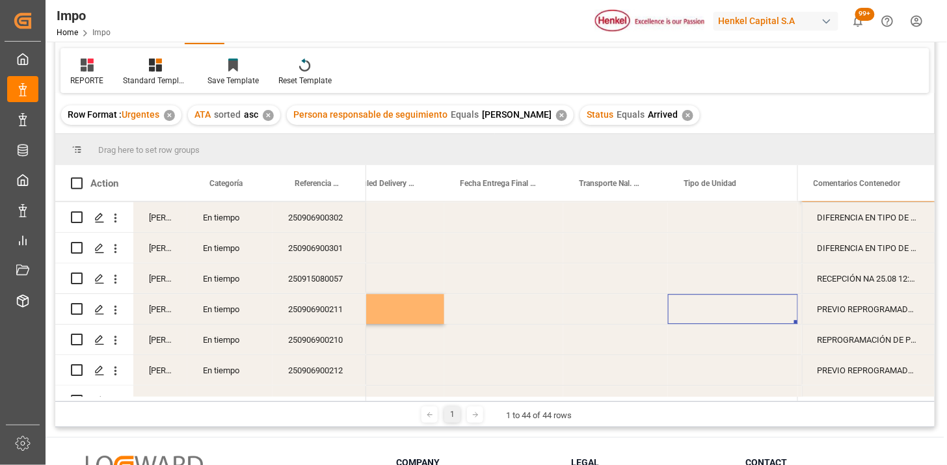
click at [633, 303] on div "Press SPACE to select this row." at bounding box center [615, 309] width 105 height 30
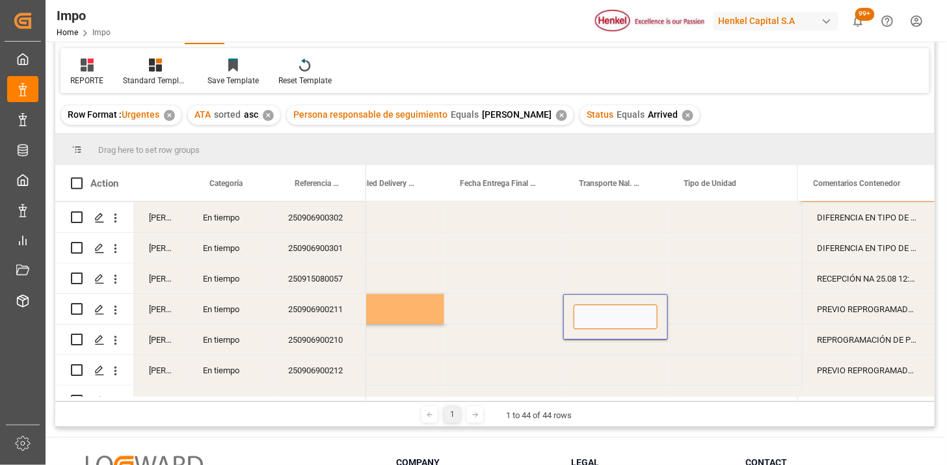
click at [612, 311] on input "Press SPACE to select this row." at bounding box center [616, 316] width 84 height 25
type input "TRAILER"
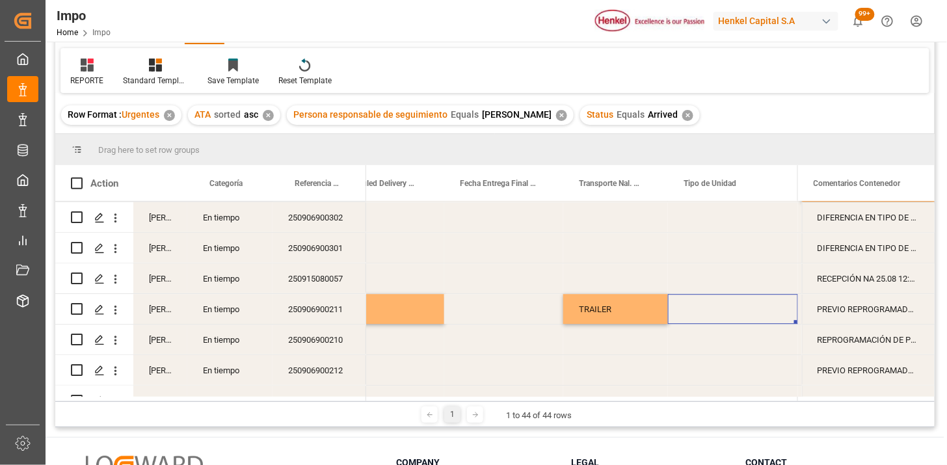
click at [706, 306] on div "Press SPACE to select this row." at bounding box center [733, 309] width 130 height 30
click at [693, 308] on div "Press SPACE to select this row." at bounding box center [733, 309] width 130 height 30
click at [618, 316] on div "TRAILER" at bounding box center [615, 309] width 105 height 30
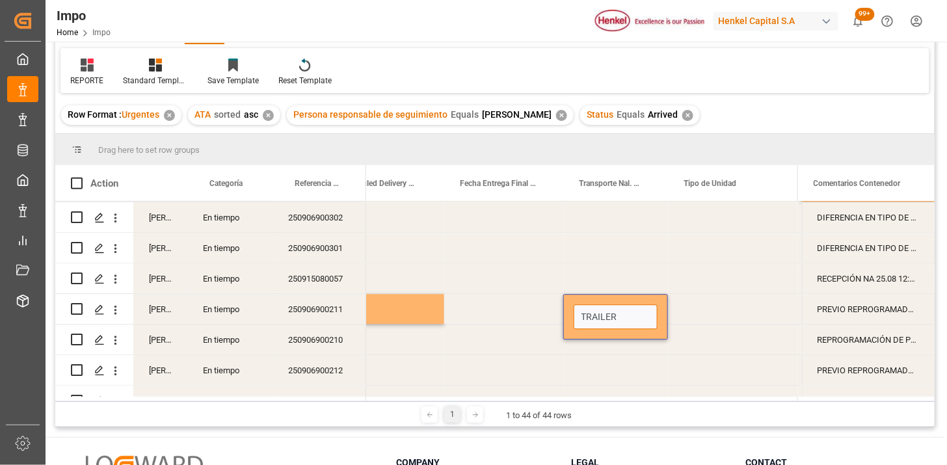
click at [623, 315] on input "TRAILER" at bounding box center [616, 316] width 84 height 25
type input "DON TRUCKING"
click at [695, 308] on div "Press SPACE to select this row." at bounding box center [733, 309] width 130 height 30
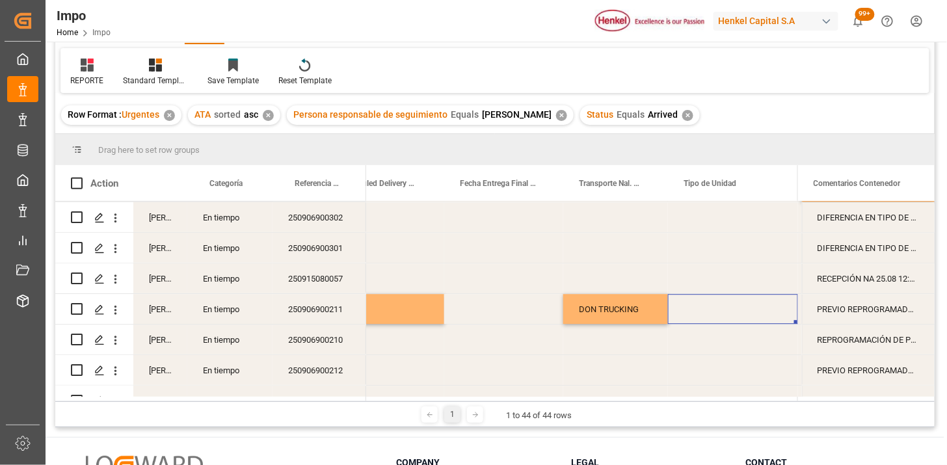
click at [695, 308] on div "Press SPACE to select this row." at bounding box center [733, 309] width 130 height 30
click at [695, 308] on input "Press SPACE to select this row." at bounding box center [733, 316] width 109 height 25
type input "TRAILER"
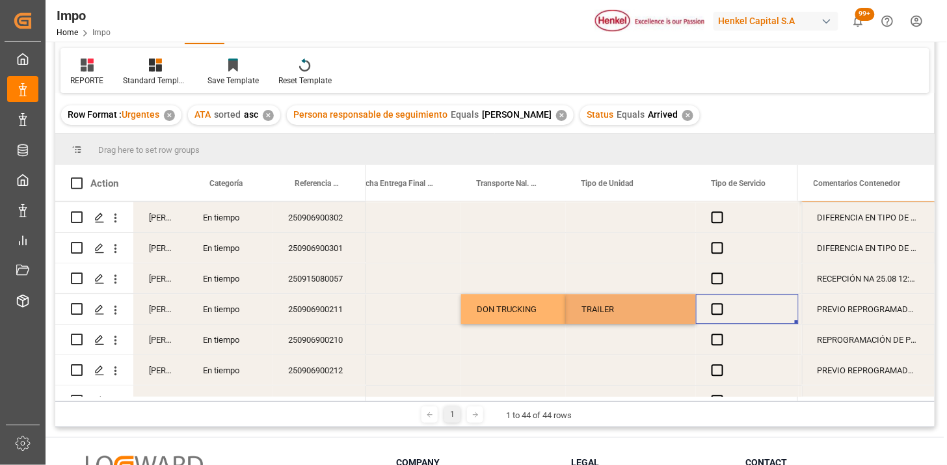
scroll to position [0, 2354]
click at [712, 309] on span "Press SPACE to select this row." at bounding box center [718, 309] width 12 height 12
click at [721, 303] on input "Press SPACE to select this row." at bounding box center [721, 303] width 0 height 0
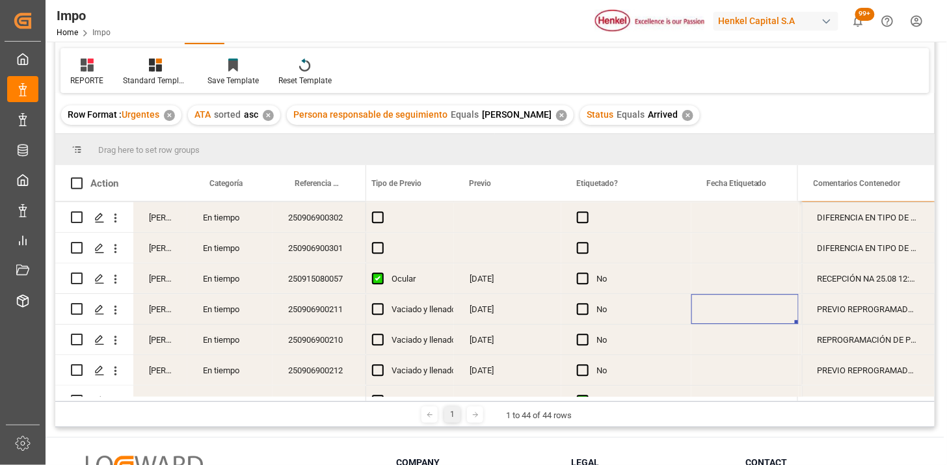
scroll to position [0, 1671]
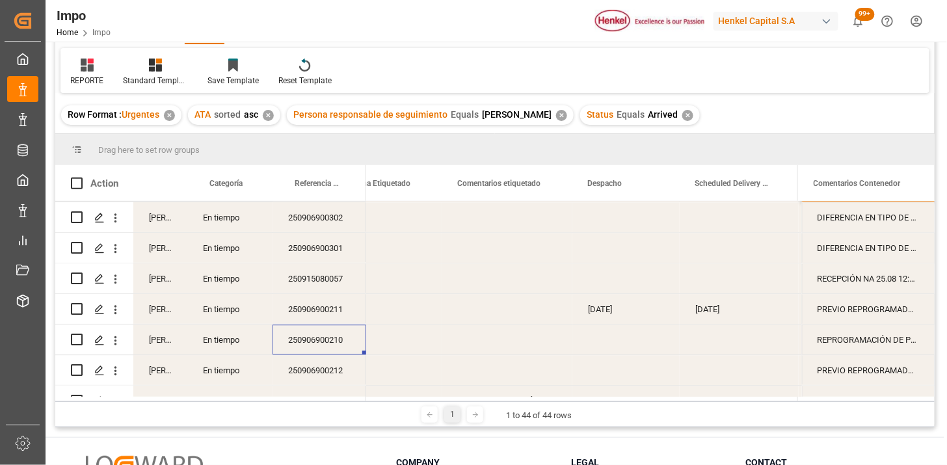
click at [612, 333] on div "Press SPACE to select this row." at bounding box center [625, 340] width 107 height 30
click at [618, 342] on input "Press SPACE to select this row." at bounding box center [626, 349] width 87 height 25
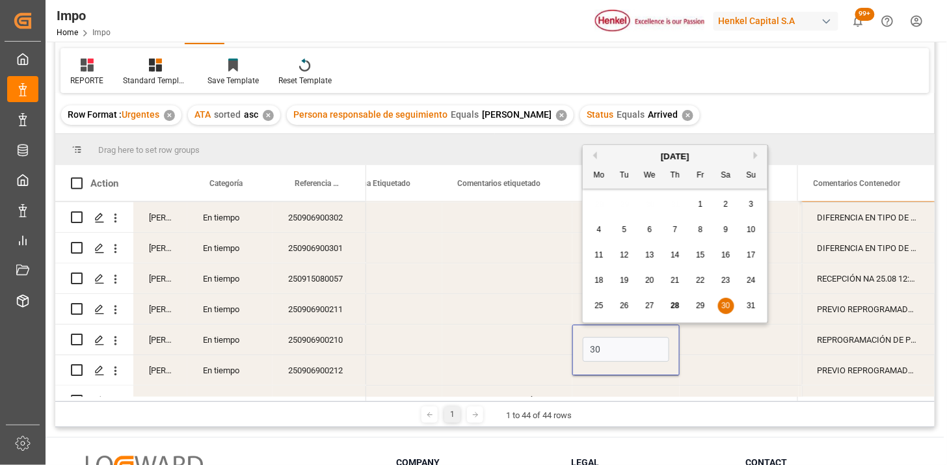
type input "30-08-2025"
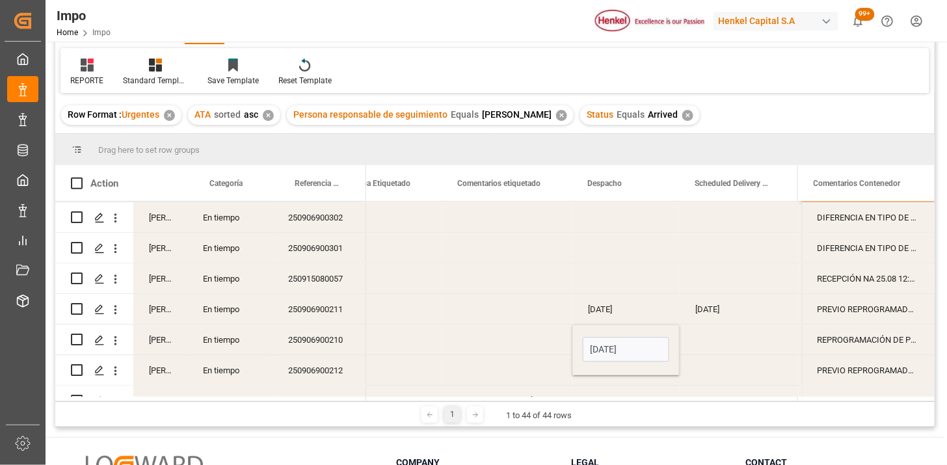
click at [722, 338] on div "Press SPACE to select this row." at bounding box center [739, 340] width 119 height 30
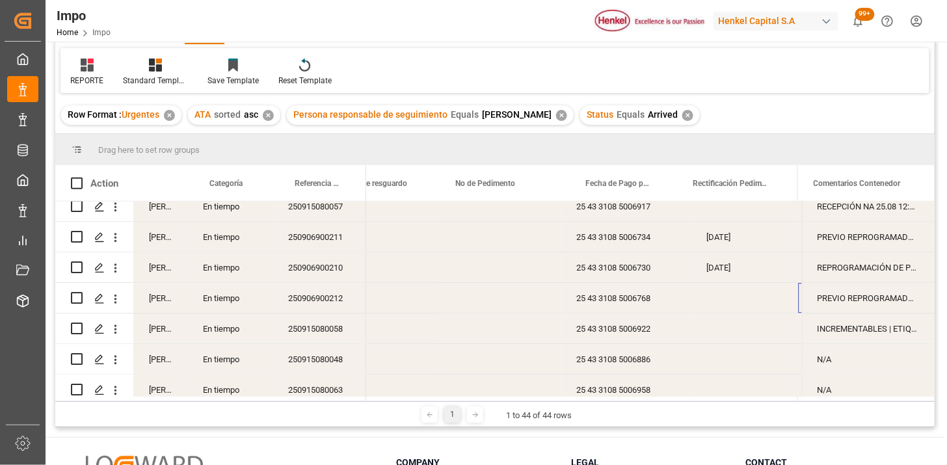
scroll to position [0, 861]
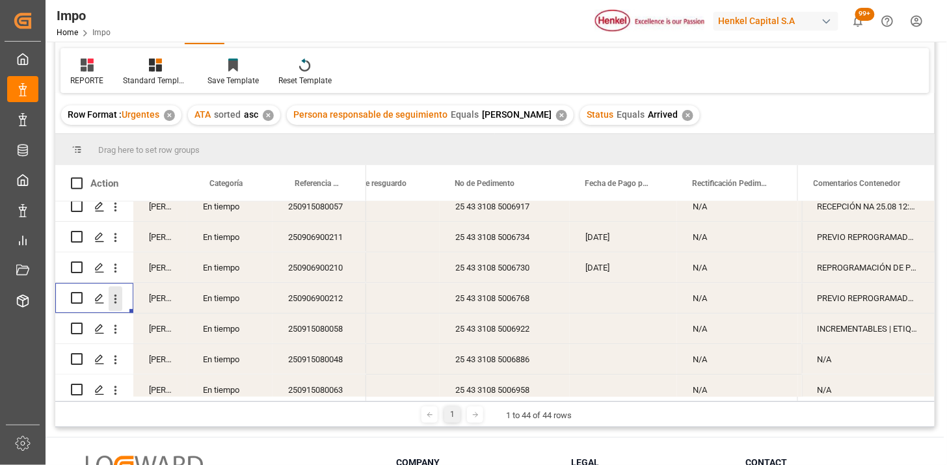
click at [114, 303] on icon "open menu" at bounding box center [116, 299] width 14 height 14
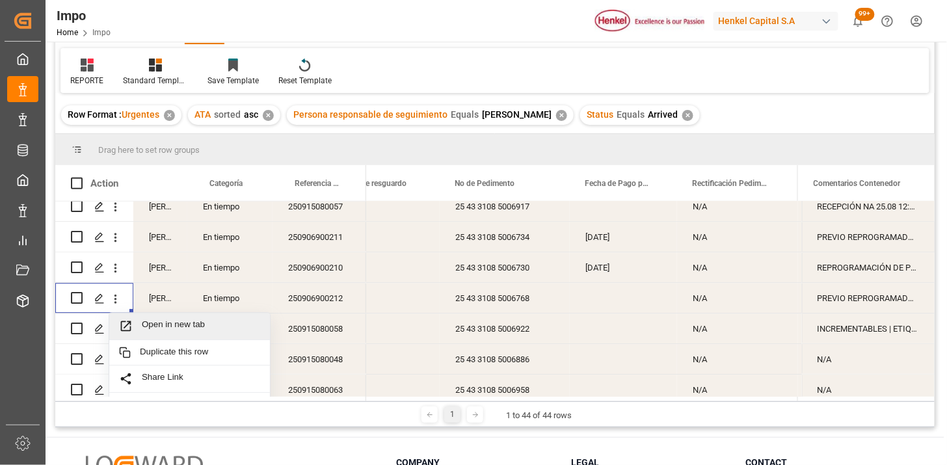
click at [150, 323] on span "Open in new tab" at bounding box center [201, 326] width 118 height 14
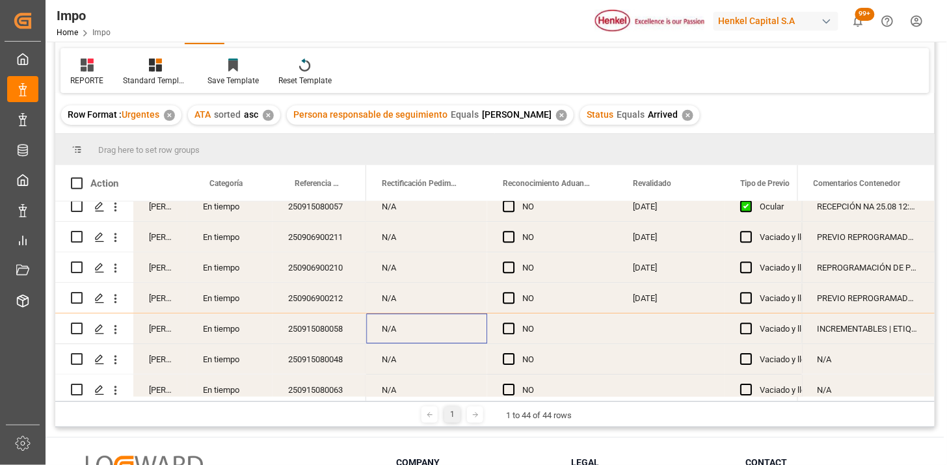
scroll to position [0, 934]
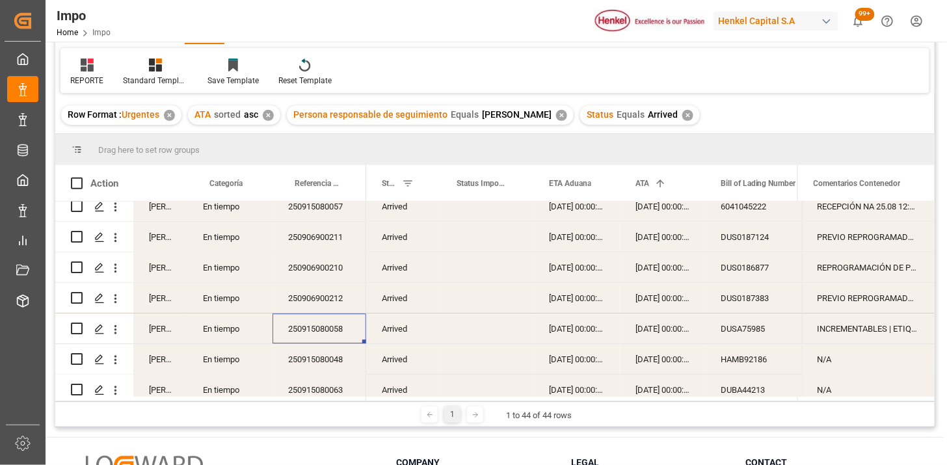
click at [841, 335] on div "INCREMENTABLES | ETIQUETAS" at bounding box center [868, 329] width 133 height 30
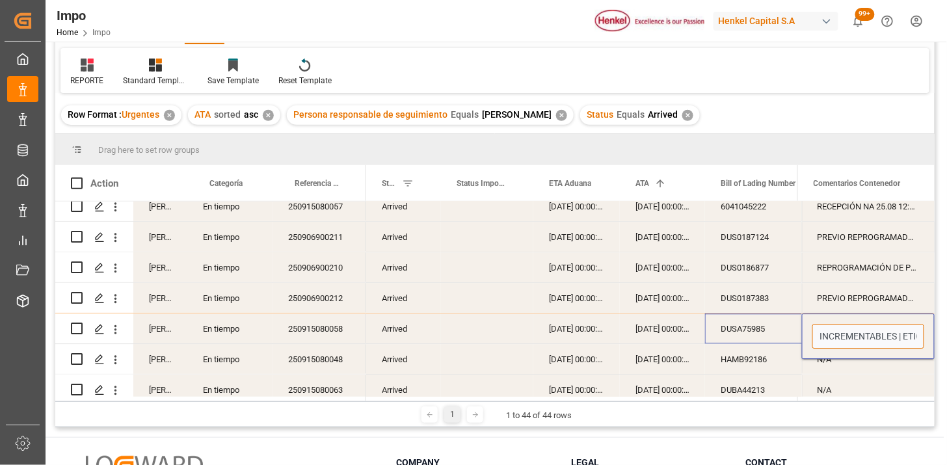
drag, startPoint x: 898, startPoint y: 335, endPoint x: 916, endPoint y: 351, distance: 23.9
click at [763, 334] on div "Martha Gonzalez Urgente 250815080120 Martha Gonzalez En tiempo 250806900669 Mar…" at bounding box center [495, 299] width 880 height 195
type input "ETIQUETAS"
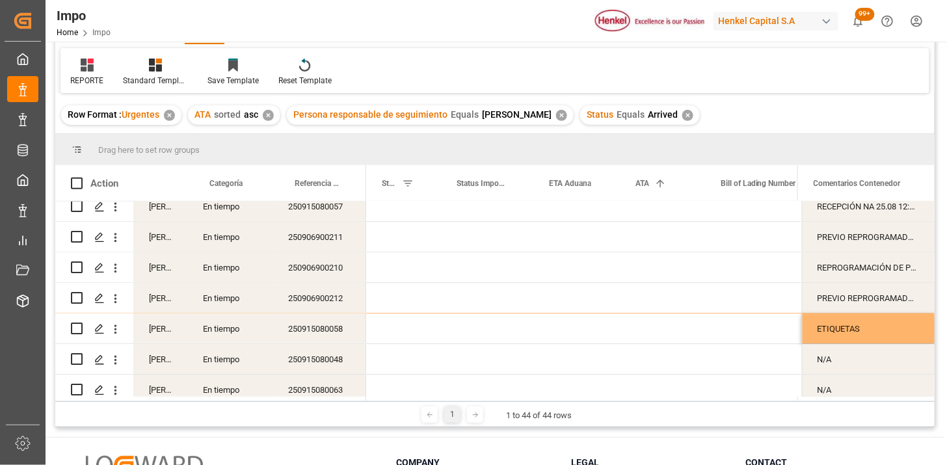
scroll to position [0, 0]
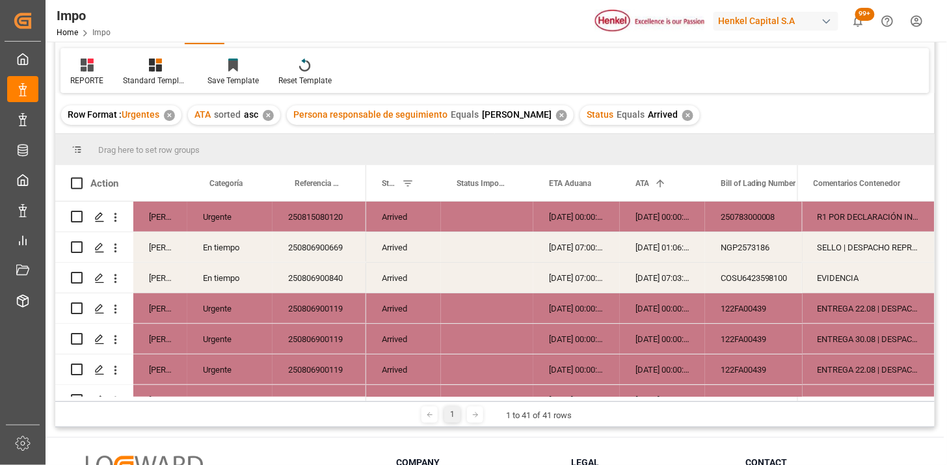
click at [686, 116] on div "✕" at bounding box center [687, 115] width 11 height 11
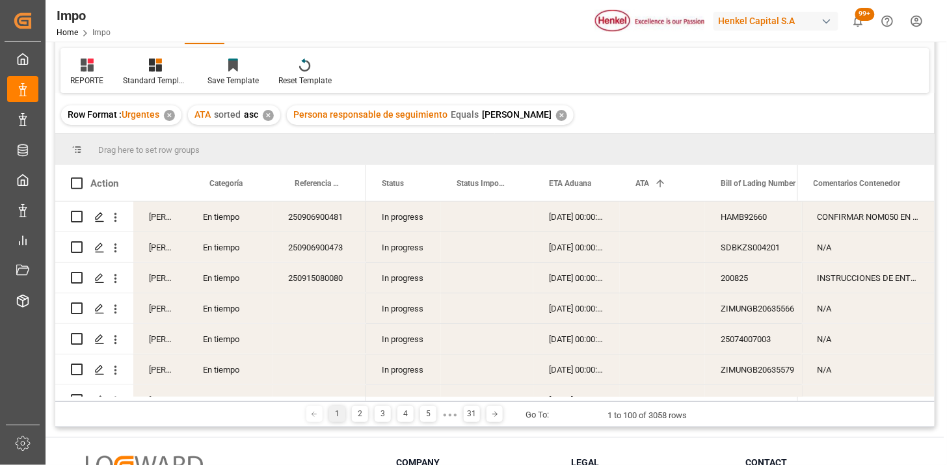
click at [394, 228] on div "In progress" at bounding box center [403, 217] width 75 height 30
click at [416, 184] on span at bounding box center [420, 184] width 12 height 12
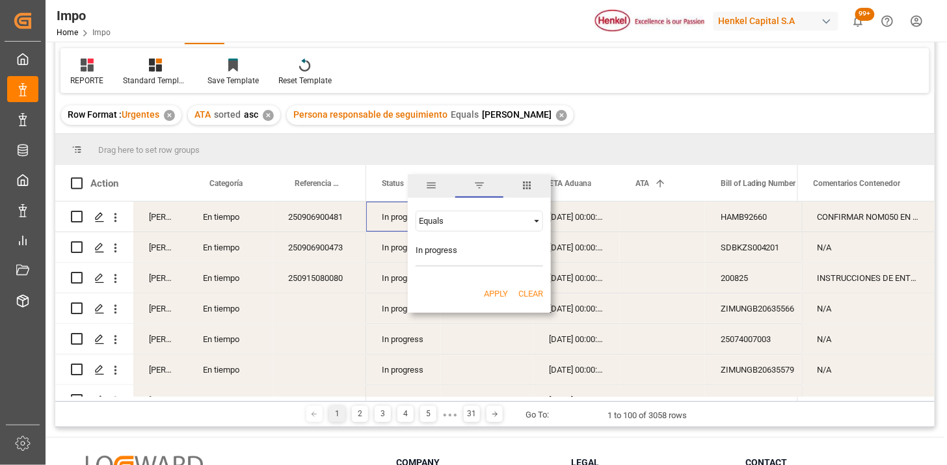
type input "In progress"
click at [496, 298] on button "Apply" at bounding box center [496, 294] width 24 height 13
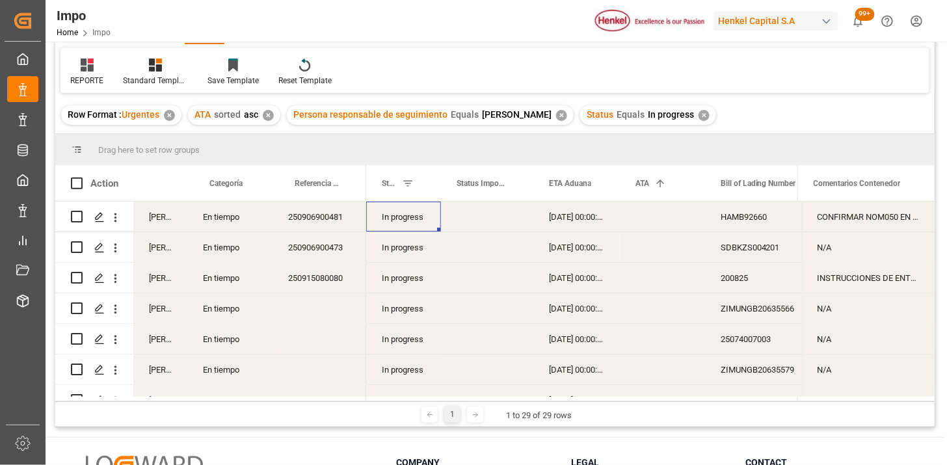
click at [701, 114] on div "✕" at bounding box center [704, 115] width 11 height 11
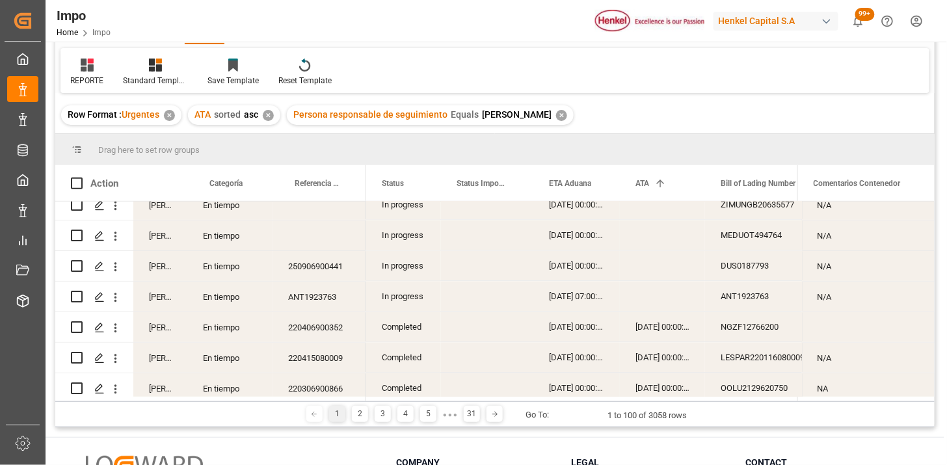
scroll to position [795, 0]
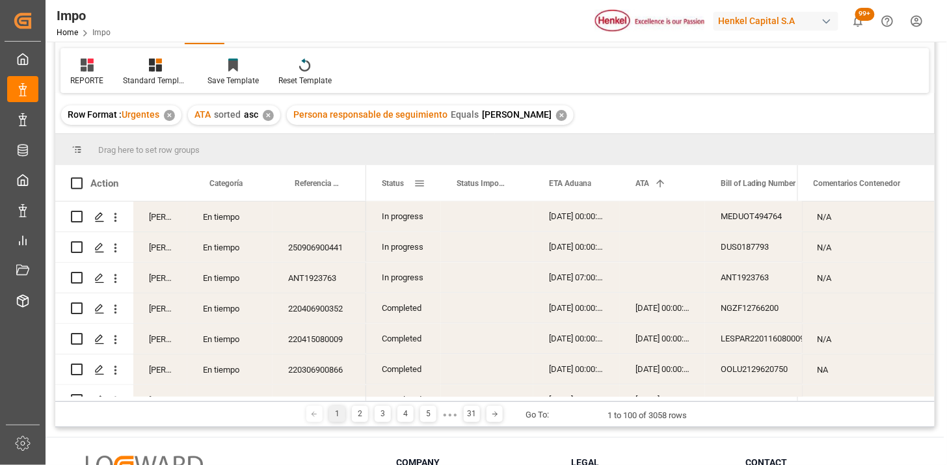
click at [419, 185] on span at bounding box center [420, 184] width 12 height 12
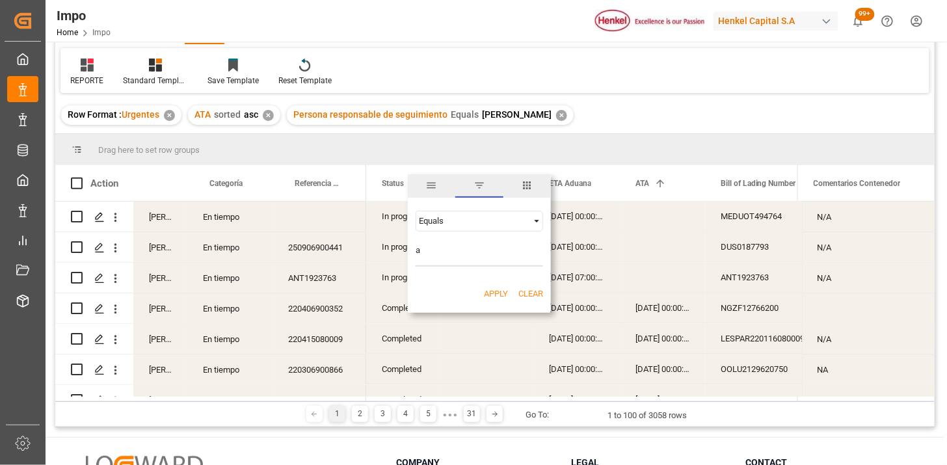
type input "Arrived"
click at [494, 290] on button "Apply" at bounding box center [496, 294] width 24 height 13
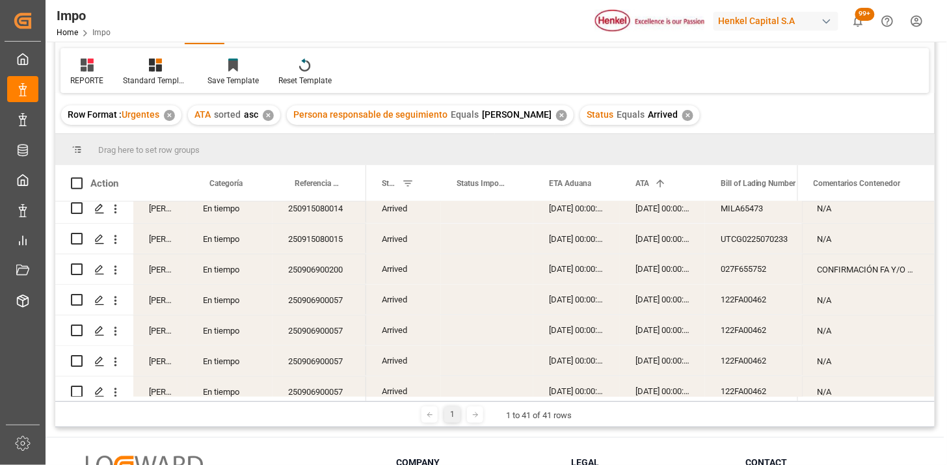
scroll to position [1062, 0]
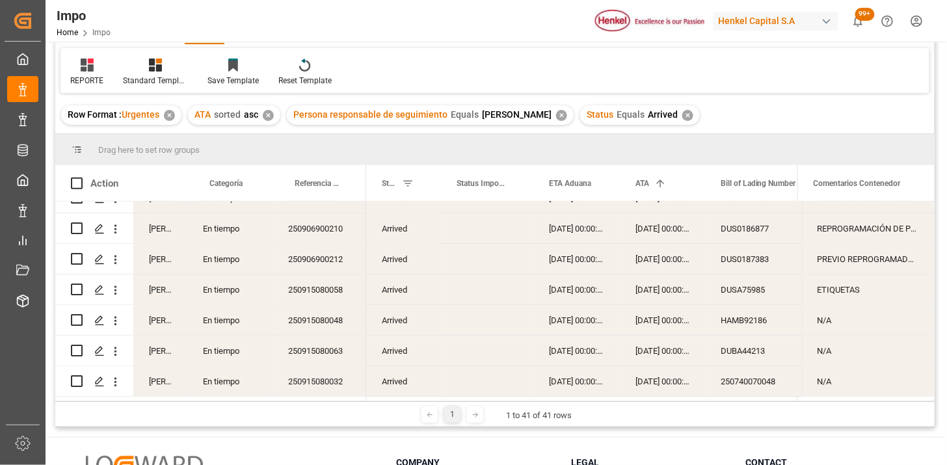
click at [322, 285] on div "250915080058" at bounding box center [320, 290] width 94 height 30
click at [684, 118] on div "✕" at bounding box center [687, 115] width 11 height 11
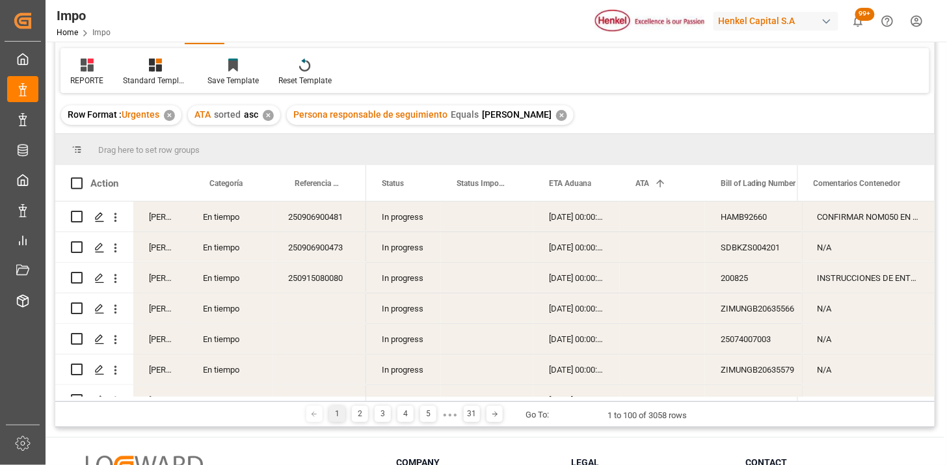
click at [399, 223] on div "In progress" at bounding box center [403, 217] width 75 height 30
click at [421, 186] on span at bounding box center [420, 184] width 12 height 12
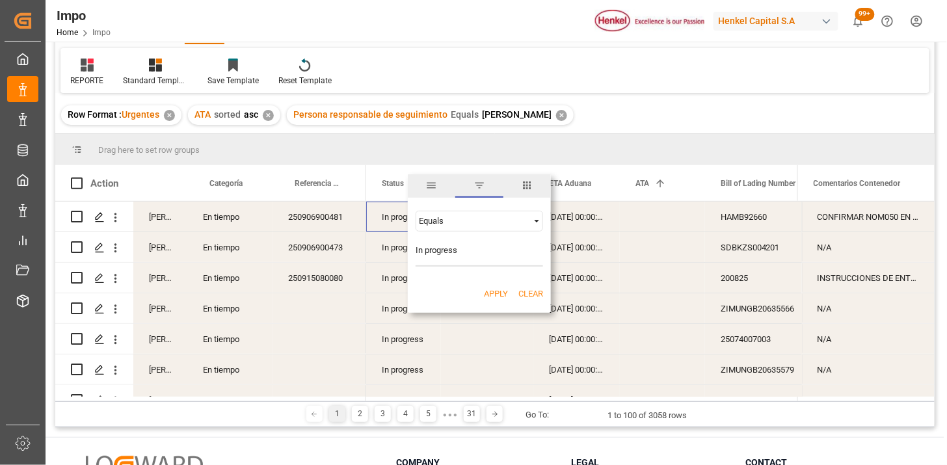
type input "In progress"
click at [496, 295] on button "Apply" at bounding box center [496, 294] width 24 height 13
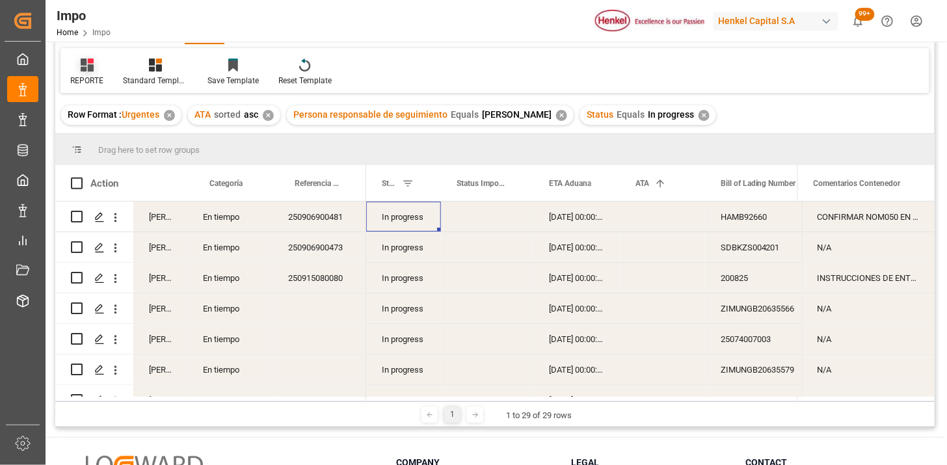
click at [87, 72] on div "REPORTE" at bounding box center [87, 72] width 53 height 29
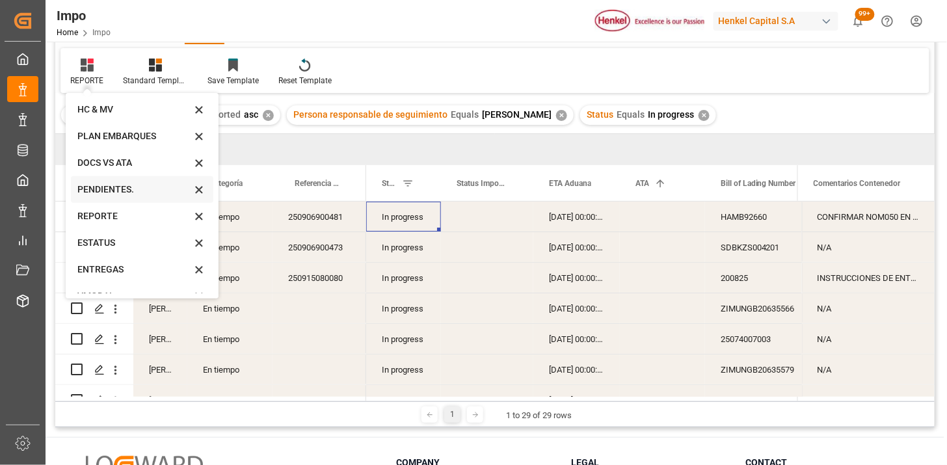
scroll to position [44, 0]
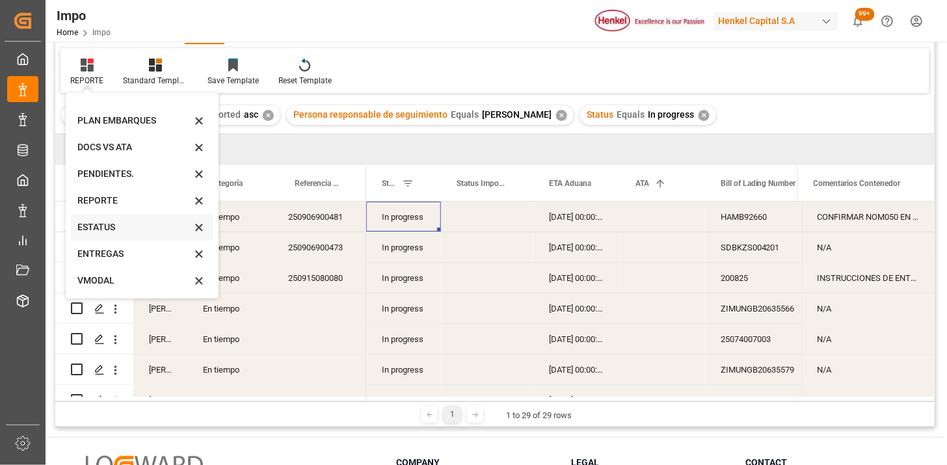
click at [128, 226] on div "ESTATUS" at bounding box center [134, 228] width 114 height 14
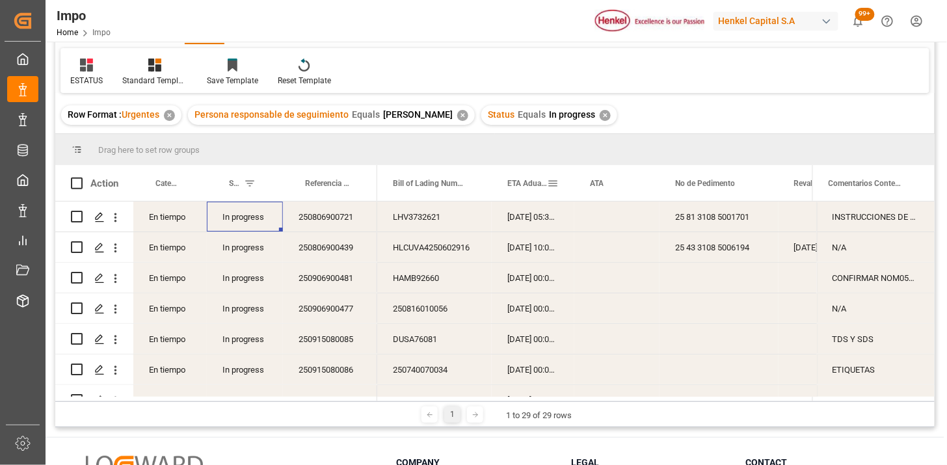
click at [518, 181] on span "ETA Aduana" at bounding box center [527, 183] width 40 height 9
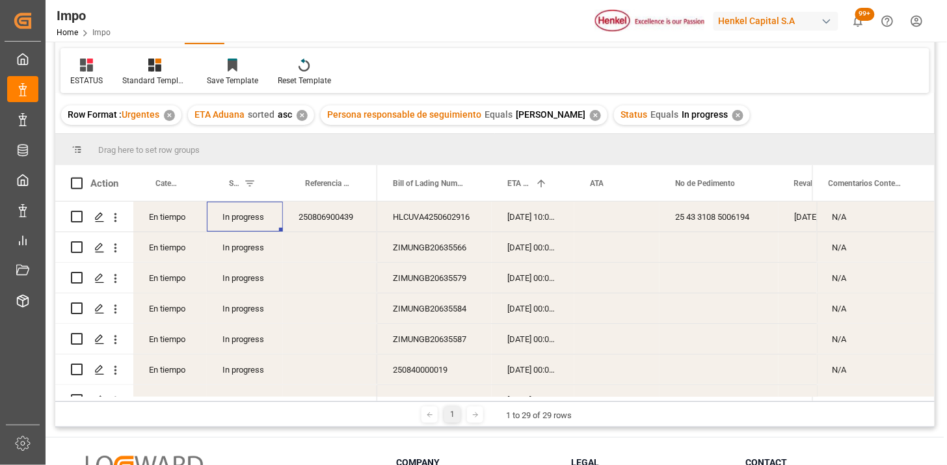
click at [535, 221] on div "28-08-2025 10:00:00" at bounding box center [533, 217] width 83 height 30
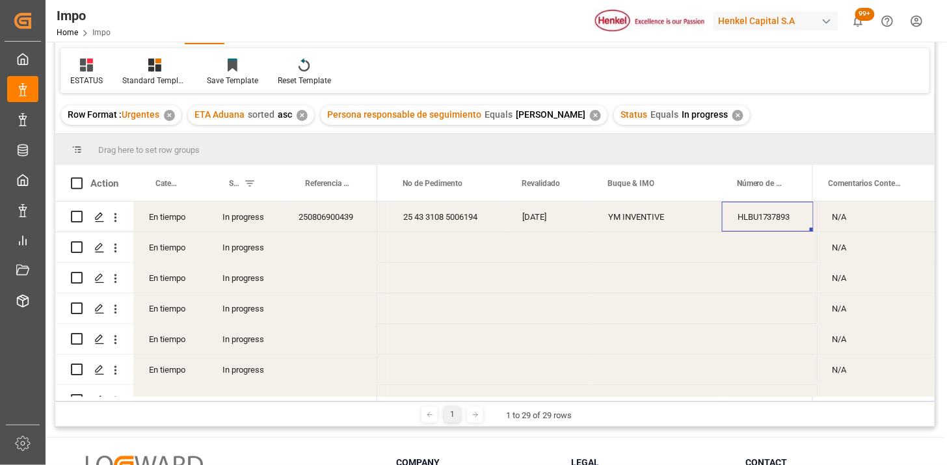
scroll to position [0, 360]
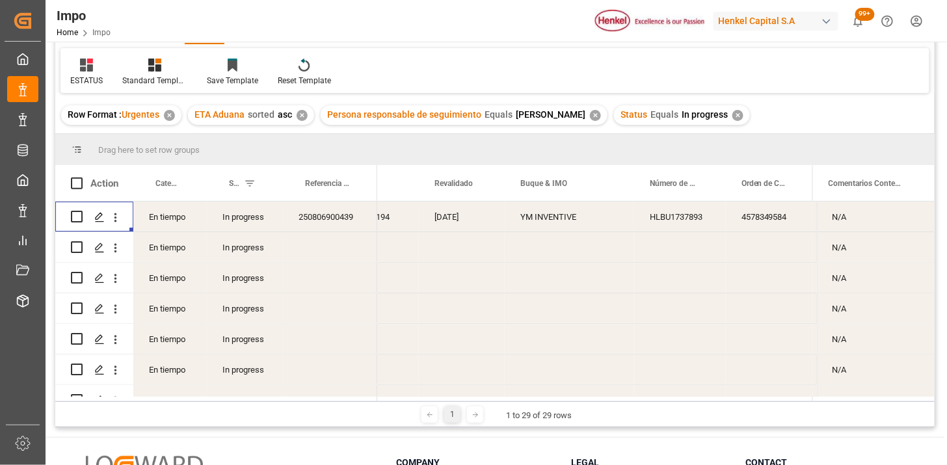
click at [677, 213] on div "HLBU1737893" at bounding box center [680, 217] width 92 height 30
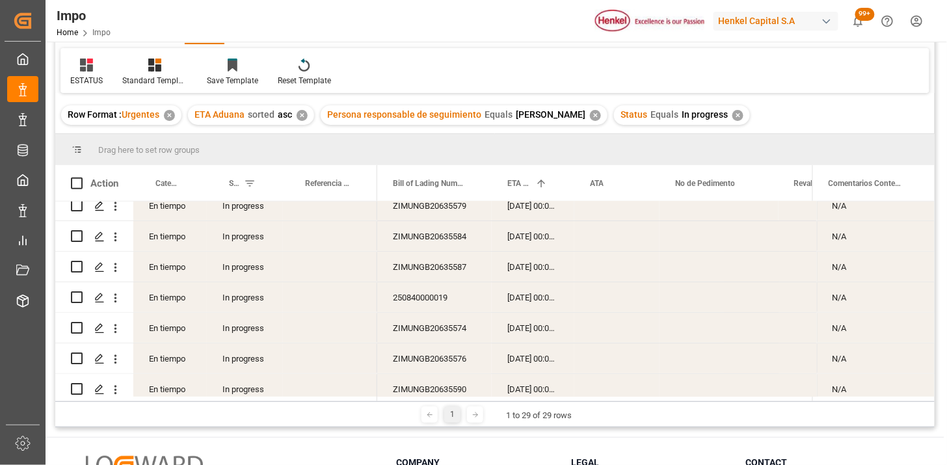
scroll to position [144, 0]
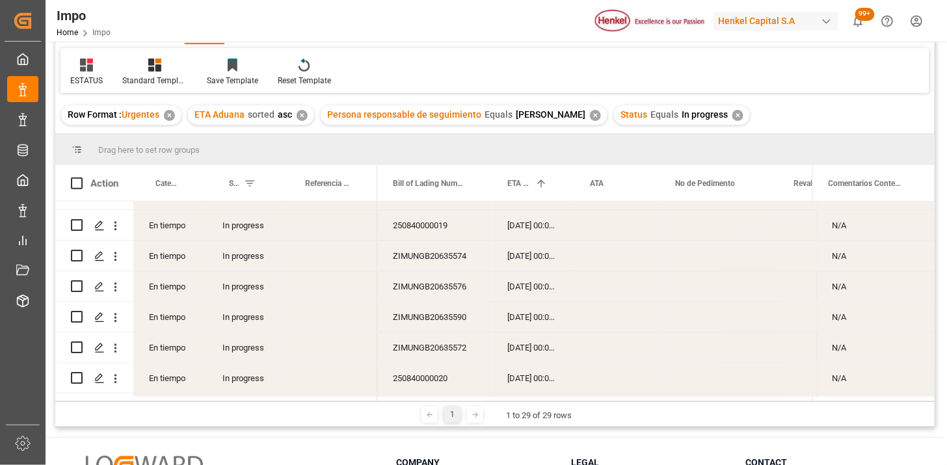
click at [437, 226] on div "250840000019" at bounding box center [434, 225] width 114 height 30
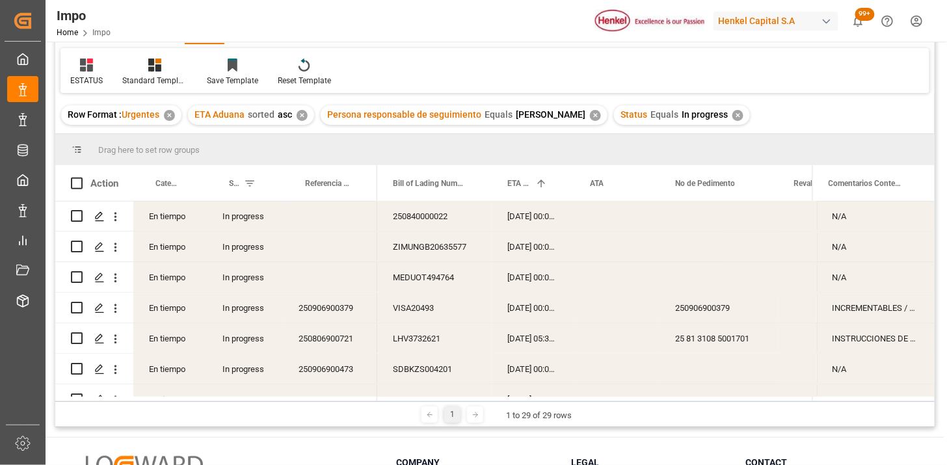
scroll to position [361, 0]
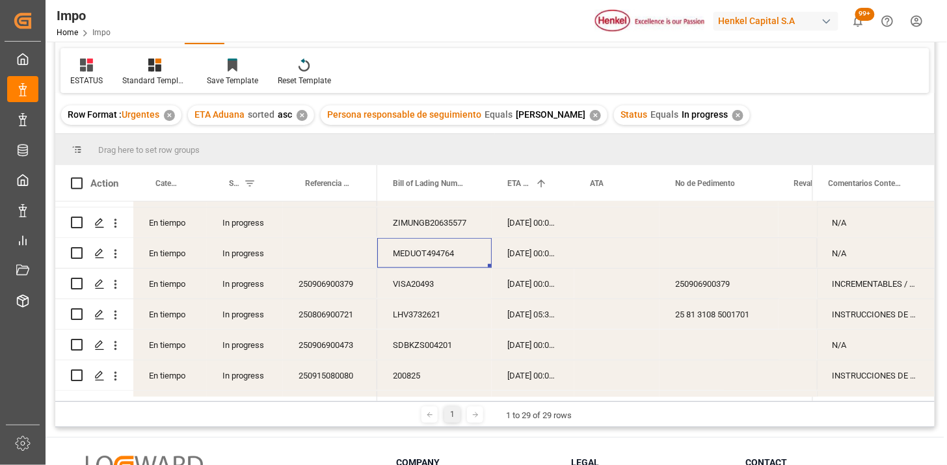
click at [446, 259] on div "MEDUOT494764" at bounding box center [434, 253] width 114 height 30
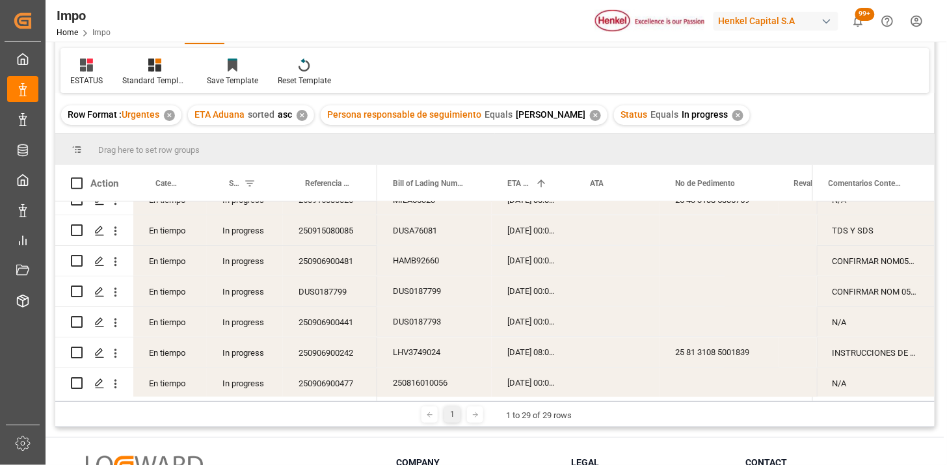
scroll to position [695, 0]
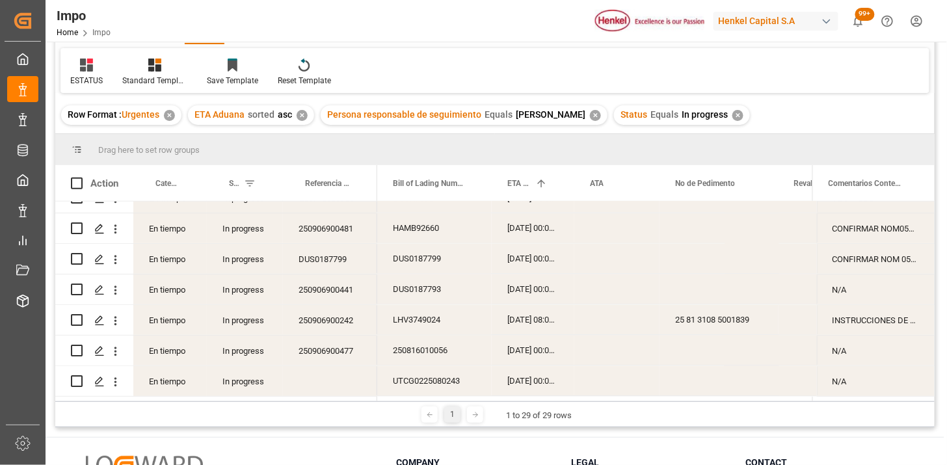
click at [736, 116] on div "✕" at bounding box center [738, 115] width 11 height 11
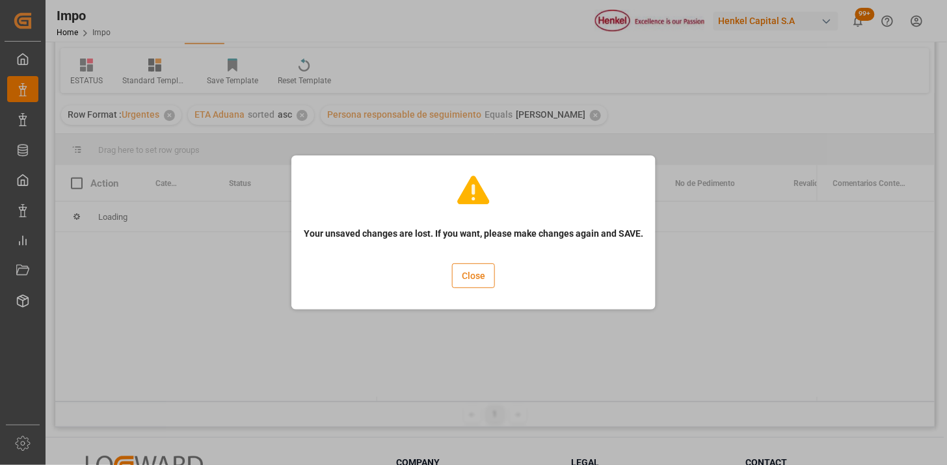
drag, startPoint x: 478, startPoint y: 283, endPoint x: 486, endPoint y: 283, distance: 7.8
click at [483, 283] on button "Close" at bounding box center [473, 275] width 43 height 25
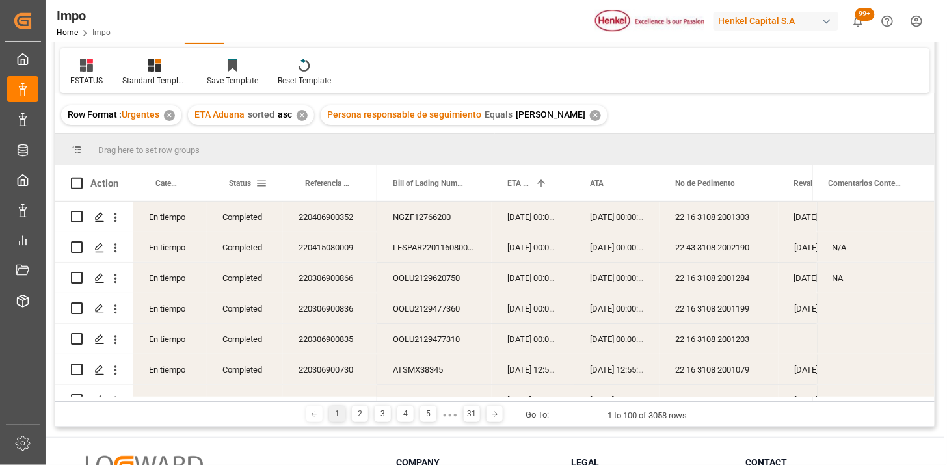
click at [259, 181] on span at bounding box center [262, 184] width 12 height 12
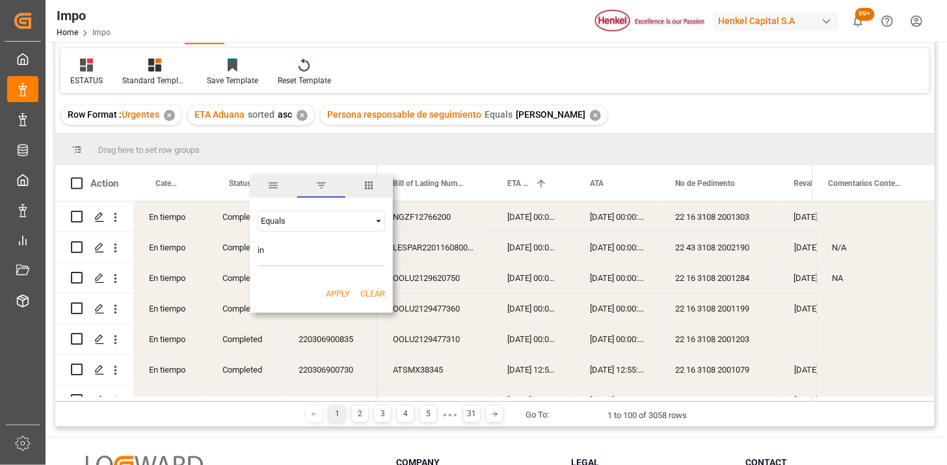
type input "In progress"
click at [335, 297] on button "Apply" at bounding box center [338, 294] width 24 height 13
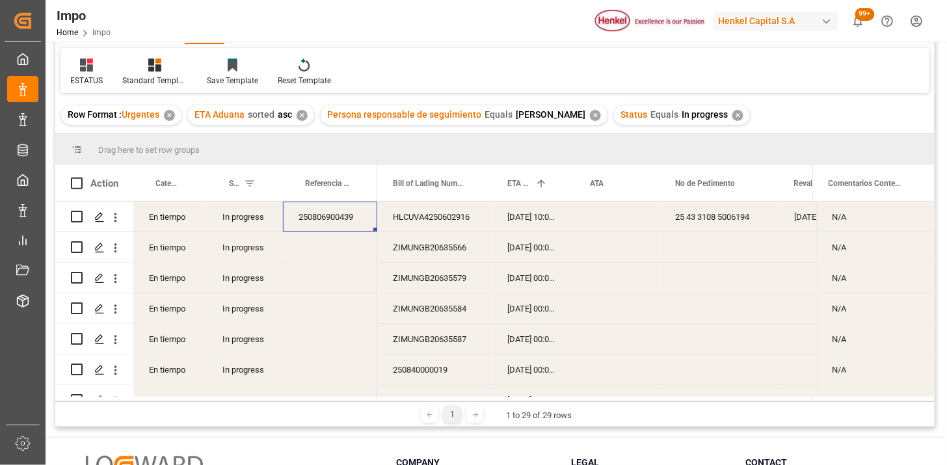
click at [346, 221] on div "250806900439" at bounding box center [330, 217] width 94 height 30
click at [549, 222] on div "28-08-2025 10:00:00" at bounding box center [533, 217] width 83 height 30
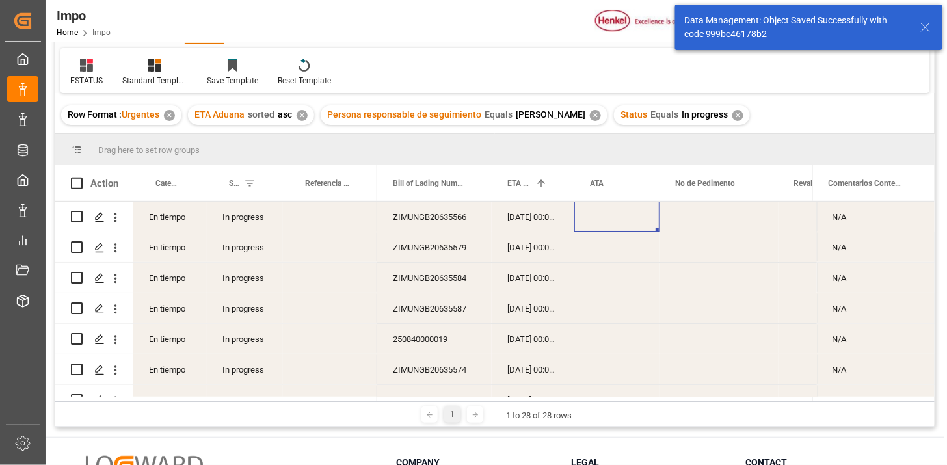
click at [735, 115] on div "✕" at bounding box center [738, 115] width 11 height 11
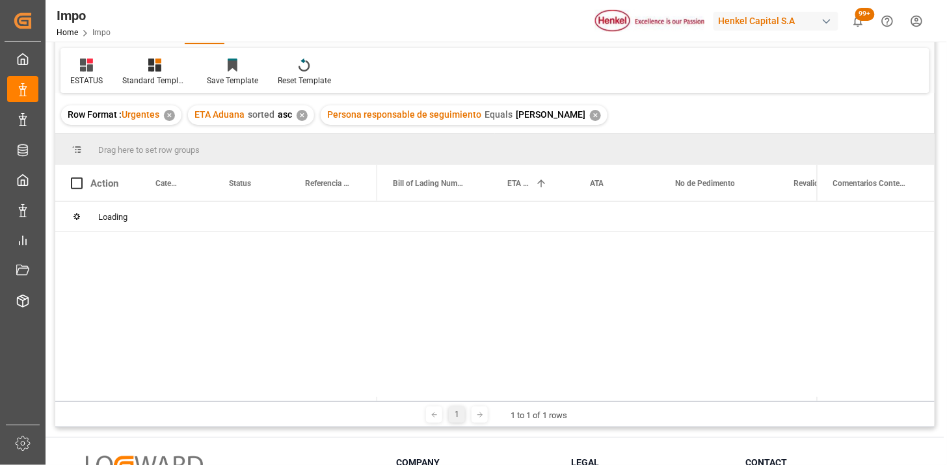
click at [591, 114] on div "✕" at bounding box center [595, 115] width 11 height 11
click at [297, 113] on div "✕" at bounding box center [302, 115] width 11 height 11
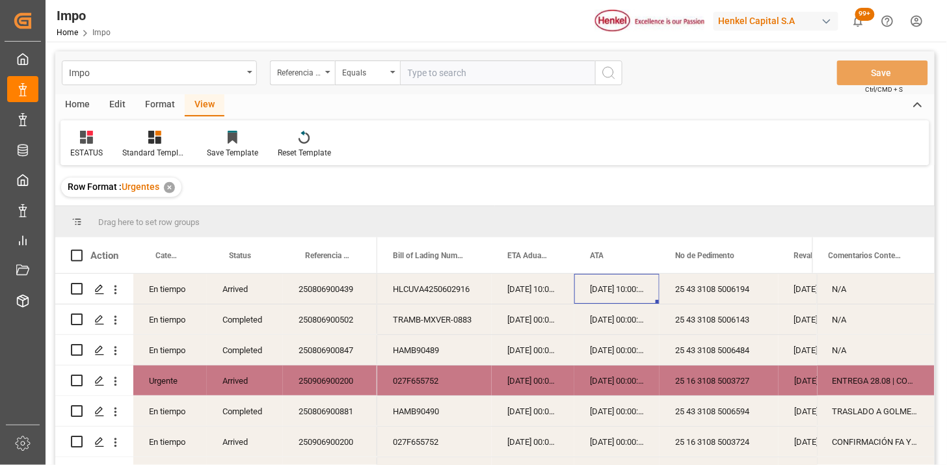
click at [563, 301] on div "28-08-2025 10:00:00" at bounding box center [533, 289] width 83 height 30
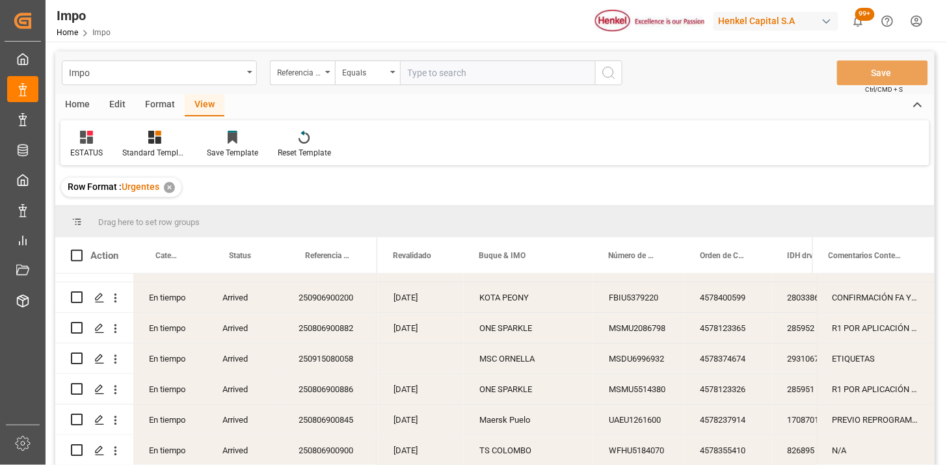
scroll to position [217, 0]
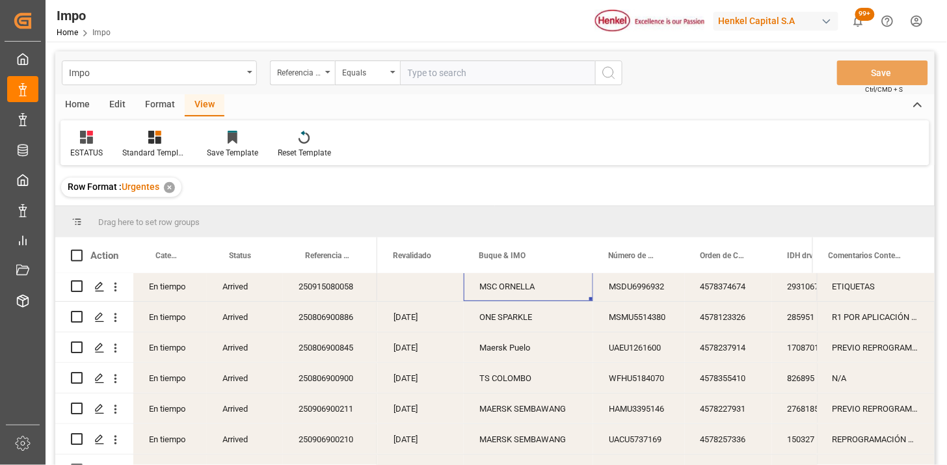
click at [509, 291] on div "MSC ORNELLA" at bounding box center [528, 286] width 129 height 30
click at [572, 257] on span at bounding box center [571, 256] width 12 height 12
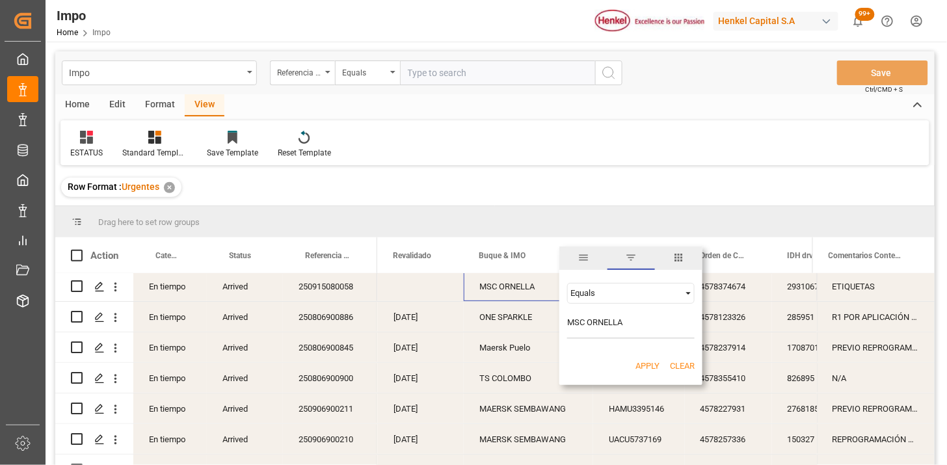
type input "MSC ORNELLA"
click at [653, 366] on button "Apply" at bounding box center [648, 366] width 24 height 13
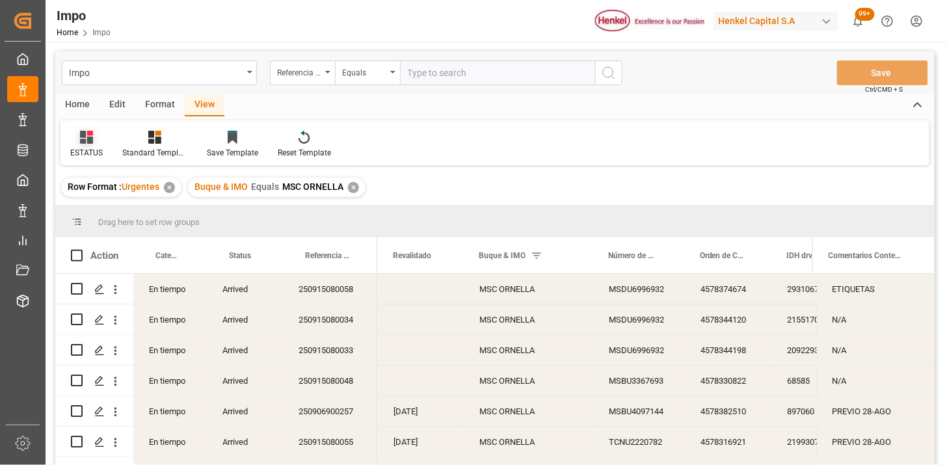
click at [86, 137] on icon at bounding box center [86, 137] width 13 height 13
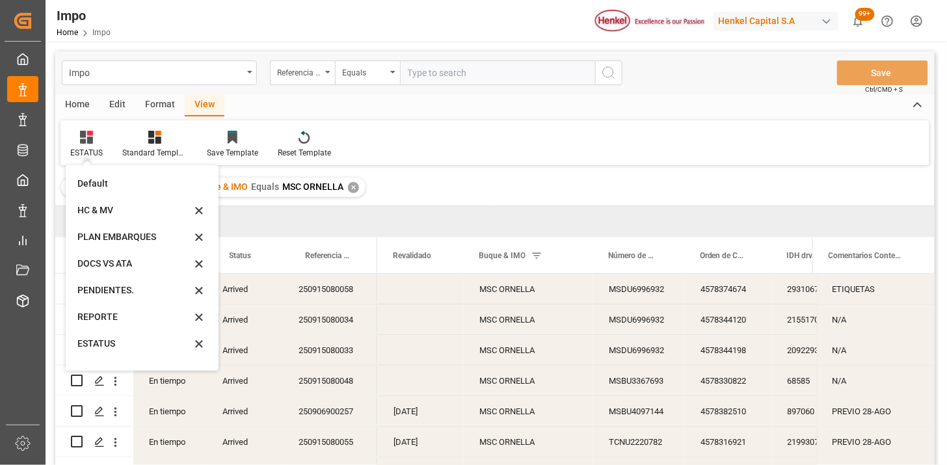
drag, startPoint x: 124, startPoint y: 315, endPoint x: 602, endPoint y: 154, distance: 504.4
click at [125, 314] on div "REPORTE" at bounding box center [134, 317] width 114 height 14
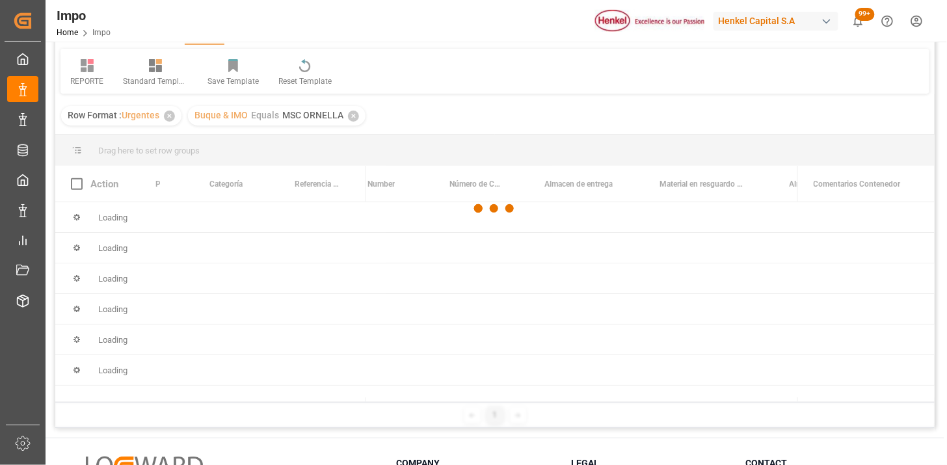
scroll to position [72, 0]
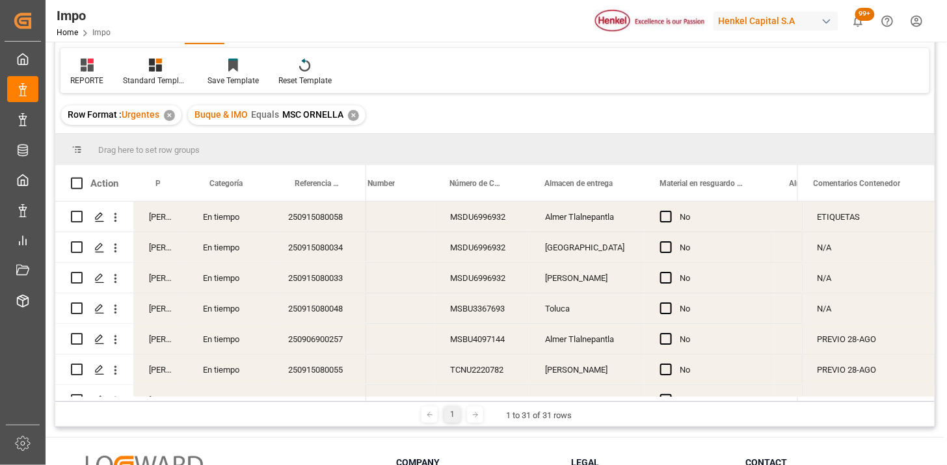
click at [336, 219] on div "250915080058" at bounding box center [320, 217] width 94 height 30
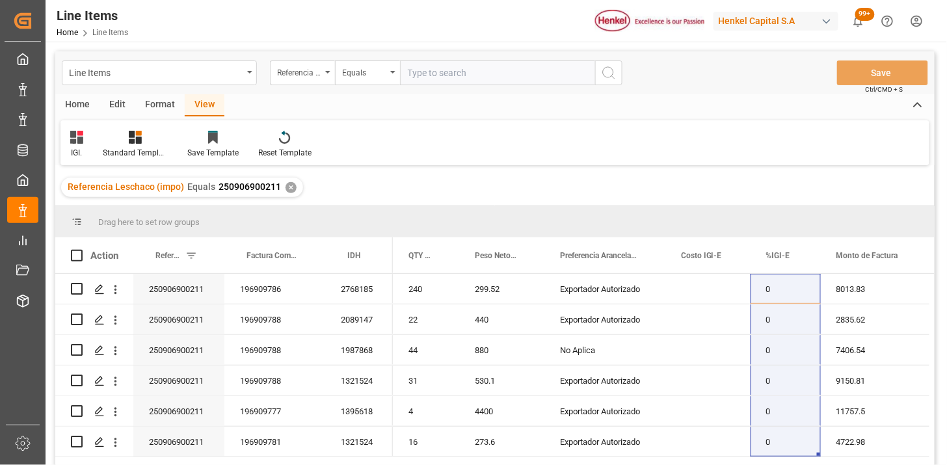
click at [445, 81] on input "text" at bounding box center [497, 73] width 195 height 25
paste input "250906900212"
type input "250906900212"
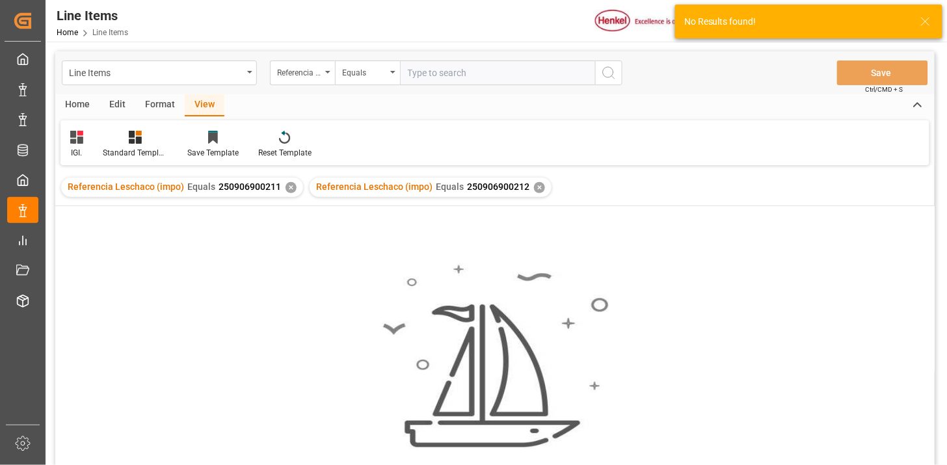
click at [287, 189] on div "✕" at bounding box center [291, 187] width 11 height 11
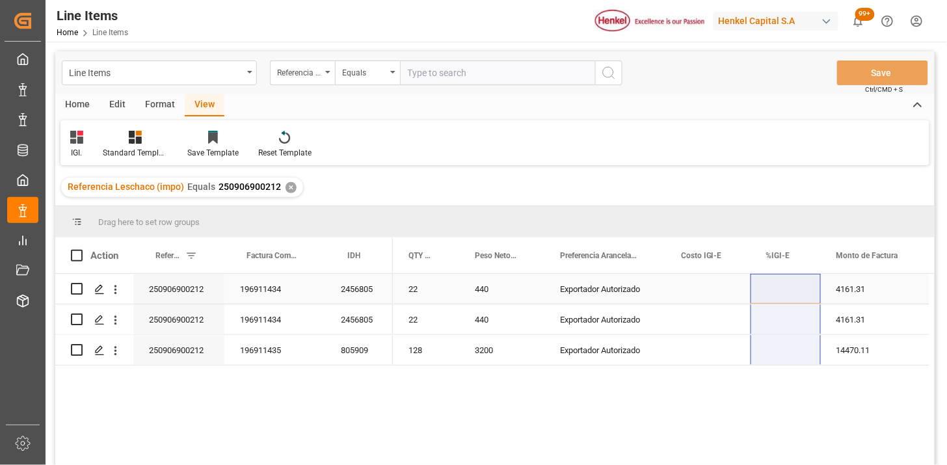
click at [791, 295] on div "Press SPACE to select this row." at bounding box center [786, 289] width 70 height 30
click at [791, 295] on input "Press SPACE to select this row." at bounding box center [785, 296] width 49 height 25
type input "0"
click at [311, 81] on div "Referencia Leschaco (impo)" at bounding box center [302, 73] width 65 height 25
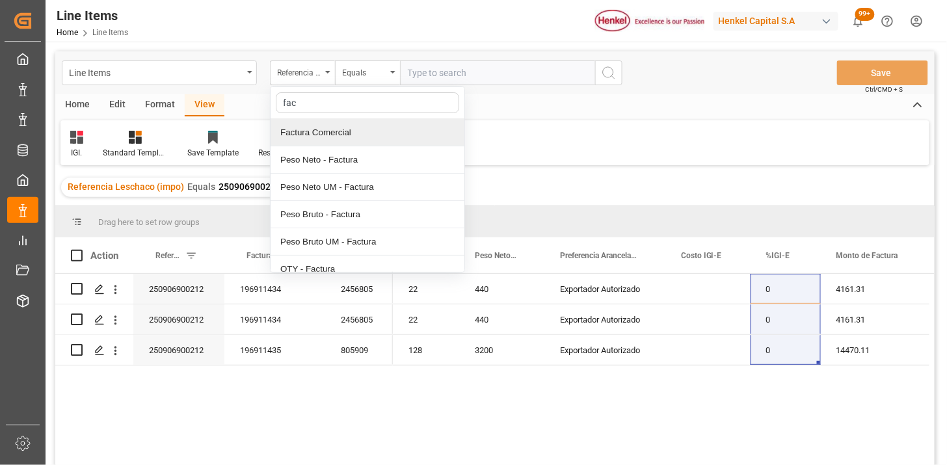
click at [342, 118] on div "fac Factura Comercial Peso Neto - Factura Peso Neto UM - Factura Peso Bruto - F…" at bounding box center [367, 180] width 195 height 186
type input "fac"
click at [444, 72] on input "text" at bounding box center [497, 73] width 195 height 25
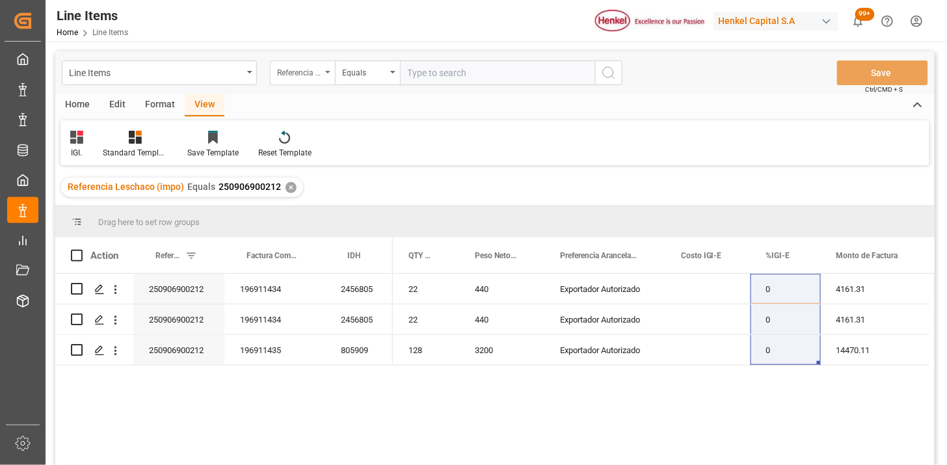
click at [303, 74] on div "Referencia Leschaco (impo)" at bounding box center [299, 71] width 44 height 15
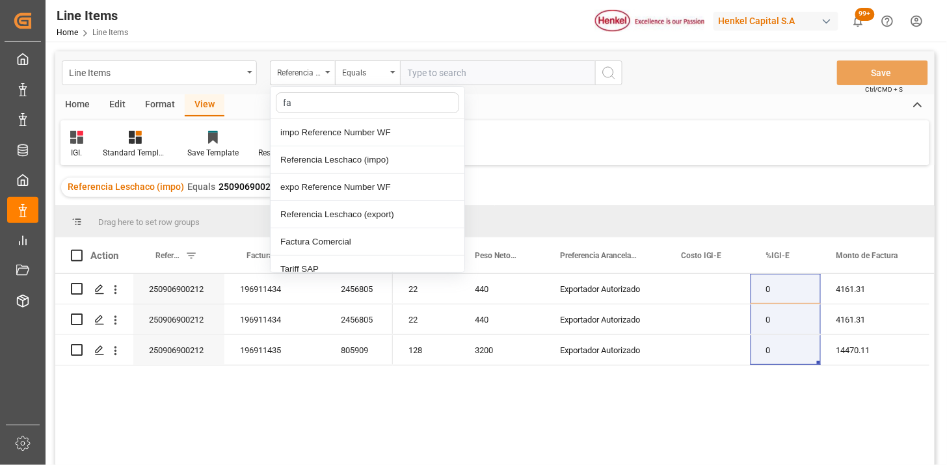
type input "fac"
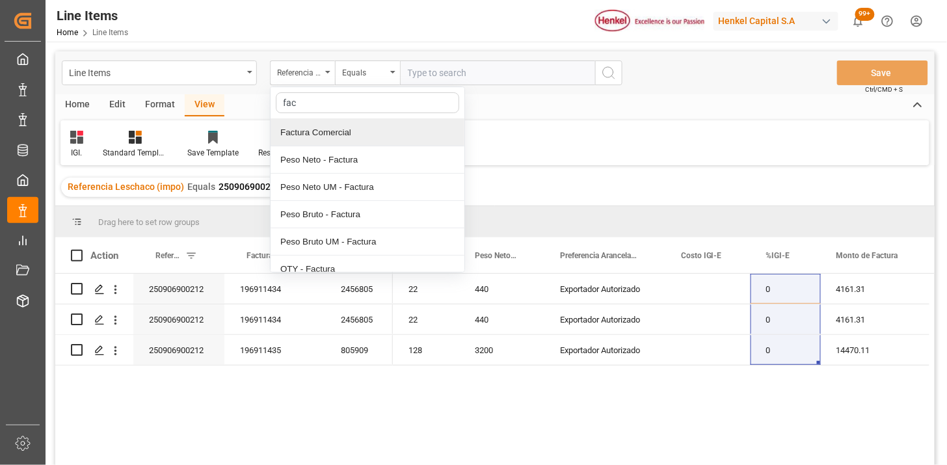
click at [341, 128] on div "Factura Comercial" at bounding box center [368, 132] width 194 height 27
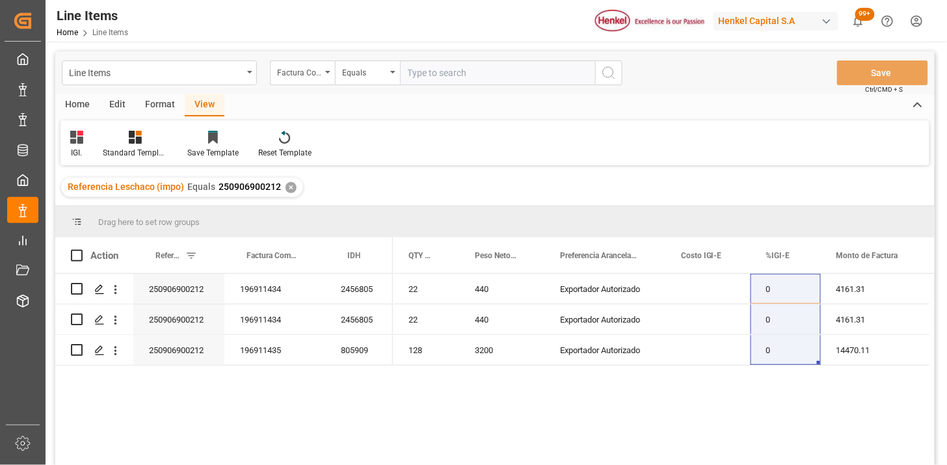
click at [425, 80] on input "text" at bounding box center [497, 73] width 195 height 25
paste input "116730759"
type input "116730759"
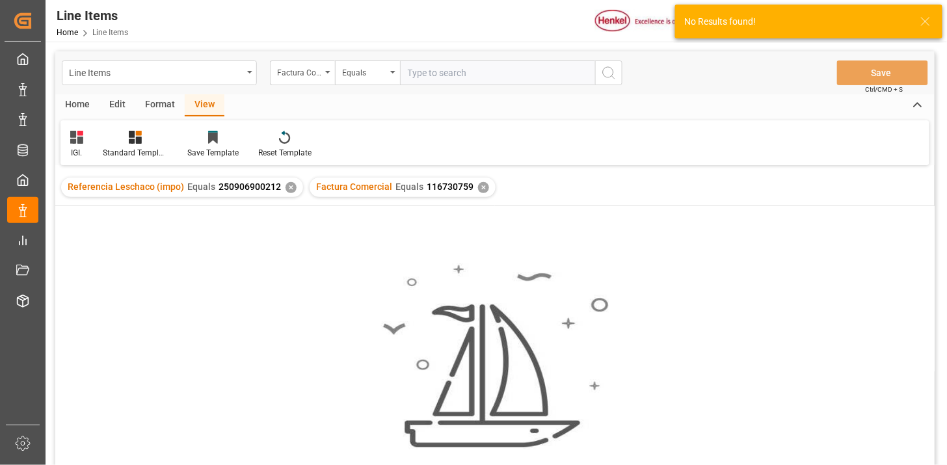
click at [288, 190] on div "✕" at bounding box center [291, 187] width 11 height 11
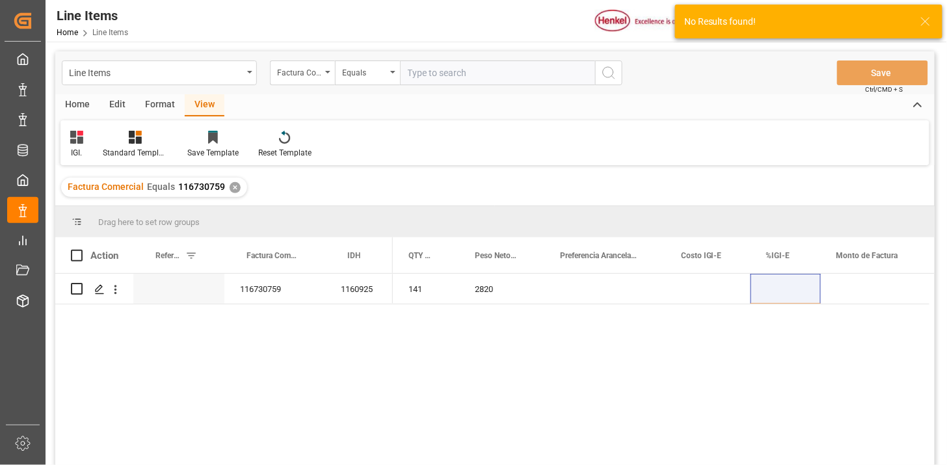
click at [79, 146] on div "IGI." at bounding box center [77, 144] width 33 height 29
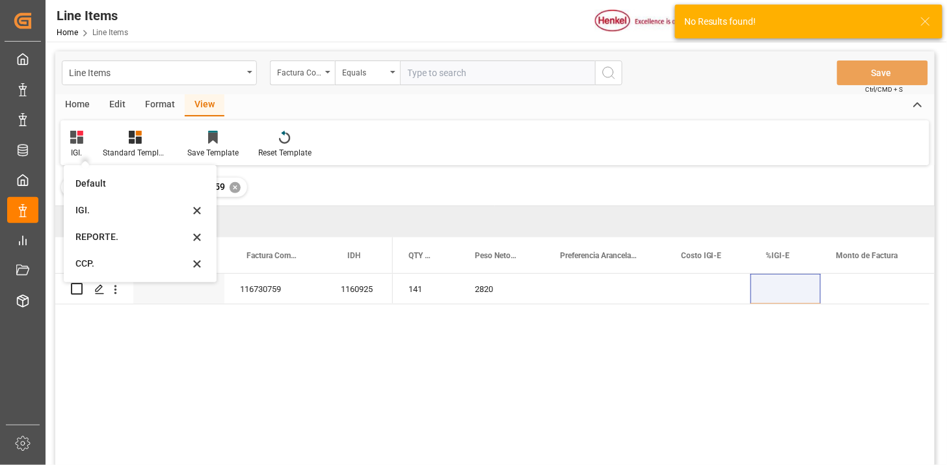
click at [90, 235] on div "REPORTE." at bounding box center [132, 237] width 114 height 14
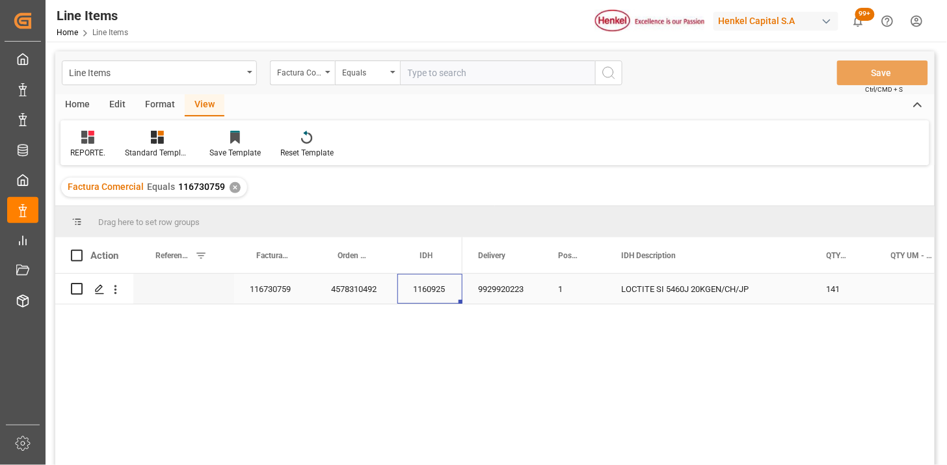
click at [445, 293] on div "1160925" at bounding box center [429, 289] width 65 height 30
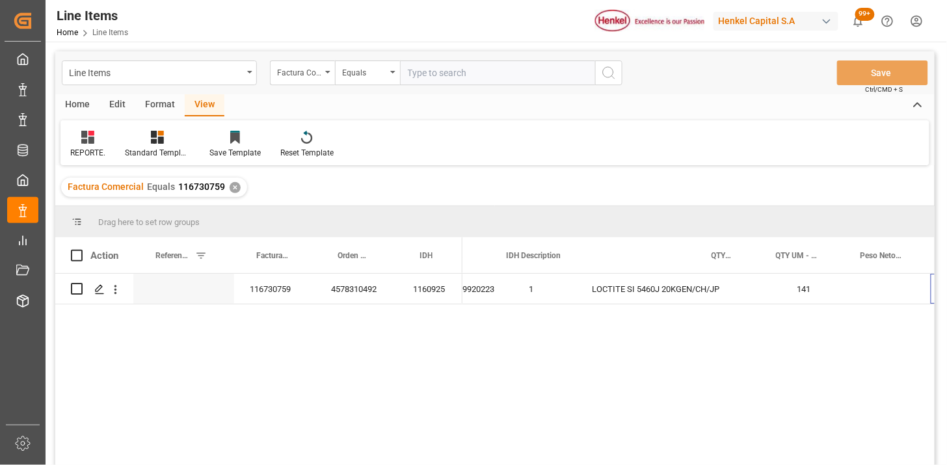
scroll to position [0, 114]
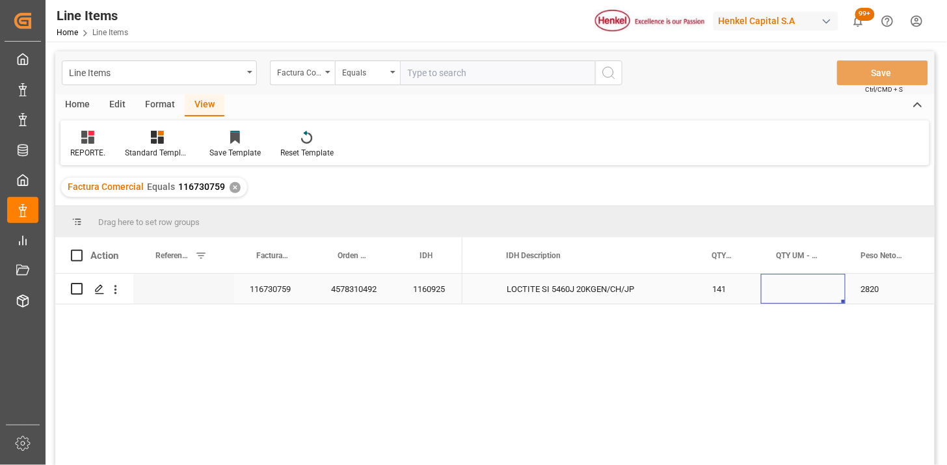
click at [786, 293] on div "Press SPACE to select this row." at bounding box center [803, 289] width 85 height 30
click at [786, 293] on input "Press SPACE to select this row." at bounding box center [804, 296] width 64 height 25
type input "X"
type input "CON"
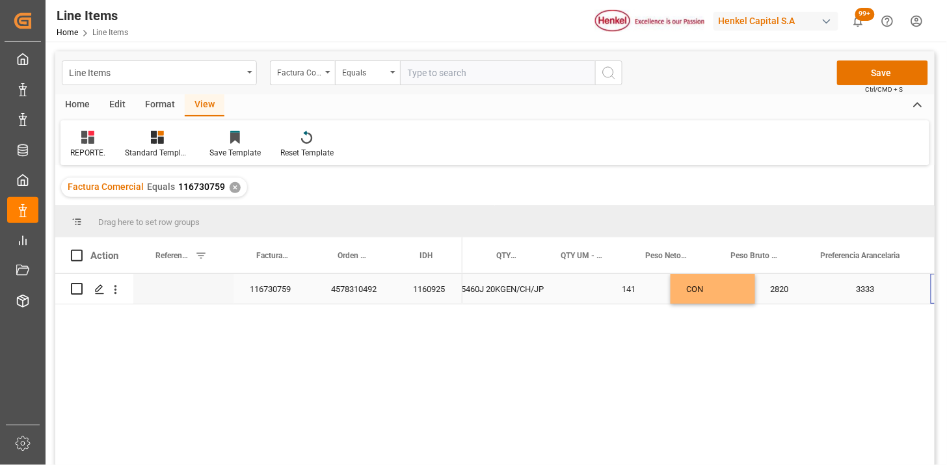
scroll to position [0, 330]
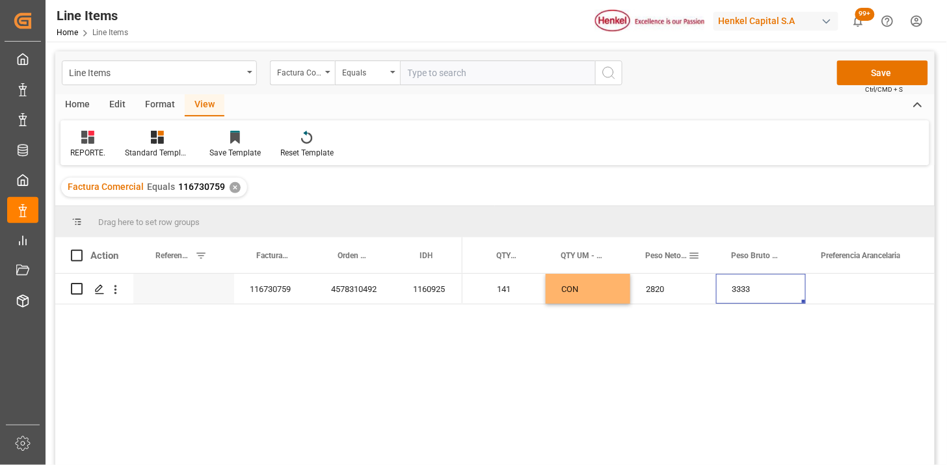
click at [693, 254] on span at bounding box center [694, 256] width 12 height 12
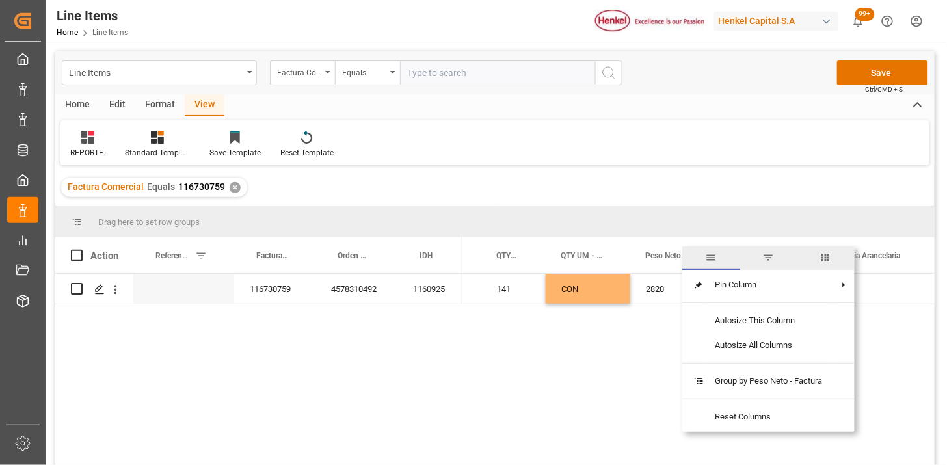
click at [828, 263] on span "columns" at bounding box center [826, 258] width 12 height 12
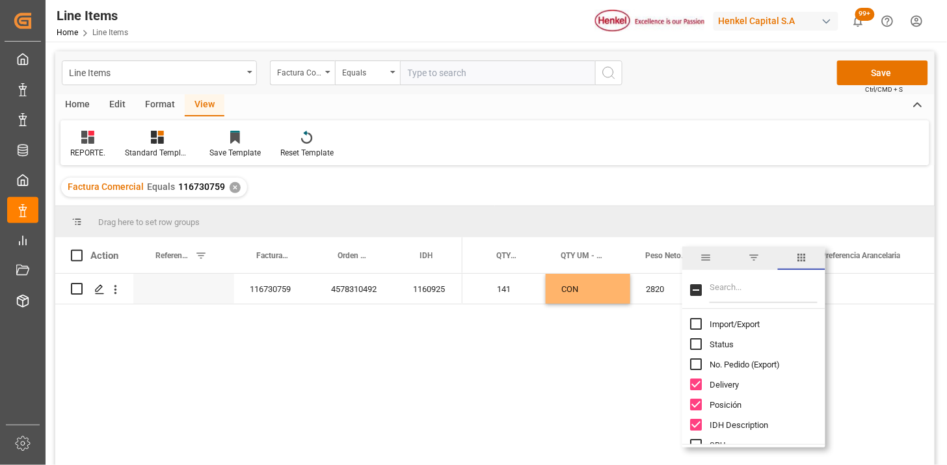
click at [766, 293] on input "Filter Columns Input" at bounding box center [764, 290] width 108 height 26
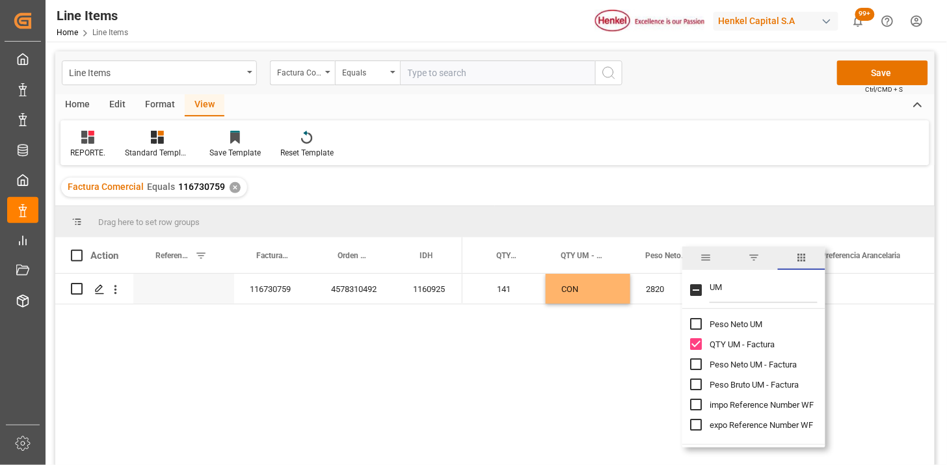
type input "UM"
click at [769, 366] on span "Peso Neto UM - Factura" at bounding box center [753, 365] width 87 height 10
checkbox input "true"
click at [777, 384] on span "Peso Bruto UM - Factura" at bounding box center [754, 385] width 89 height 10
checkbox input "true"
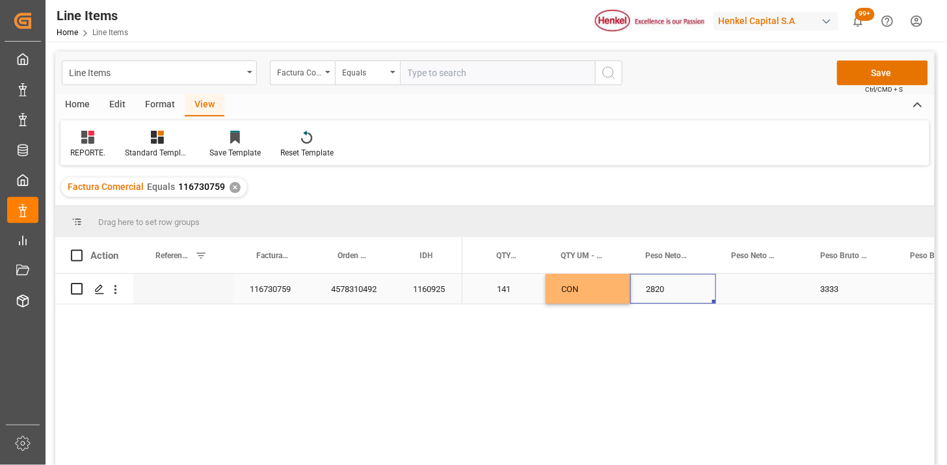
click at [655, 295] on div "2820" at bounding box center [673, 289] width 86 height 30
click at [744, 295] on div "Press SPACE to select this row." at bounding box center [760, 289] width 89 height 30
click at [744, 295] on input "Press SPACE to select this row." at bounding box center [761, 296] width 68 height 25
type input "KG"
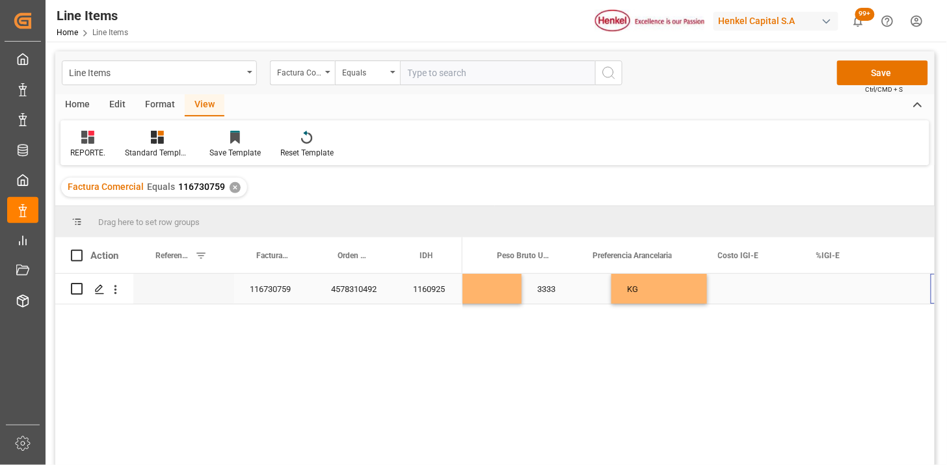
scroll to position [0, 744]
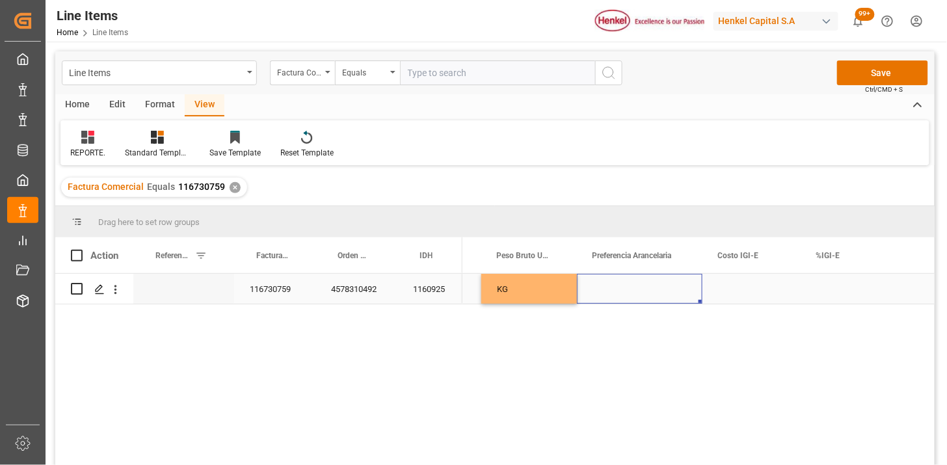
click at [644, 299] on div "Press SPACE to select this row." at bounding box center [640, 289] width 126 height 30
click at [644, 293] on div "Press SPACE to select this row." at bounding box center [640, 289] width 126 height 30
click at [660, 293] on div "Press SPACE to select this row." at bounding box center [640, 289] width 126 height 30
click at [675, 289] on button "Select" at bounding box center [639, 296] width 105 height 25
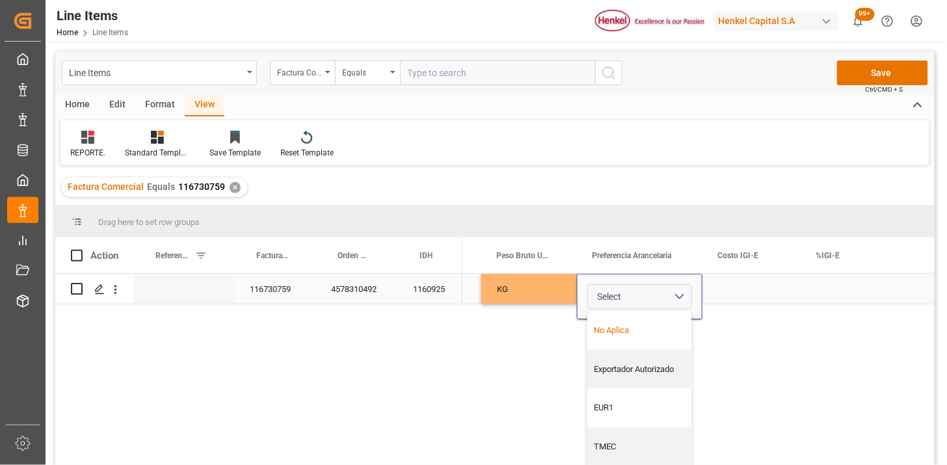
click at [657, 321] on div "No Aplica" at bounding box center [639, 330] width 103 height 39
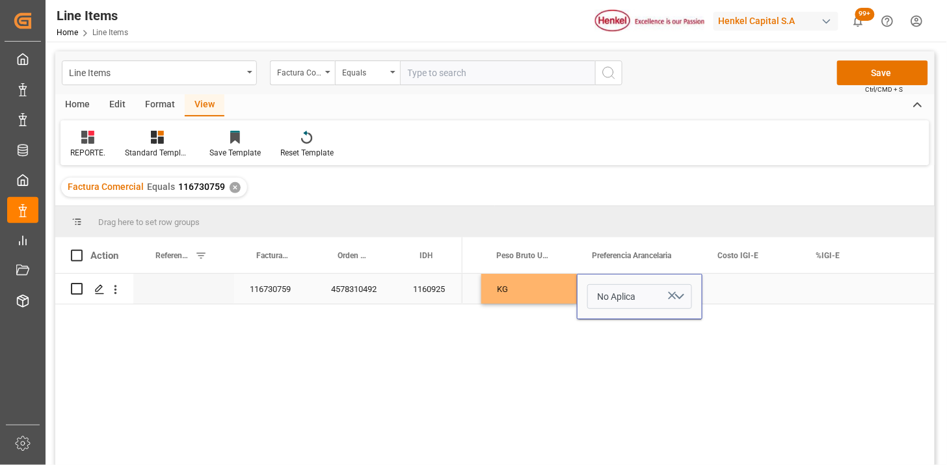
click at [740, 295] on div "Press SPACE to select this row." at bounding box center [752, 289] width 98 height 30
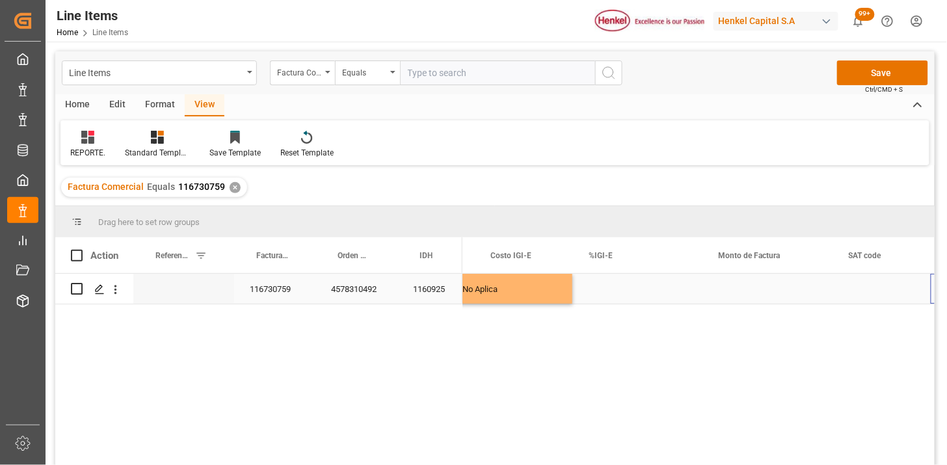
scroll to position [0, 971]
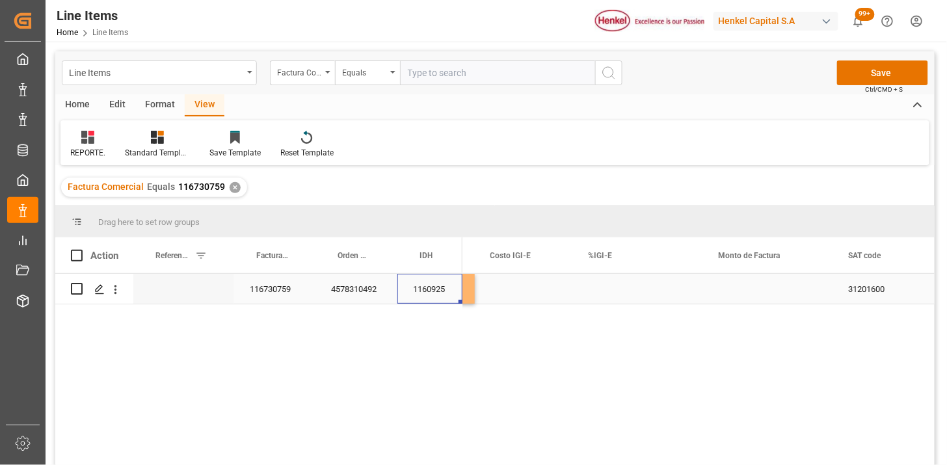
click at [424, 297] on div "1160925" at bounding box center [429, 289] width 65 height 30
click at [306, 72] on div "Factura Comercial" at bounding box center [299, 71] width 44 height 15
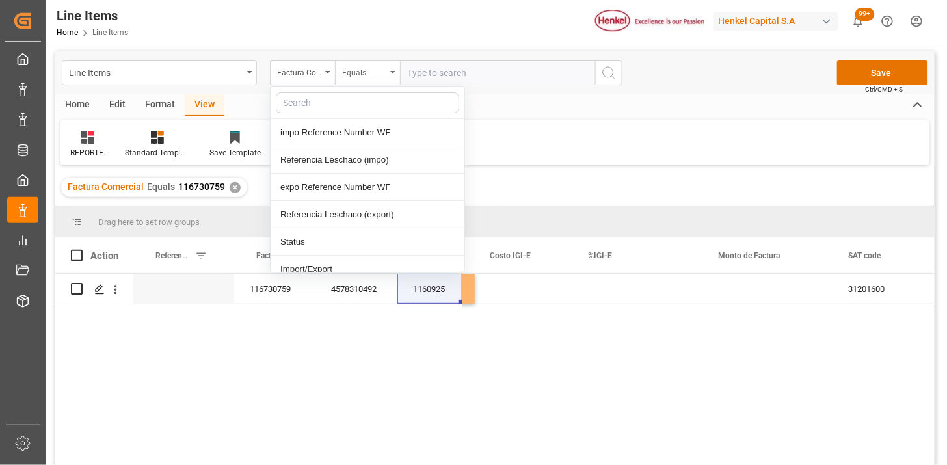
click at [373, 76] on div "Equals" at bounding box center [364, 71] width 44 height 15
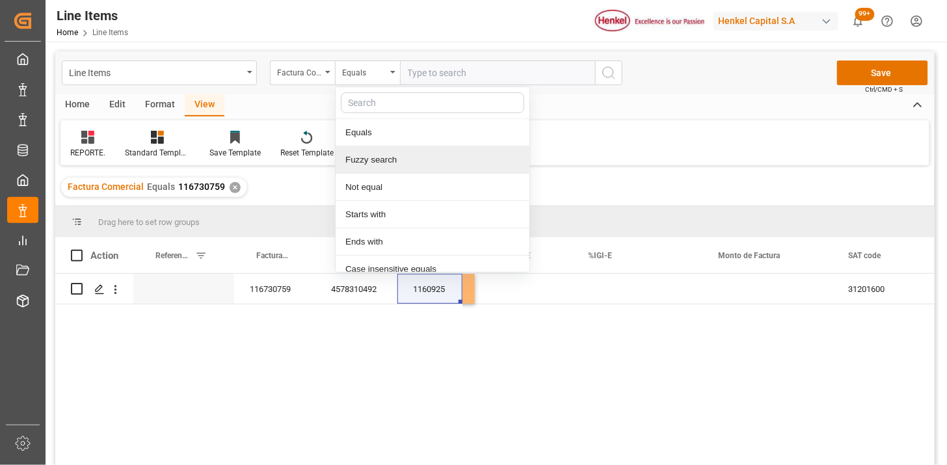
drag, startPoint x: 401, startPoint y: 157, endPoint x: 436, endPoint y: 80, distance: 85.0
click at [405, 150] on div "Fuzzy search" at bounding box center [433, 159] width 194 height 27
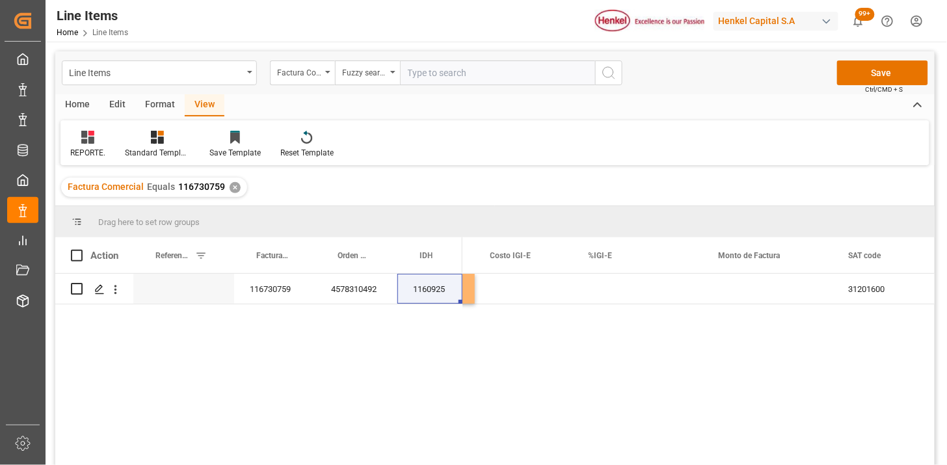
click at [440, 69] on input "text" at bounding box center [497, 73] width 195 height 25
paste input "202508019"
type input "202508019"
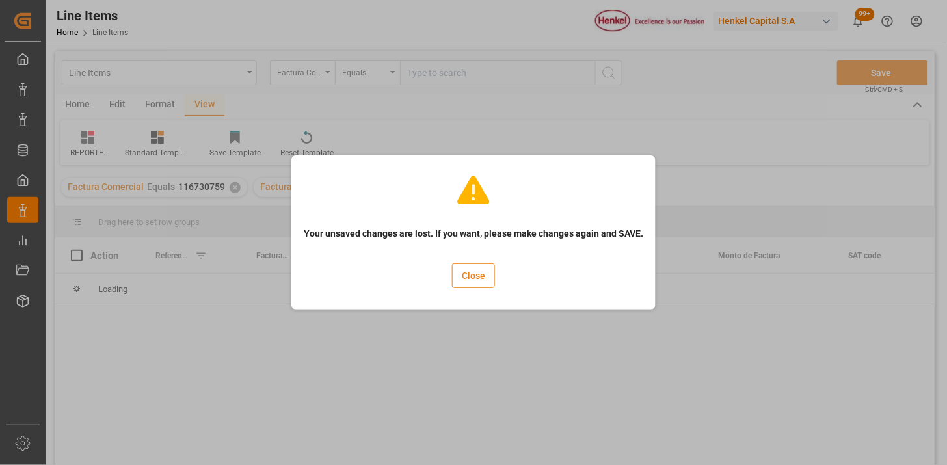
click at [471, 284] on button "Close" at bounding box center [473, 275] width 43 height 25
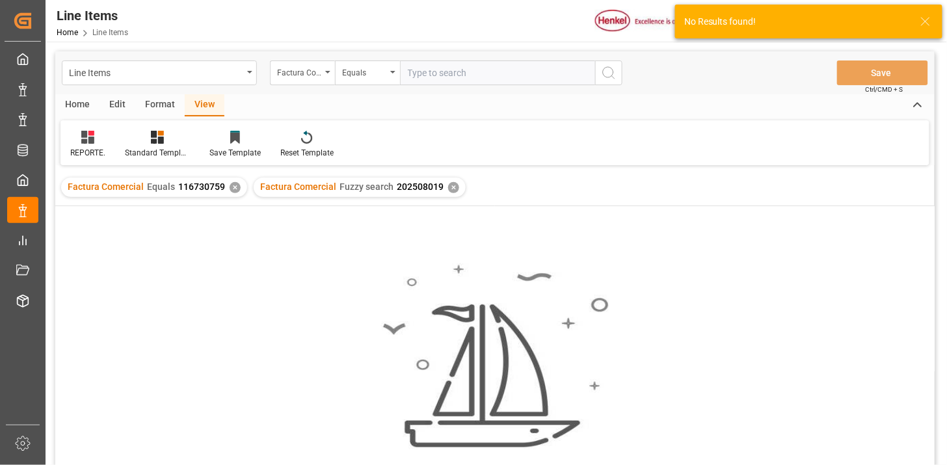
click at [230, 190] on div "✕" at bounding box center [235, 187] width 11 height 11
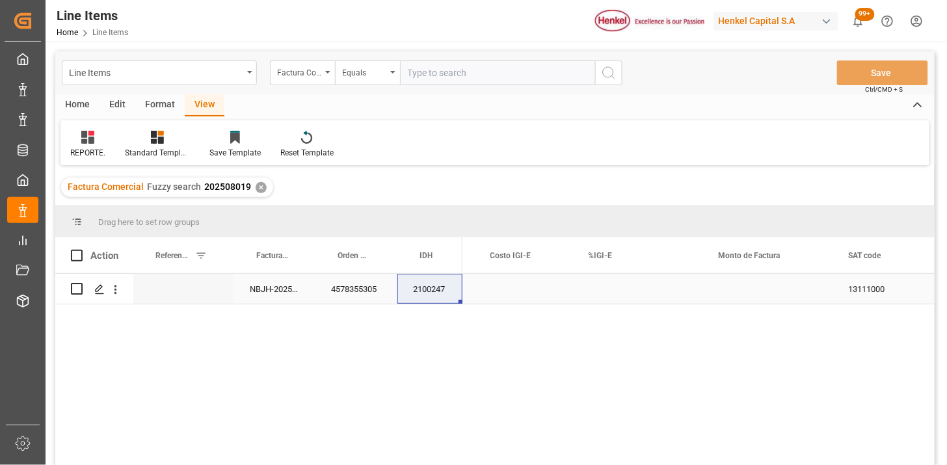
click at [300, 297] on div "NBJH-202508019" at bounding box center [274, 289] width 81 height 30
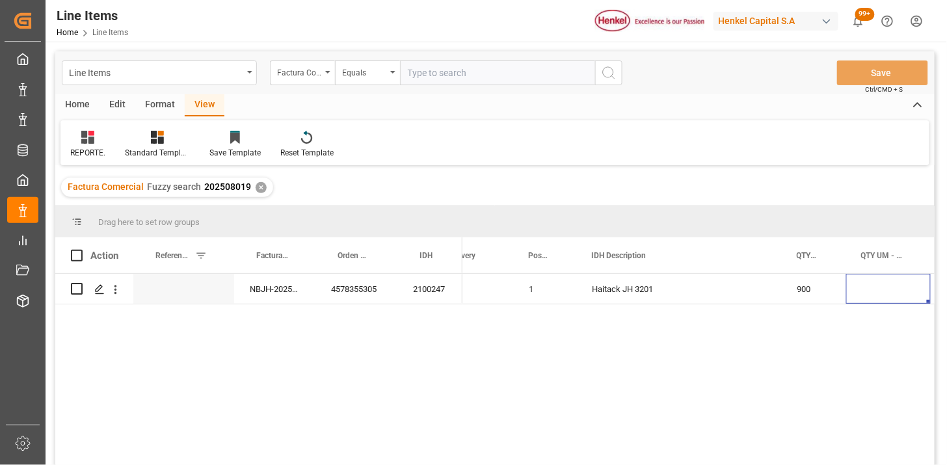
scroll to position [0, 114]
click at [784, 291] on div "Press SPACE to select this row." at bounding box center [803, 289] width 85 height 30
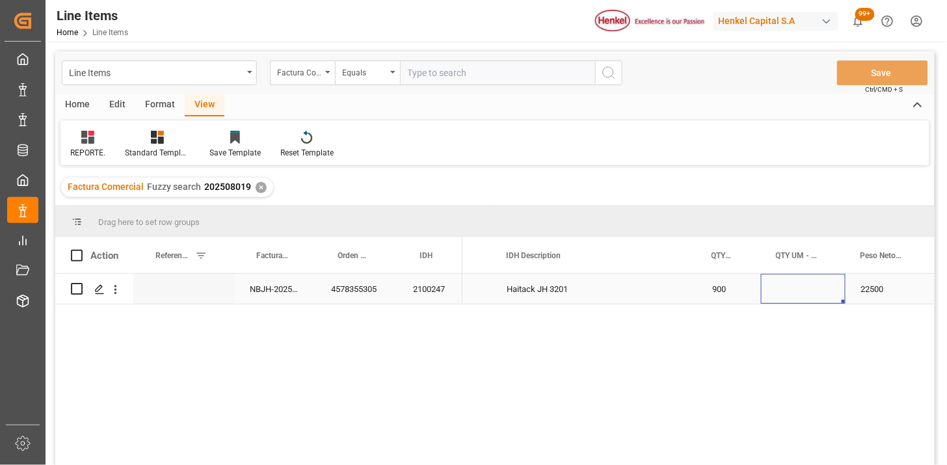
click at [784, 291] on div "Press SPACE to select this row." at bounding box center [803, 289] width 85 height 30
click at [784, 291] on input "Press SPACE to select this row." at bounding box center [804, 296] width 64 height 25
type input "N"
type input "BGS"
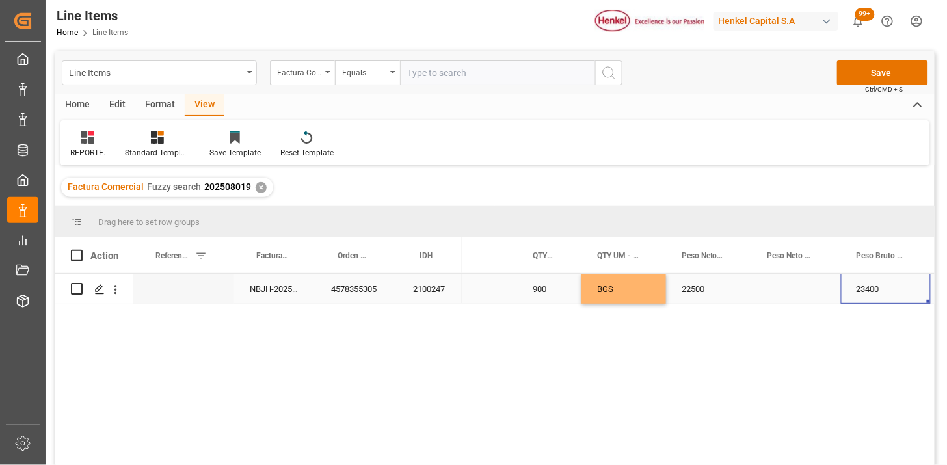
scroll to position [0, 294]
click at [790, 290] on div "Press SPACE to select this row." at bounding box center [796, 289] width 89 height 30
click at [790, 290] on input "Press SPACE to select this row." at bounding box center [796, 296] width 68 height 25
type input "KG"
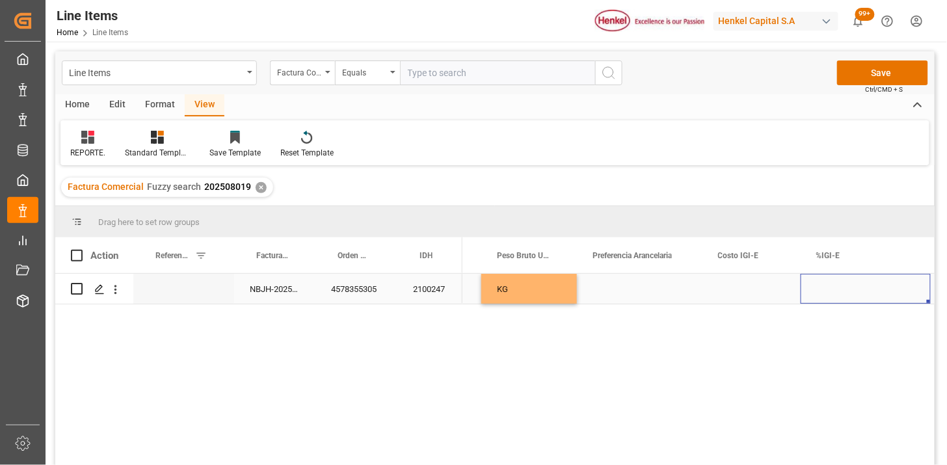
scroll to position [0, 874]
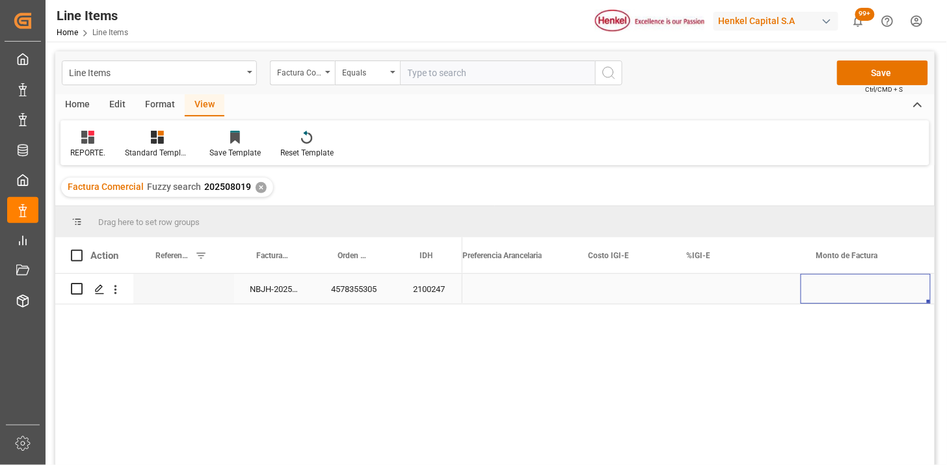
click at [827, 294] on div "Press SPACE to select this row." at bounding box center [866, 289] width 130 height 30
click at [827, 293] on div "Press SPACE to select this row." at bounding box center [866, 289] width 130 height 30
click at [827, 293] on input "Press SPACE to select this row." at bounding box center [865, 296] width 109 height 25
type input "38025"
click at [541, 291] on div "Press SPACE to select this row." at bounding box center [510, 289] width 126 height 30
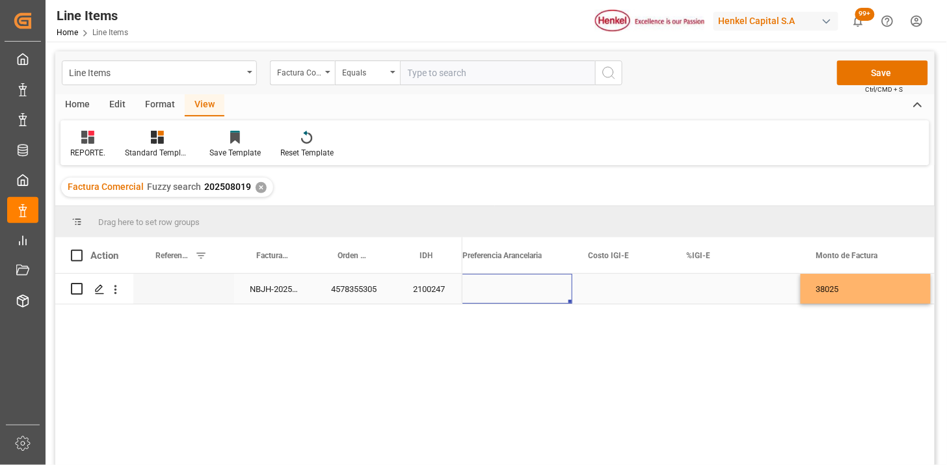
click at [541, 291] on div "Press SPACE to select this row." at bounding box center [510, 289] width 126 height 30
click at [542, 291] on button "Select" at bounding box center [509, 296] width 105 height 25
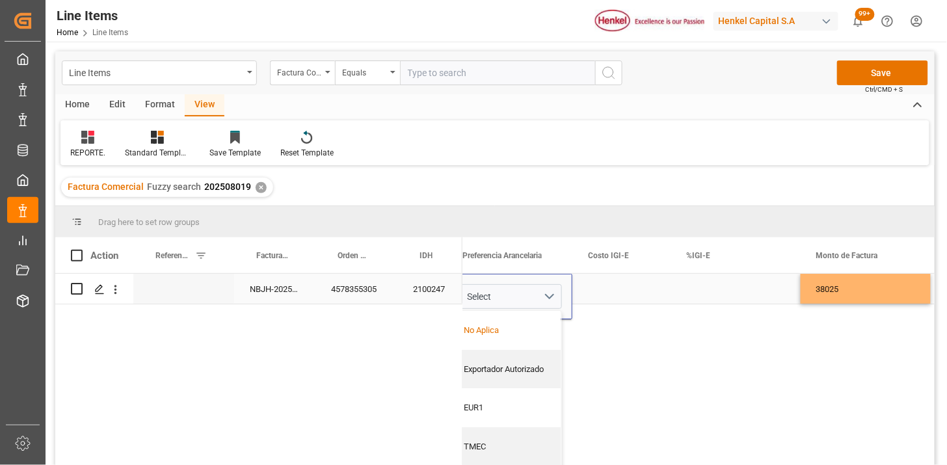
click at [525, 327] on div "No Aplica" at bounding box center [510, 330] width 90 height 13
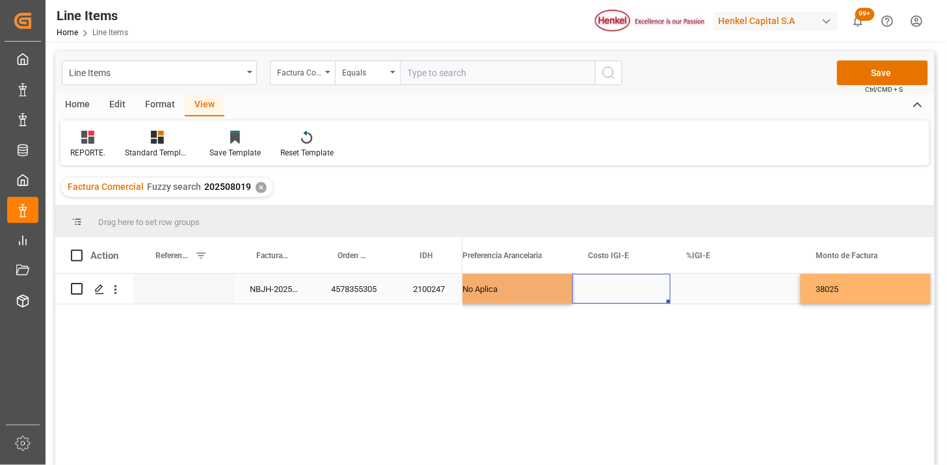
click at [617, 295] on div "Press SPACE to select this row." at bounding box center [621, 289] width 98 height 30
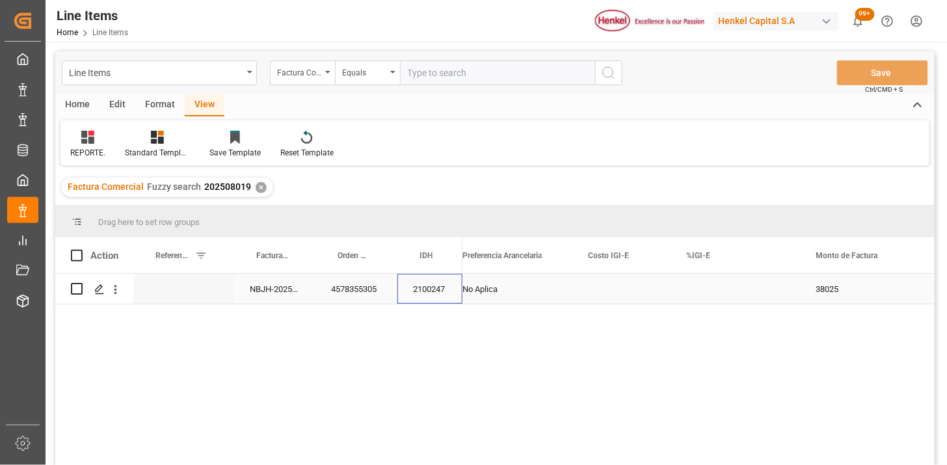
click at [446, 288] on div "2100247" at bounding box center [429, 289] width 65 height 30
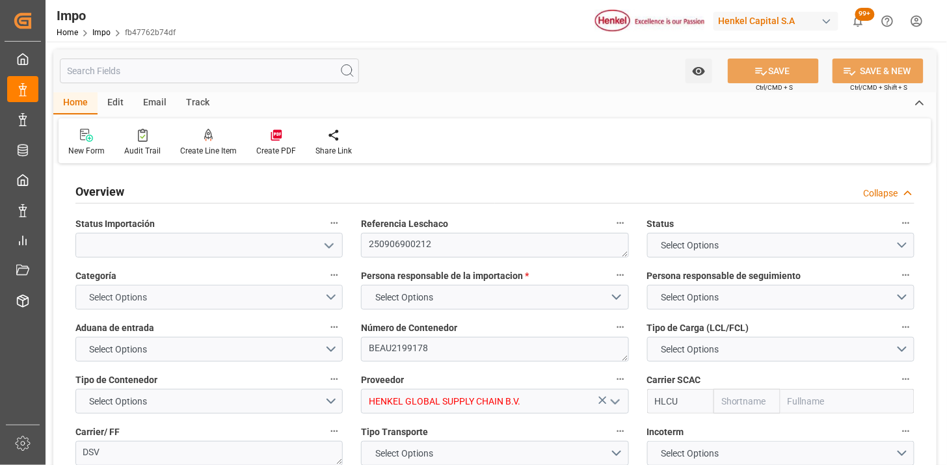
type input "Hapag [PERSON_NAME]"
type input "Hapag [PERSON_NAME] Aktiengesellschaft"
type input "3"
type input "20"
type input "10"
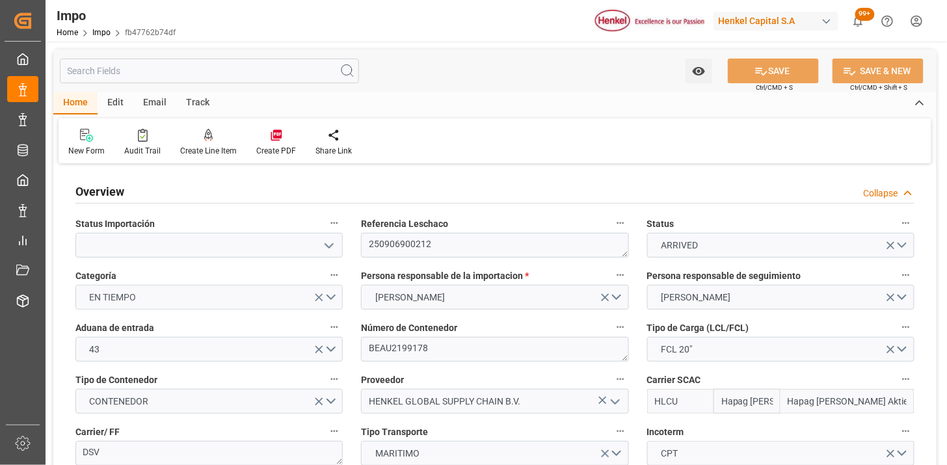
type input "[DATE]"
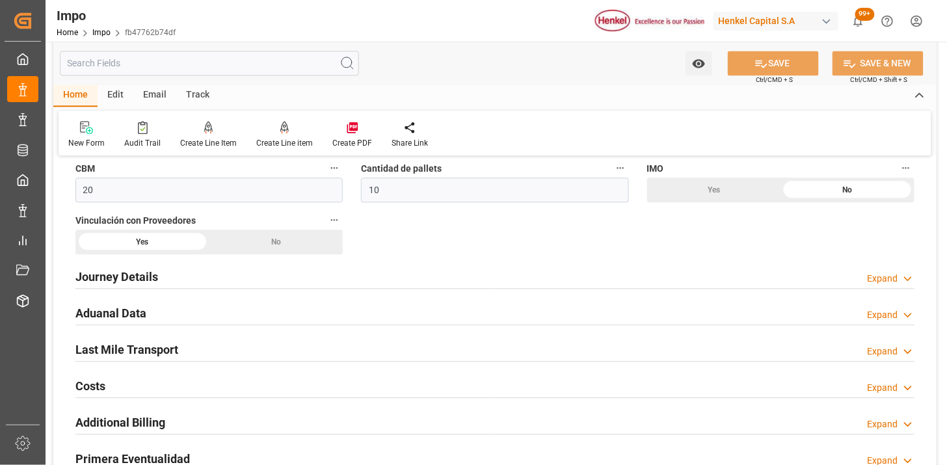
scroll to position [867, 0]
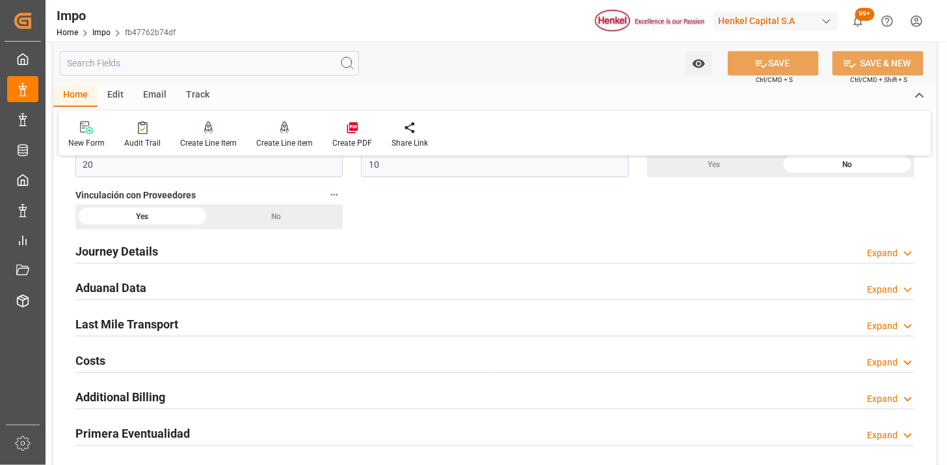
click at [316, 282] on div "Aduanal Data Expand" at bounding box center [494, 287] width 839 height 25
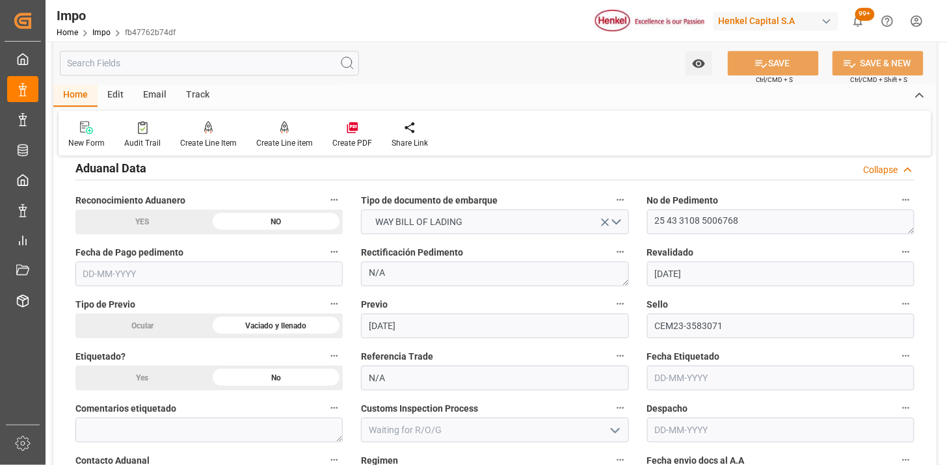
scroll to position [1012, 0]
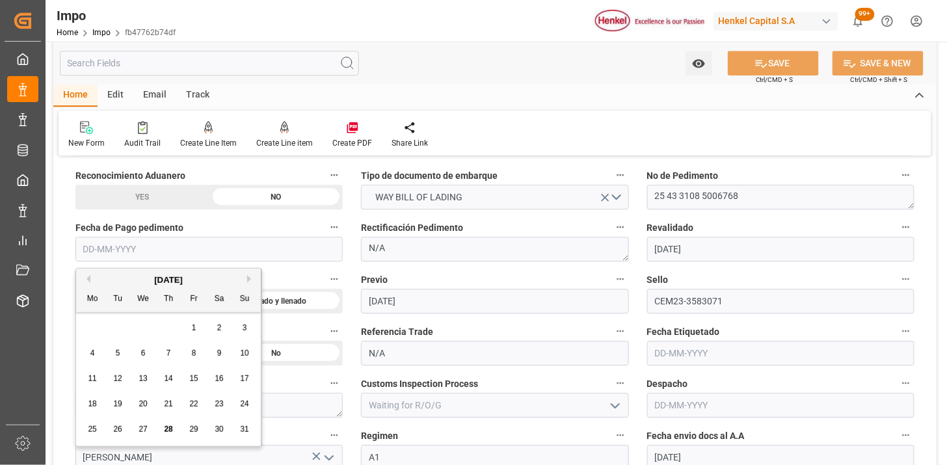
click at [263, 245] on input "text" at bounding box center [208, 249] width 267 height 25
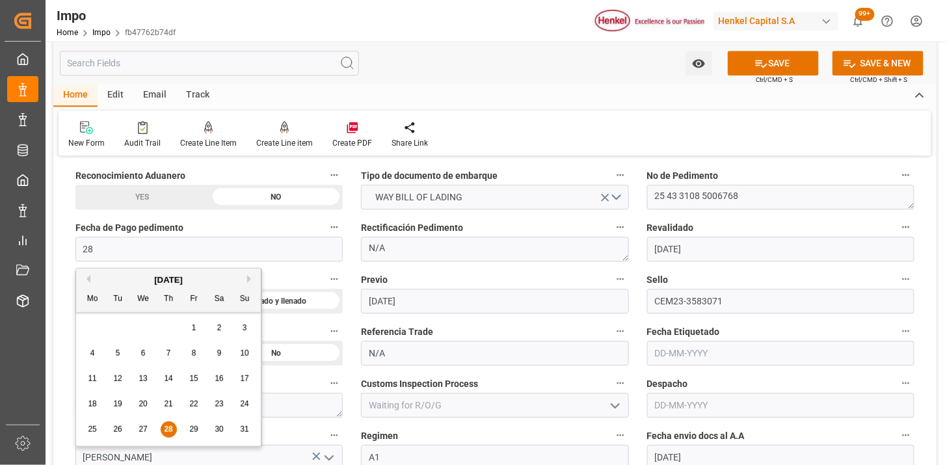
type input "[DATE]"
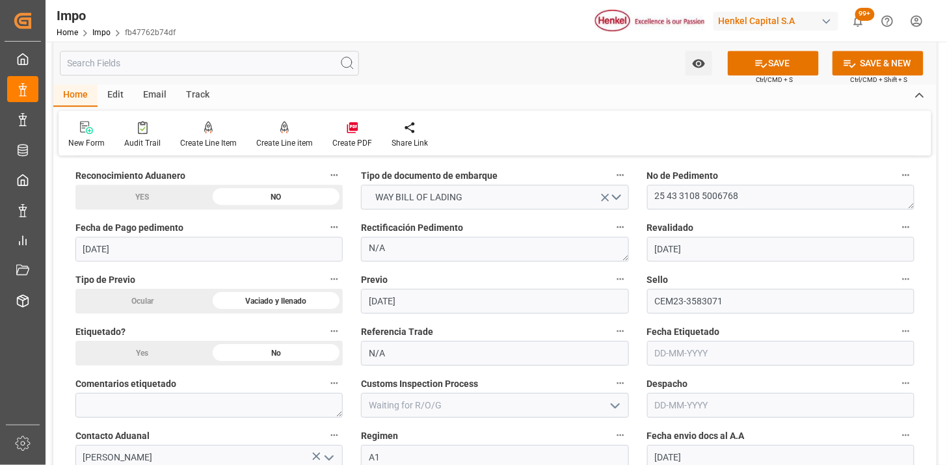
click at [693, 397] on input "text" at bounding box center [780, 405] width 267 height 25
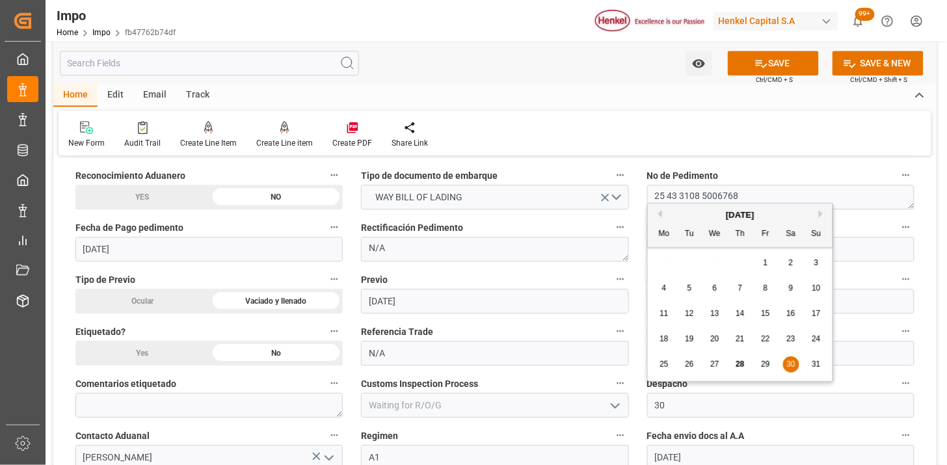
type input "[DATE]"
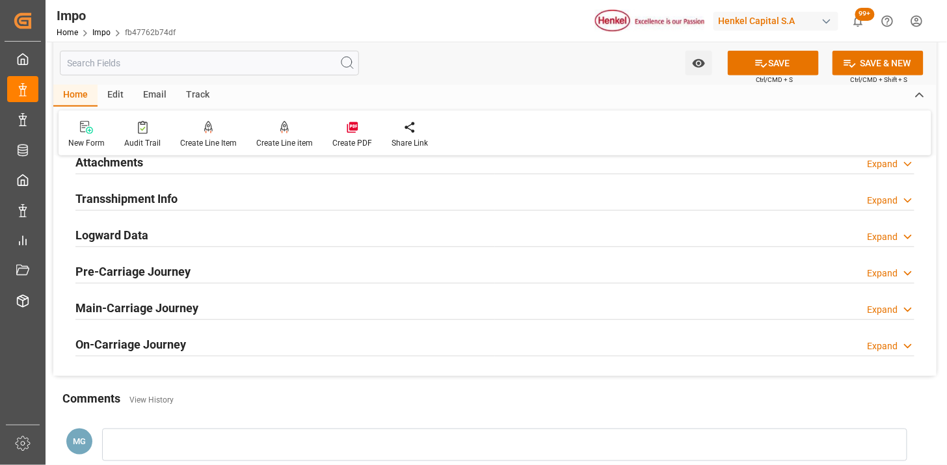
scroll to position [1590, 0]
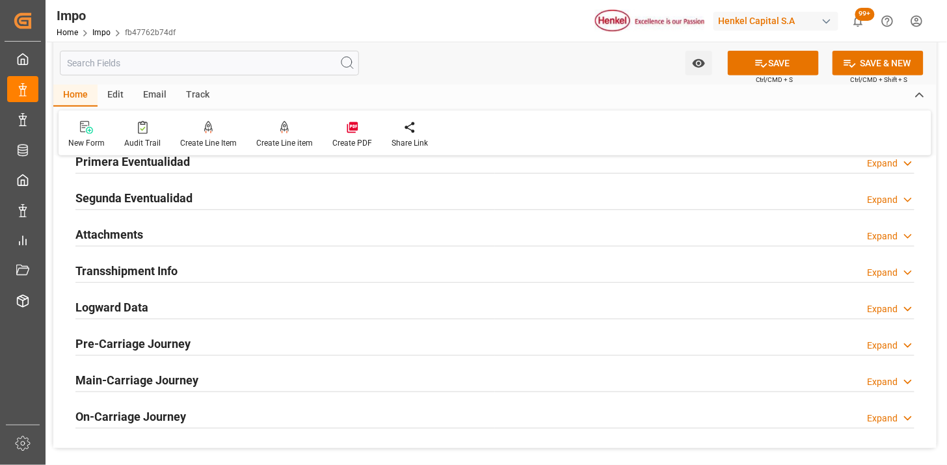
drag, startPoint x: 265, startPoint y: 232, endPoint x: 409, endPoint y: 301, distance: 159.1
click at [265, 232] on div "Attachments Expand" at bounding box center [494, 233] width 839 height 25
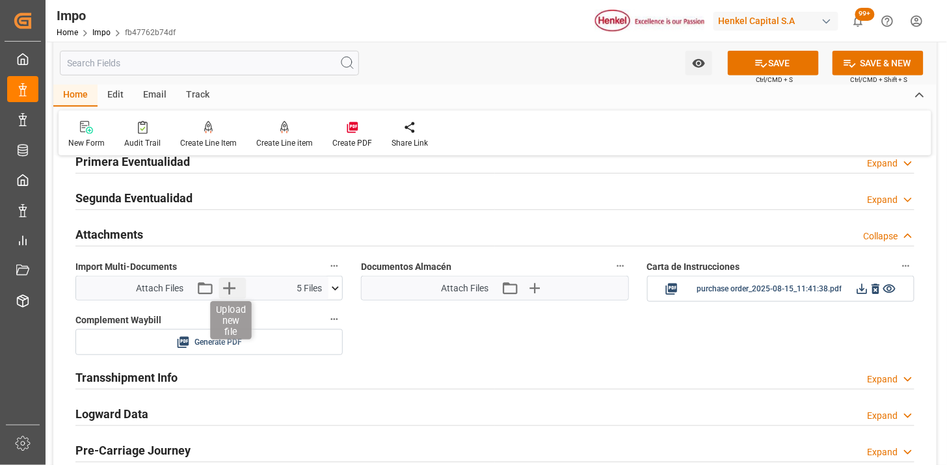
click at [221, 283] on icon "button" at bounding box center [229, 288] width 21 height 21
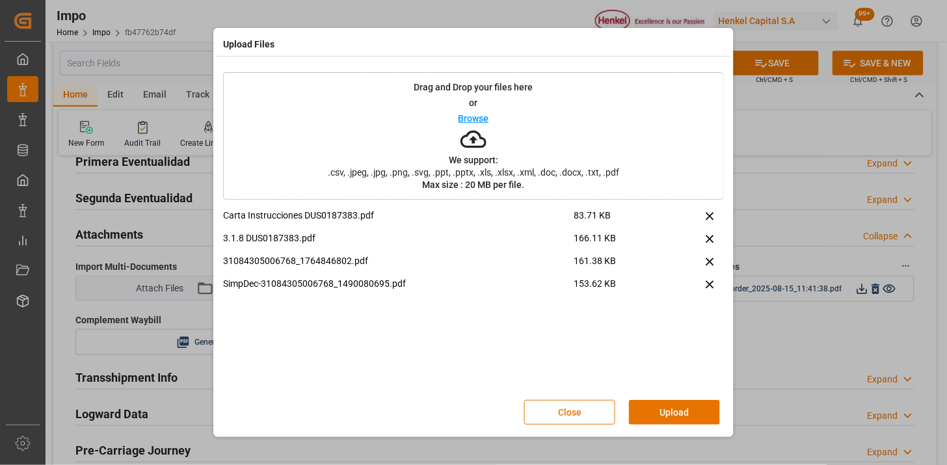
drag, startPoint x: 678, startPoint y: 409, endPoint x: 684, endPoint y: 414, distance: 7.8
click at [684, 414] on button "Upload" at bounding box center [674, 412] width 91 height 25
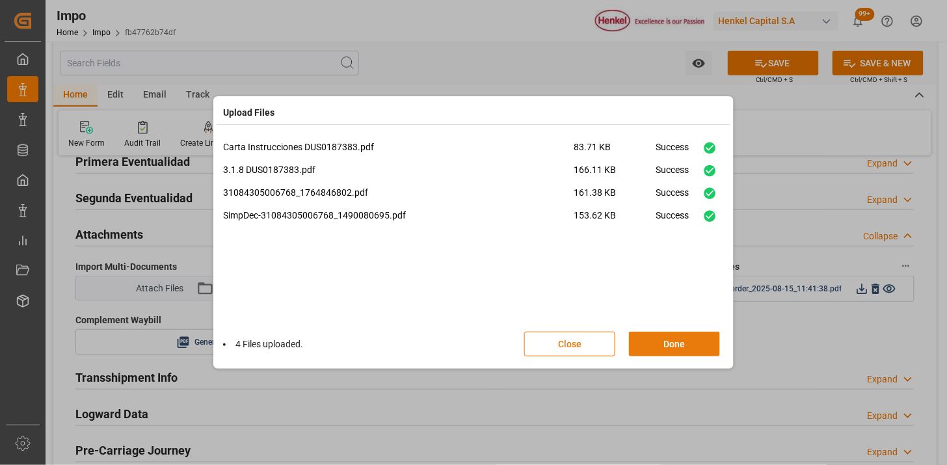
click at [662, 345] on button "Done" at bounding box center [674, 344] width 91 height 25
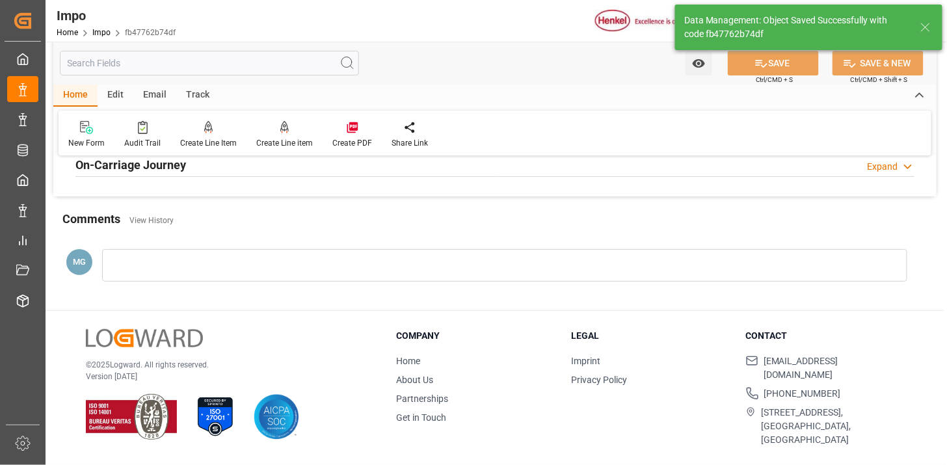
scroll to position [1139, 0]
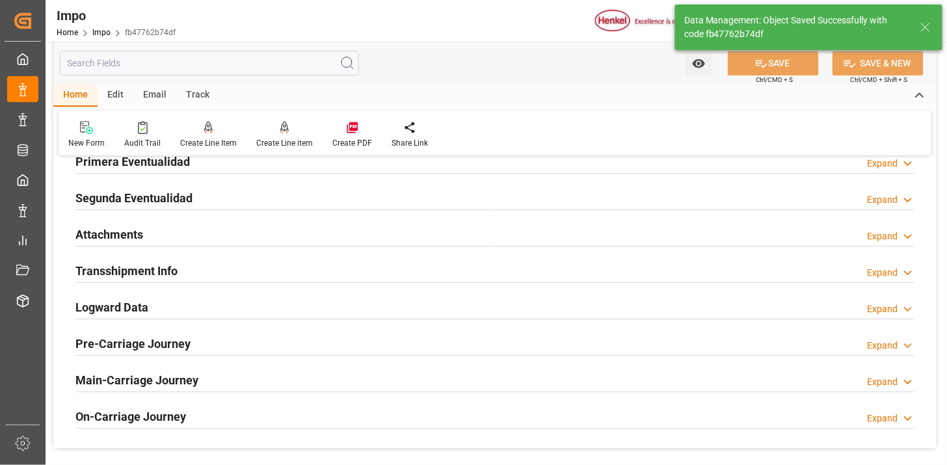
click at [372, 232] on div "Attachments Expand" at bounding box center [494, 233] width 839 height 25
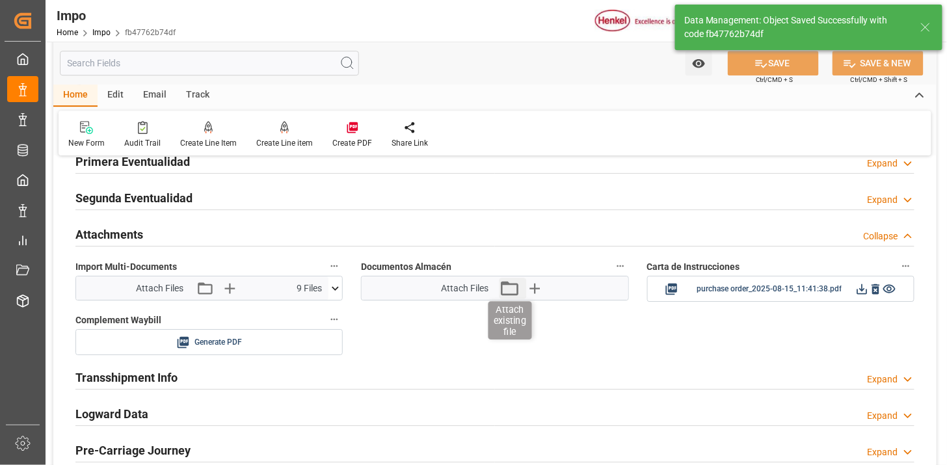
click at [506, 293] on icon "button" at bounding box center [509, 288] width 21 height 21
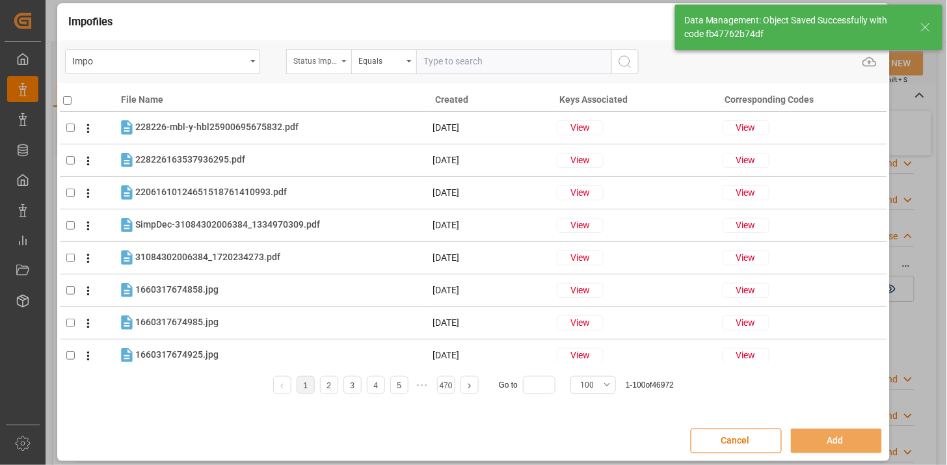
click at [339, 66] on div "Status Importación" at bounding box center [318, 61] width 65 height 25
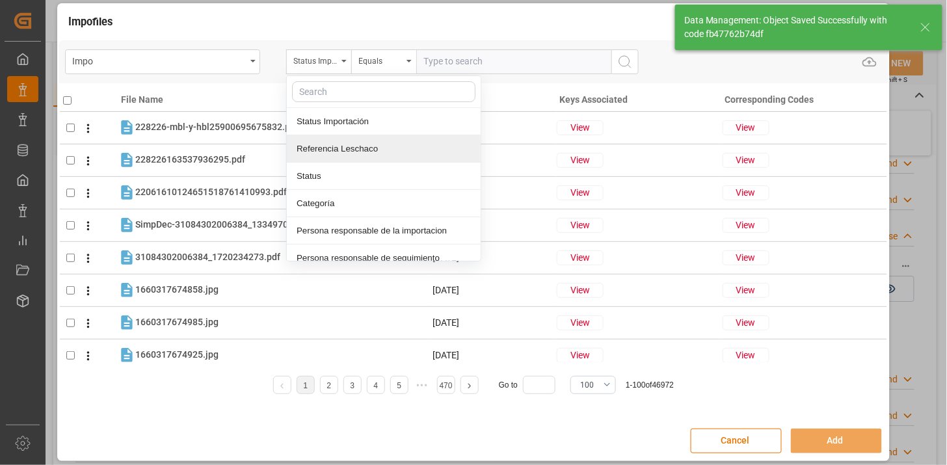
click at [374, 156] on div "Referencia Leschaco" at bounding box center [384, 148] width 194 height 27
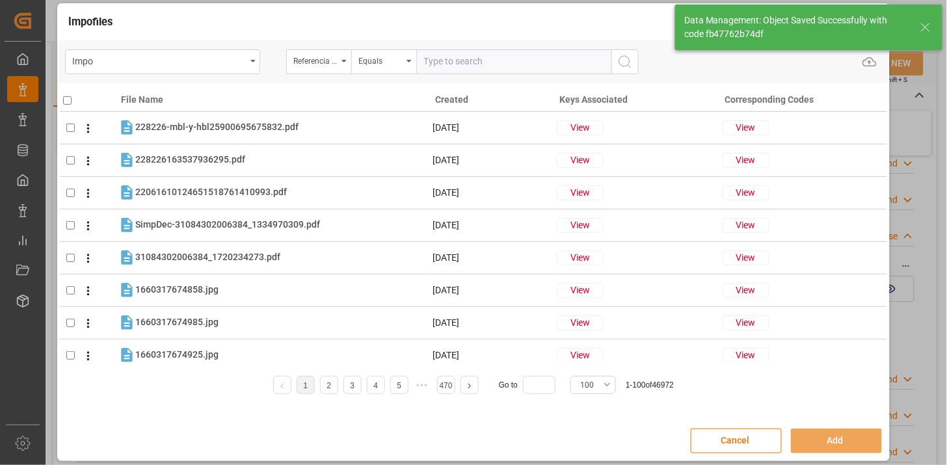
click at [466, 57] on input "text" at bounding box center [513, 61] width 195 height 25
paste input "250906900212"
type input "250906900212"
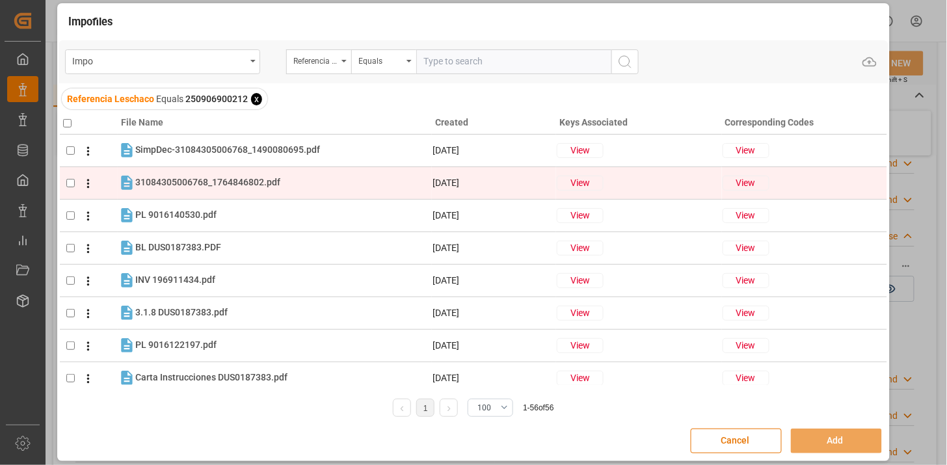
click at [297, 191] on td "31084305006768_1764846802.pdf 31084305006768_1764846802.pdf" at bounding box center [275, 183] width 314 height 18
checkbox input "true"
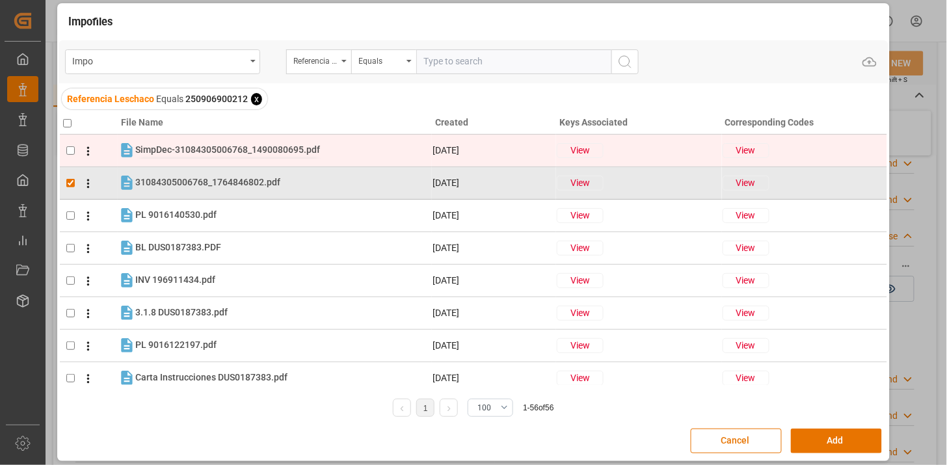
click at [306, 154] on span "SimpDec-31084305006768_1490080695.pdf" at bounding box center [227, 149] width 185 height 10
checkbox input "true"
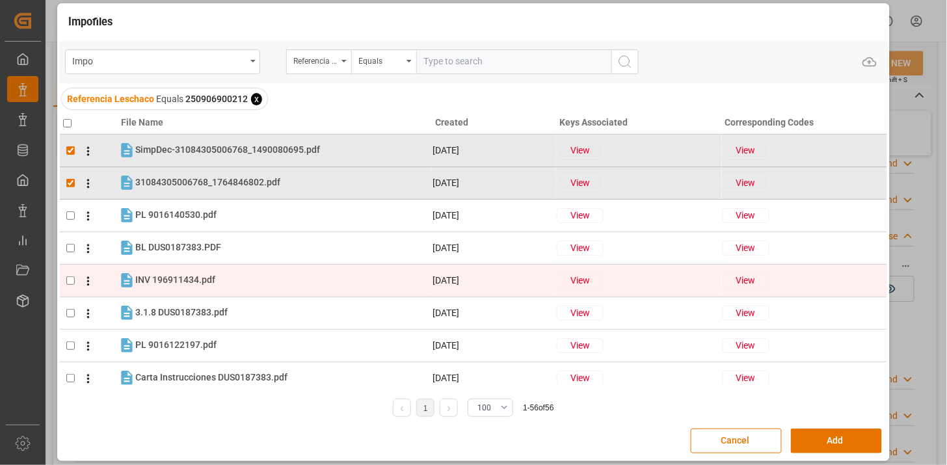
drag, startPoint x: 269, startPoint y: 284, endPoint x: 268, endPoint y: 276, distance: 7.2
click at [268, 282] on div "INV 196911434.pdf INV 196911434.pdf" at bounding box center [283, 280] width 296 height 17
checkbox input "true"
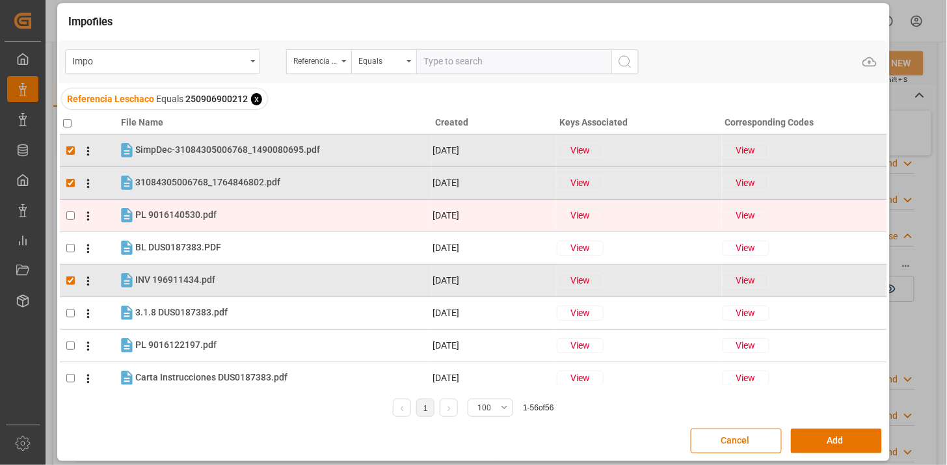
click at [282, 221] on div "PL 9016140530.pdf PL 9016140530.pdf" at bounding box center [283, 215] width 296 height 17
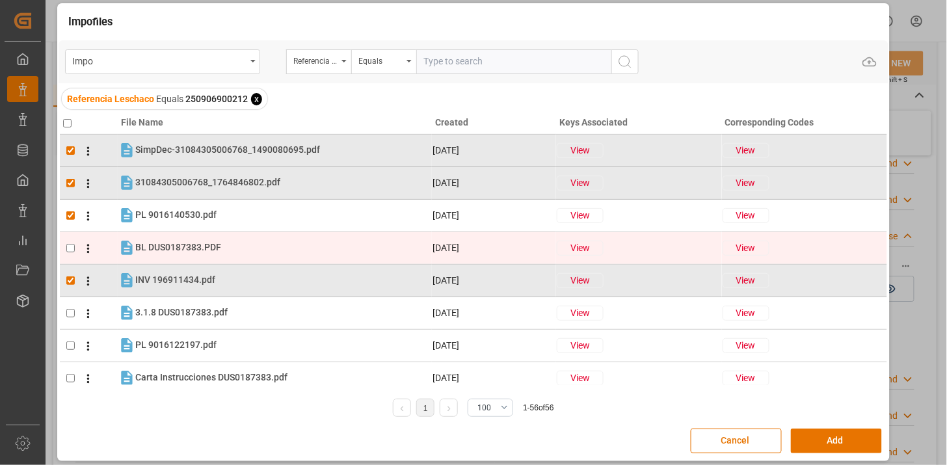
checkbox input "true"
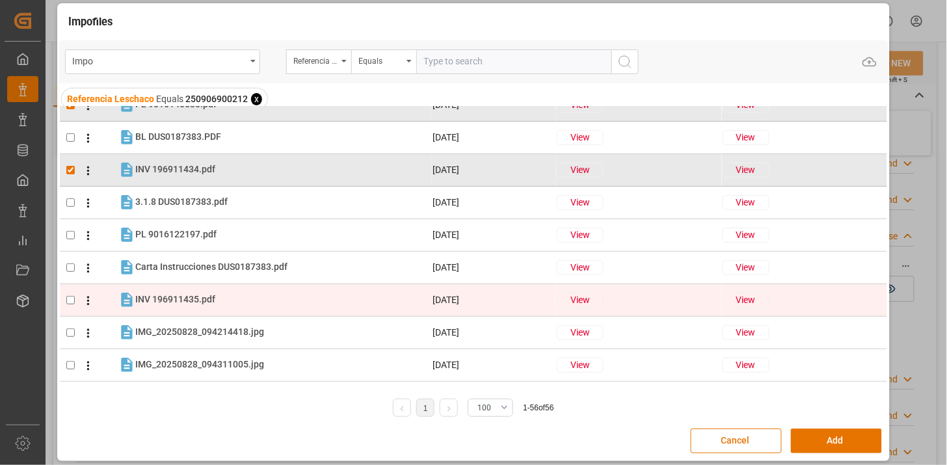
scroll to position [144, 0]
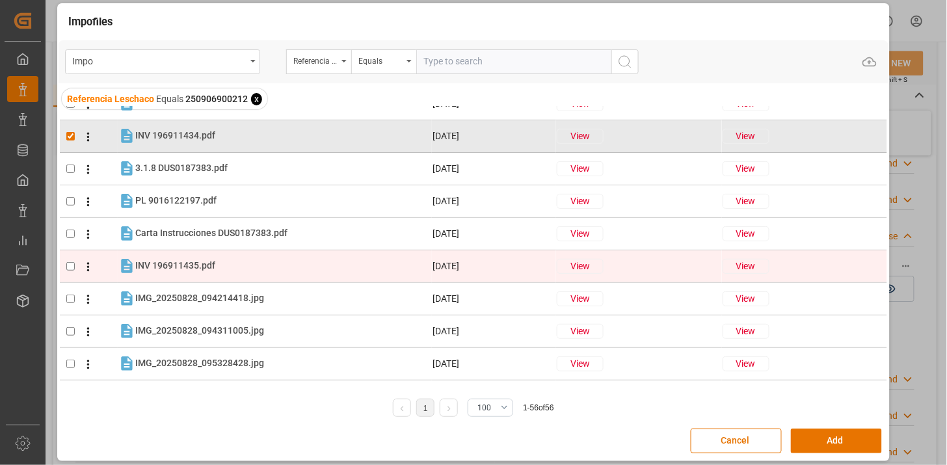
click at [290, 270] on div "INV 196911435.pdf INV 196911435.pdf" at bounding box center [283, 266] width 296 height 17
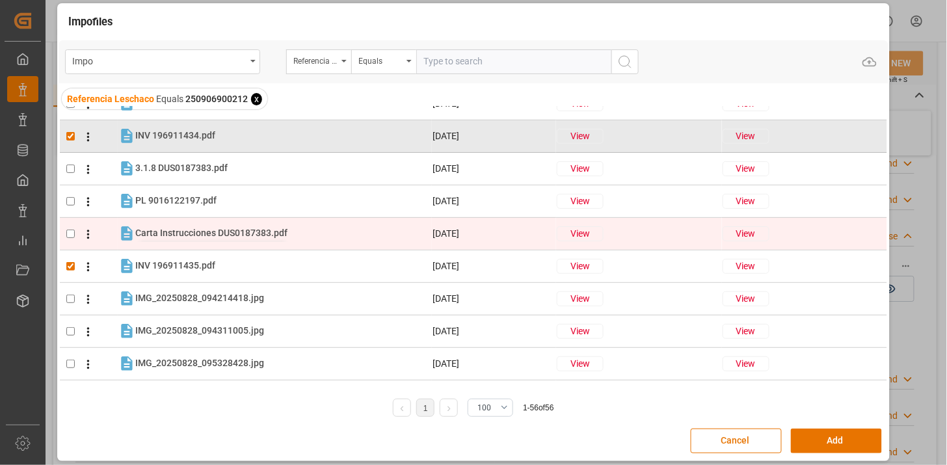
checkbox input "true"
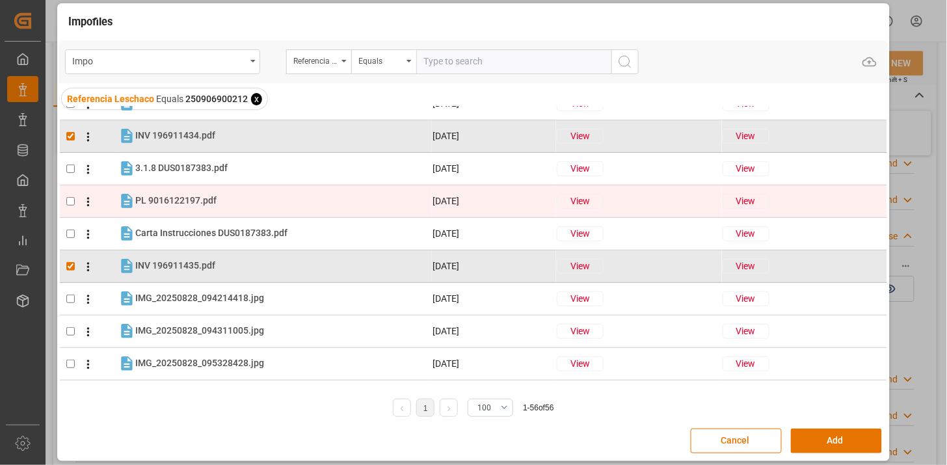
click at [272, 198] on div "PL 9016122197.pdf PL 9016122197.pdf" at bounding box center [283, 201] width 296 height 17
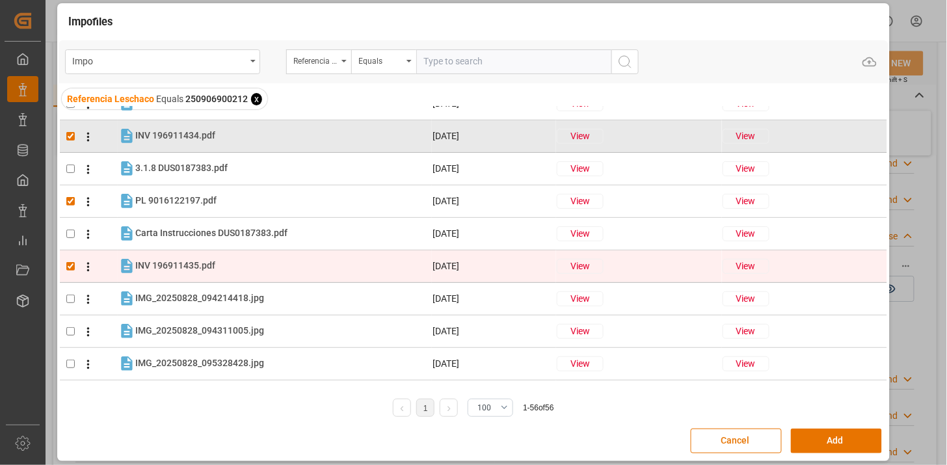
checkbox input "true"
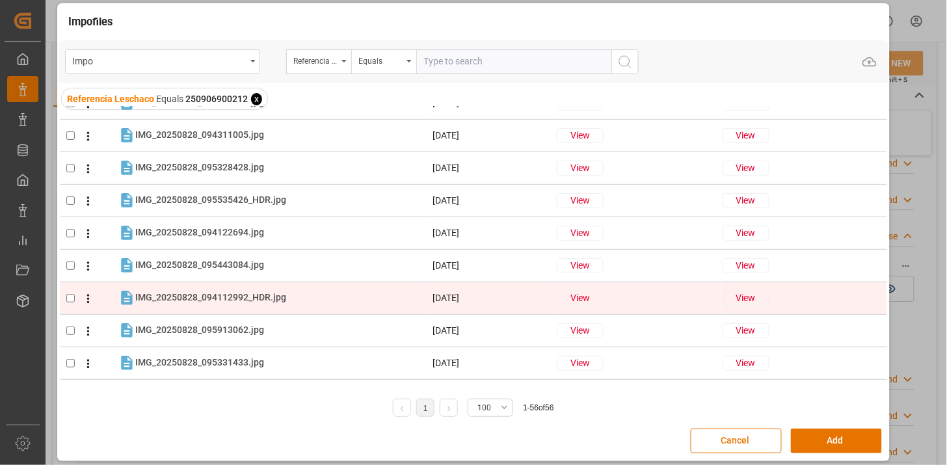
scroll to position [361, 0]
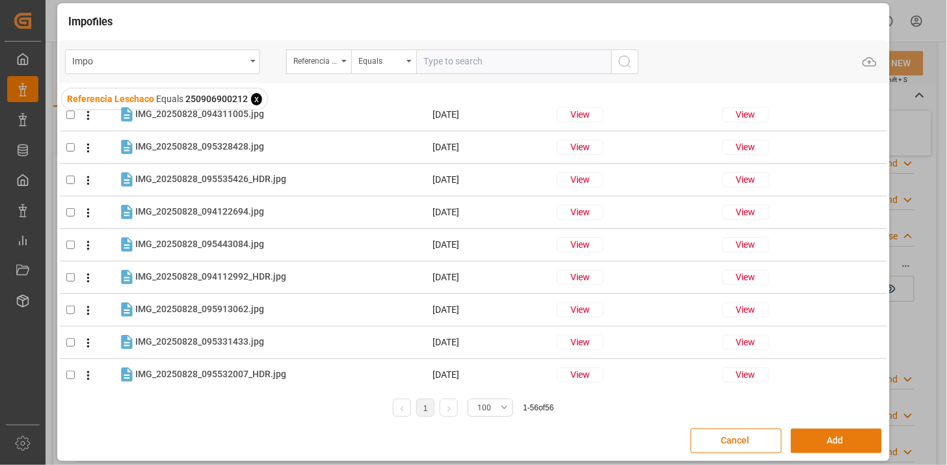
click at [834, 441] on button "Add" at bounding box center [836, 441] width 91 height 25
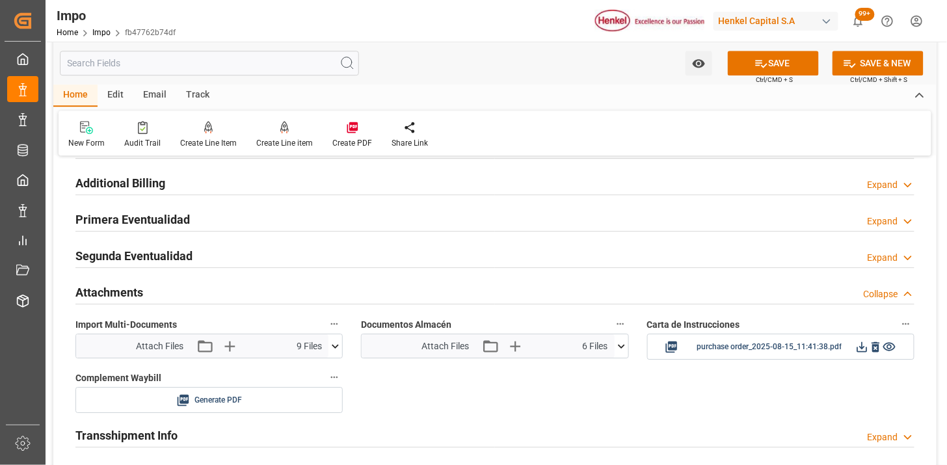
scroll to position [994, 0]
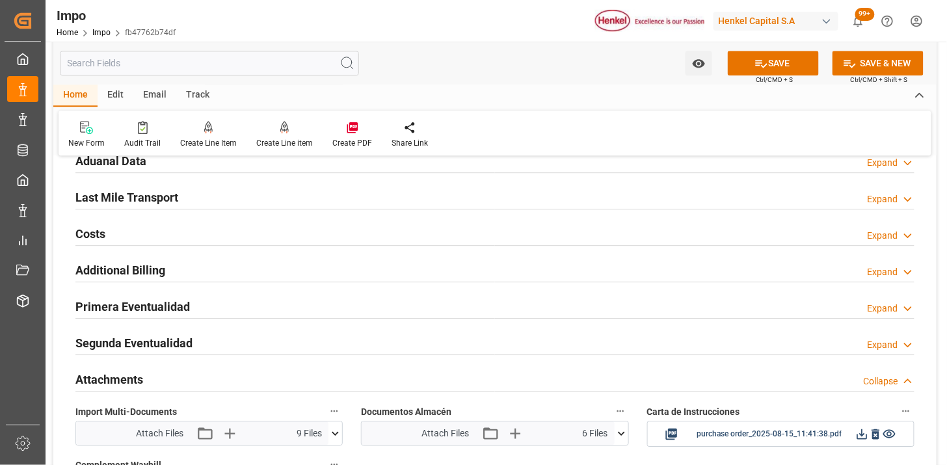
click at [202, 199] on div "Last Mile Transport Expand" at bounding box center [494, 196] width 839 height 25
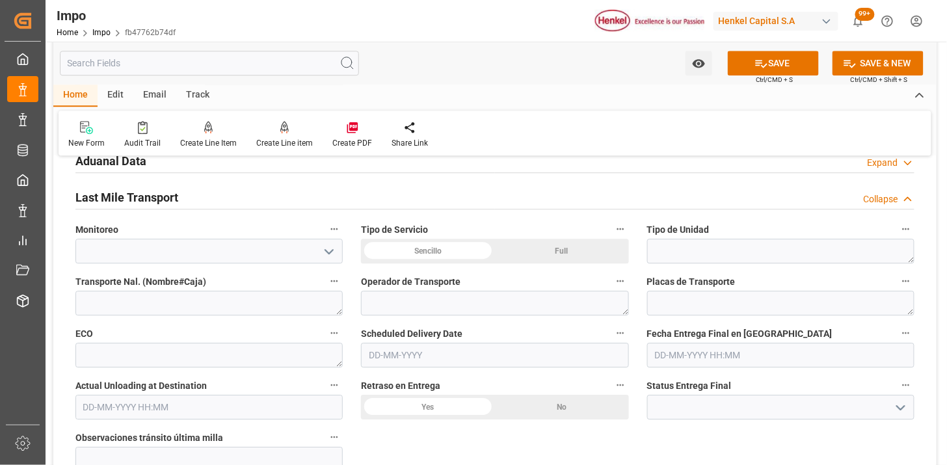
click at [445, 250] on div "Sencillo" at bounding box center [428, 251] width 134 height 25
click at [661, 250] on textarea at bounding box center [780, 251] width 267 height 25
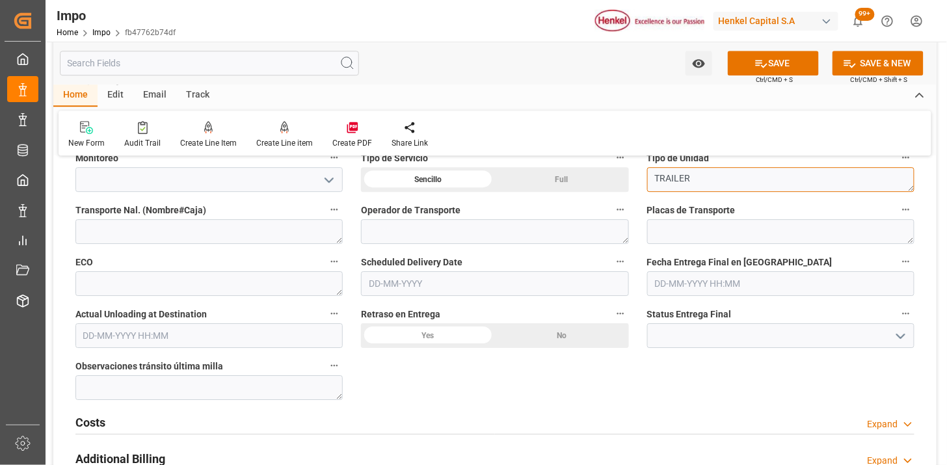
scroll to position [1067, 0]
type textarea "TRAILER"
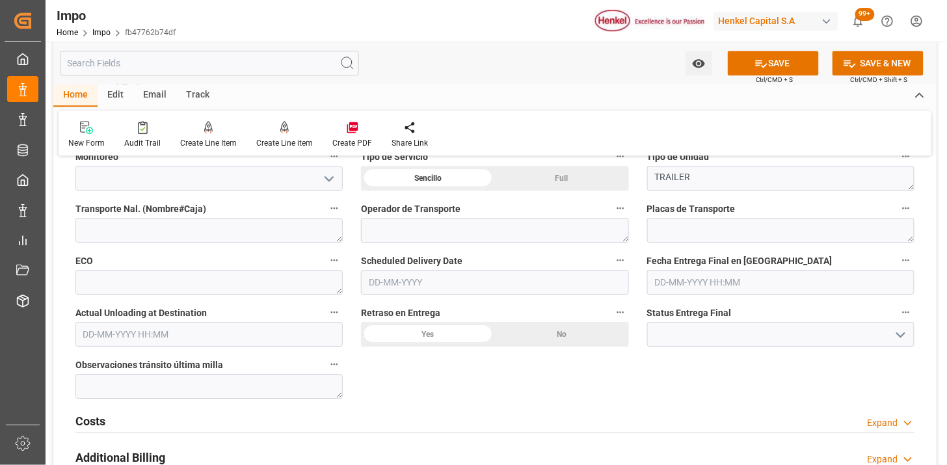
click at [399, 288] on input "text" at bounding box center [494, 282] width 267 height 25
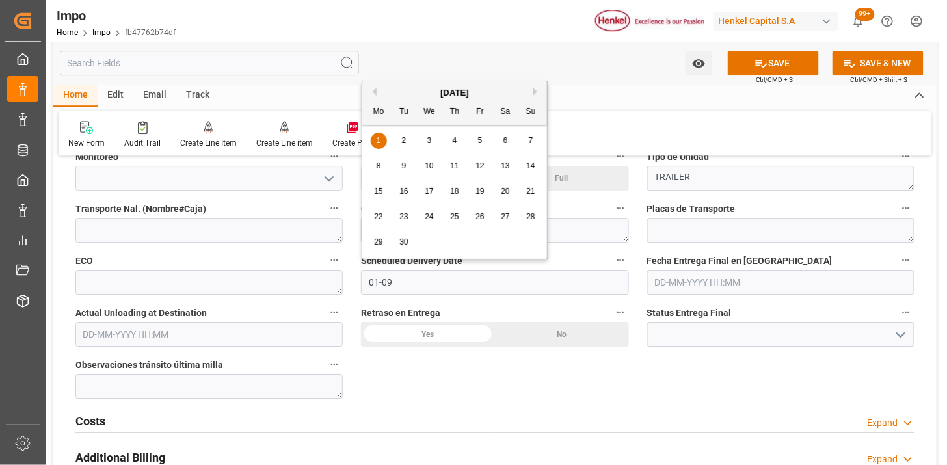
type input "01-09-2025"
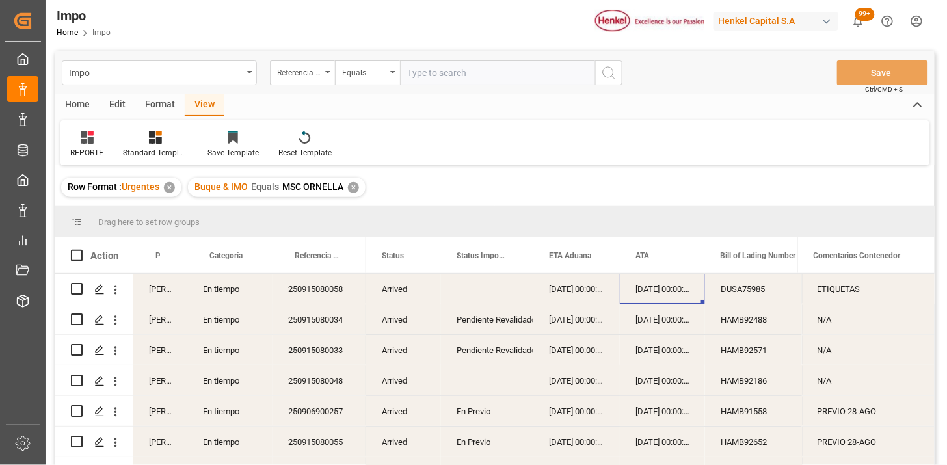
scroll to position [72, 0]
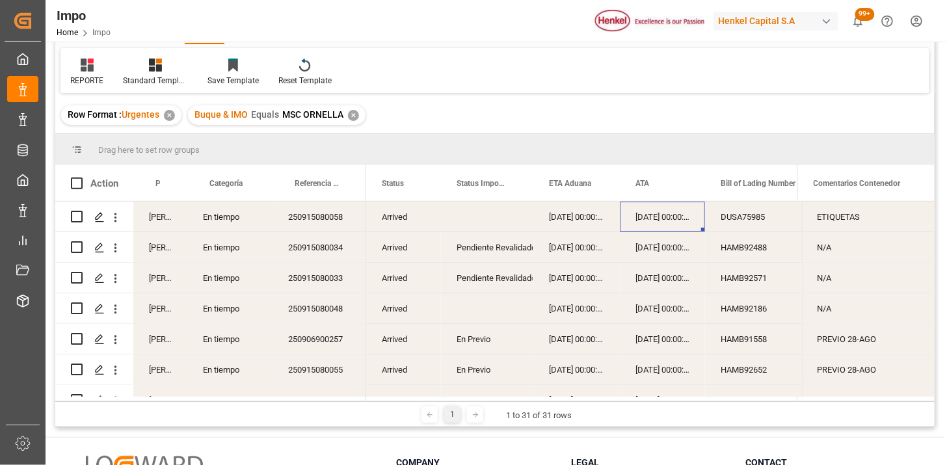
click at [340, 229] on div "250915080058" at bounding box center [320, 217] width 94 height 30
click at [384, 219] on div "Arrived" at bounding box center [403, 217] width 75 height 30
click at [414, 184] on span at bounding box center [420, 184] width 12 height 12
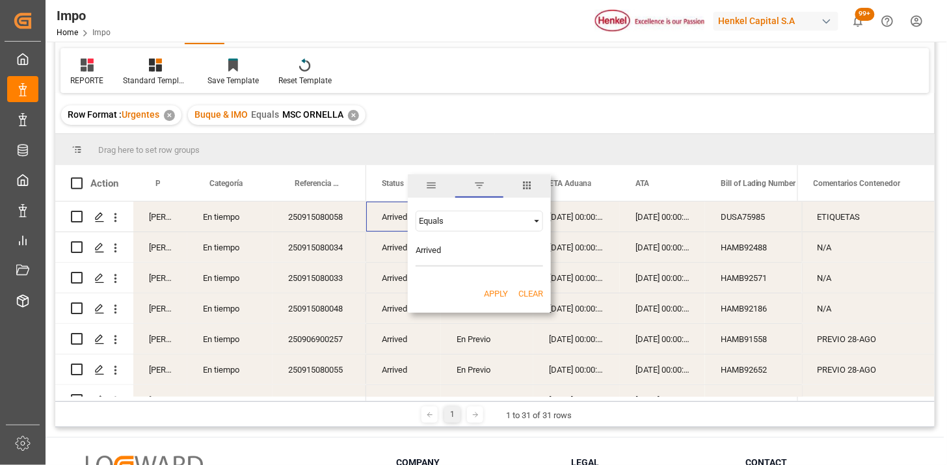
type input "Arrived"
click at [496, 291] on button "Apply" at bounding box center [496, 294] width 24 height 13
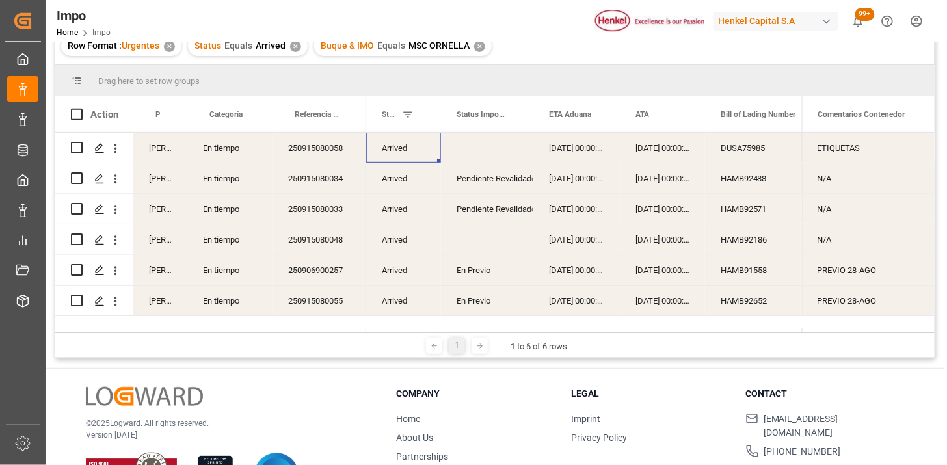
scroll to position [120, 0]
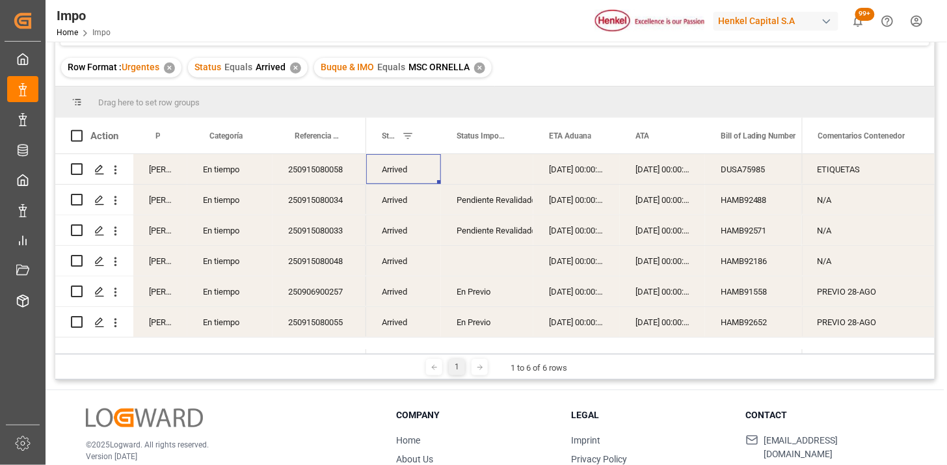
click at [731, 172] on div "DUSA75985" at bounding box center [770, 169] width 130 height 30
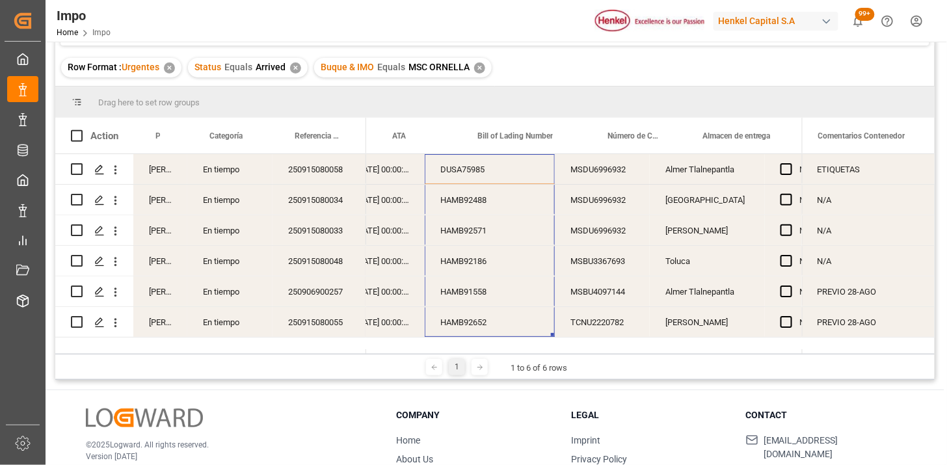
scroll to position [0, 0]
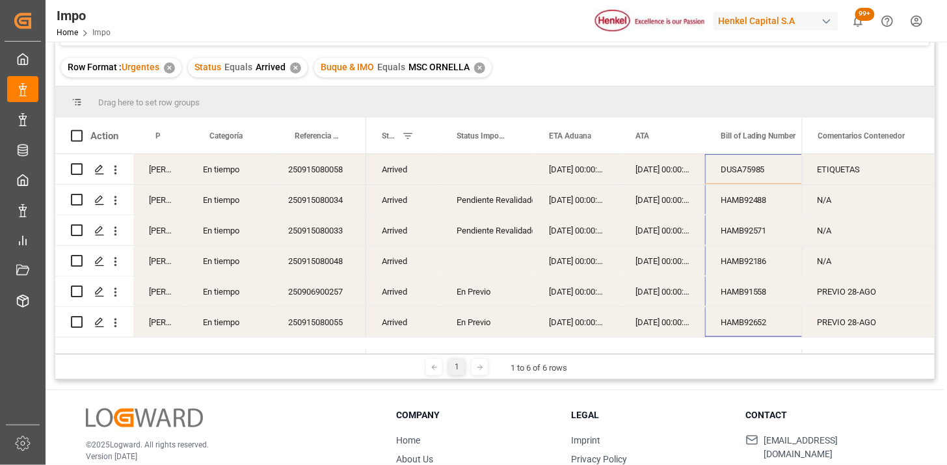
click at [297, 69] on div "✕" at bounding box center [295, 67] width 11 height 11
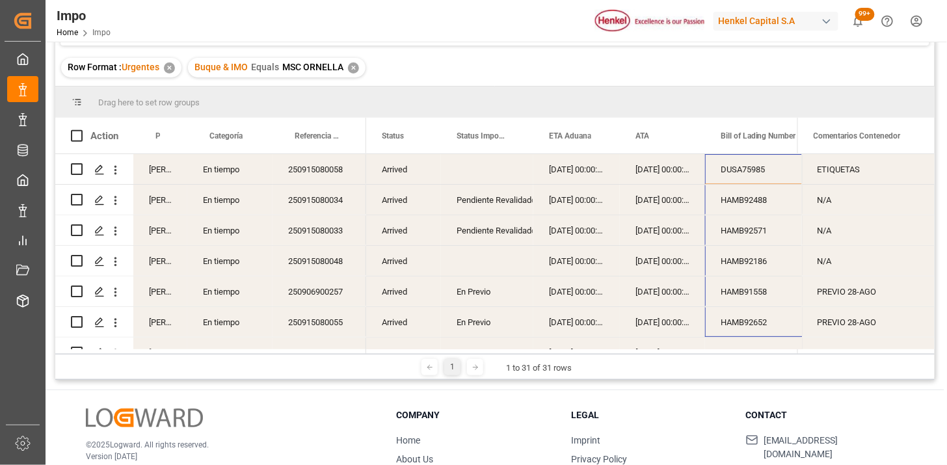
click at [358, 65] on div "✕" at bounding box center [353, 67] width 11 height 11
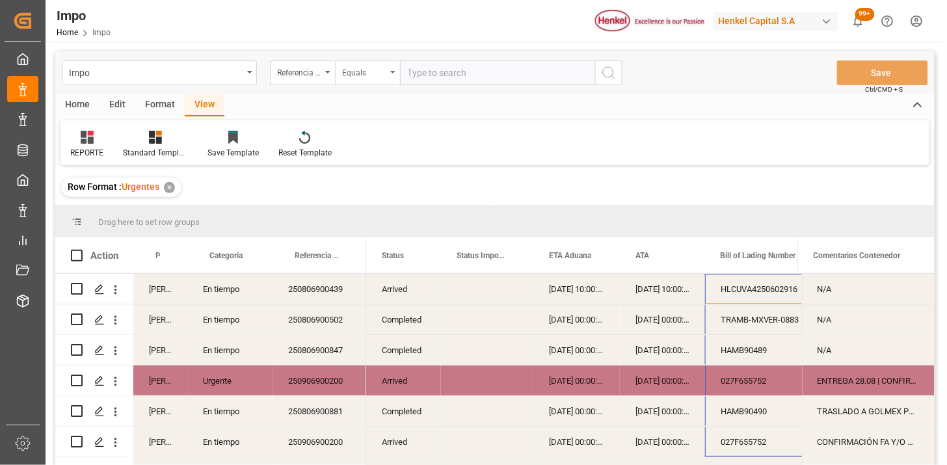
click at [366, 74] on div "Equals" at bounding box center [364, 71] width 44 height 15
paste input "250915080058 250915080048 250915080063"
paste input "250915080063"
click at [509, 69] on input "250915080058,250915080048,250915080063,250915080063" at bounding box center [497, 73] width 195 height 25
paste input "250915080063"
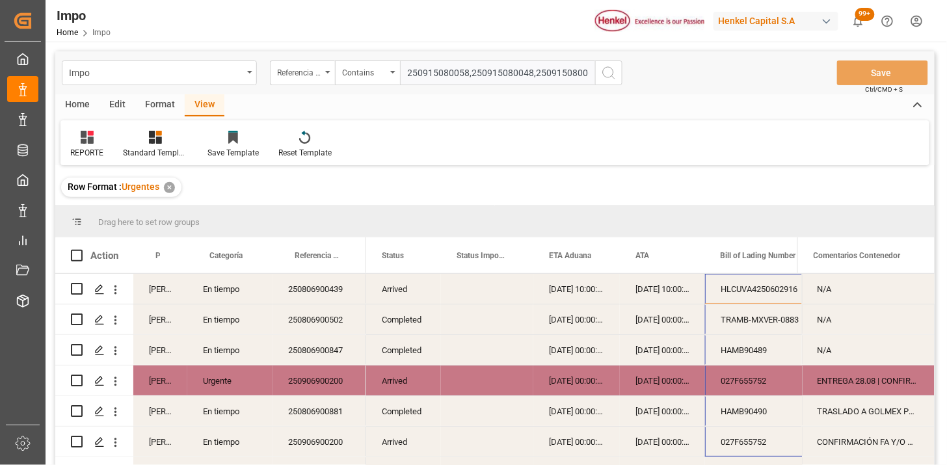
click at [541, 72] on input "250915080058,250915080048,250915080063,250915080066,250915080063" at bounding box center [497, 73] width 195 height 25
paste input "250915080063"
type input "250915080058,250915080048,250915080063,250915080066,250915080033,250915080034"
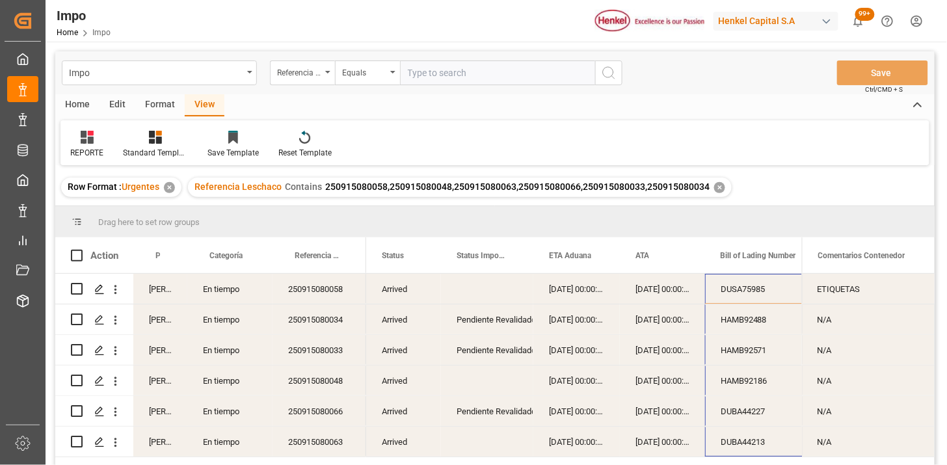
scroll to position [72, 0]
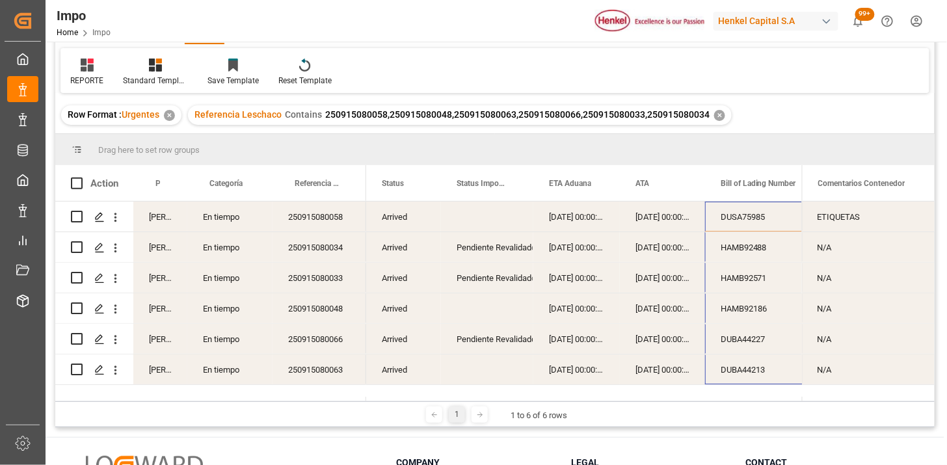
click at [755, 213] on div "DUSA75985" at bounding box center [770, 217] width 130 height 30
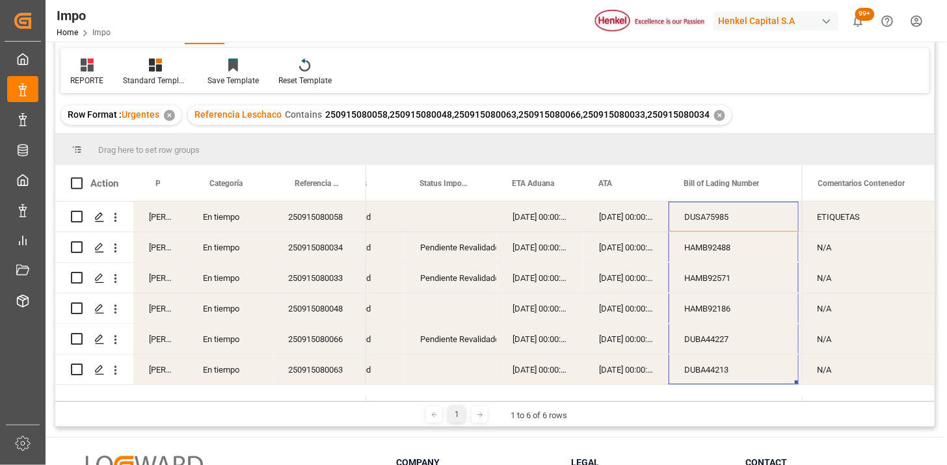
drag, startPoint x: 412, startPoint y: 397, endPoint x: 425, endPoint y: 398, distance: 13.7
click at [431, 398] on div at bounding box center [584, 399] width 436 height 5
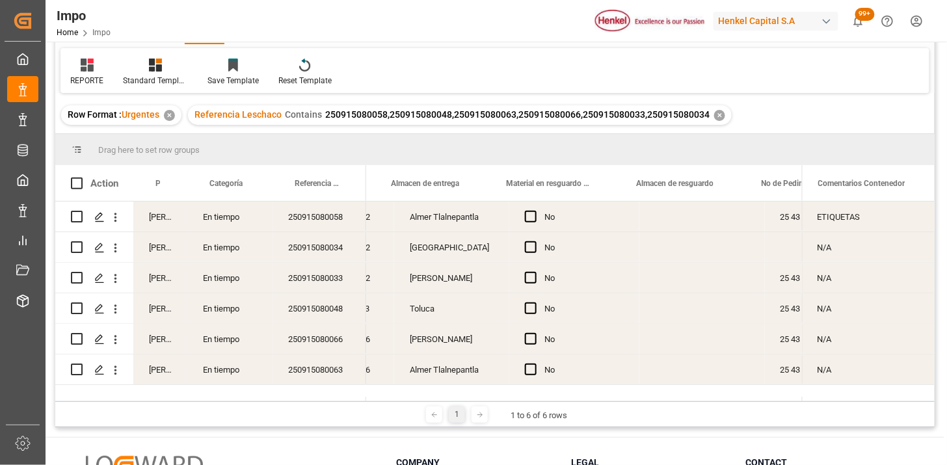
scroll to position [0, 555]
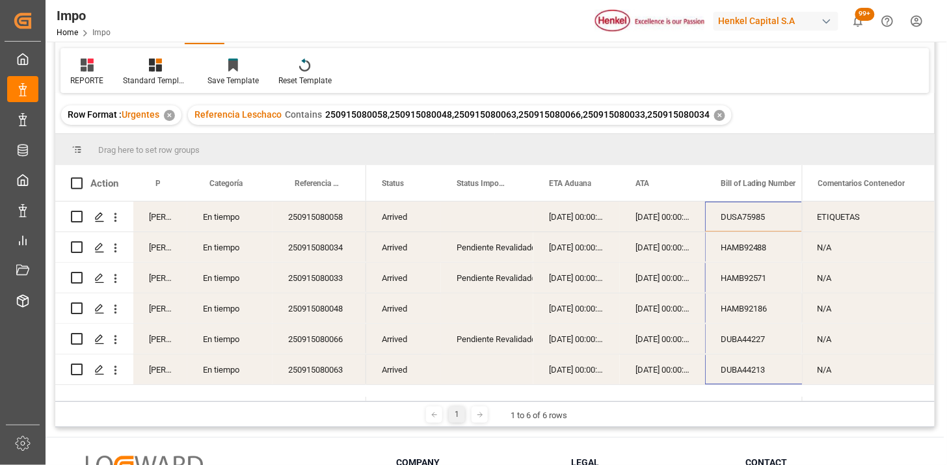
click at [714, 120] on div "✕" at bounding box center [719, 115] width 11 height 11
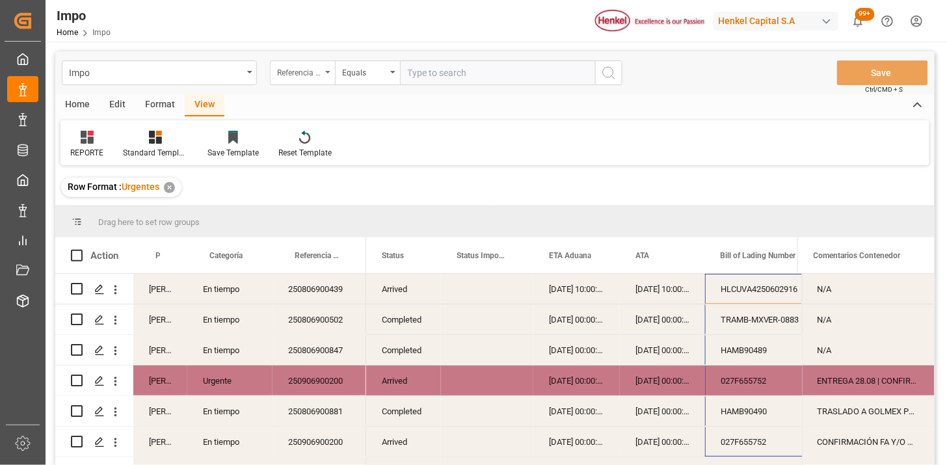
click at [321, 79] on div "Referencia Leschaco" at bounding box center [302, 73] width 65 height 25
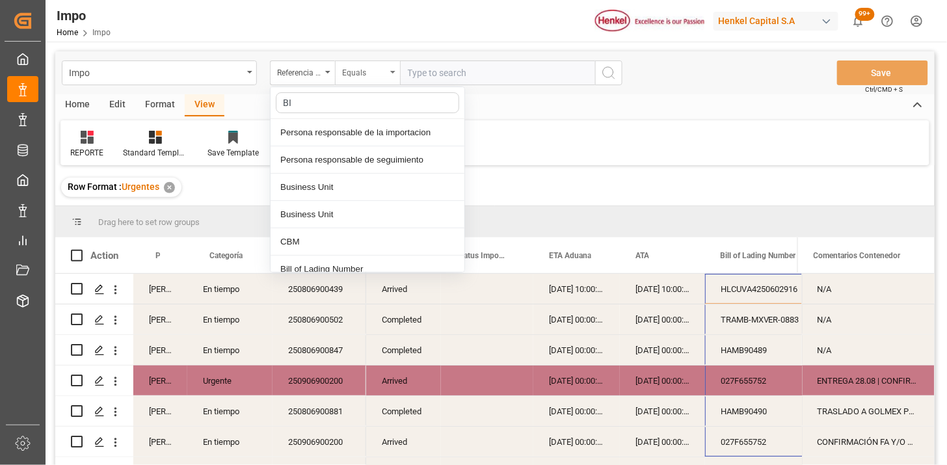
type input "BIL"
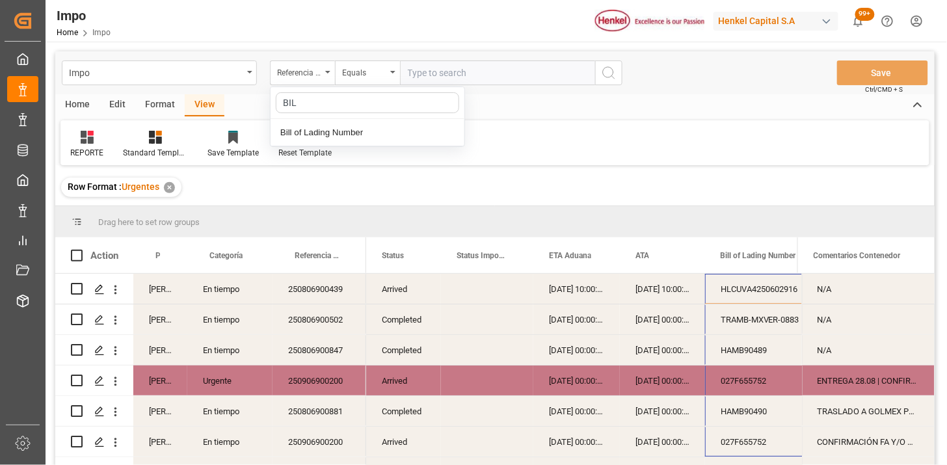
drag, startPoint x: 359, startPoint y: 126, endPoint x: 404, endPoint y: 98, distance: 52.5
click at [360, 126] on div "Bill of Lading Number" at bounding box center [368, 132] width 194 height 27
click at [430, 78] on input "text" at bounding box center [497, 73] width 195 height 25
paste input "UTCG0225080243"
type input "UTCG0225080243"
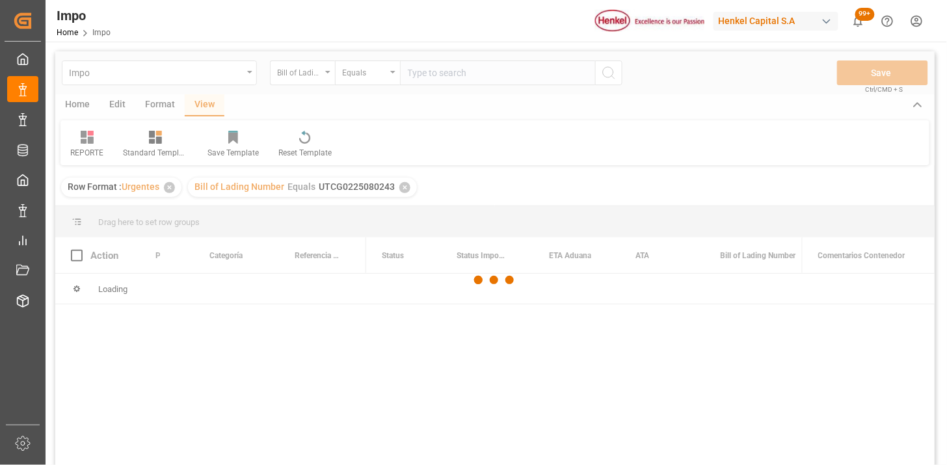
scroll to position [72, 0]
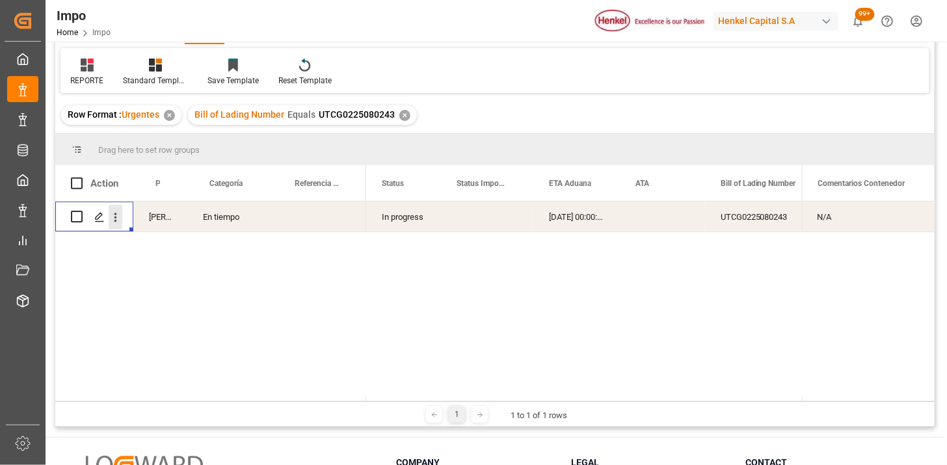
click at [119, 226] on button "open menu" at bounding box center [116, 217] width 14 height 25
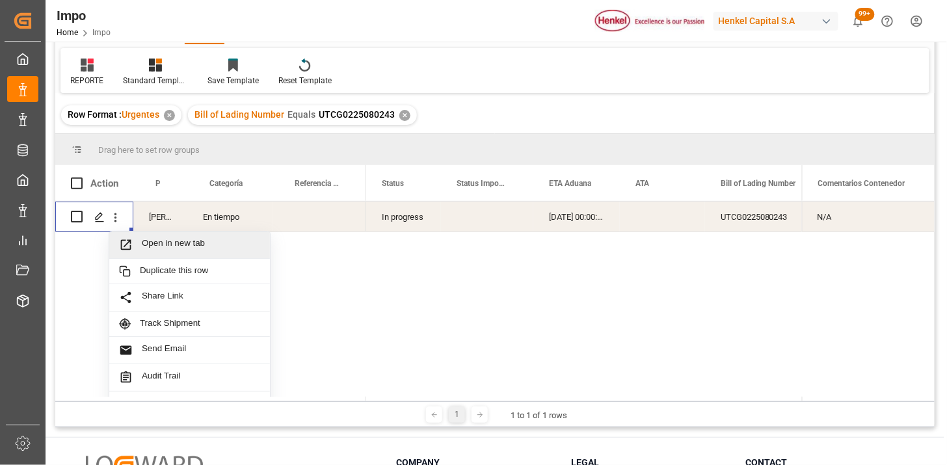
drag, startPoint x: 141, startPoint y: 245, endPoint x: 159, endPoint y: 251, distance: 18.5
click at [150, 248] on span "Open in new tab" at bounding box center [201, 245] width 118 height 14
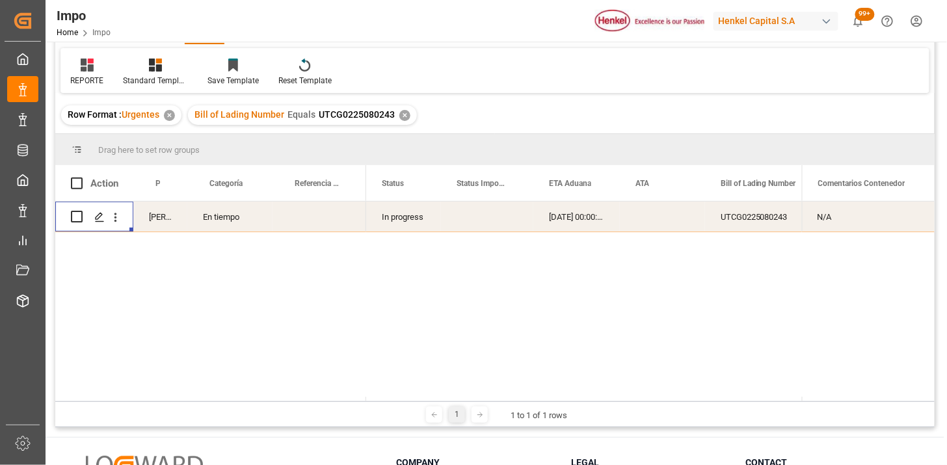
scroll to position [0, 0]
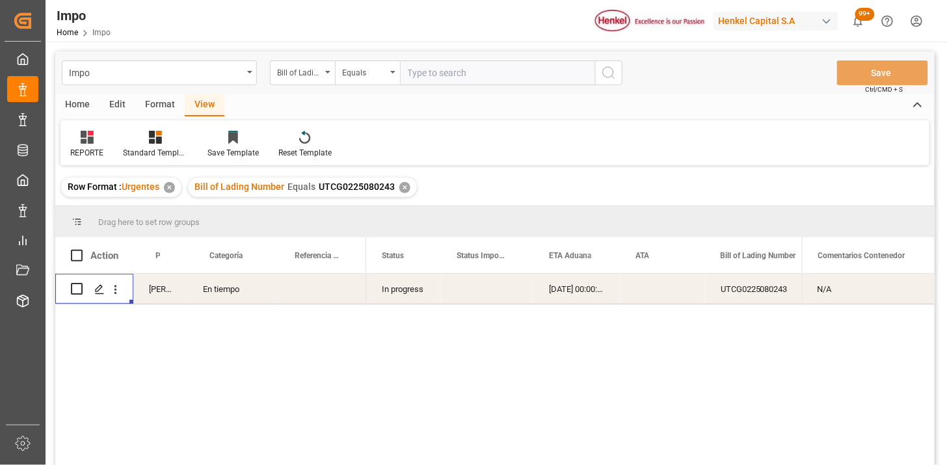
click at [473, 70] on input "text" at bounding box center [497, 73] width 195 height 25
paste input "MEDUOT494764"
type input "MEDUOT494764"
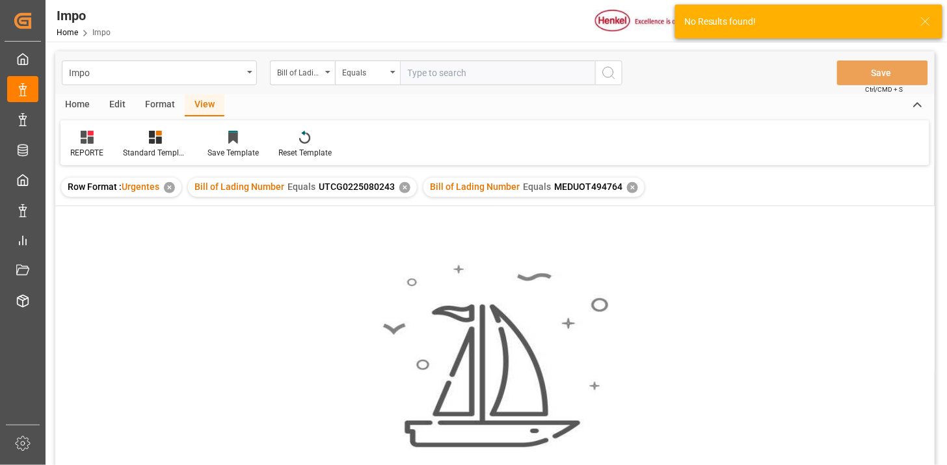
click at [405, 189] on div "✕" at bounding box center [404, 187] width 11 height 11
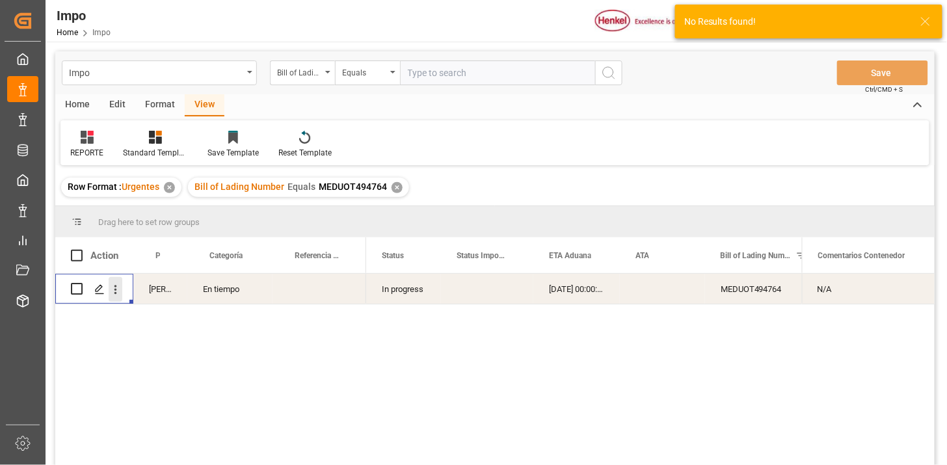
click at [119, 293] on icon "open menu" at bounding box center [116, 290] width 14 height 14
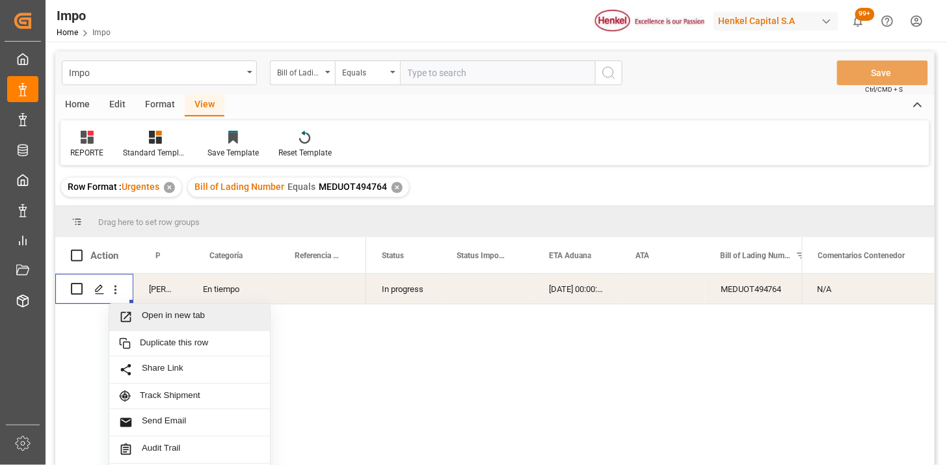
click at [159, 315] on span "Open in new tab" at bounding box center [201, 317] width 118 height 14
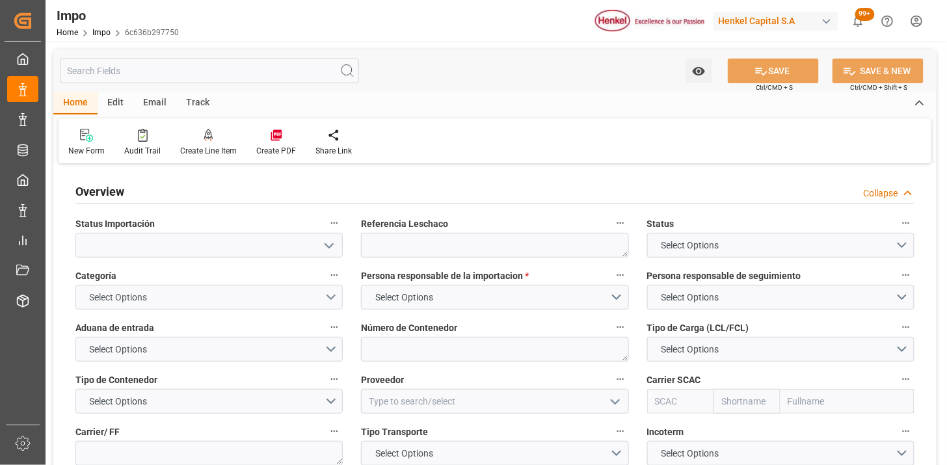
type textarea "N/A"
type input "AA"
type input "[DATE]"
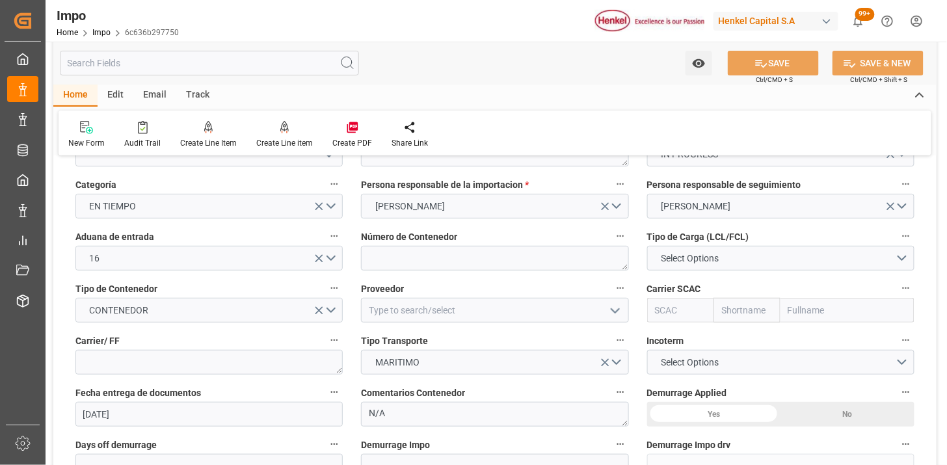
scroll to position [144, 0]
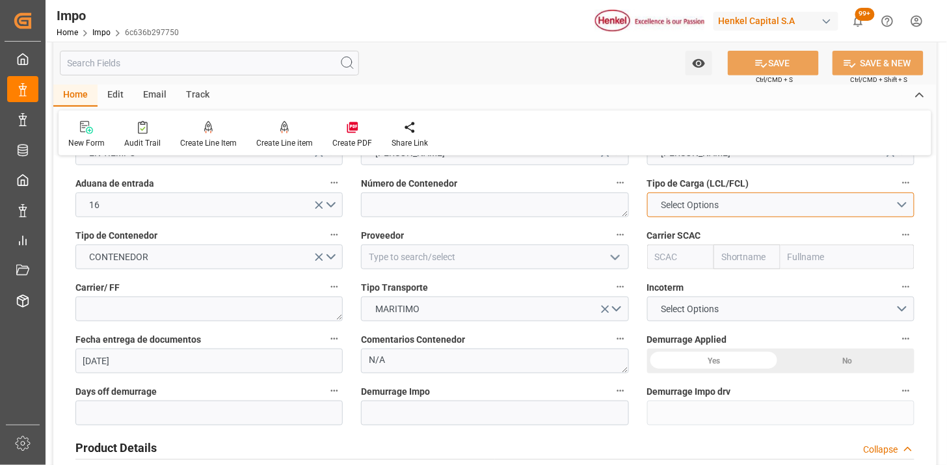
click at [706, 203] on span "Select Options" at bounding box center [689, 205] width 71 height 14
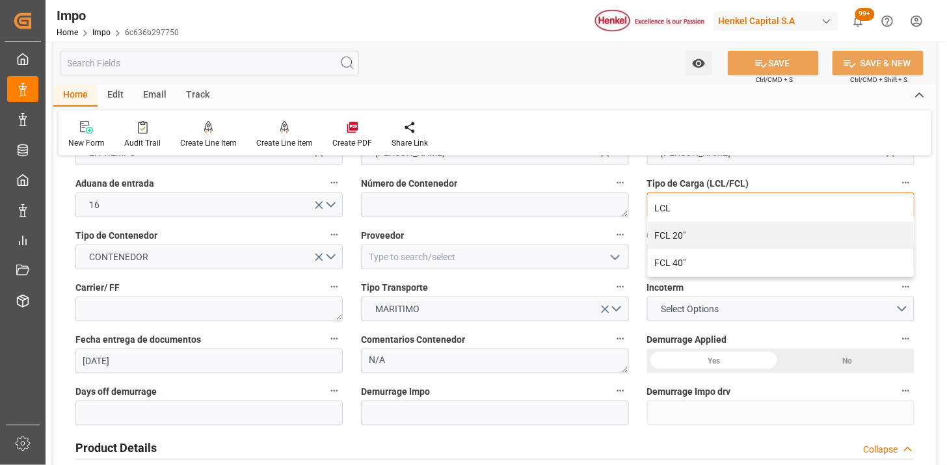
click at [714, 207] on div "LCL" at bounding box center [781, 208] width 266 height 27
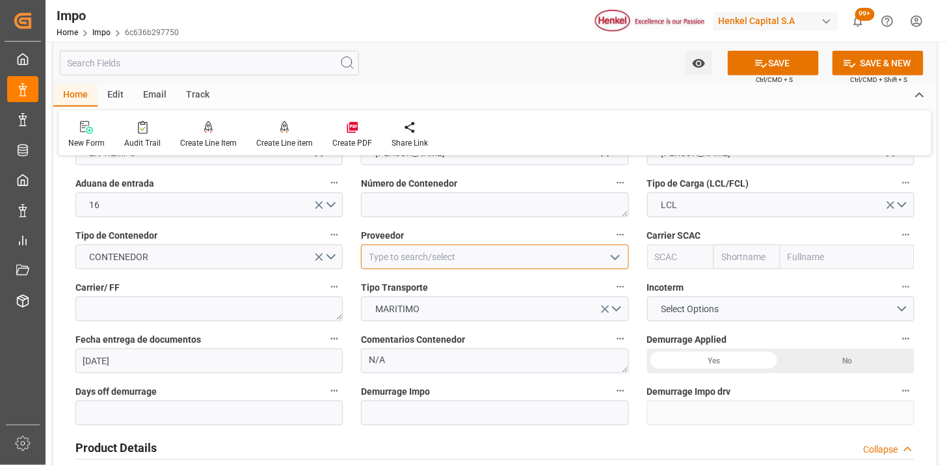
click at [397, 262] on input at bounding box center [494, 257] width 267 height 25
type input "HENKEL LOCTITE (CHINA) CO. LTD."
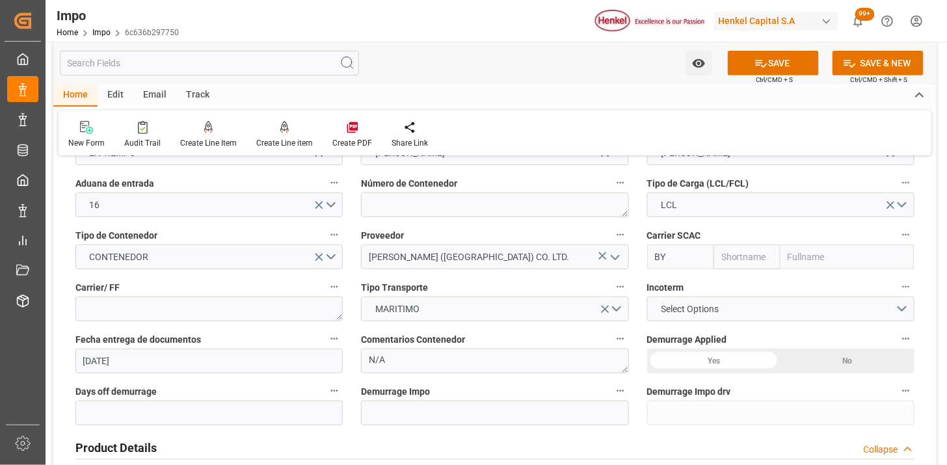
type input "B"
click at [275, 306] on textarea at bounding box center [208, 309] width 267 height 25
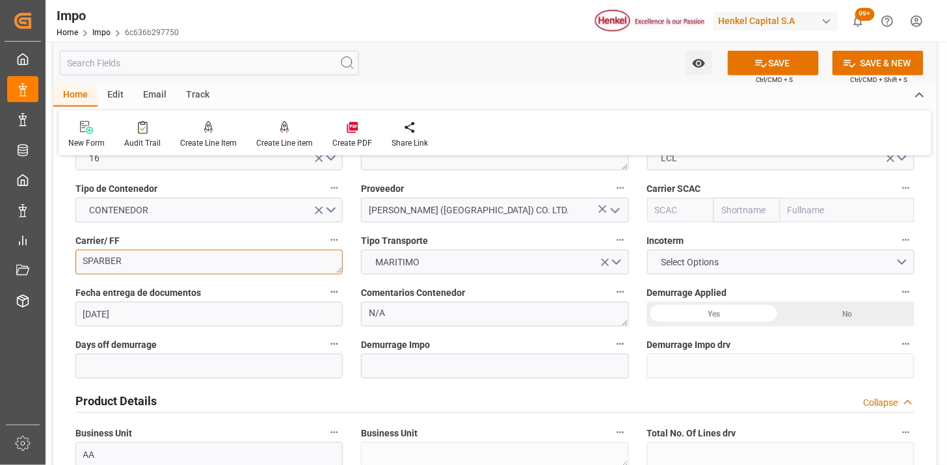
scroll to position [217, 0]
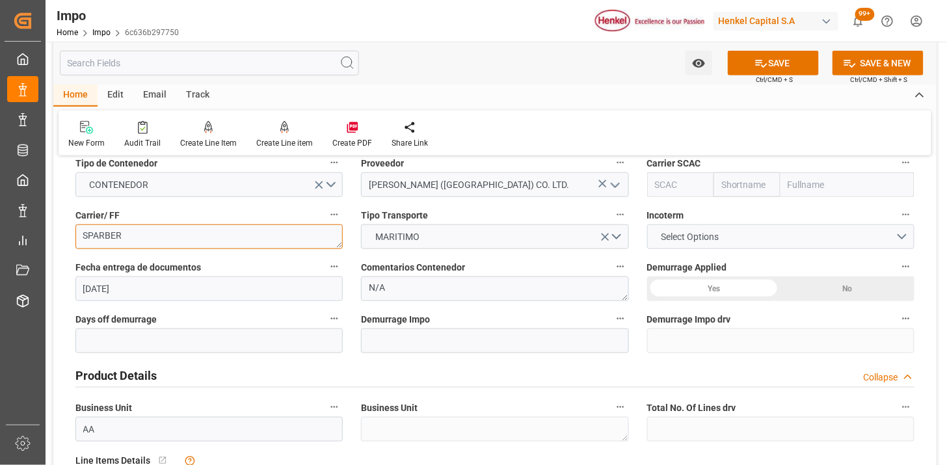
type textarea "SPARBER"
click at [671, 237] on span "Select Options" at bounding box center [689, 237] width 71 height 14
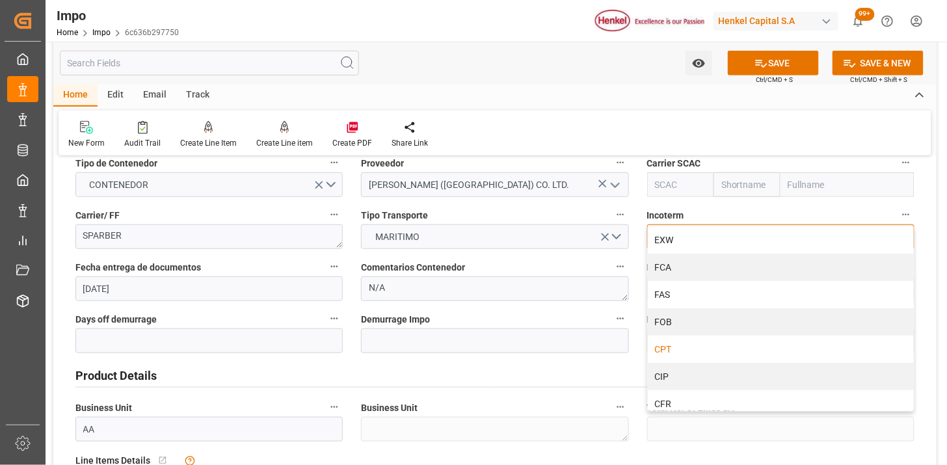
click at [690, 342] on div "CPT" at bounding box center [781, 349] width 266 height 27
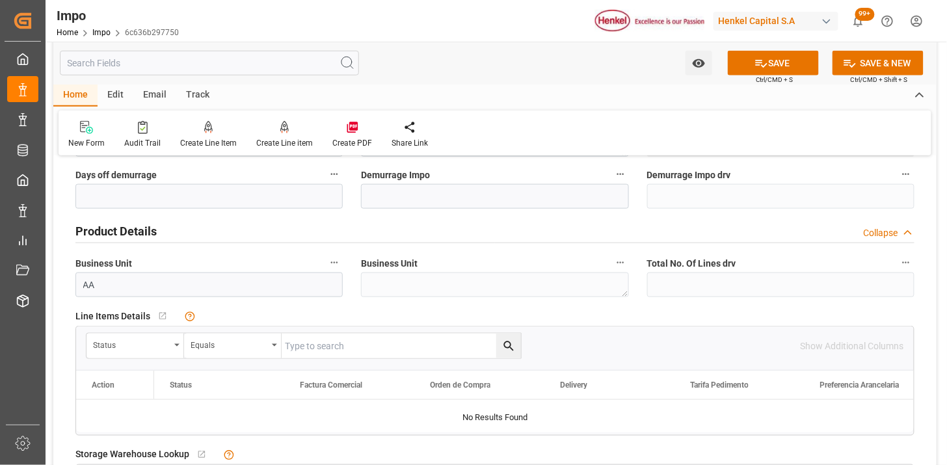
scroll to position [433, 0]
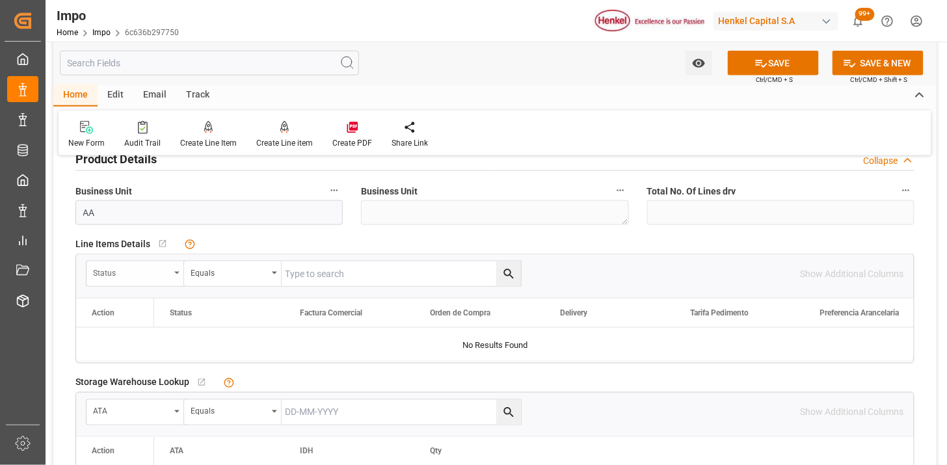
click at [138, 278] on div "Status" at bounding box center [136, 274] width 98 height 25
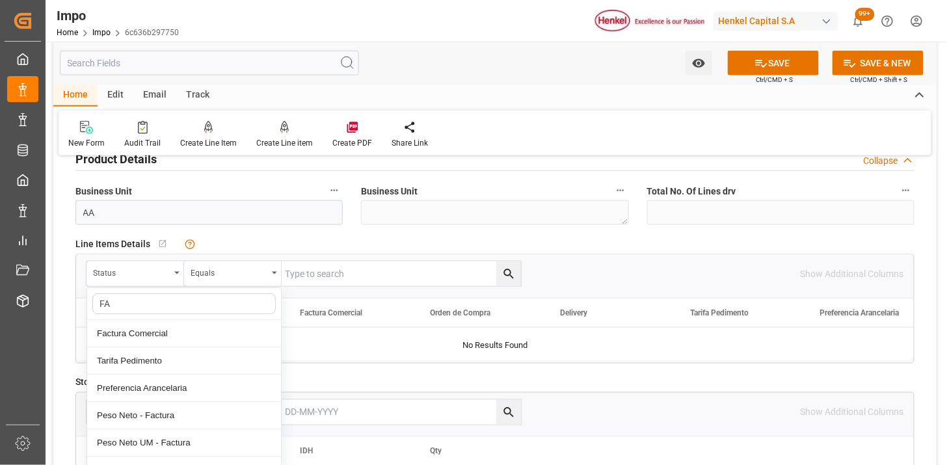
type input "FAC"
drag, startPoint x: 163, startPoint y: 342, endPoint x: 237, endPoint y: 310, distance: 80.5
click at [163, 340] on div "Factura Comercial" at bounding box center [184, 333] width 194 height 27
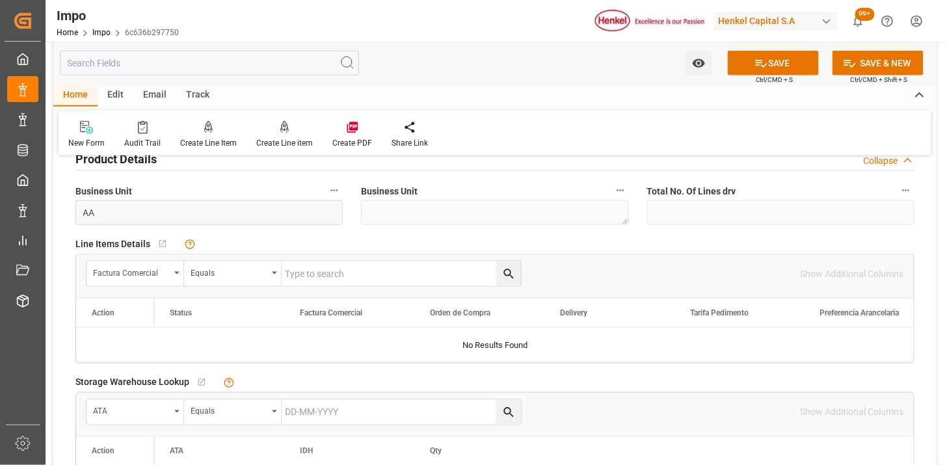
click at [304, 282] on input "text" at bounding box center [401, 274] width 239 height 25
paste input "116730759"
type input "116730759"
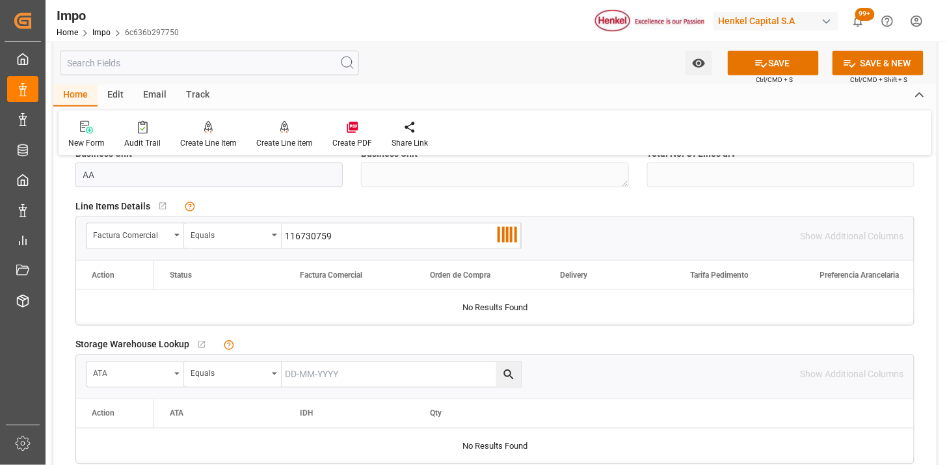
scroll to position [505, 0]
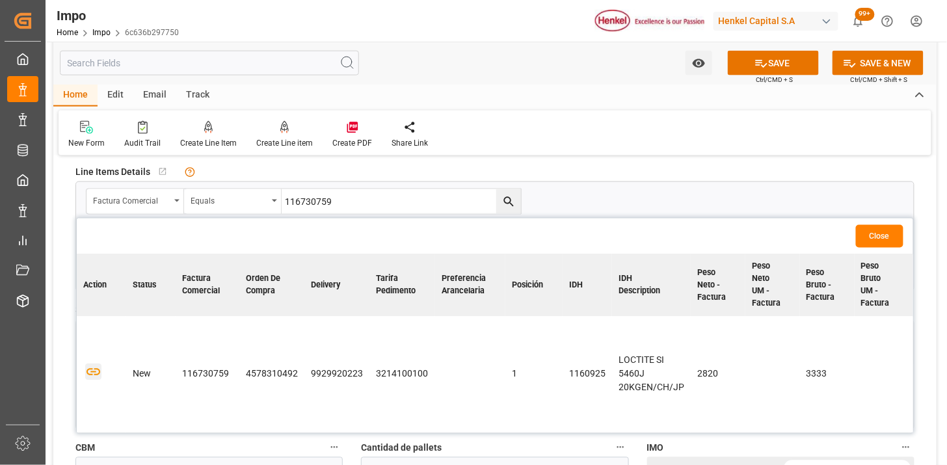
click at [94, 373] on icon "button" at bounding box center [93, 372] width 16 height 16
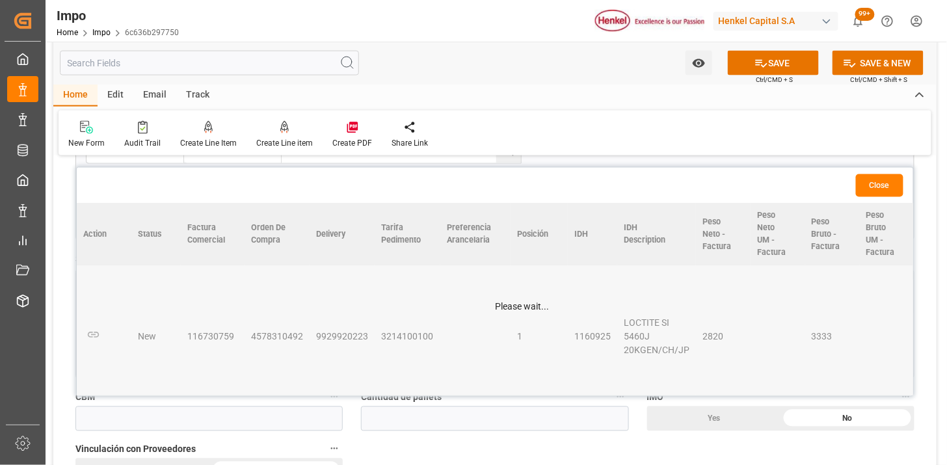
scroll to position [578, 0]
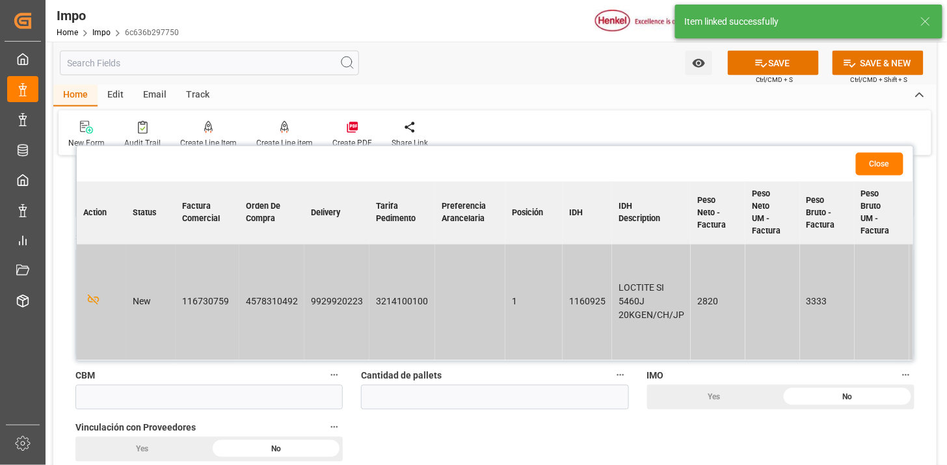
click at [875, 157] on button "Close" at bounding box center [879, 164] width 47 height 23
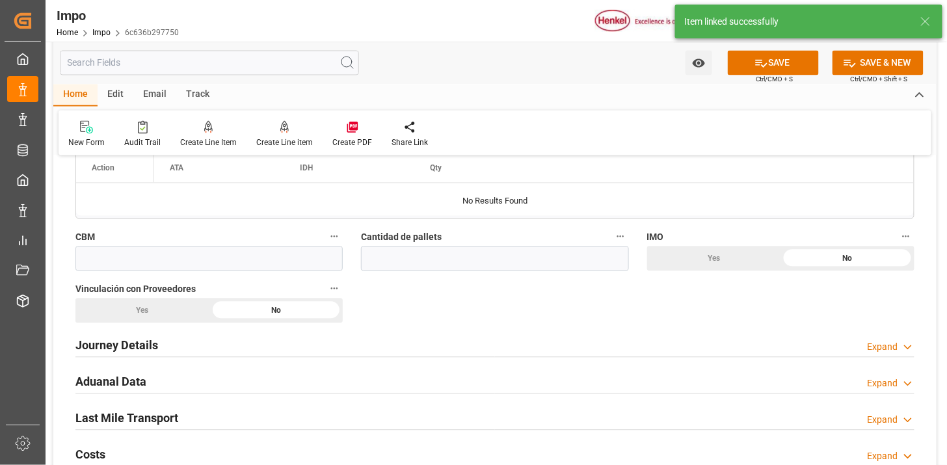
scroll to position [723, 0]
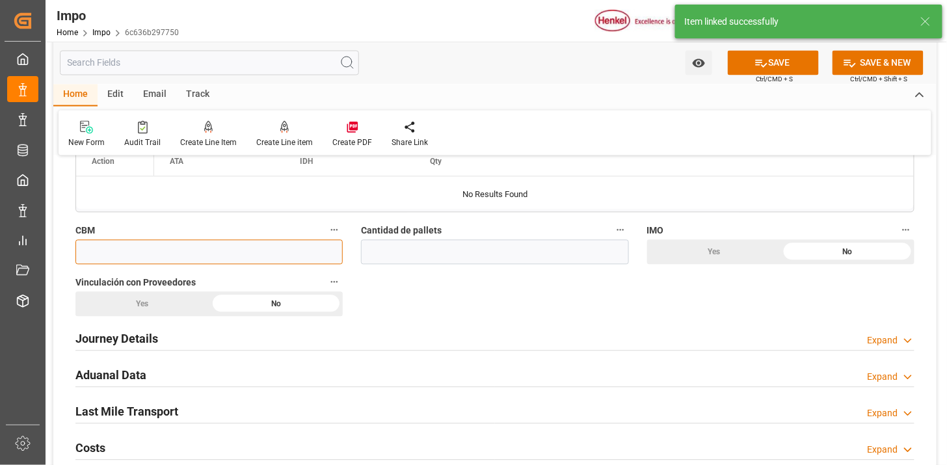
drag, startPoint x: 283, startPoint y: 255, endPoint x: 276, endPoint y: 257, distance: 6.8
click at [283, 255] on input "text" at bounding box center [208, 252] width 267 height 25
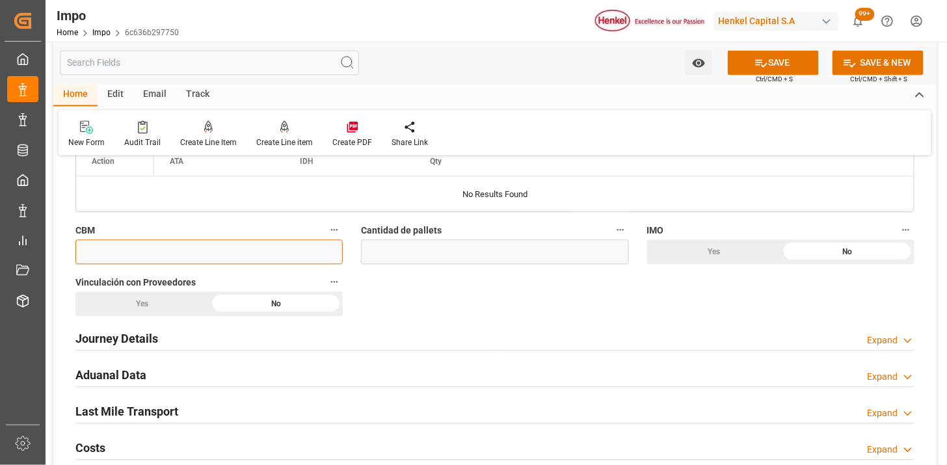
paste input "9"
type input "9"
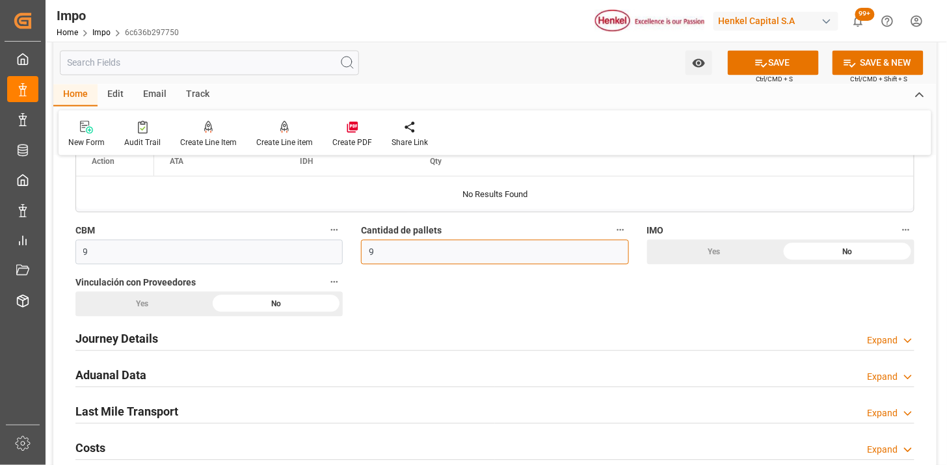
type input "9"
click at [673, 256] on div "Yes" at bounding box center [714, 252] width 134 height 25
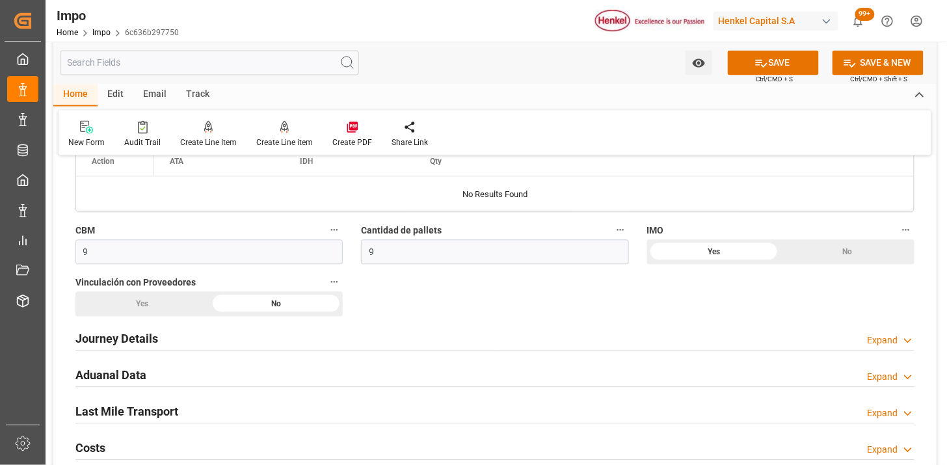
click at [809, 255] on div "No" at bounding box center [848, 252] width 134 height 25
click at [144, 307] on div "Yes" at bounding box center [142, 304] width 134 height 25
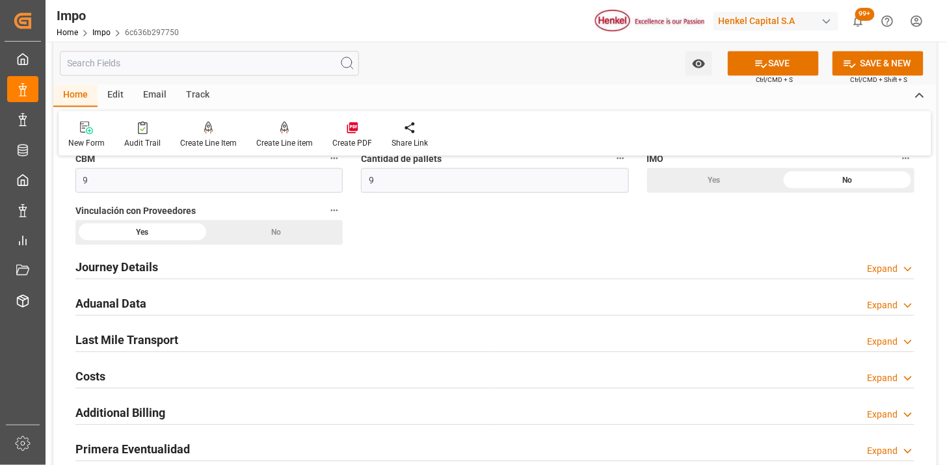
click at [184, 268] on div "Journey Details Expand" at bounding box center [494, 266] width 839 height 25
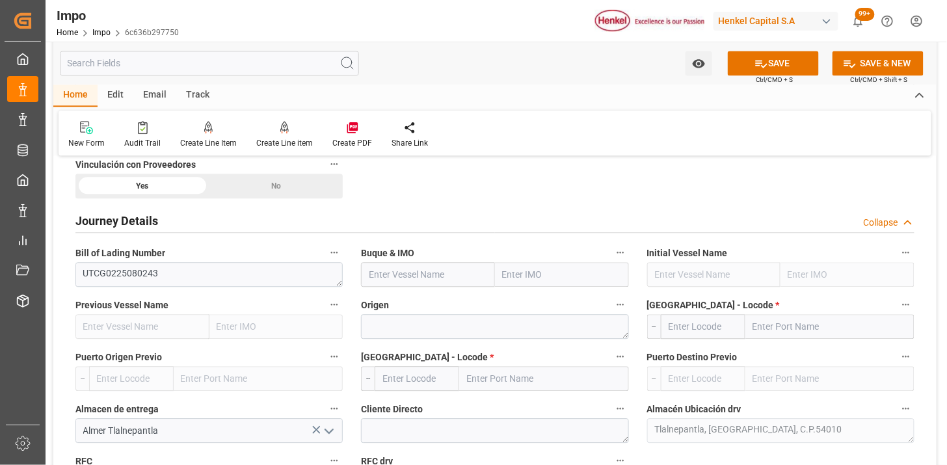
scroll to position [867, 0]
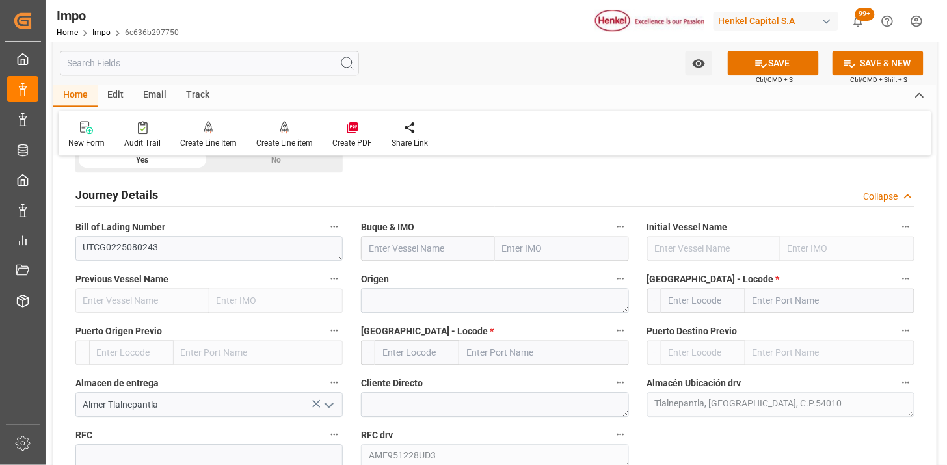
click at [404, 251] on input "text" at bounding box center [428, 248] width 134 height 25
paste input "YOKOHAMA EXPRESS"
type input "YOKOHAMA EXPRESS"
type input "9630418"
type input "YOKOHAMA EXPRESS"
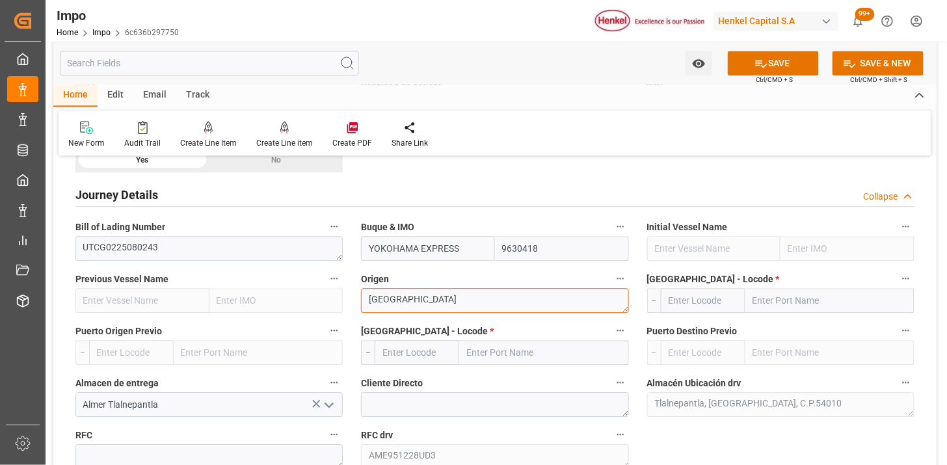
type textarea "[GEOGRAPHIC_DATA]"
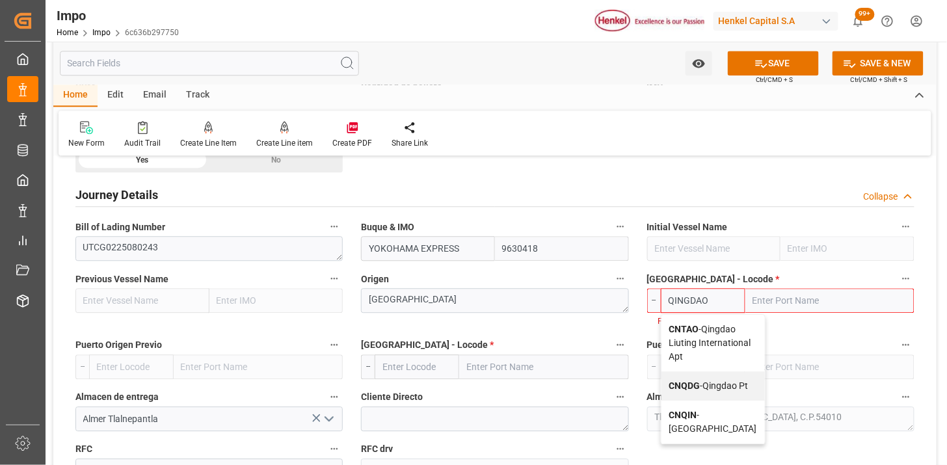
type input "CNTAO"
type input "Qingdao Liuting International Apt"
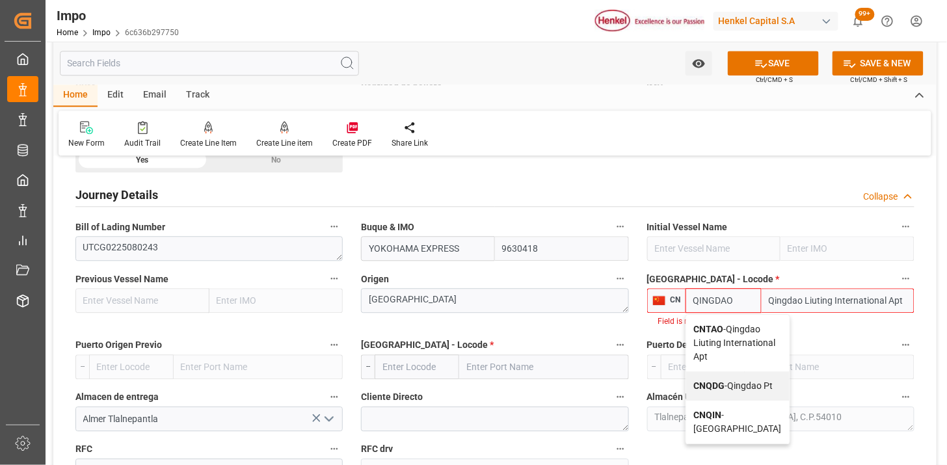
type input "CNQDG"
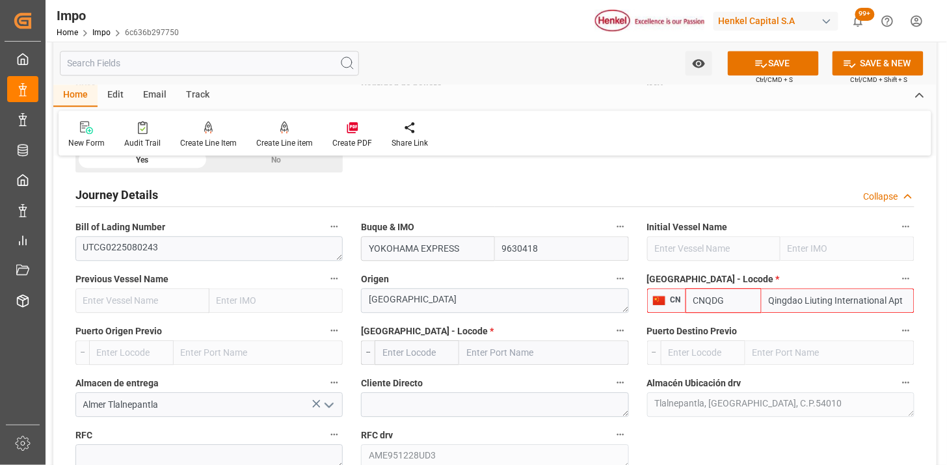
type input "Qingdao Pt"
type input "CNQDG"
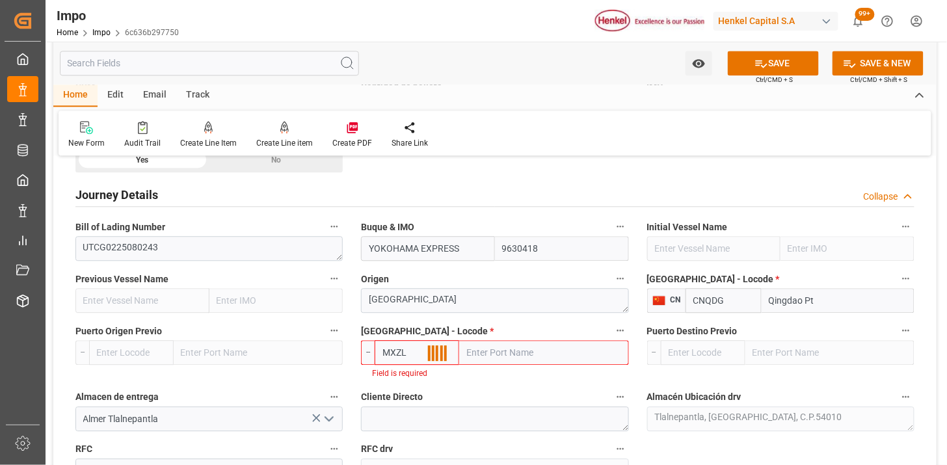
type input "MXZLO"
type input "Manzanillo"
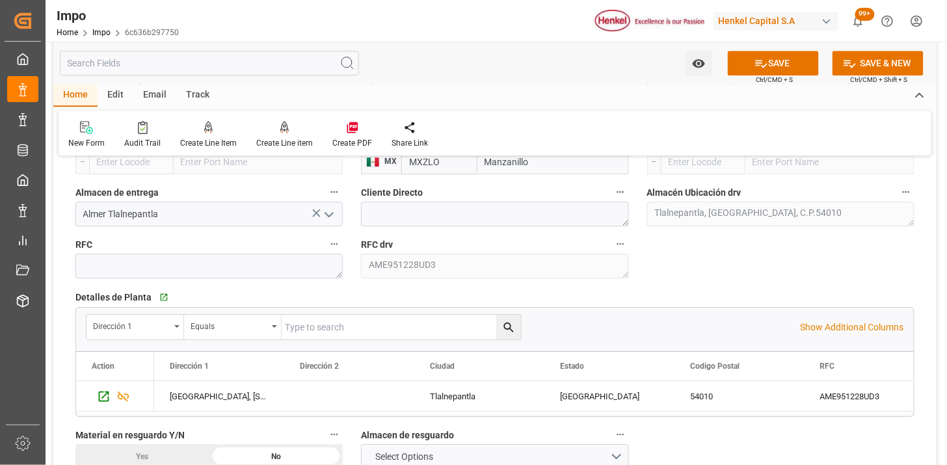
scroll to position [1084, 0]
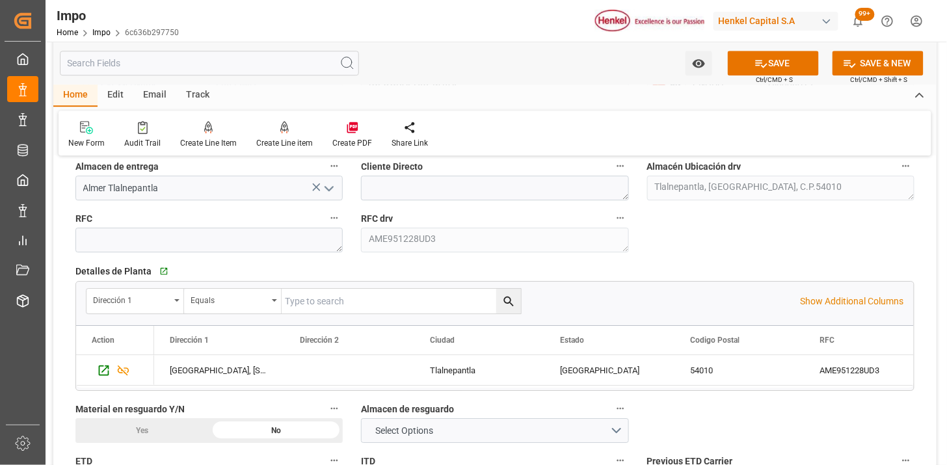
type input "MXZLO"
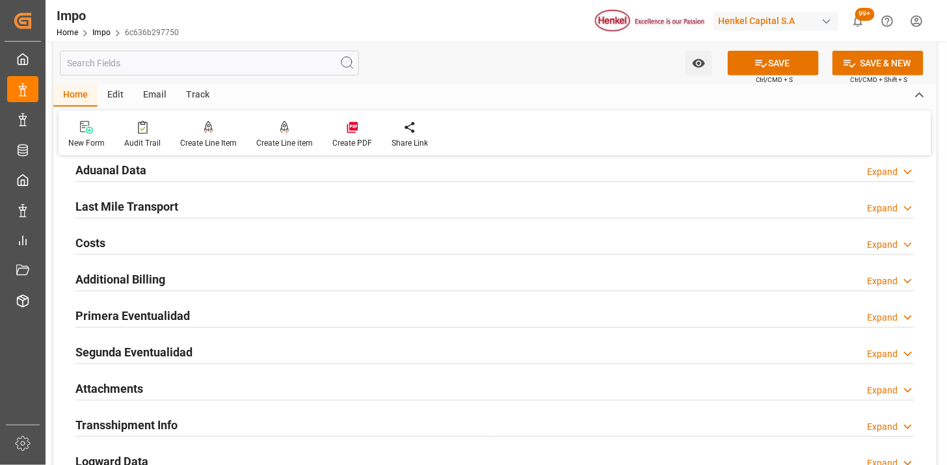
scroll to position [1590, 0]
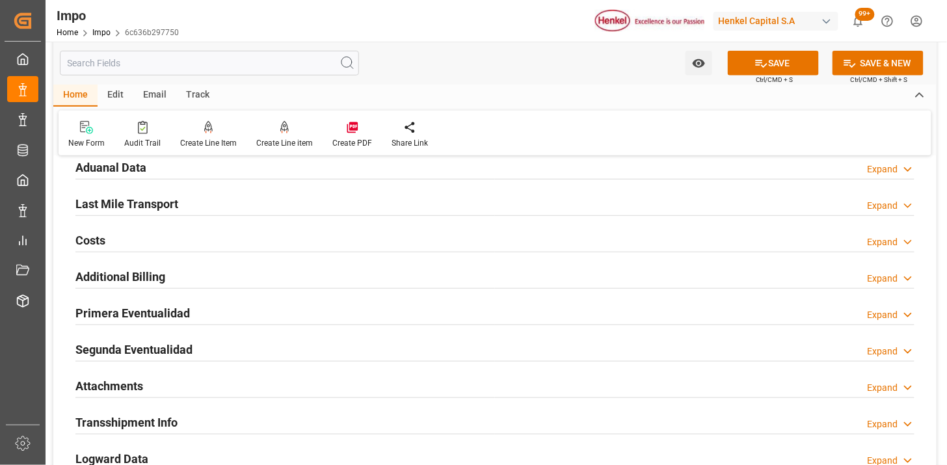
click at [243, 169] on div "Aduanal Data Expand" at bounding box center [494, 166] width 839 height 25
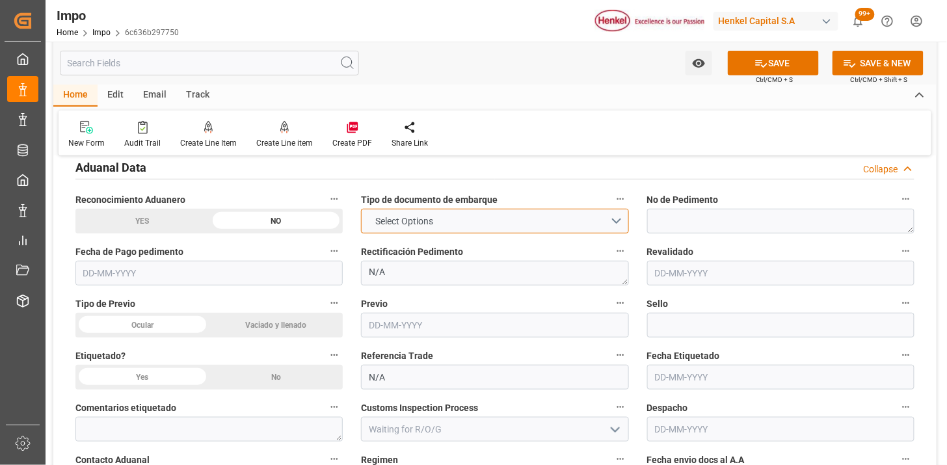
click at [420, 224] on span "Select Options" at bounding box center [404, 222] width 71 height 14
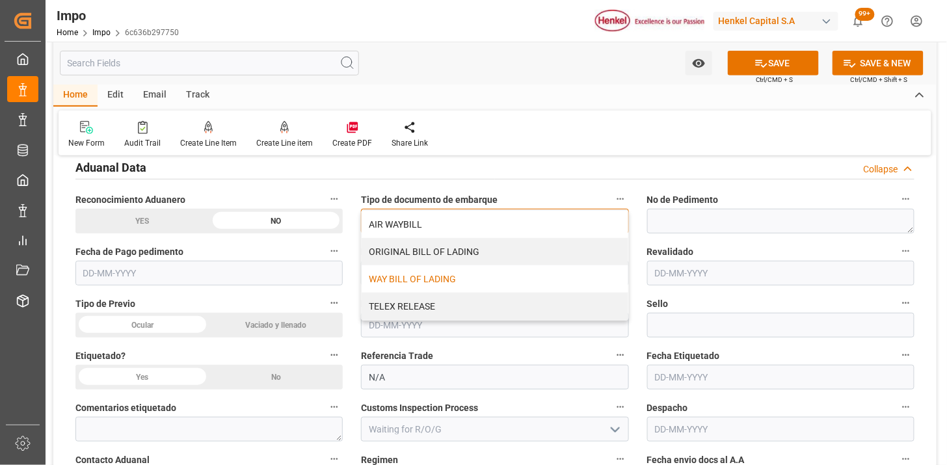
click at [431, 276] on div "WAY BILL OF LADING" at bounding box center [495, 278] width 266 height 27
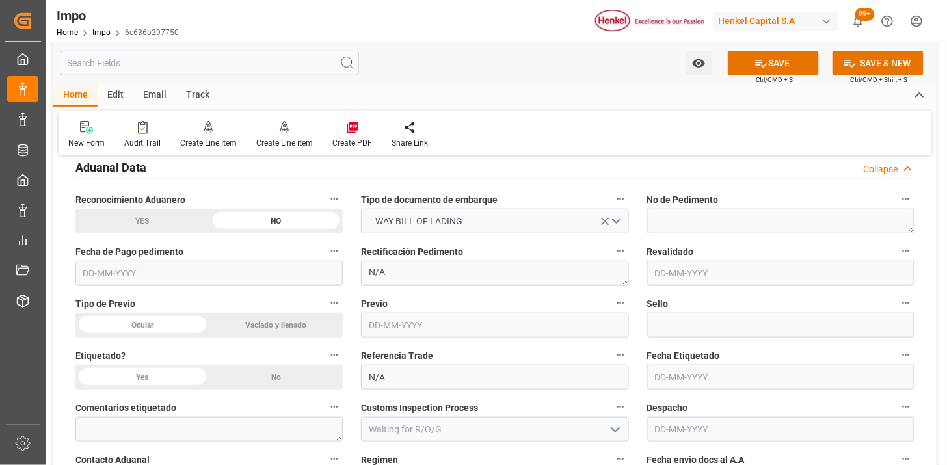
click at [170, 323] on div "Ocular" at bounding box center [142, 325] width 134 height 25
click at [269, 378] on div "No" at bounding box center [276, 377] width 134 height 25
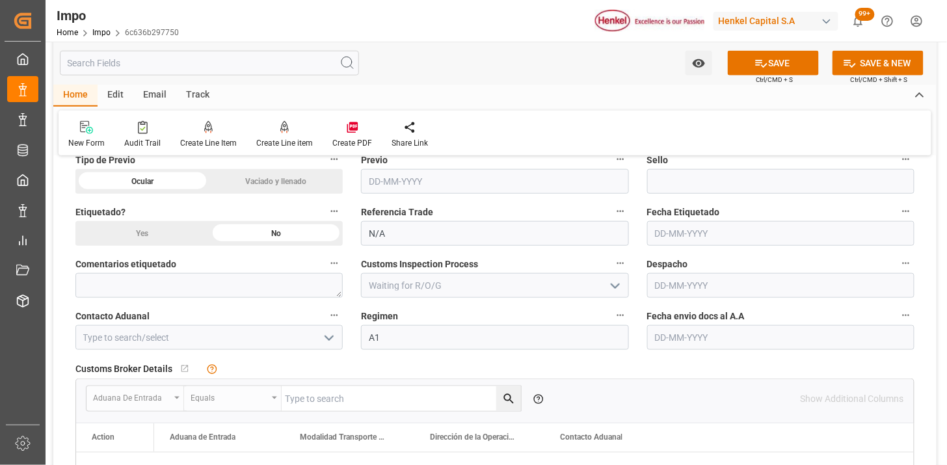
scroll to position [1734, 0]
click at [245, 329] on input at bounding box center [208, 337] width 267 height 25
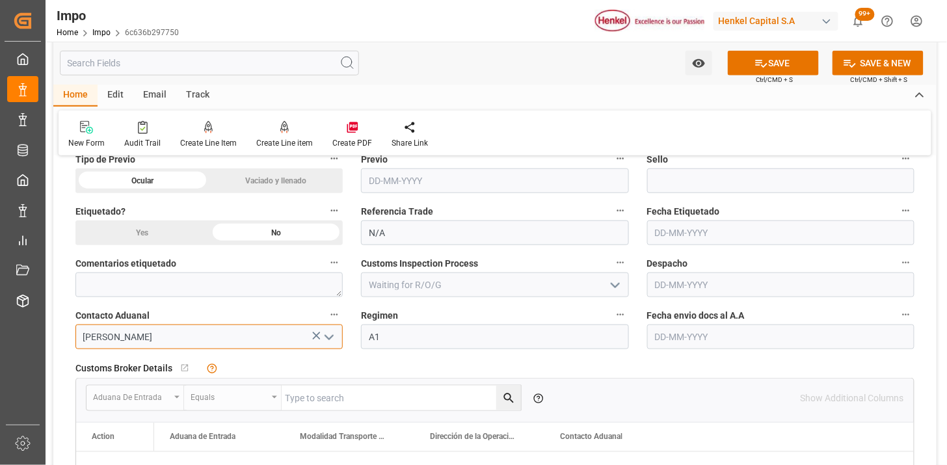
type input "[PERSON_NAME]"
click at [710, 334] on input "text" at bounding box center [780, 337] width 267 height 25
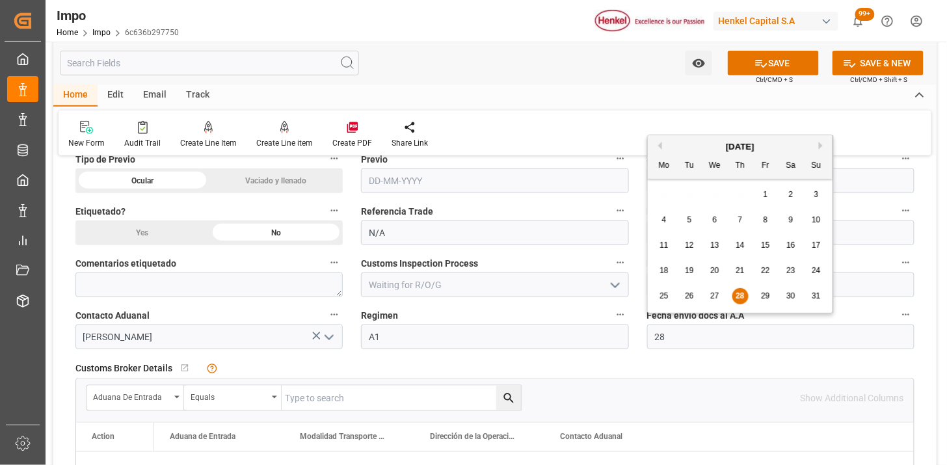
type input "[DATE]"
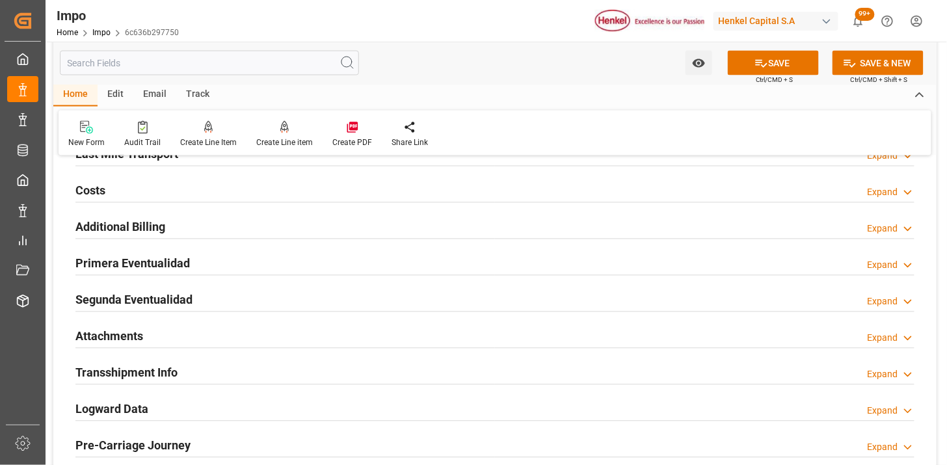
scroll to position [2096, 0]
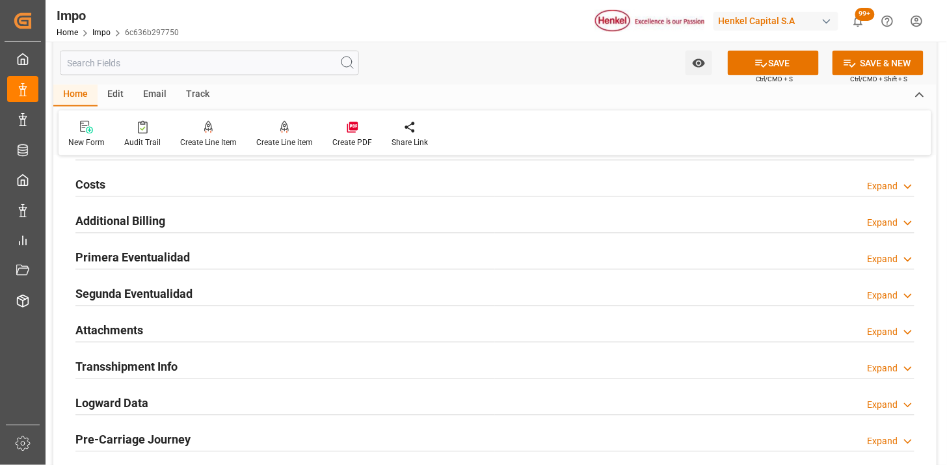
click at [200, 329] on div "Attachments Expand" at bounding box center [494, 329] width 839 height 25
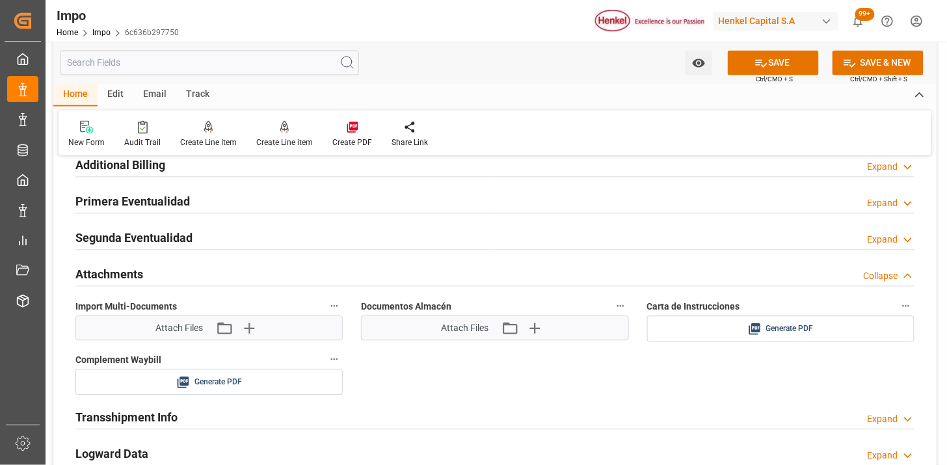
scroll to position [2168, 0]
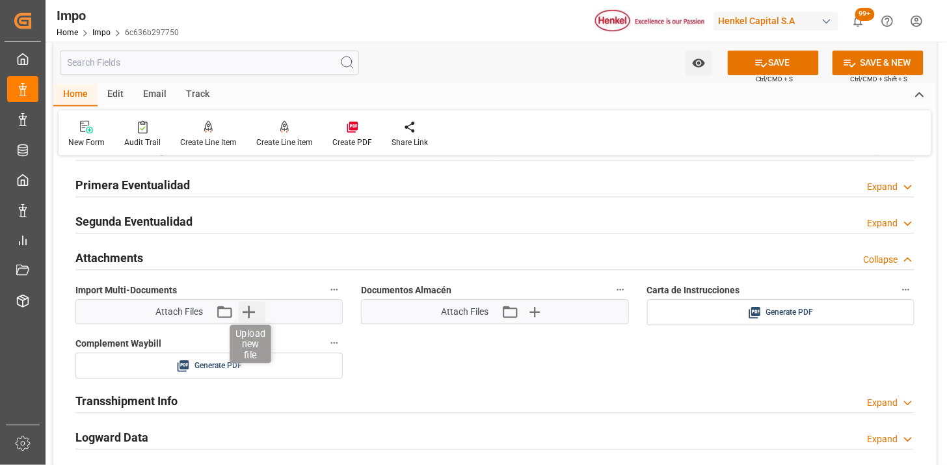
click at [246, 311] on icon "button" at bounding box center [248, 312] width 21 height 21
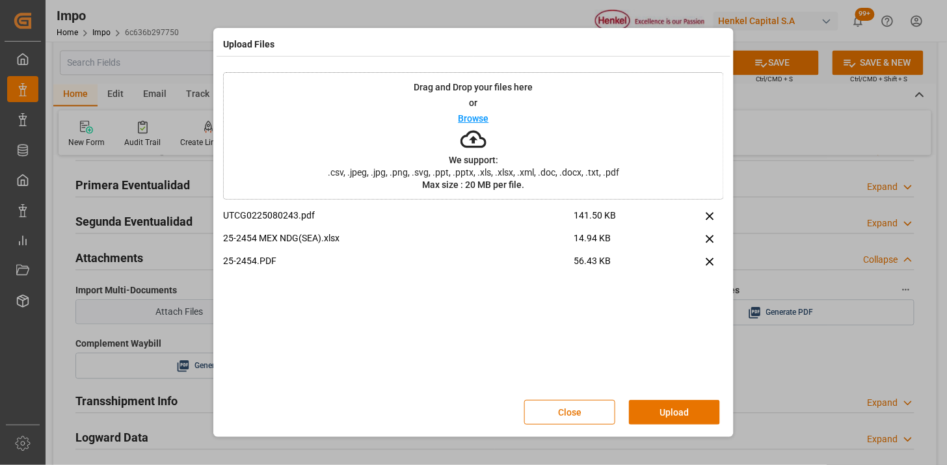
click at [662, 408] on button "Upload" at bounding box center [674, 412] width 91 height 25
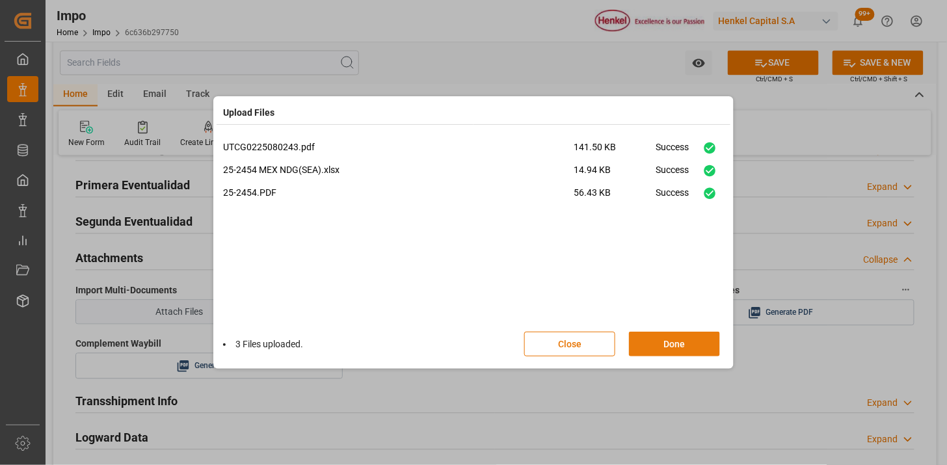
click at [660, 342] on button "Done" at bounding box center [674, 344] width 91 height 25
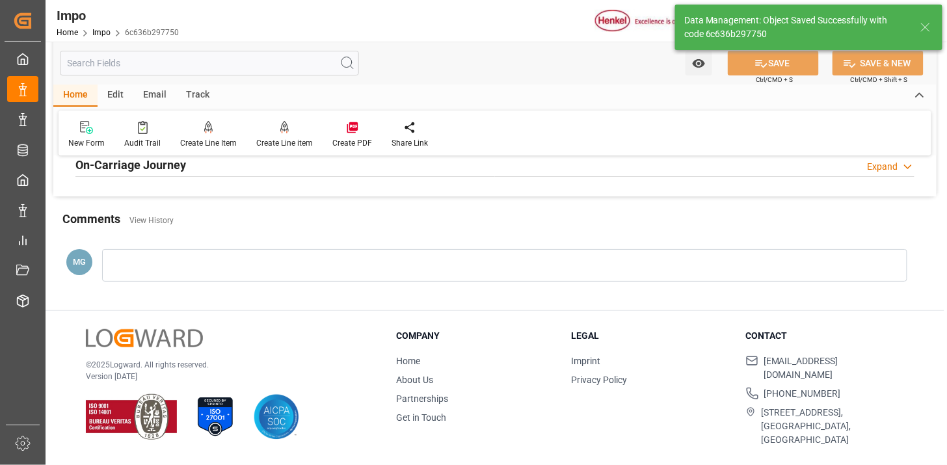
type textarea "AA"
type input "1"
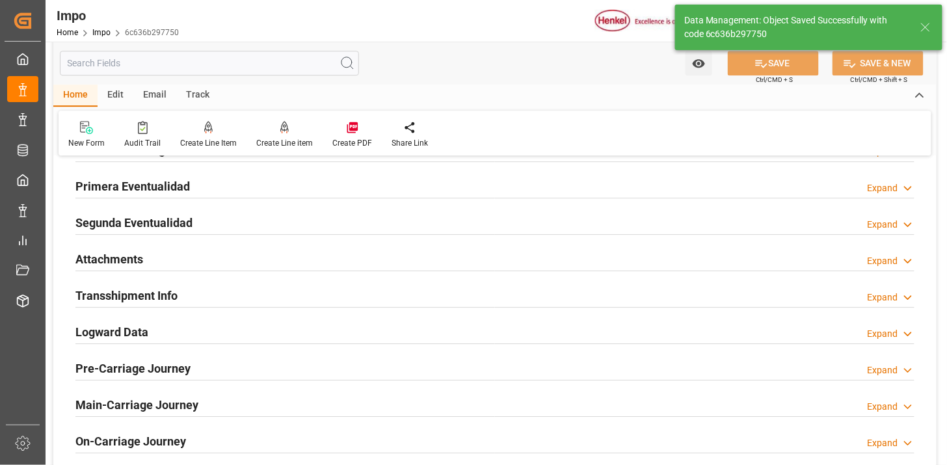
click at [211, 256] on div "Attachments Expand" at bounding box center [494, 258] width 839 height 25
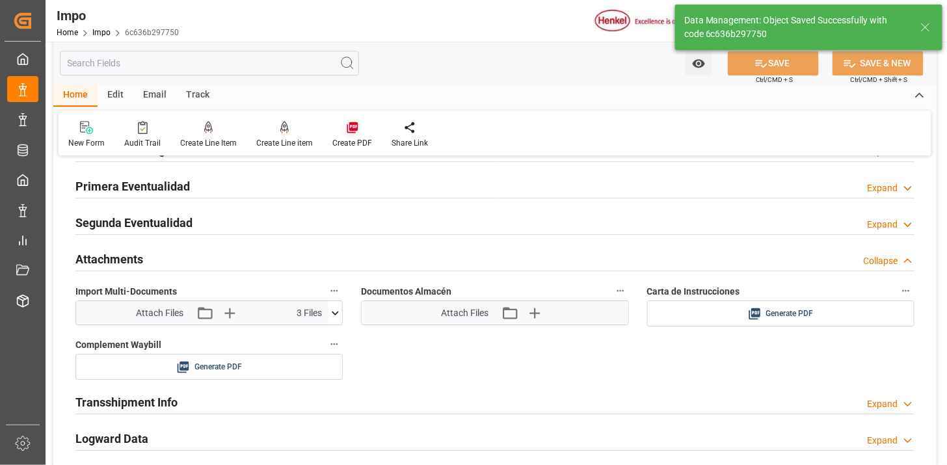
click at [355, 128] on icon at bounding box center [352, 127] width 13 height 13
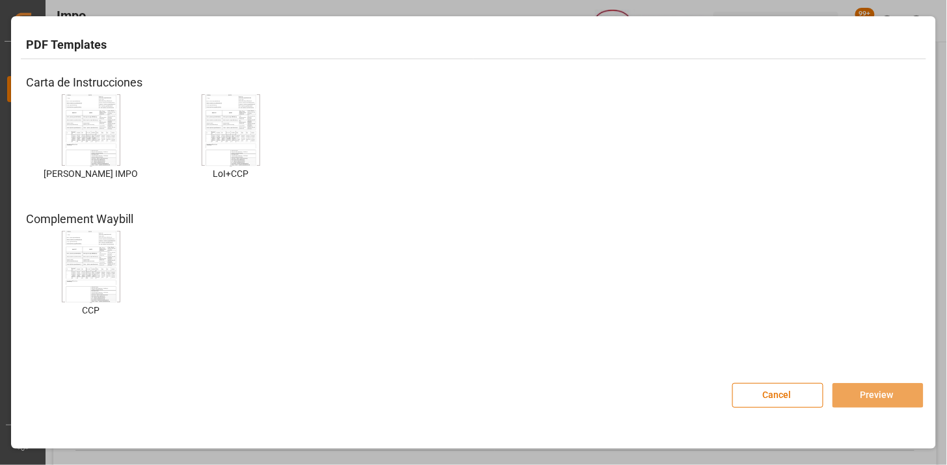
click at [85, 112] on img at bounding box center [91, 131] width 52 height 74
click at [93, 144] on img at bounding box center [91, 131] width 52 height 74
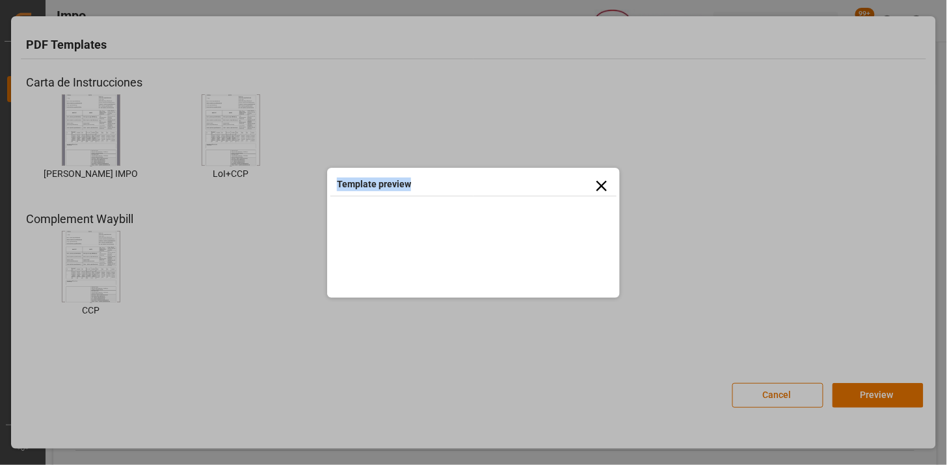
click at [93, 144] on div "Template preview" at bounding box center [473, 232] width 947 height 465
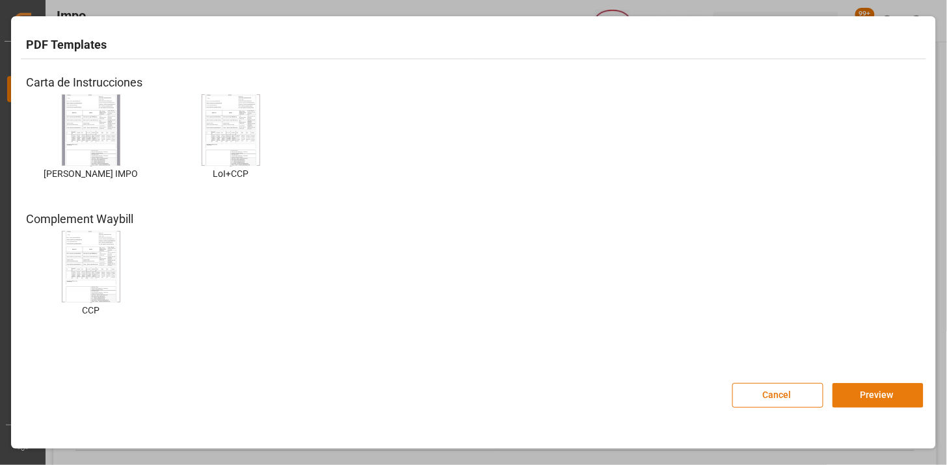
click at [842, 401] on button "Preview" at bounding box center [878, 395] width 91 height 25
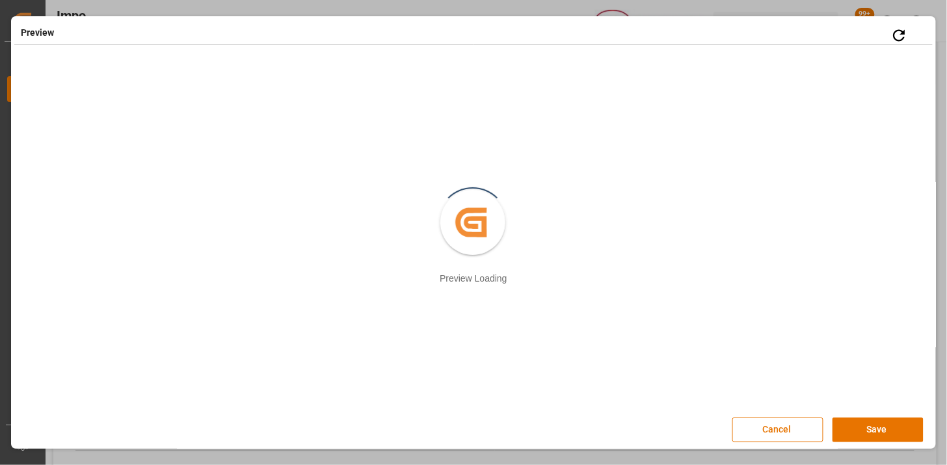
scroll to position [2, 0]
click at [887, 434] on button "Save" at bounding box center [878, 428] width 91 height 25
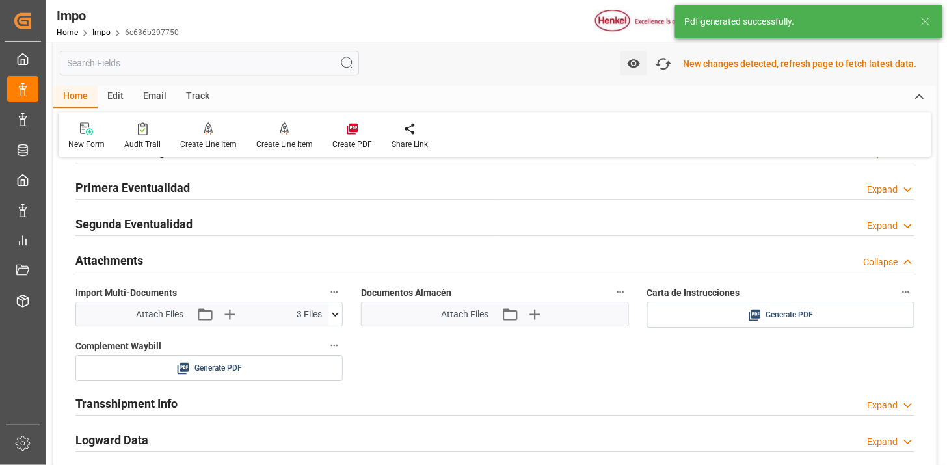
scroll to position [1059, 0]
click at [857, 317] on icon at bounding box center [862, 314] width 14 height 14
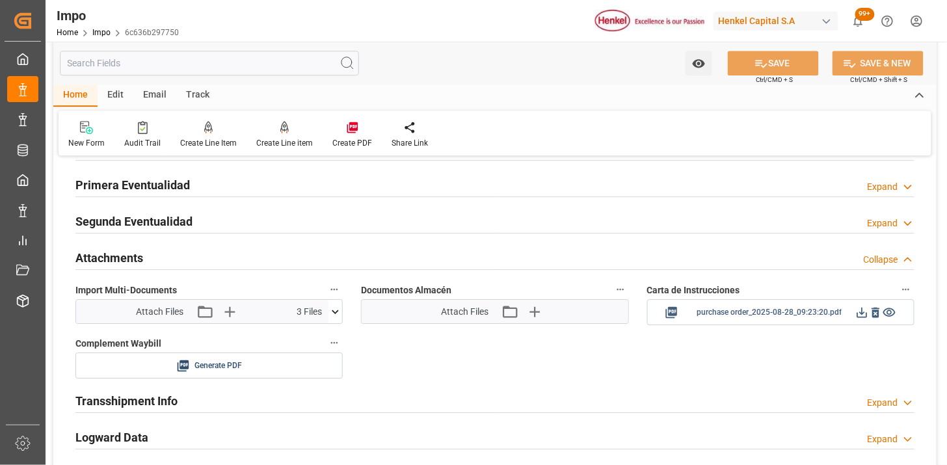
scroll to position [1058, 0]
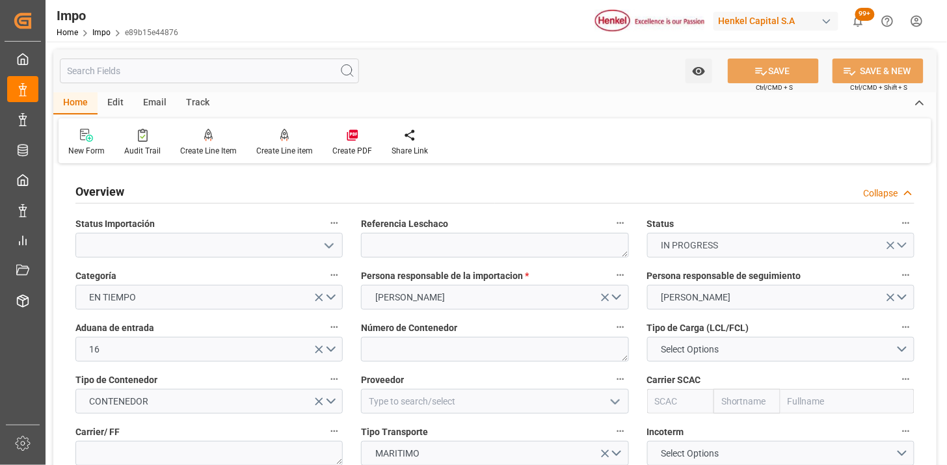
type input "[DATE]"
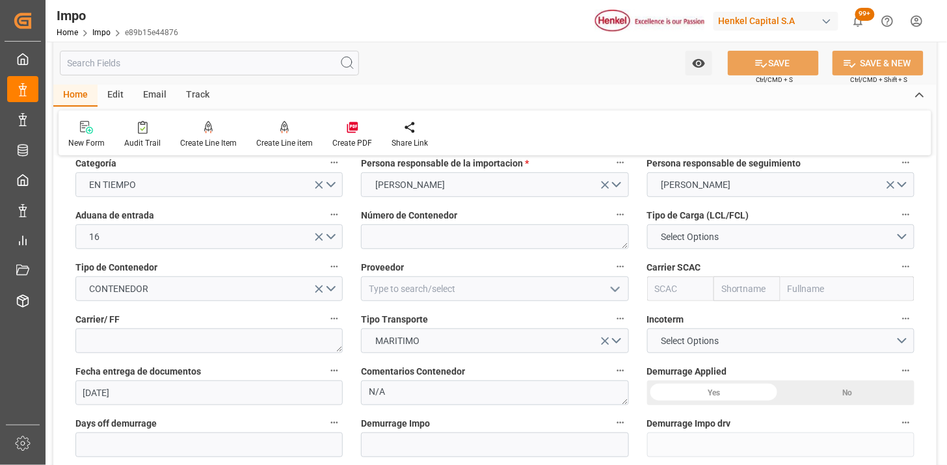
scroll to position [144, 0]
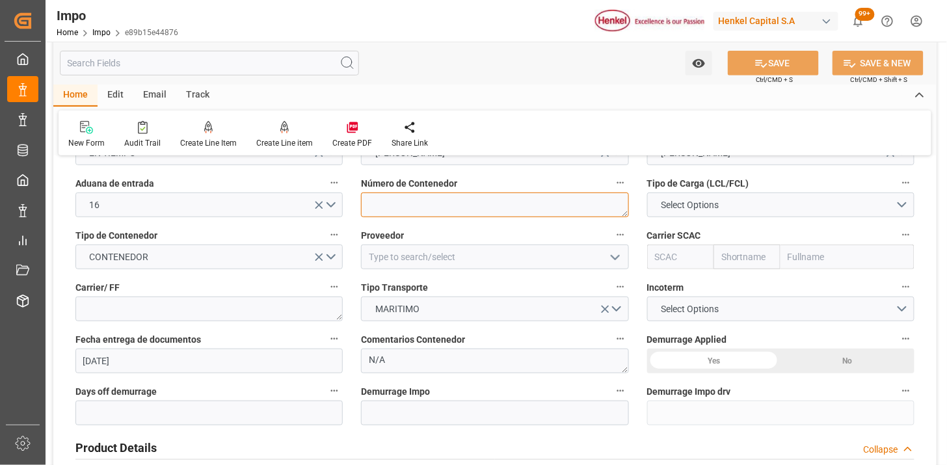
click at [427, 210] on textarea at bounding box center [494, 205] width 267 height 25
paste textarea "MSDU5087235"
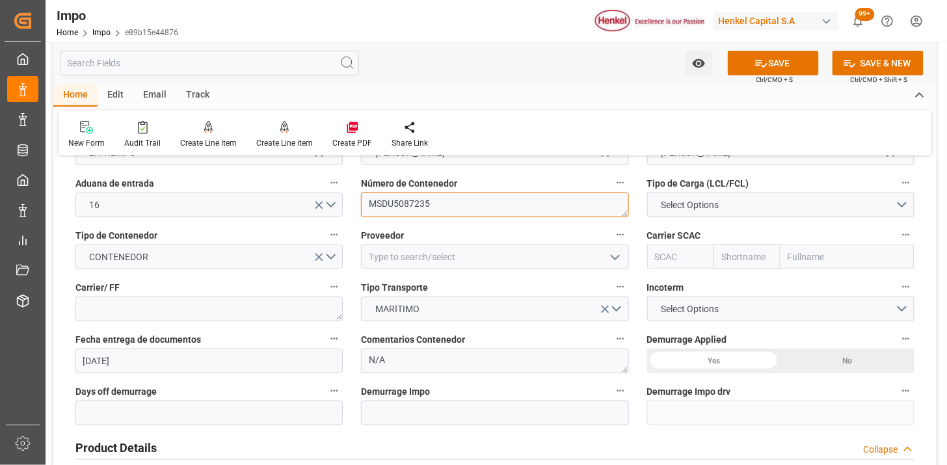
type textarea "MSDU5087235"
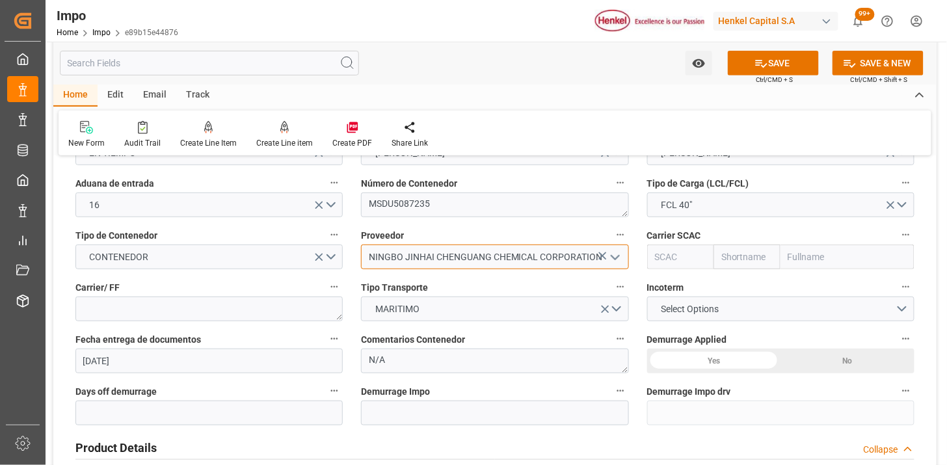
type input "NINGBO JINHAI CHENGUANG CHEMICAL CORPORATION"
type input "MSCU"
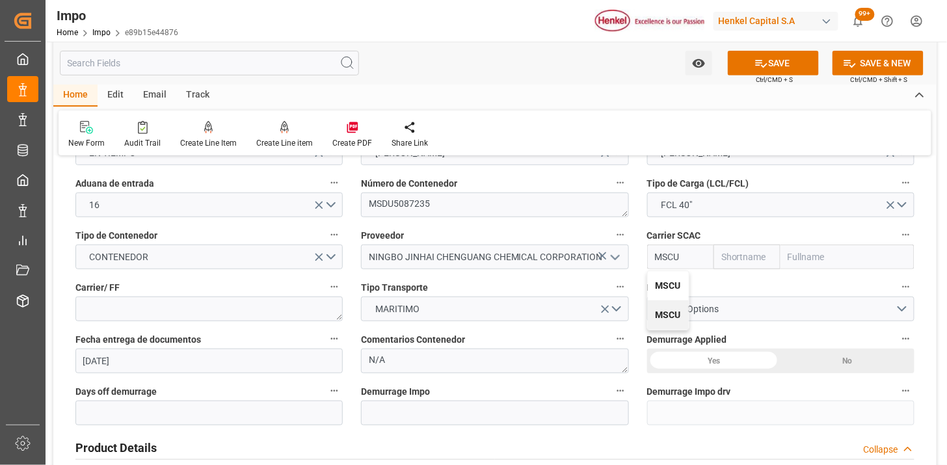
type input "MSC"
type input "Mediterranean Shipping Company"
type input "MSCU"
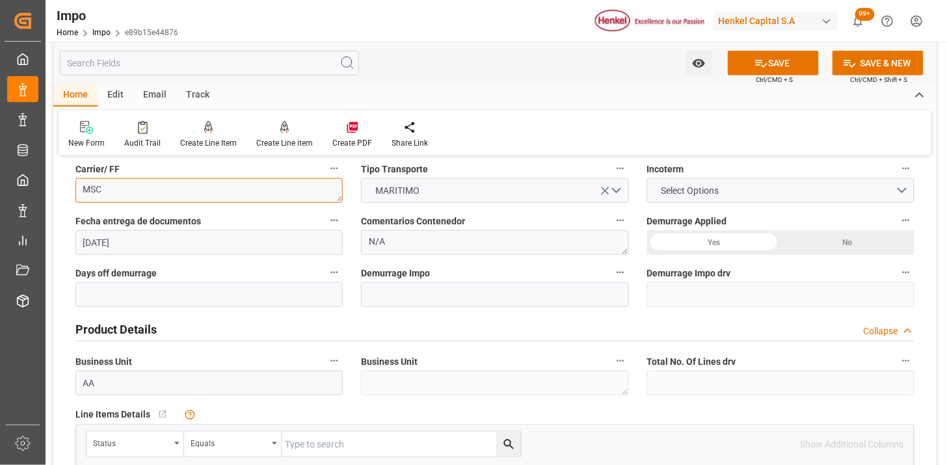
scroll to position [289, 0]
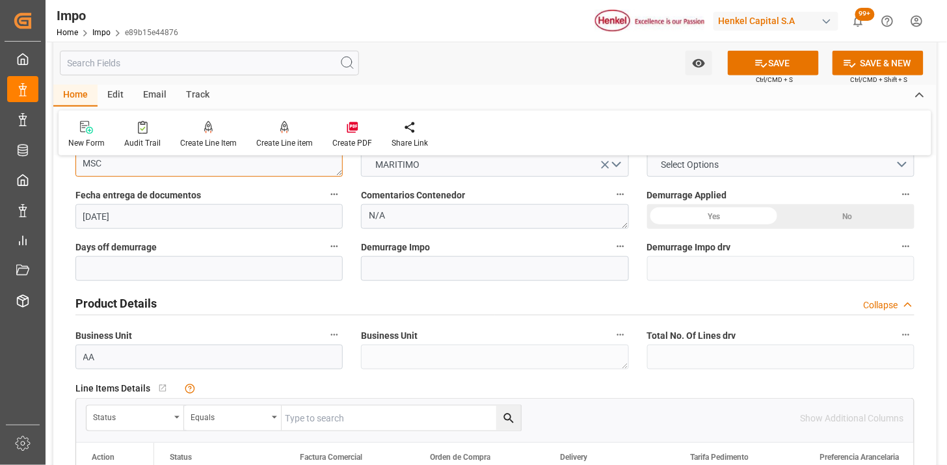
type textarea "MSC"
click at [677, 167] on span "Select Options" at bounding box center [689, 165] width 71 height 14
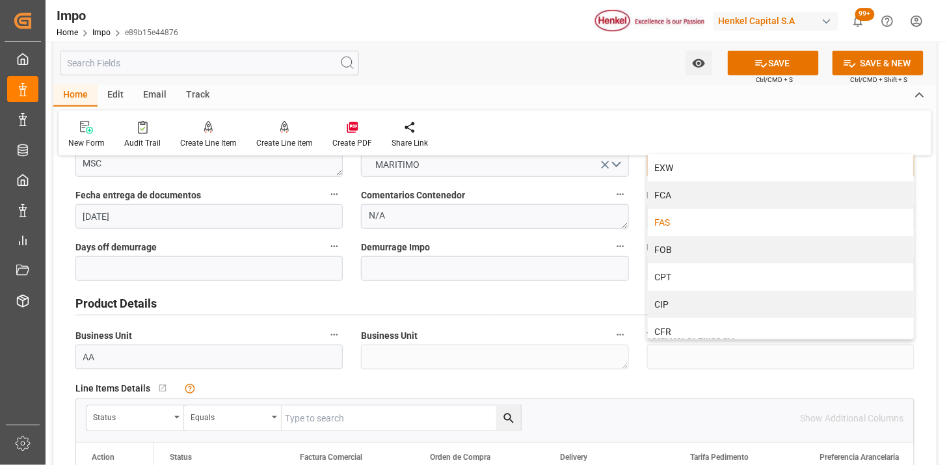
scroll to position [72, 0]
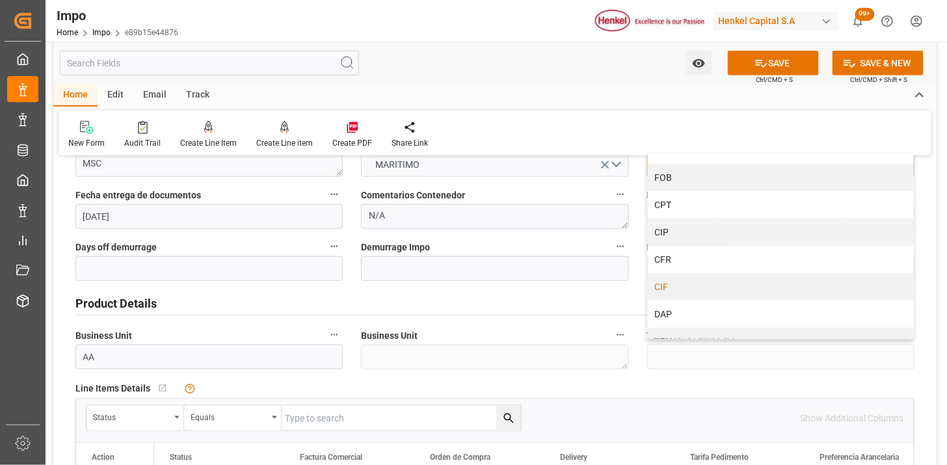
click at [685, 284] on div "CIF" at bounding box center [781, 286] width 266 height 27
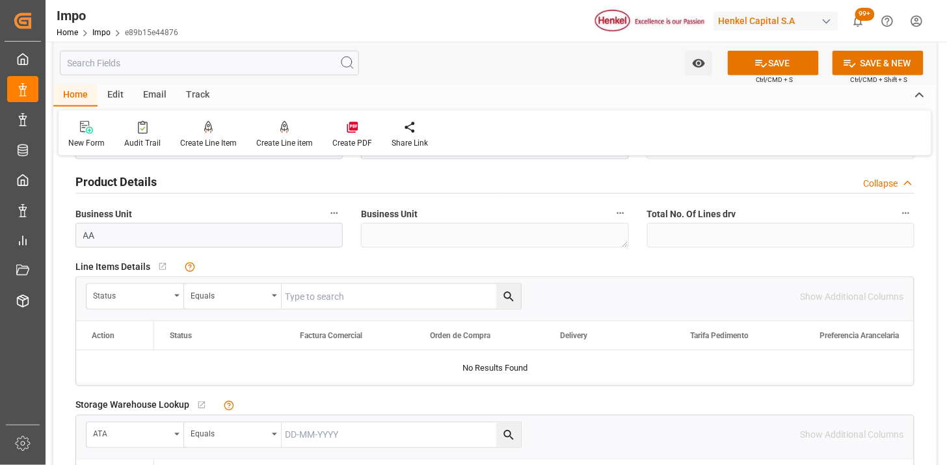
scroll to position [433, 0]
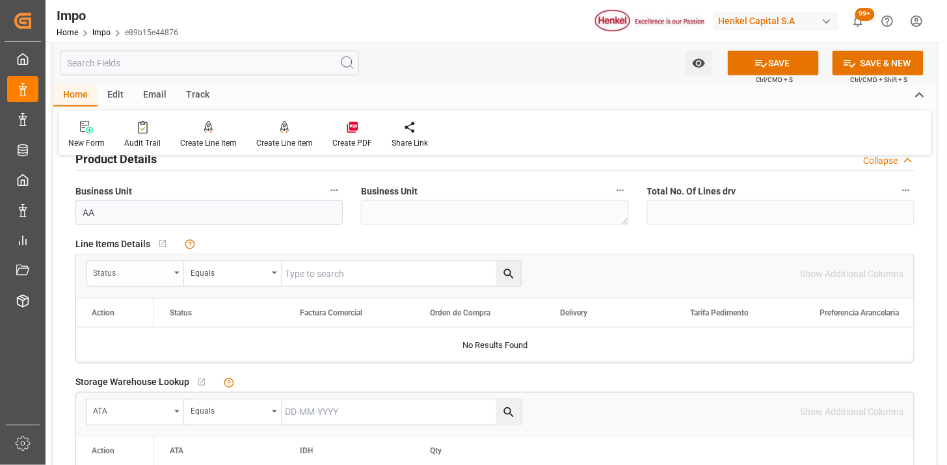
click at [111, 280] on div "Status" at bounding box center [136, 274] width 98 height 25
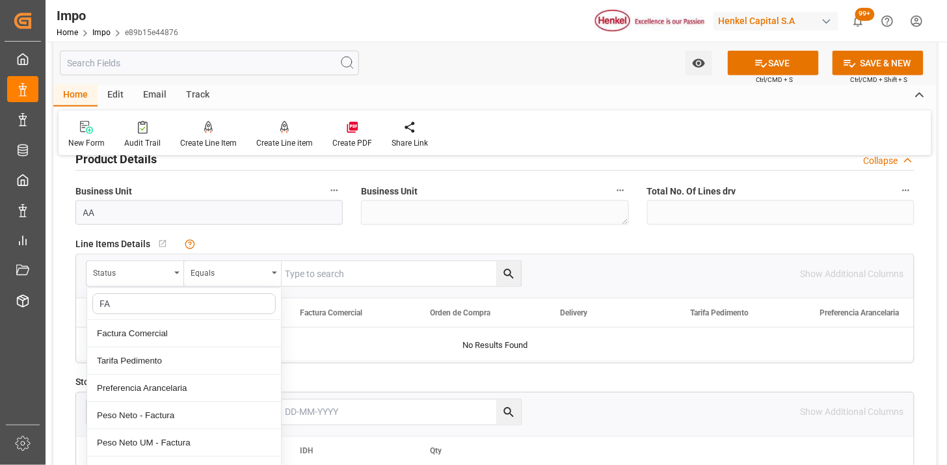
type input "FAC"
drag, startPoint x: 129, startPoint y: 330, endPoint x: 198, endPoint y: 290, distance: 79.9
click at [130, 330] on div "Factura Comercial" at bounding box center [184, 333] width 194 height 27
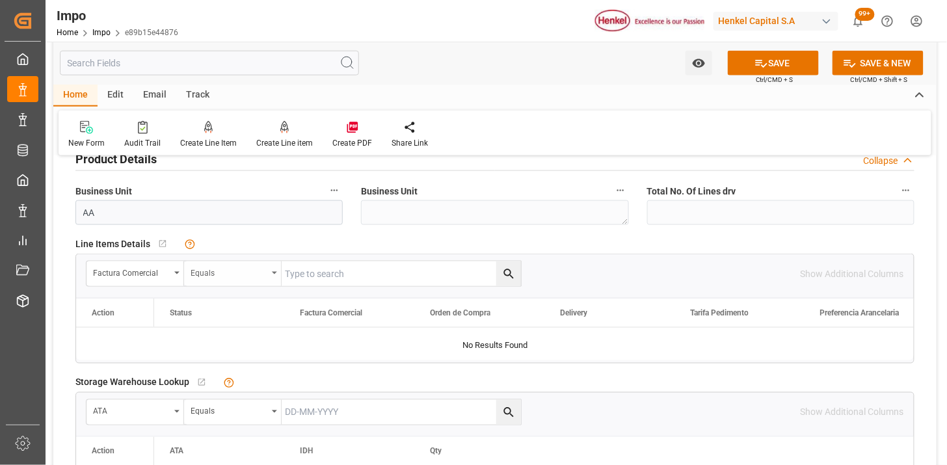
click at [211, 273] on div "Equals" at bounding box center [229, 271] width 77 height 15
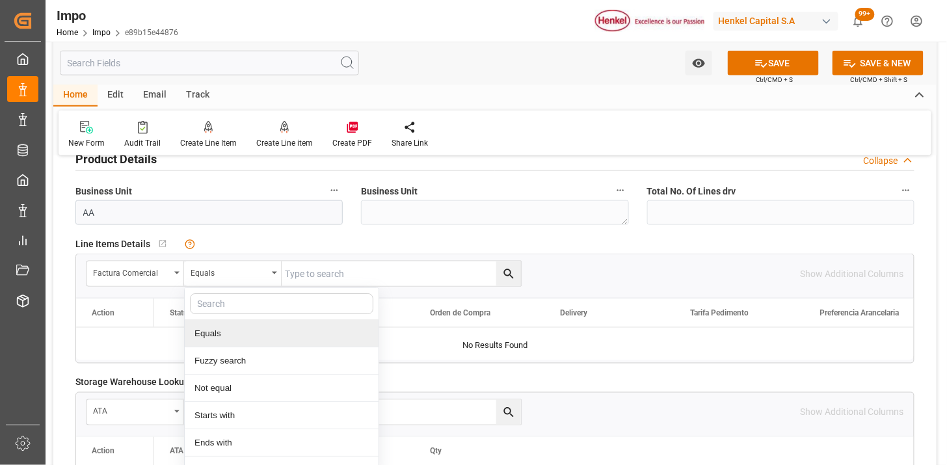
click at [229, 334] on div "Equals" at bounding box center [282, 333] width 194 height 27
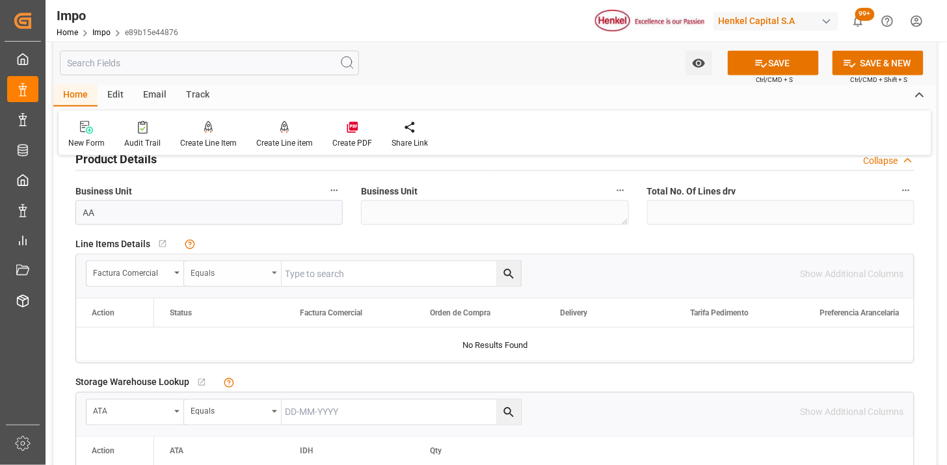
click at [223, 278] on div "Equals" at bounding box center [229, 271] width 77 height 15
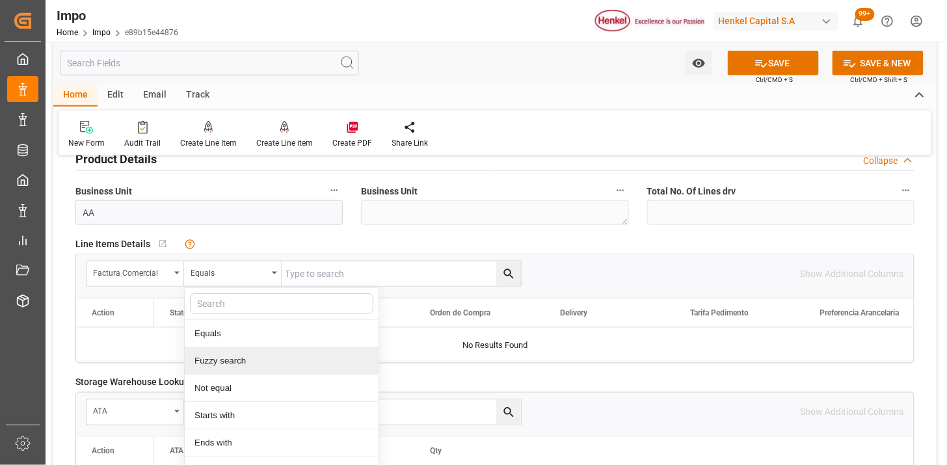
click at [226, 359] on div "Fuzzy search" at bounding box center [282, 360] width 194 height 27
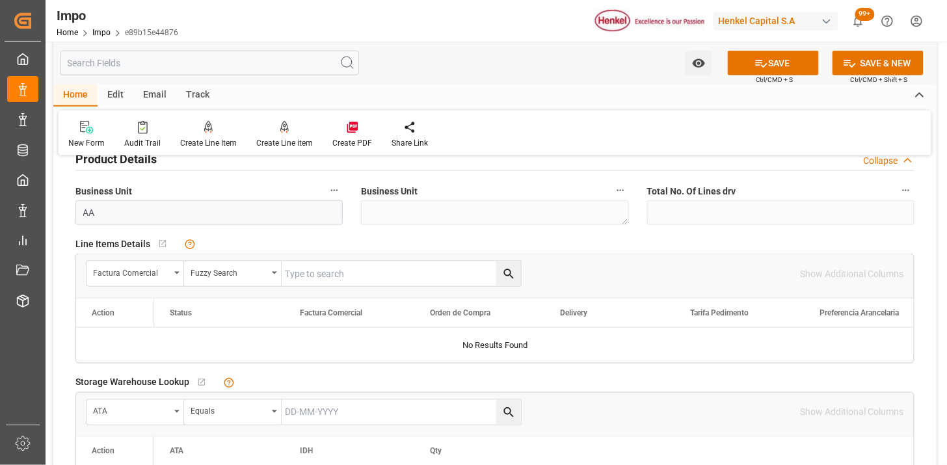
click at [314, 282] on input "text" at bounding box center [401, 274] width 239 height 25
paste input "202508019"
type input "202508019"
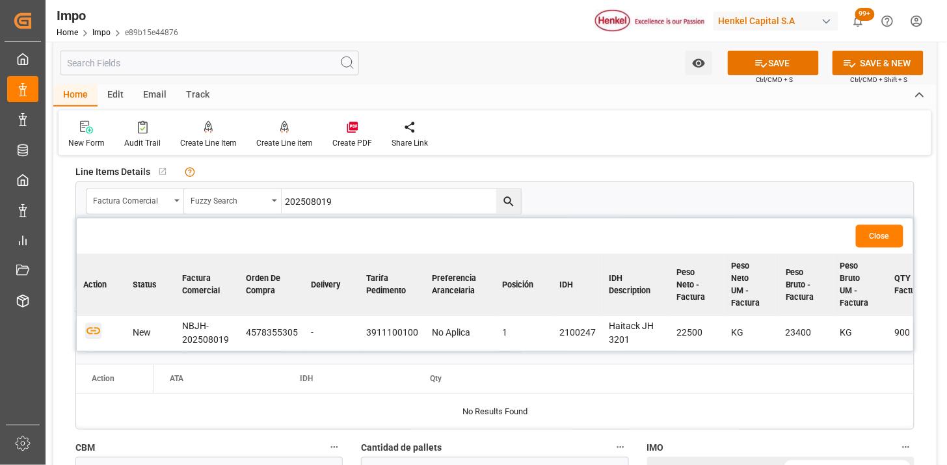
click at [89, 329] on icon "button" at bounding box center [93, 331] width 16 height 16
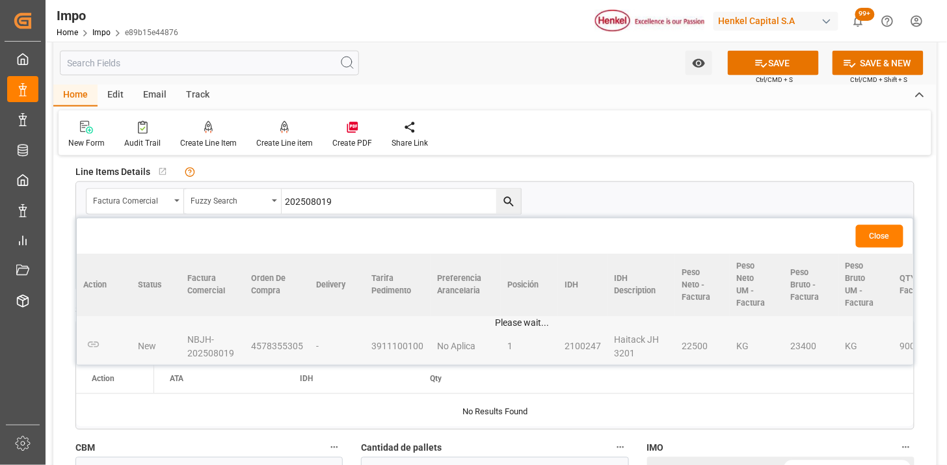
scroll to position [578, 0]
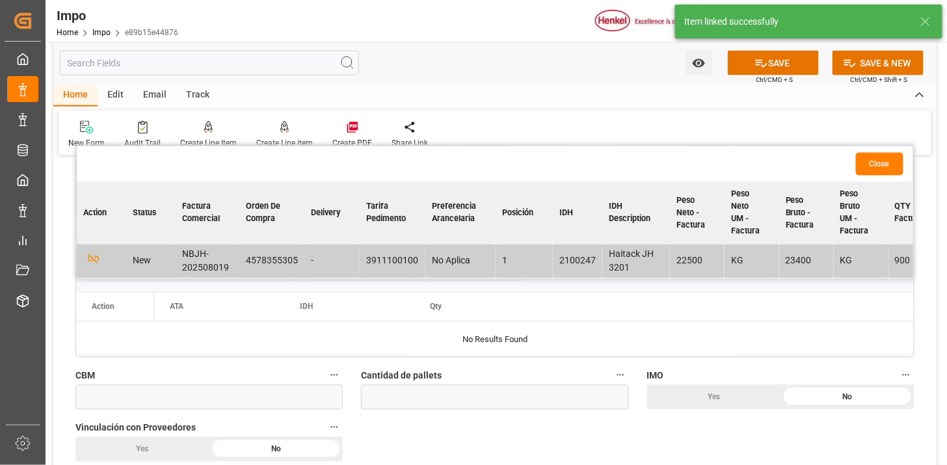
click at [889, 166] on button "Close" at bounding box center [879, 164] width 47 height 23
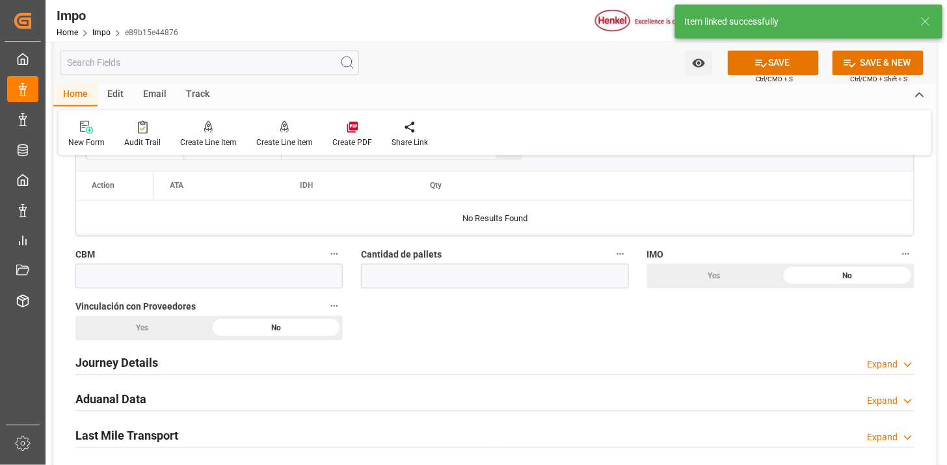
scroll to position [723, 0]
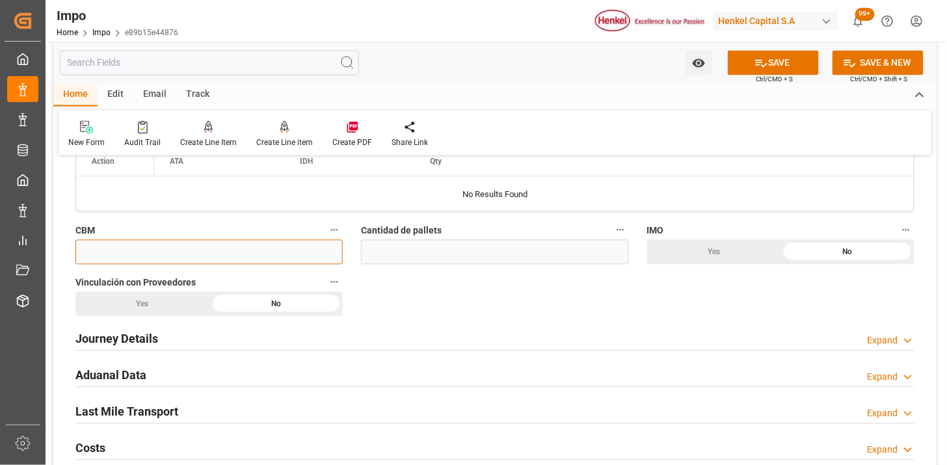
click at [302, 256] on input "text" at bounding box center [208, 252] width 267 height 25
paste input "58.000"
type input "58"
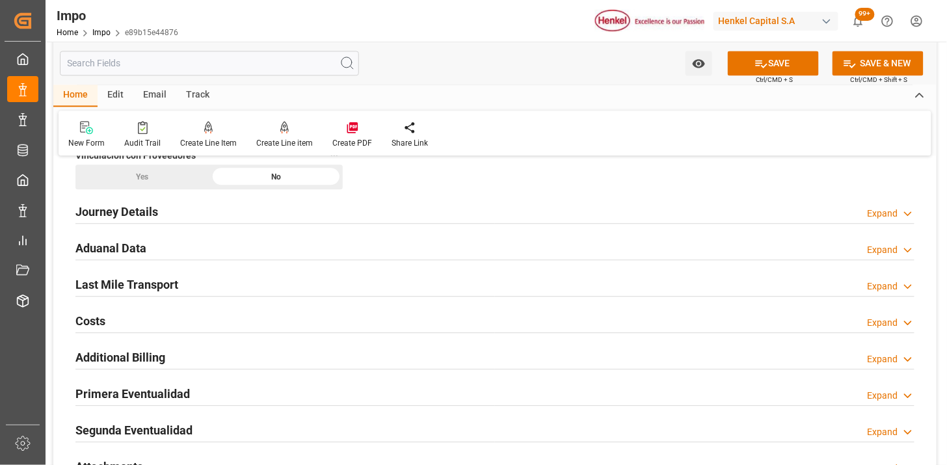
scroll to position [867, 0]
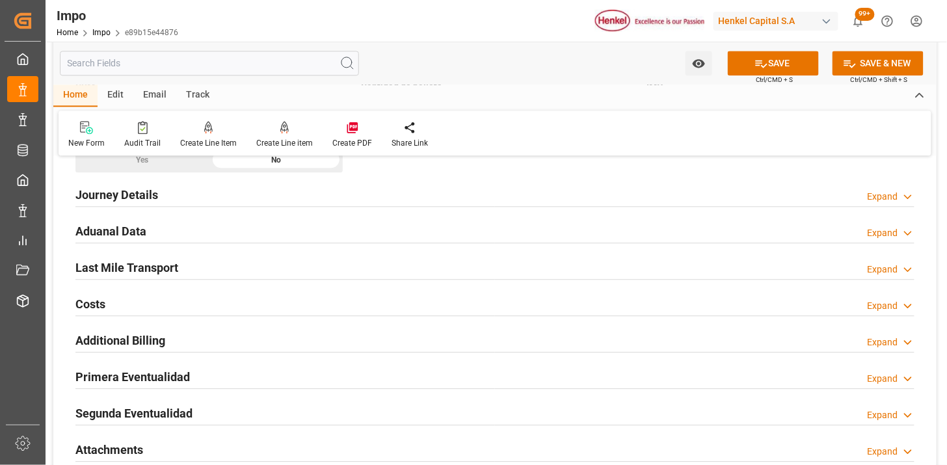
type input "36"
click at [180, 198] on div "Journey Details Expand" at bounding box center [494, 194] width 839 height 25
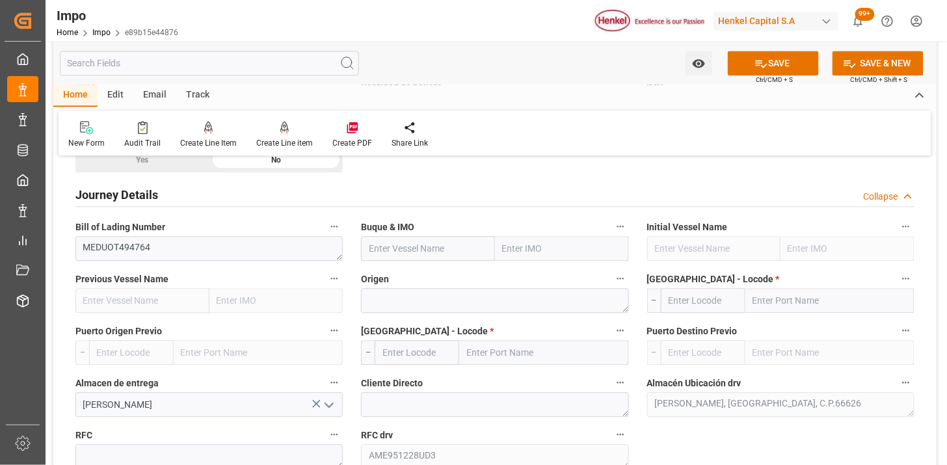
click at [399, 252] on input "text" at bounding box center [428, 248] width 134 height 25
paste input "ZIM [PERSON_NAME]"
type input "ZIM [PERSON_NAME]"
type input "9931094"
type input "ZIM [PERSON_NAME]"
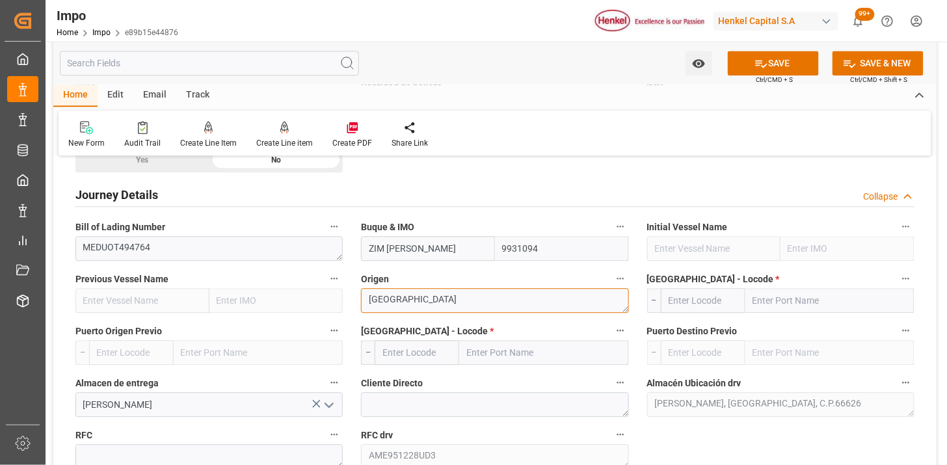
type textarea "[GEOGRAPHIC_DATA]"
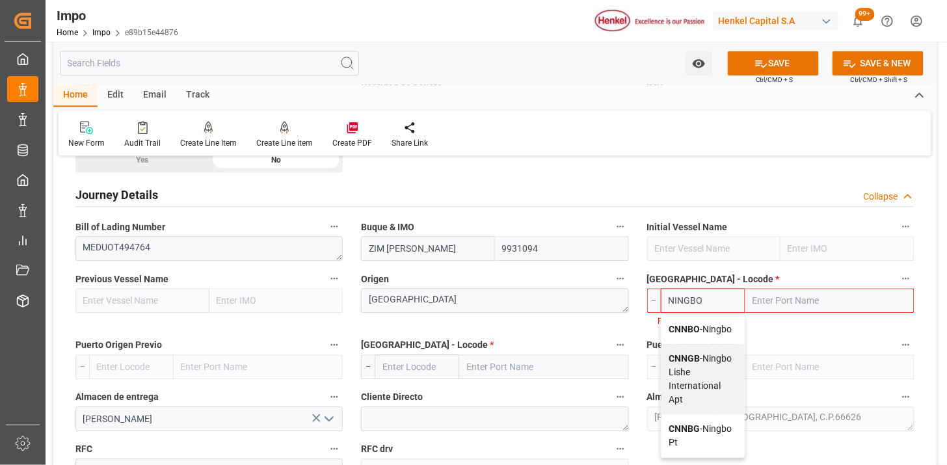
type input "CNNBO"
type input "Ningbo"
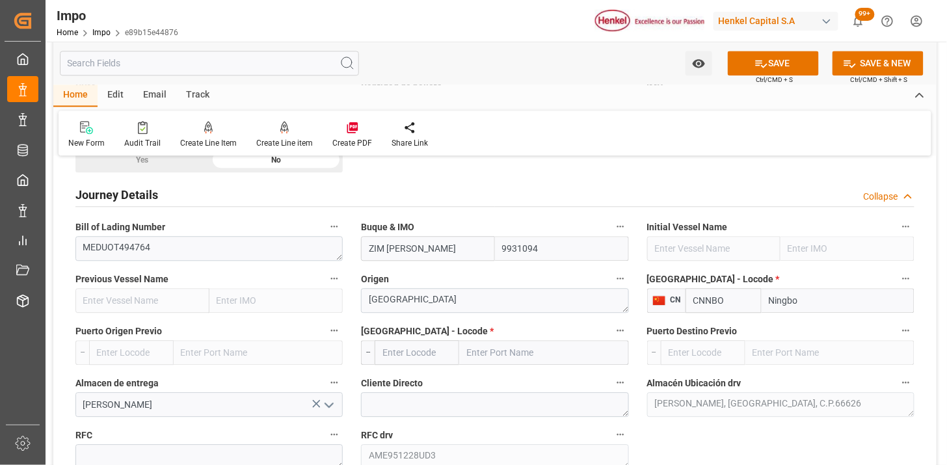
type input "CNNBO"
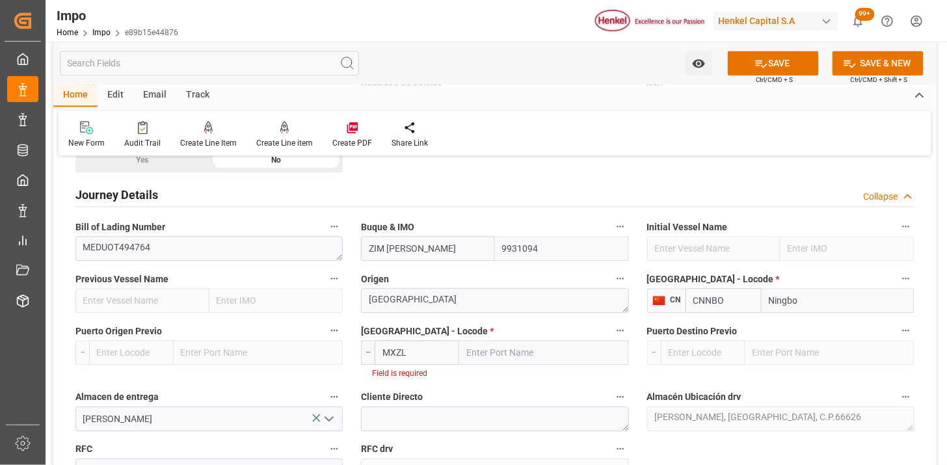
type input "MXZLO"
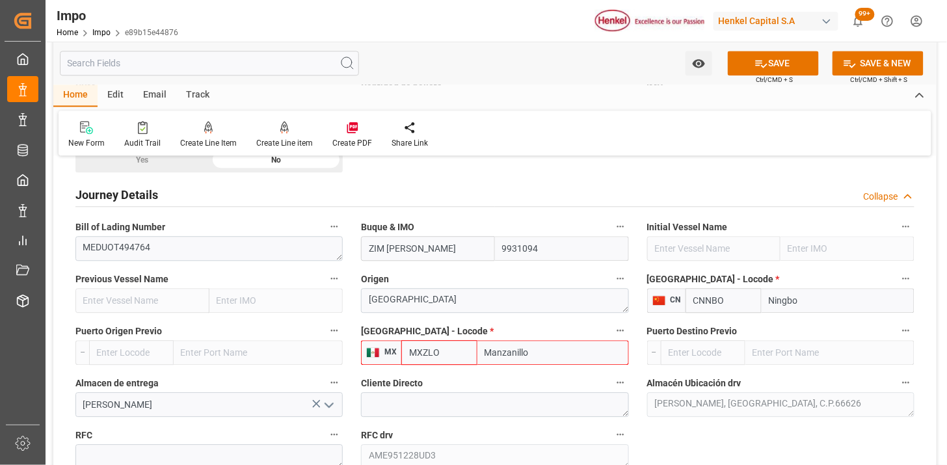
type input "Manzanillo"
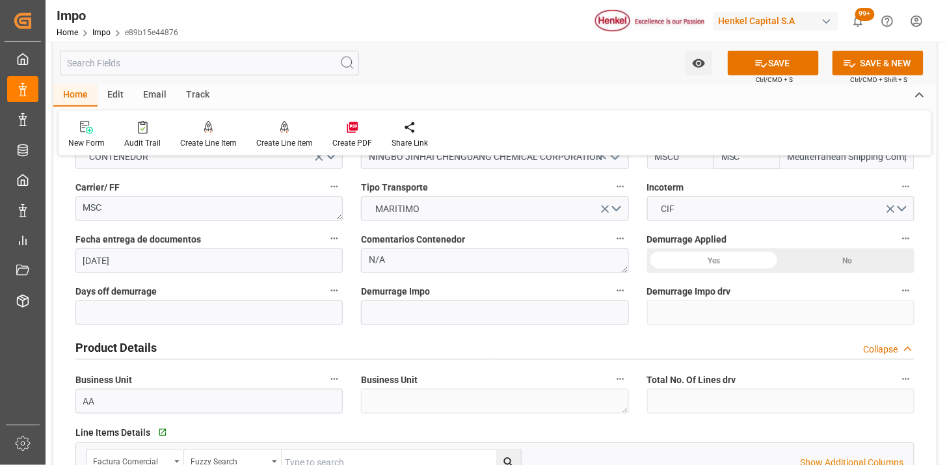
scroll to position [217, 0]
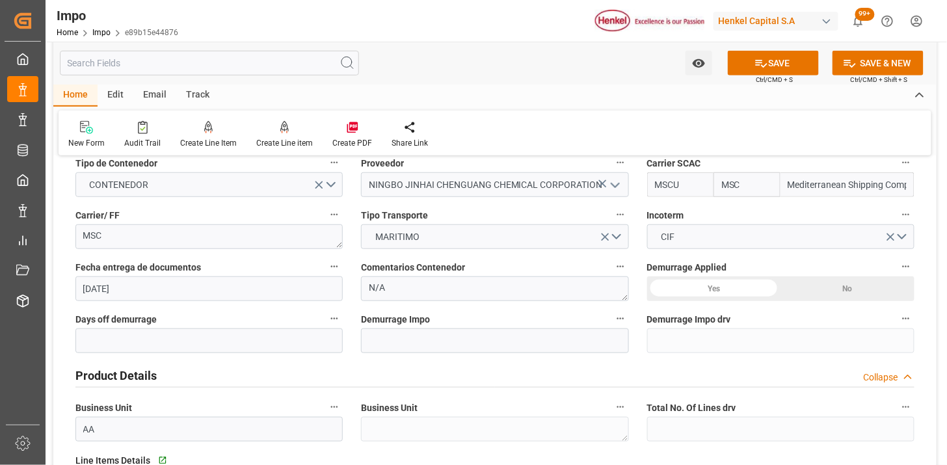
type input "MXZLO"
click at [427, 288] on textarea "N/A" at bounding box center [494, 288] width 267 height 25
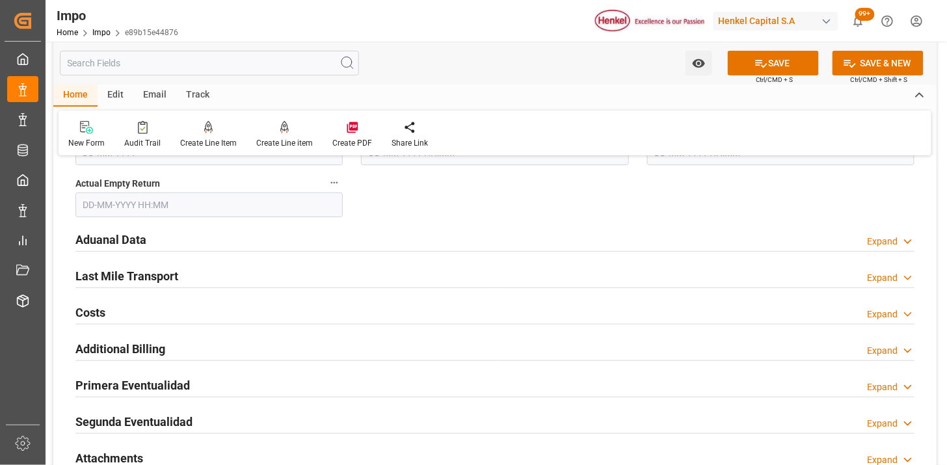
type textarea "INSTRUCCIONES DE ENTREGA"
click at [289, 233] on div "Aduanal Data Expand" at bounding box center [494, 238] width 839 height 25
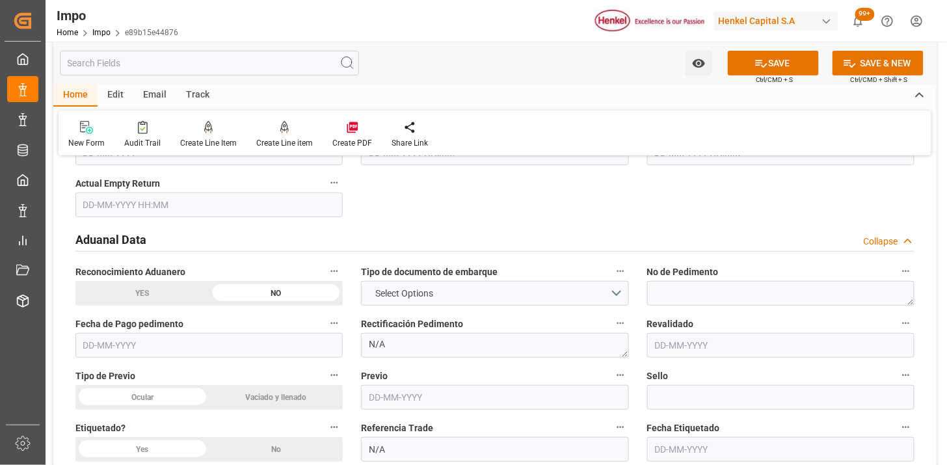
scroll to position [1590, 0]
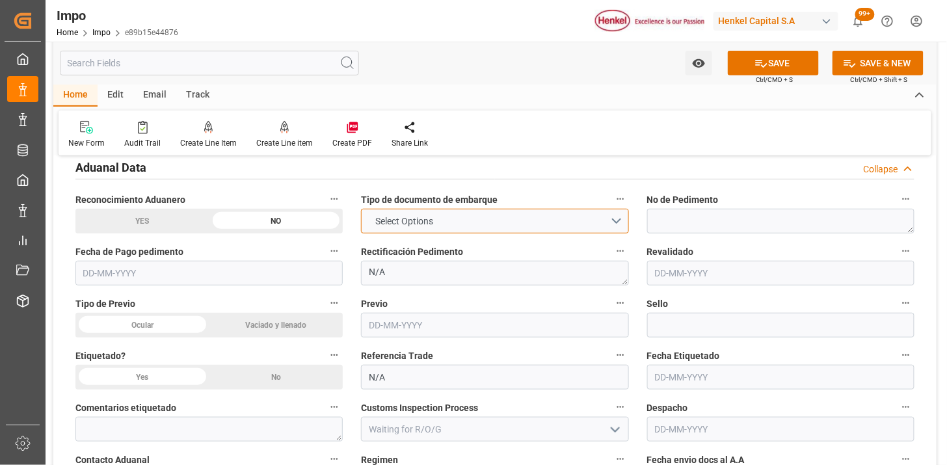
click at [386, 220] on span "Select Options" at bounding box center [404, 222] width 71 height 14
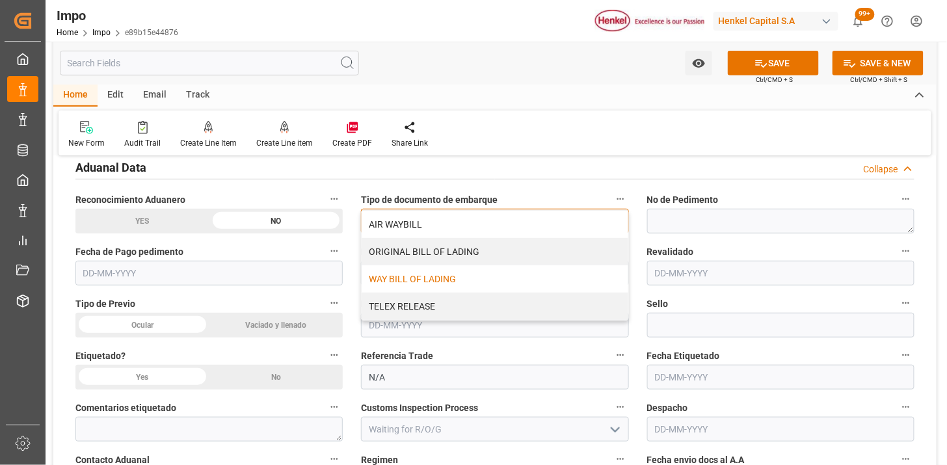
click at [406, 288] on div "WAY BILL OF LADING" at bounding box center [495, 278] width 266 height 27
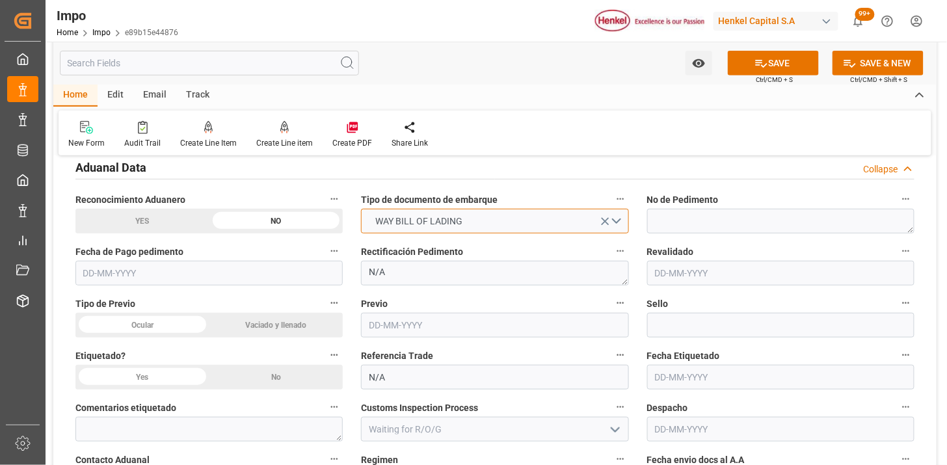
click at [376, 224] on span "WAY BILL OF LADING" at bounding box center [419, 222] width 100 height 14
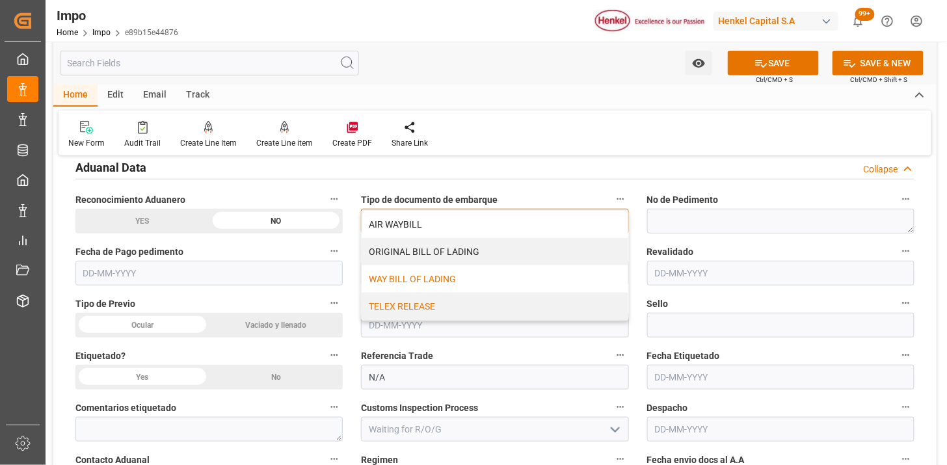
click at [392, 304] on div "TELEX RELEASE" at bounding box center [495, 306] width 266 height 27
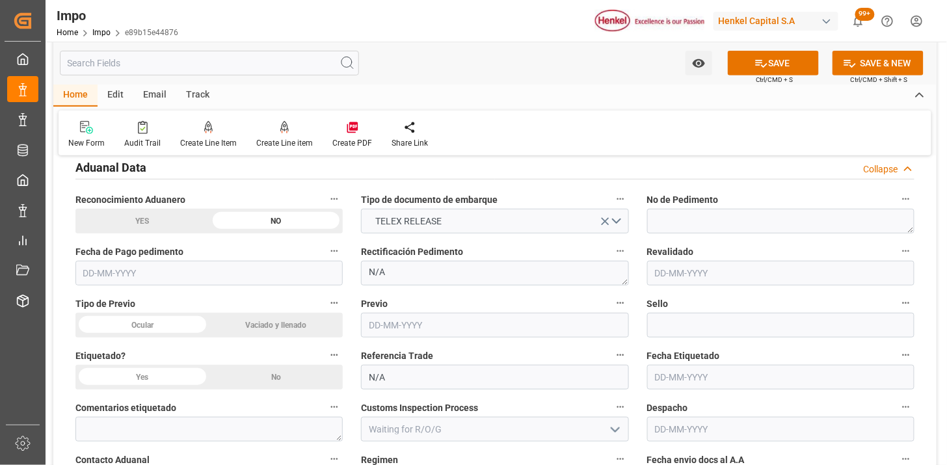
drag, startPoint x: 170, startPoint y: 336, endPoint x: 171, endPoint y: 329, distance: 7.9
click at [170, 335] on div "Ocular" at bounding box center [142, 325] width 134 height 25
click at [171, 329] on div "Ocular" at bounding box center [142, 325] width 134 height 25
click at [242, 379] on div "No" at bounding box center [276, 377] width 134 height 25
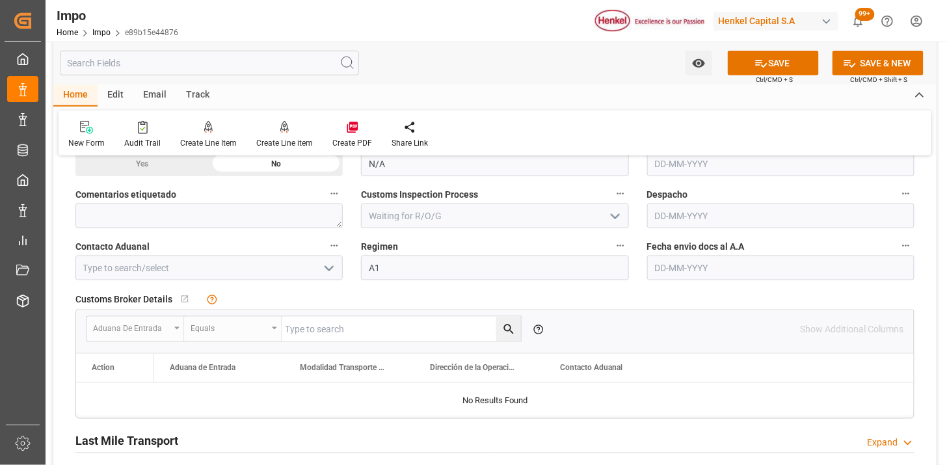
scroll to position [1807, 0]
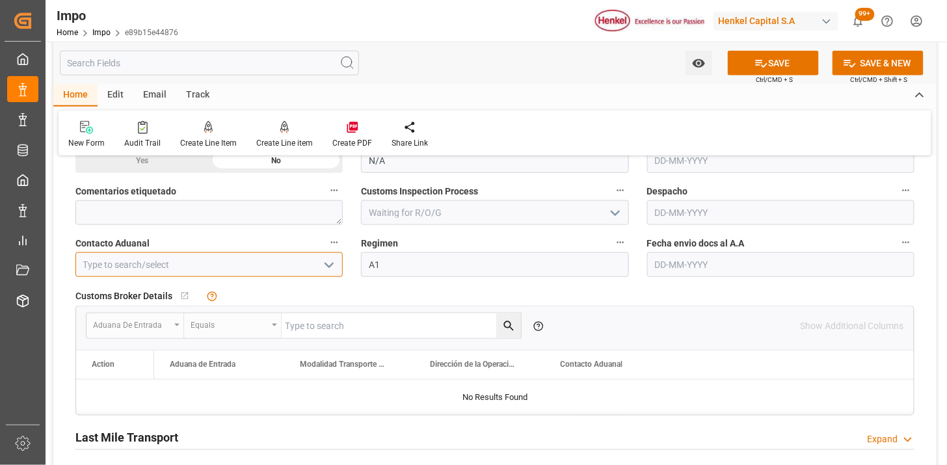
click at [211, 258] on input at bounding box center [208, 264] width 267 height 25
type input "[PERSON_NAME]"
click at [726, 263] on input "text" at bounding box center [780, 264] width 267 height 25
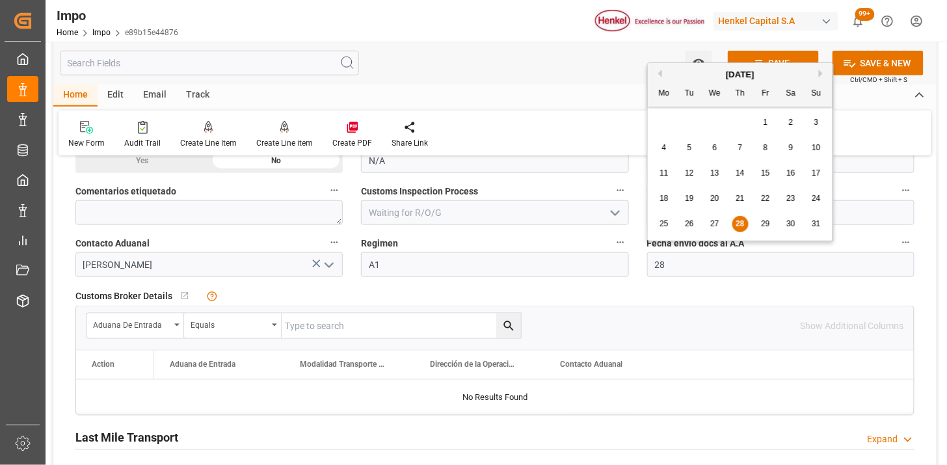
type input "[DATE]"
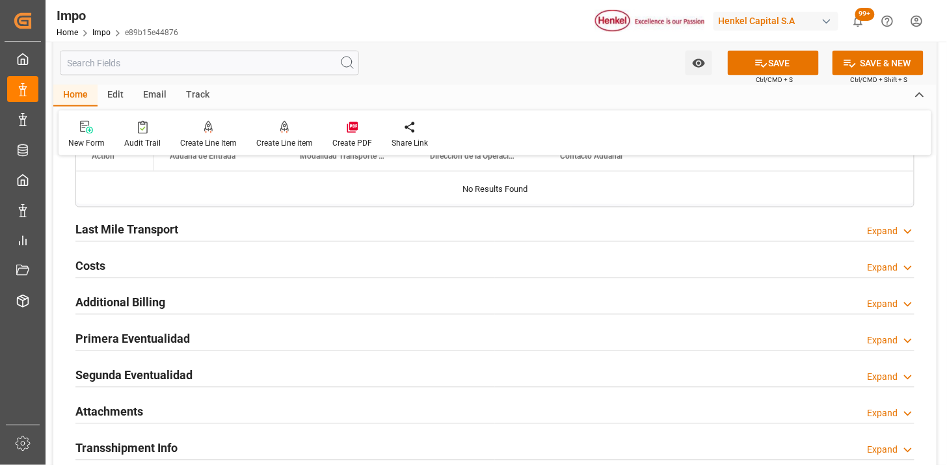
scroll to position [2096, 0]
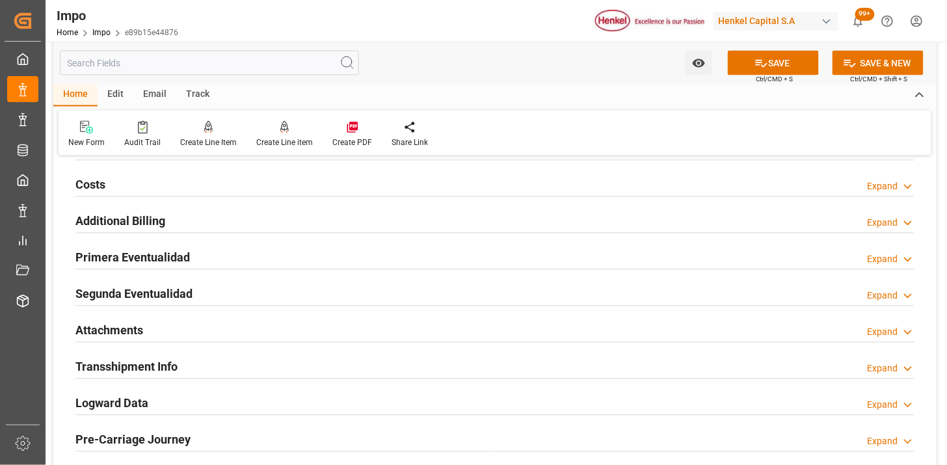
click at [339, 286] on div "Segunda Eventualidad Expand" at bounding box center [494, 293] width 839 height 25
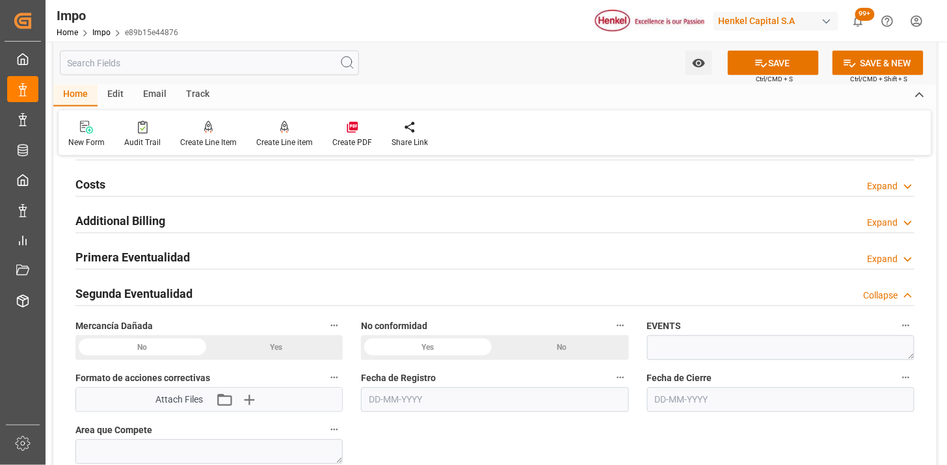
click at [339, 286] on div "Segunda Eventualidad Collapse" at bounding box center [494, 293] width 839 height 25
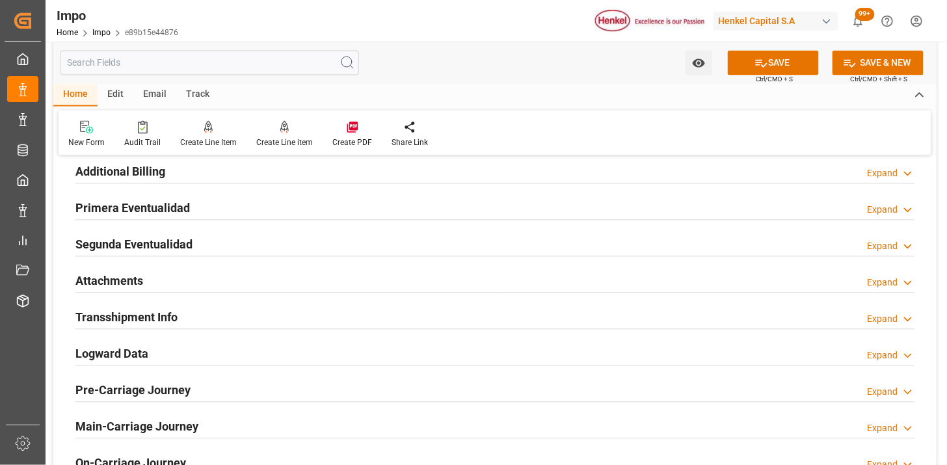
scroll to position [2168, 0]
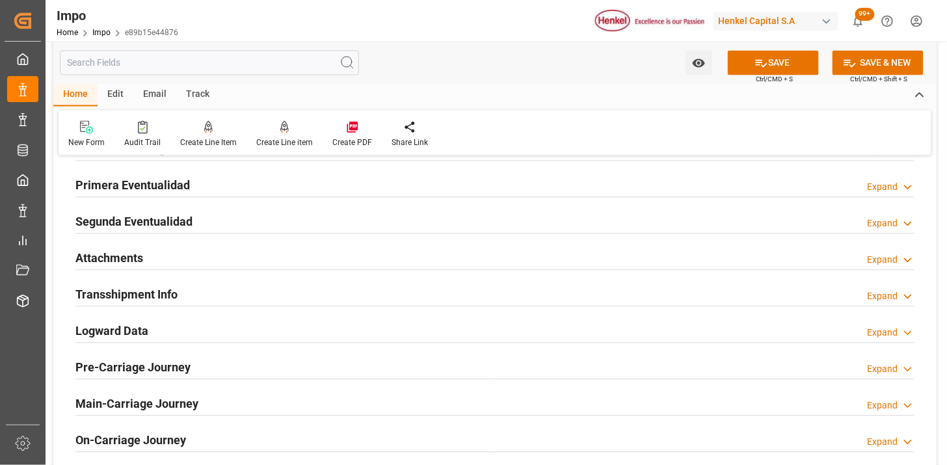
drag, startPoint x: 254, startPoint y: 251, endPoint x: 360, endPoint y: 323, distance: 128.8
click at [252, 251] on div "Attachments Expand" at bounding box center [494, 257] width 839 height 25
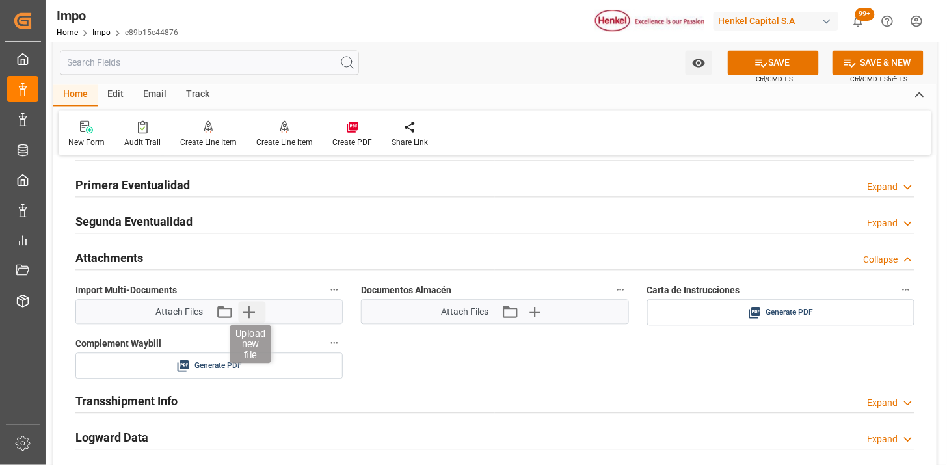
click at [244, 313] on icon "button" at bounding box center [249, 312] width 12 height 12
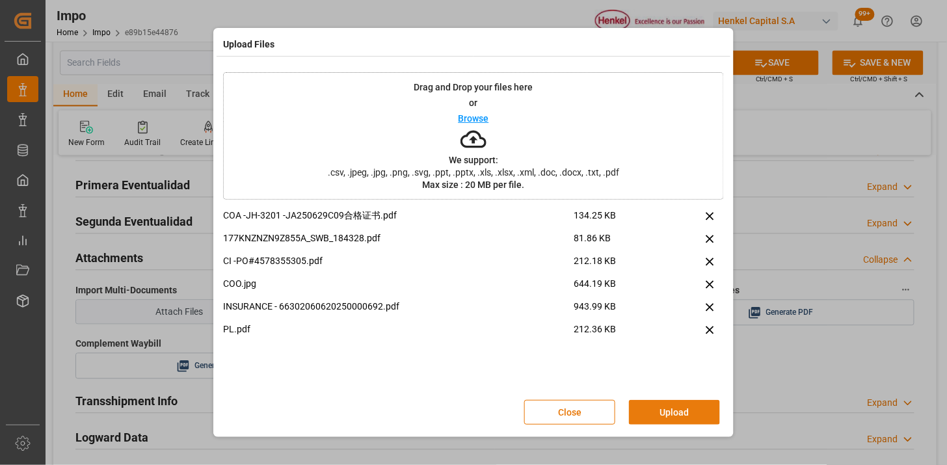
click at [667, 398] on div "Close Upload" at bounding box center [473, 412] width 501 height 43
click at [682, 410] on button "Upload" at bounding box center [674, 412] width 91 height 25
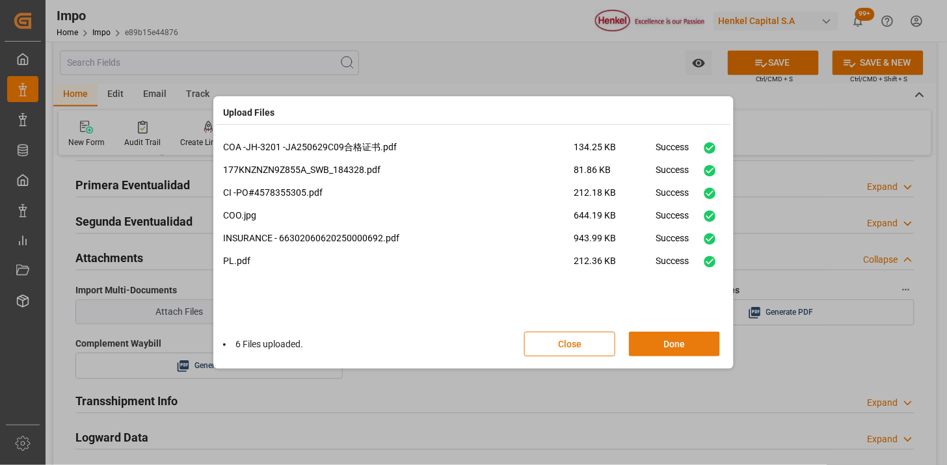
click at [677, 345] on button "Done" at bounding box center [674, 344] width 91 height 25
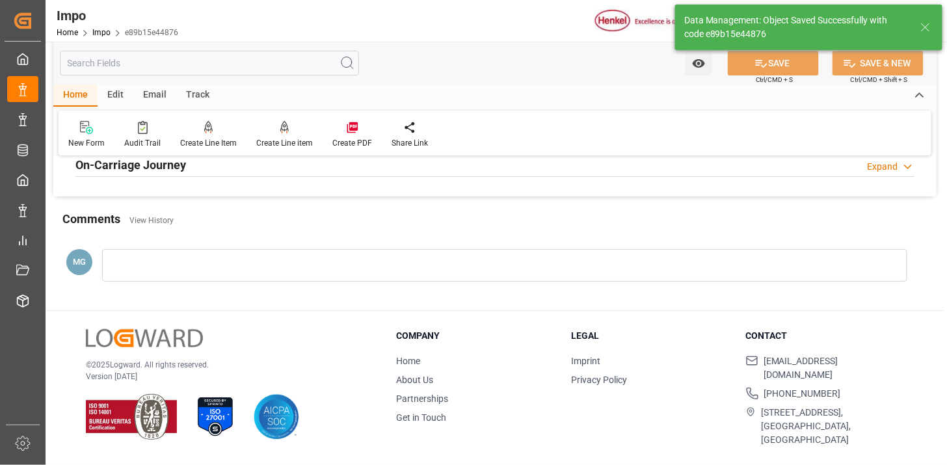
type textarea "AA"
type input "1"
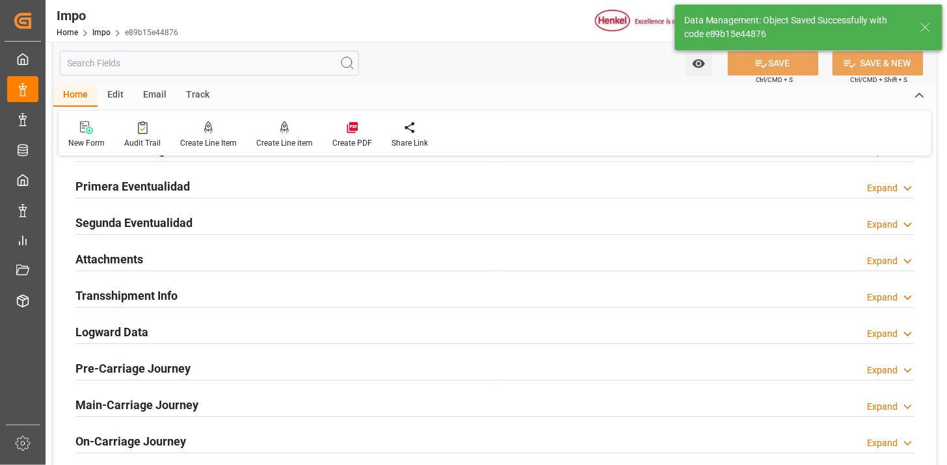
click at [263, 252] on div "Attachments Expand" at bounding box center [494, 258] width 839 height 25
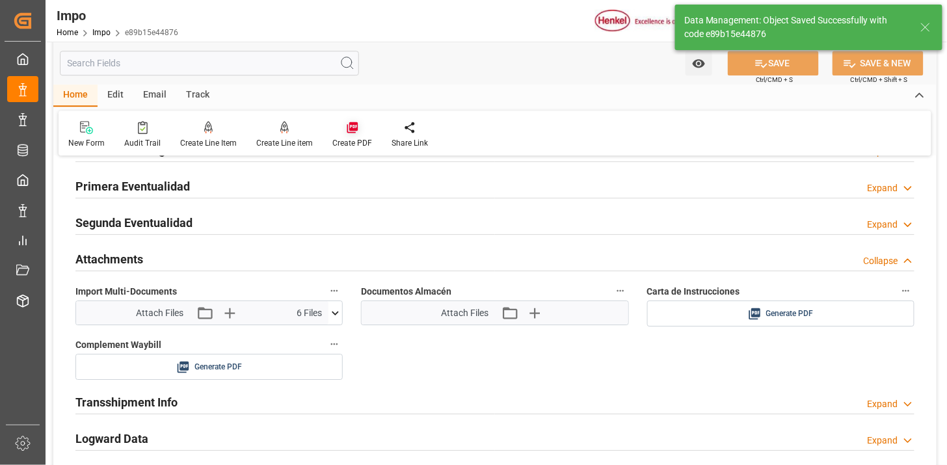
click at [349, 132] on icon at bounding box center [352, 127] width 11 height 11
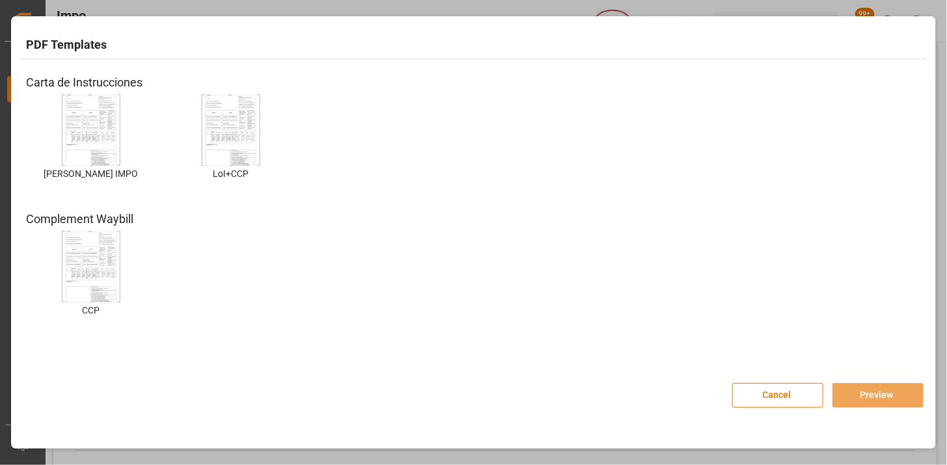
click at [107, 118] on img at bounding box center [91, 131] width 52 height 74
click at [86, 159] on img at bounding box center [91, 131] width 52 height 74
click at [882, 401] on button "Preview" at bounding box center [878, 395] width 91 height 25
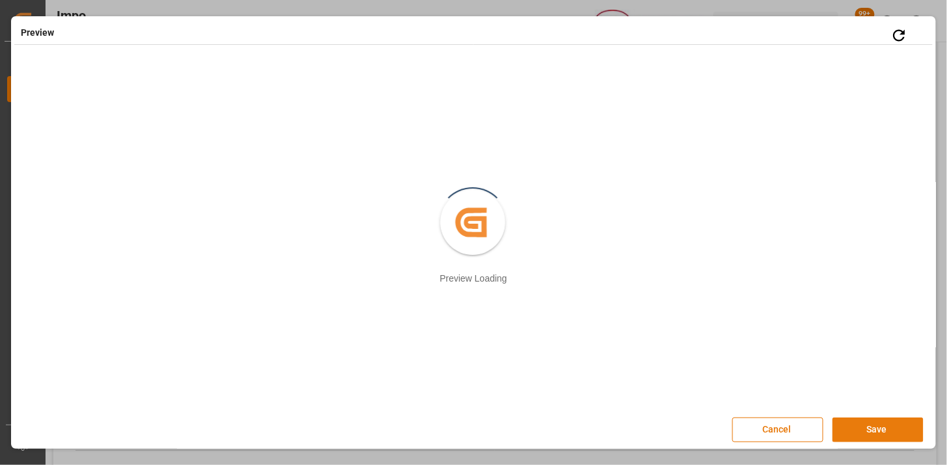
click at [855, 425] on button "Save" at bounding box center [878, 430] width 91 height 25
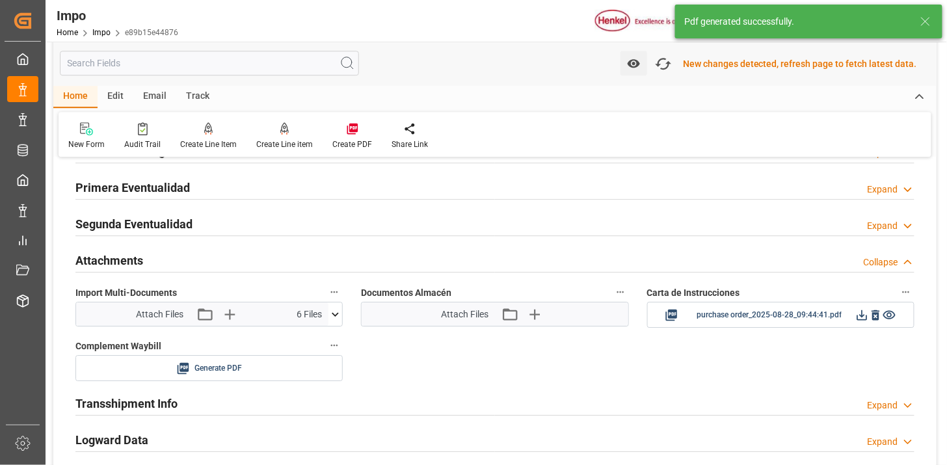
scroll to position [1059, 0]
click at [864, 316] on icon at bounding box center [862, 314] width 14 height 14
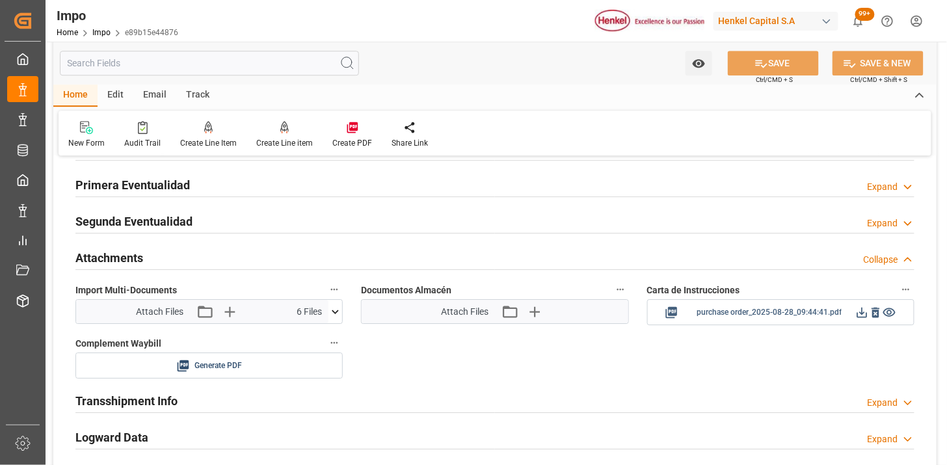
scroll to position [1058, 0]
